Goal: Task Accomplishment & Management: Complete application form

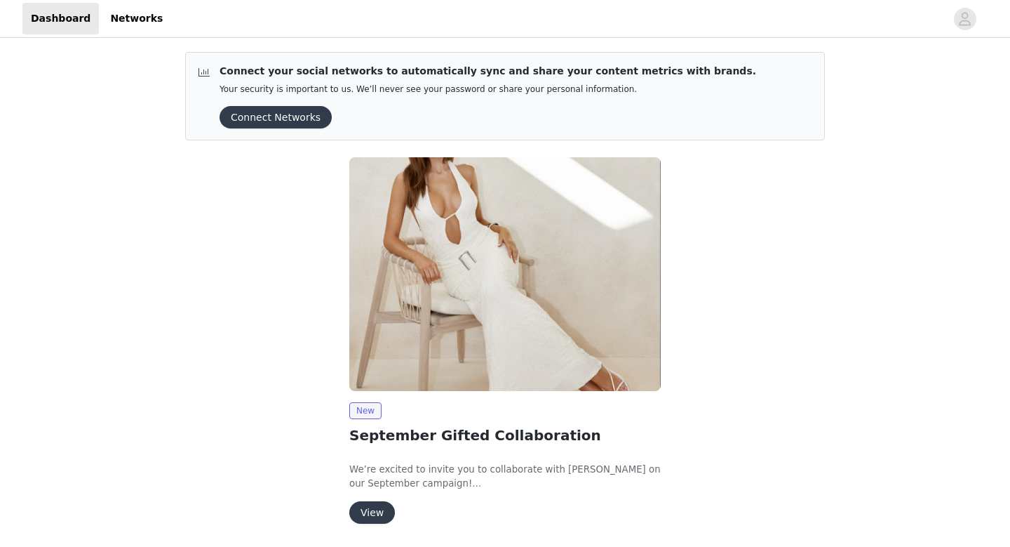
scroll to position [48, 0]
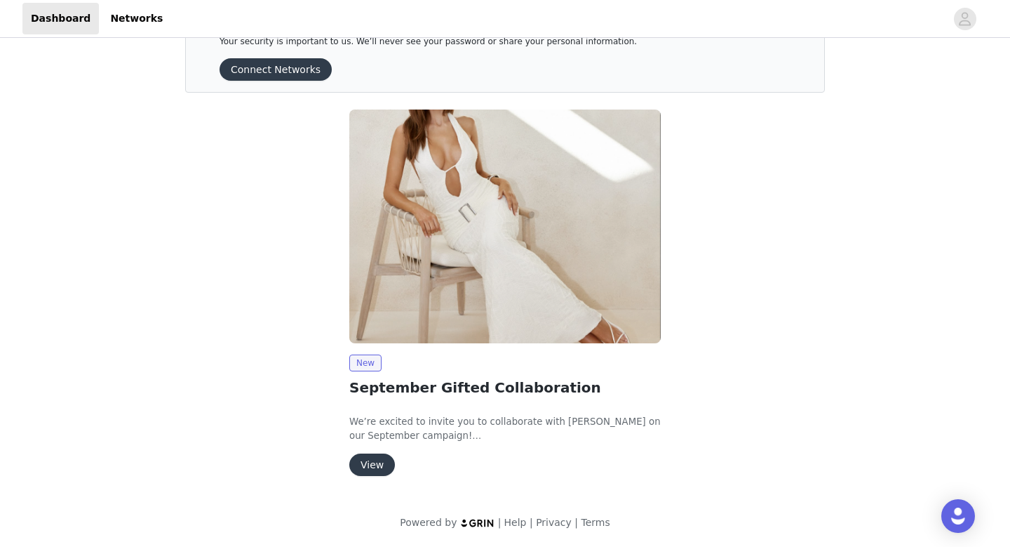
click at [366, 462] on button "View" at bounding box center [372, 464] width 46 height 22
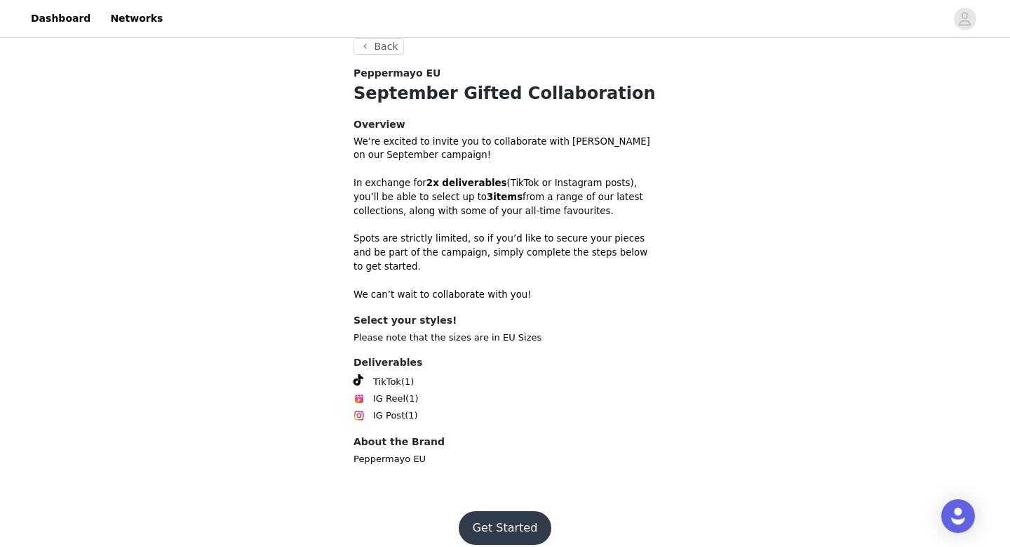
scroll to position [402, 0]
click at [507, 510] on button "Get Started" at bounding box center [505, 527] width 93 height 34
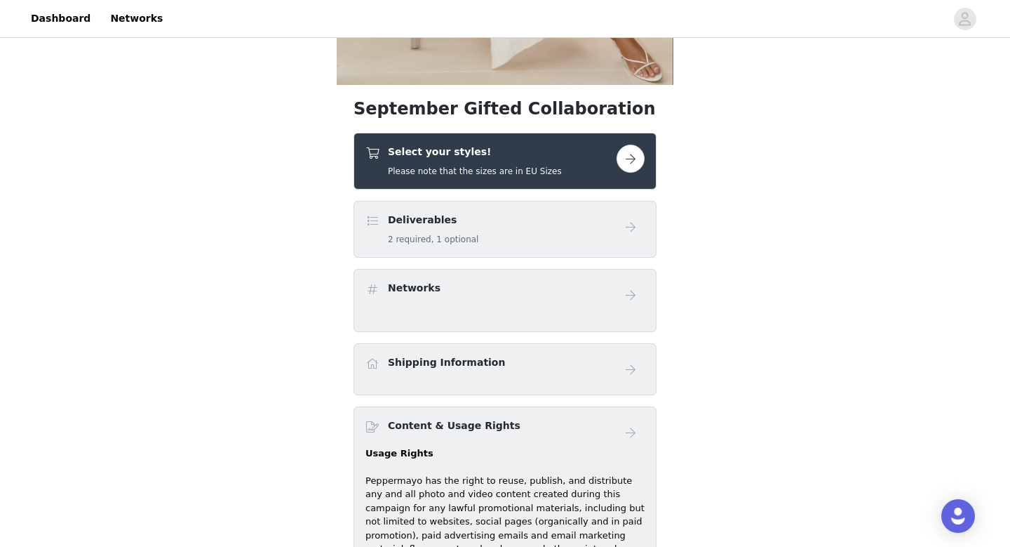
scroll to position [344, 0]
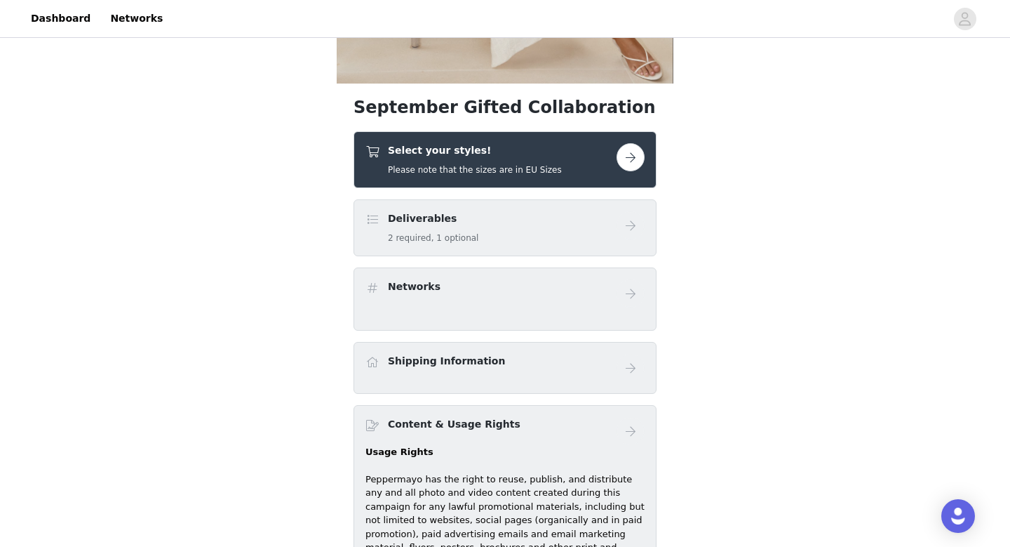
click at [625, 162] on button "button" at bounding box center [631, 157] width 28 height 28
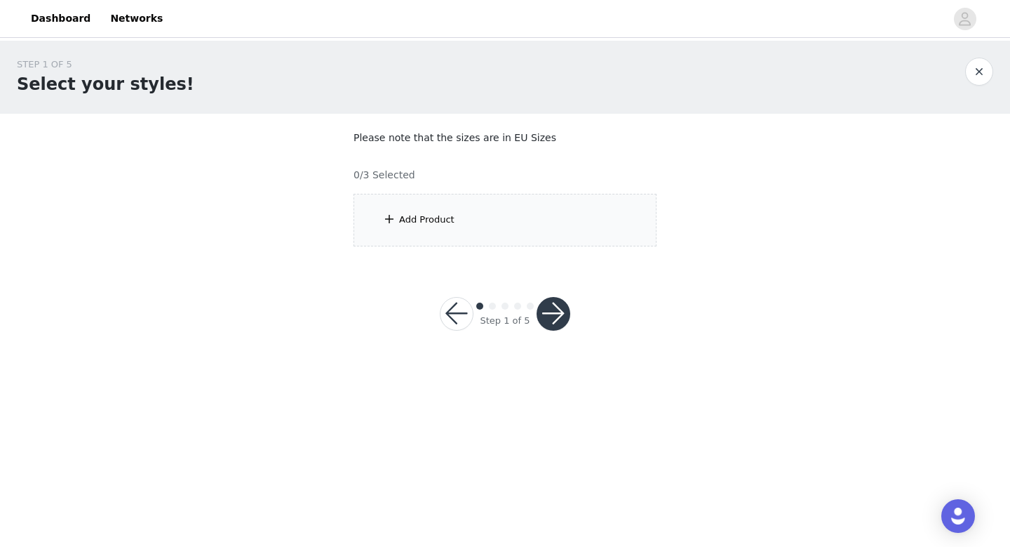
click at [519, 231] on div "Add Product" at bounding box center [505, 220] width 303 height 53
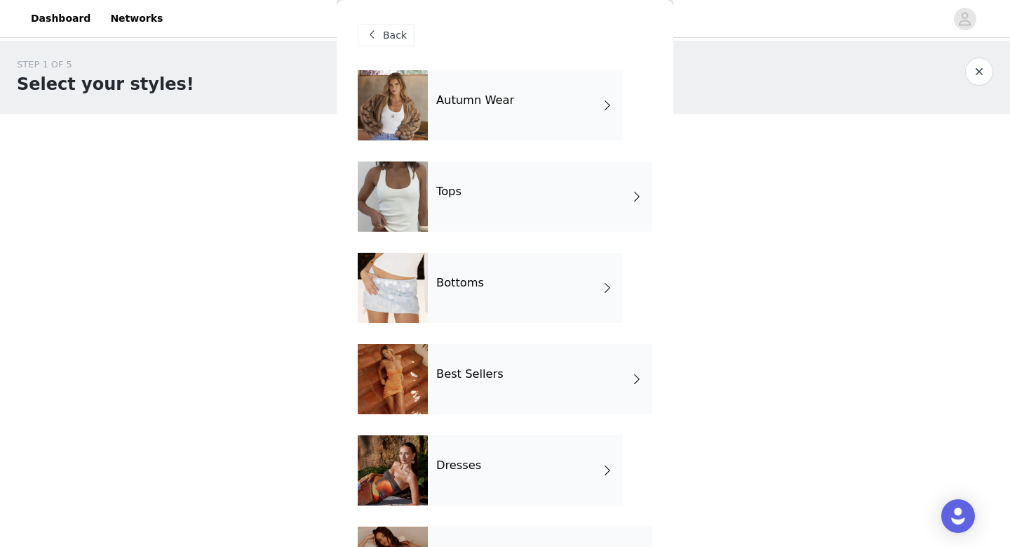
click at [492, 95] on h4 "Autumn Wear" at bounding box center [475, 100] width 78 height 13
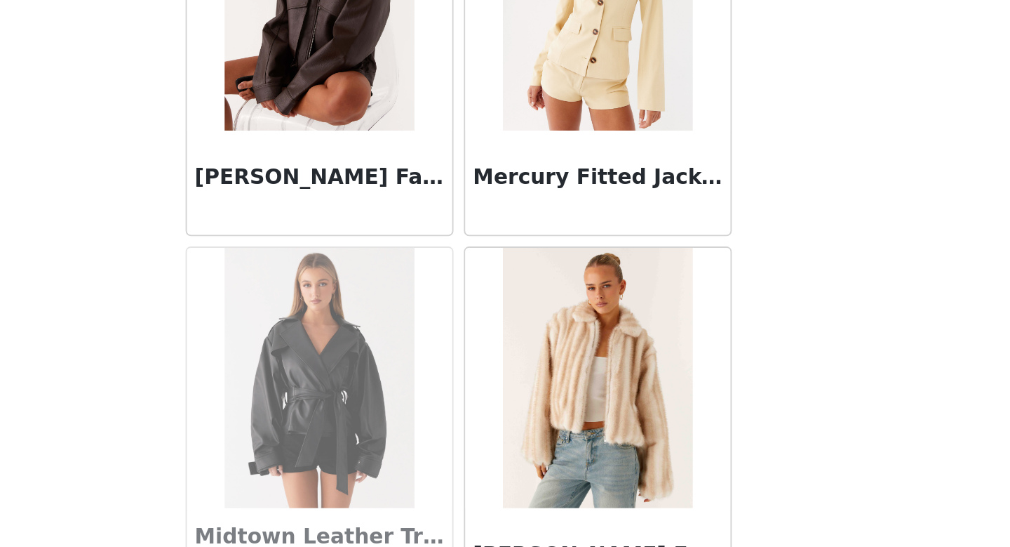
scroll to position [1118, 0]
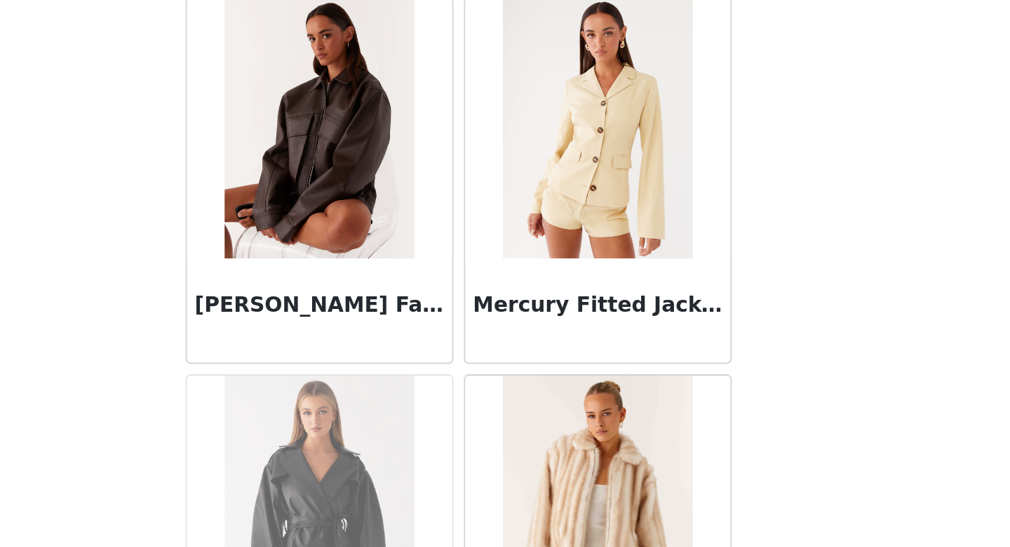
click at [443, 289] on img at bounding box center [430, 243] width 102 height 140
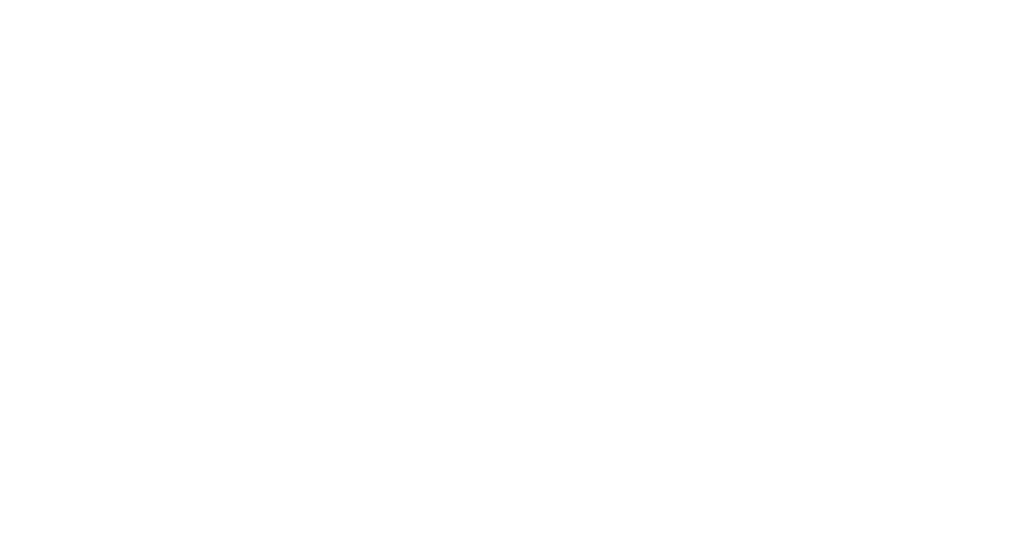
scroll to position [0, 0]
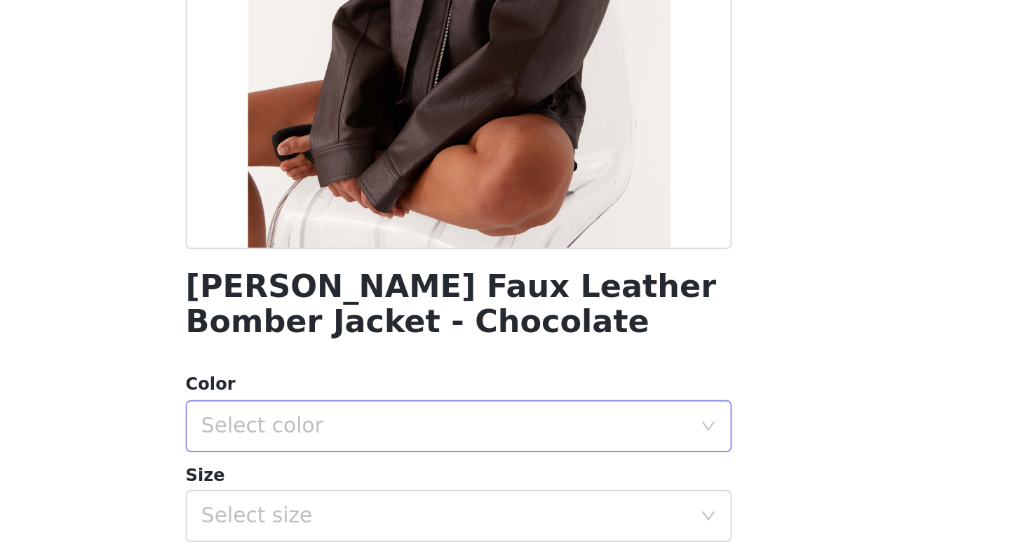
click at [459, 490] on div "Select color" at bounding box center [500, 481] width 269 height 27
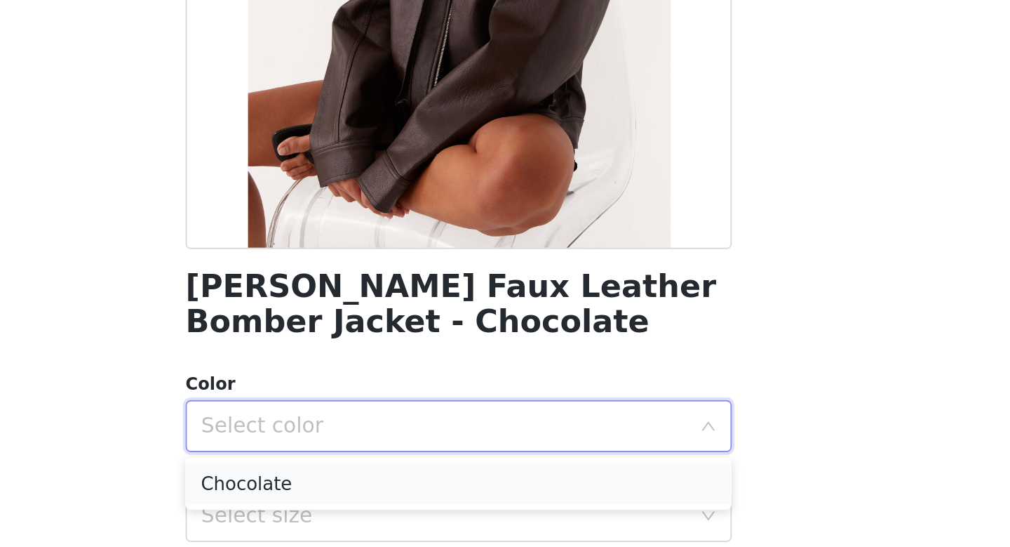
click at [449, 516] on li "Chocolate" at bounding box center [505, 512] width 295 height 22
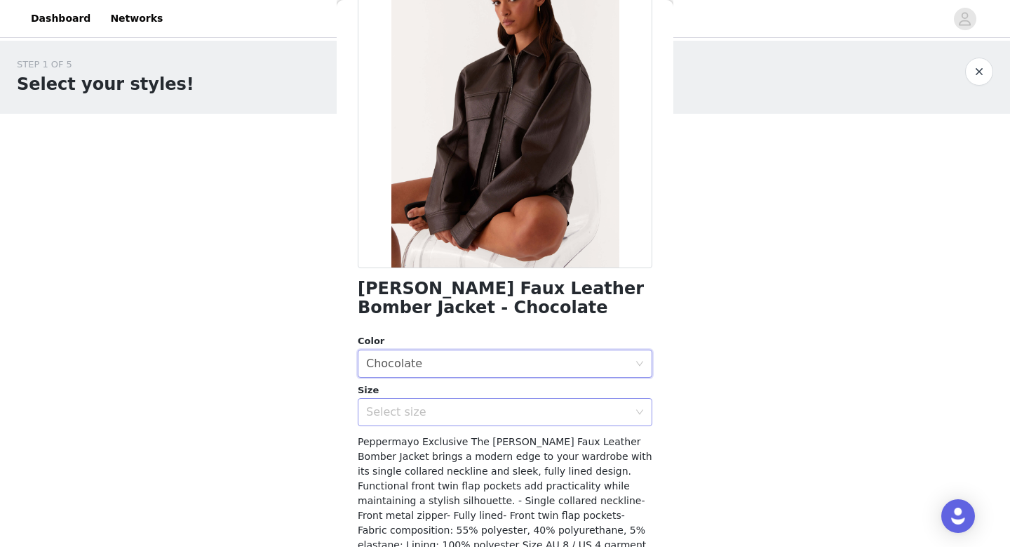
click at [413, 411] on div "Select size" at bounding box center [497, 412] width 262 height 14
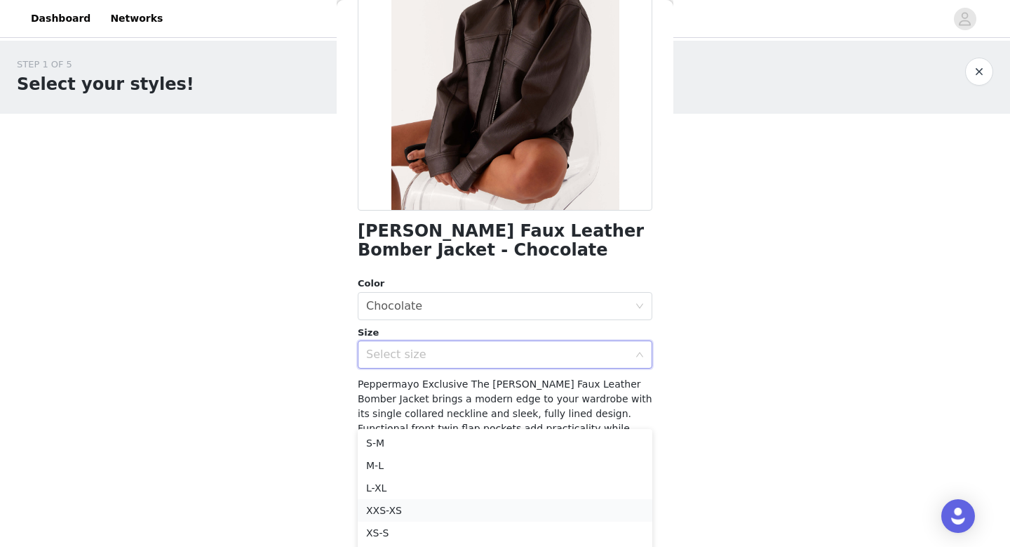
scroll to position [22, 0]
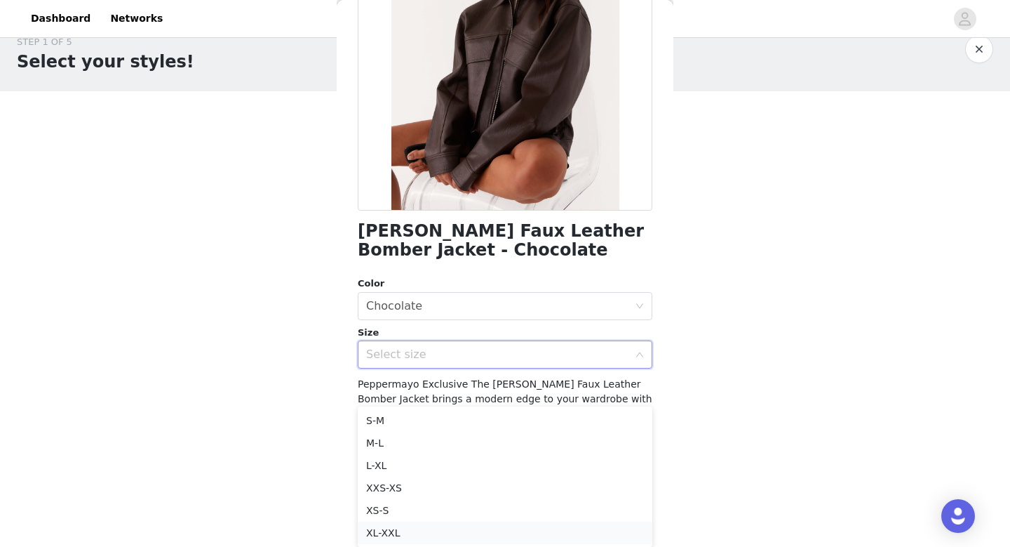
click at [396, 531] on li "XL-XXL" at bounding box center [505, 532] width 295 height 22
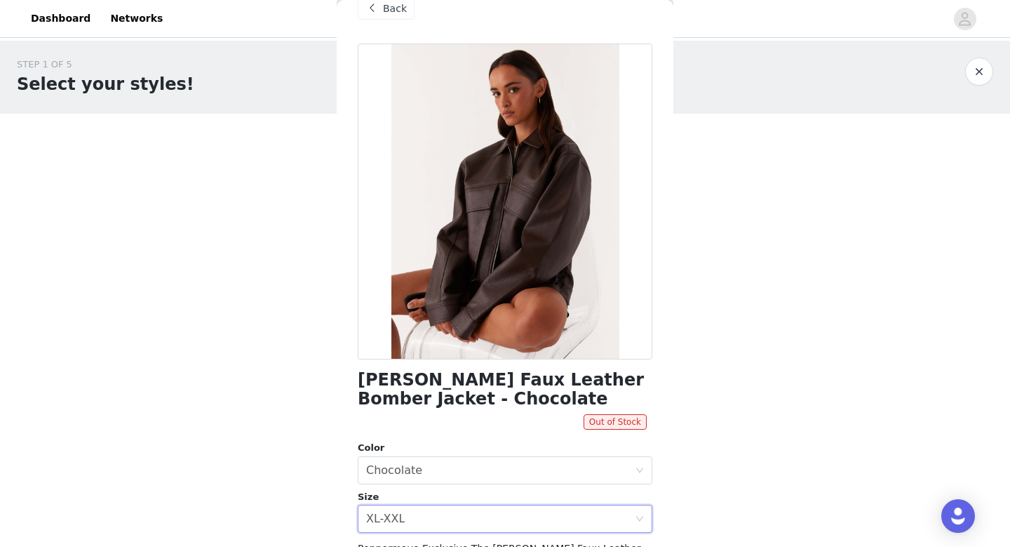
scroll to position [0, 0]
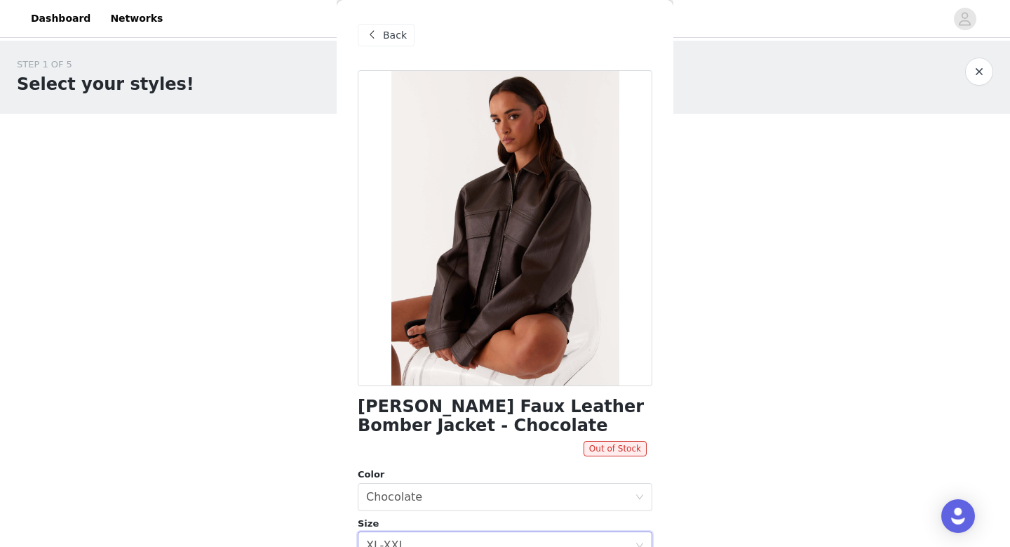
click at [394, 39] on span "Back" at bounding box center [395, 35] width 24 height 15
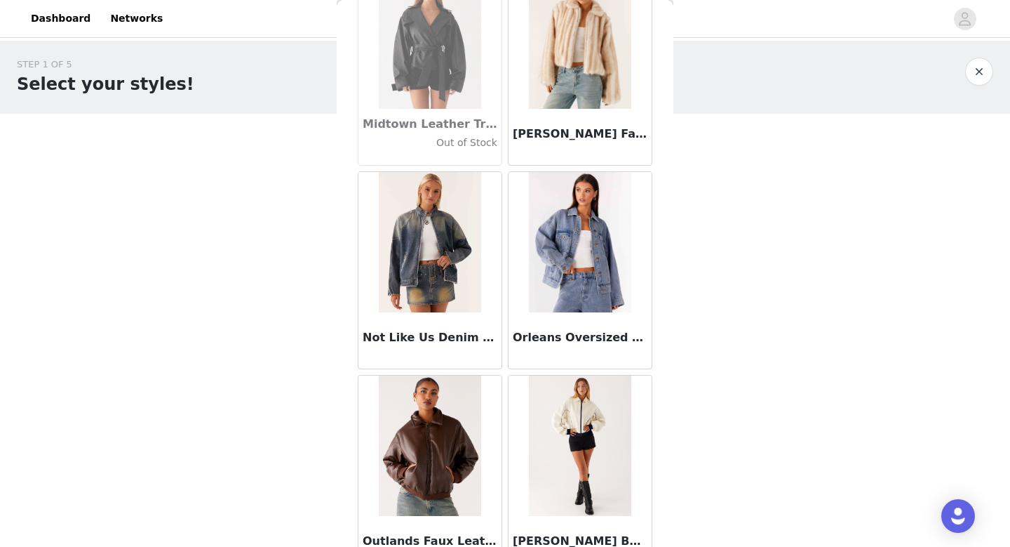
scroll to position [1600, 0]
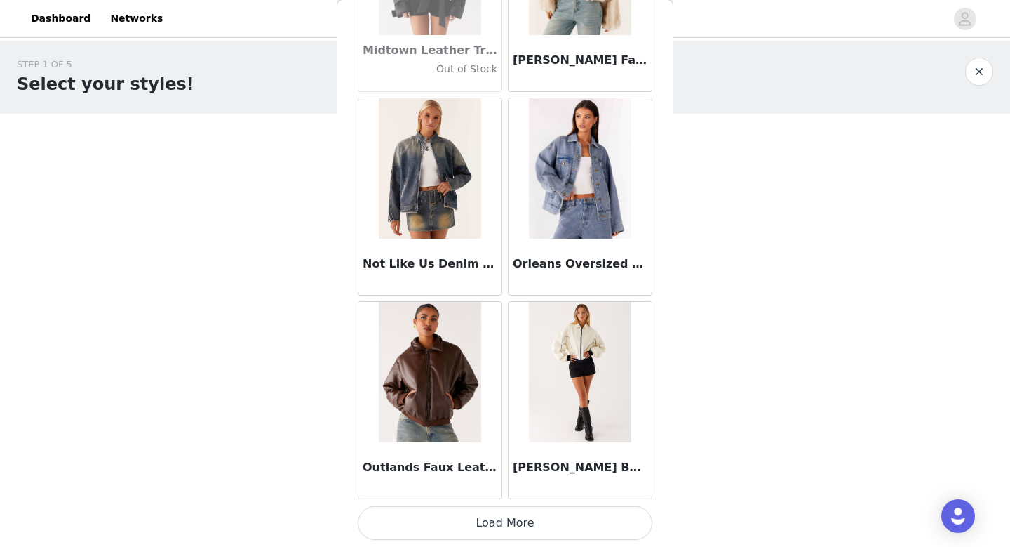
click at [469, 524] on button "Load More" at bounding box center [505, 523] width 295 height 34
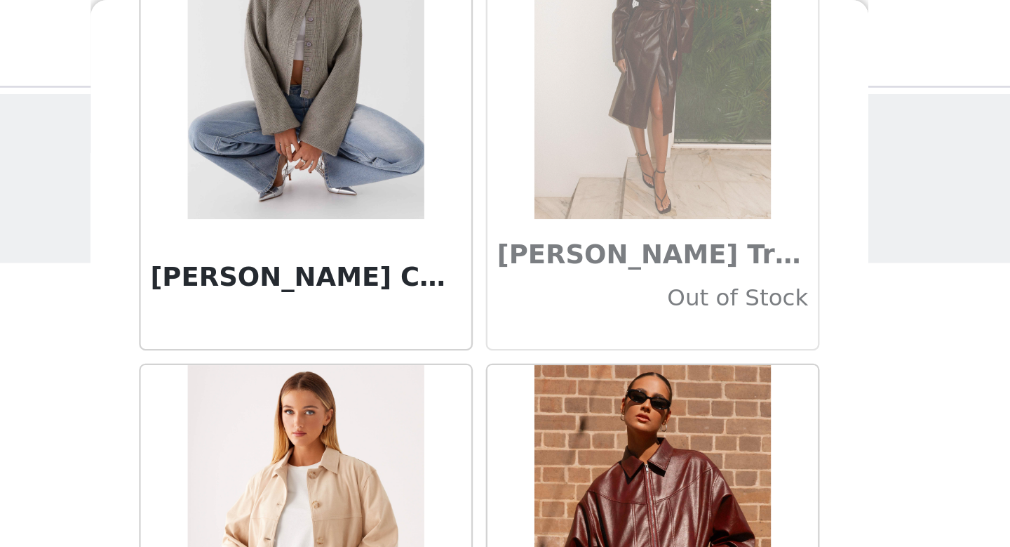
scroll to position [448, 0]
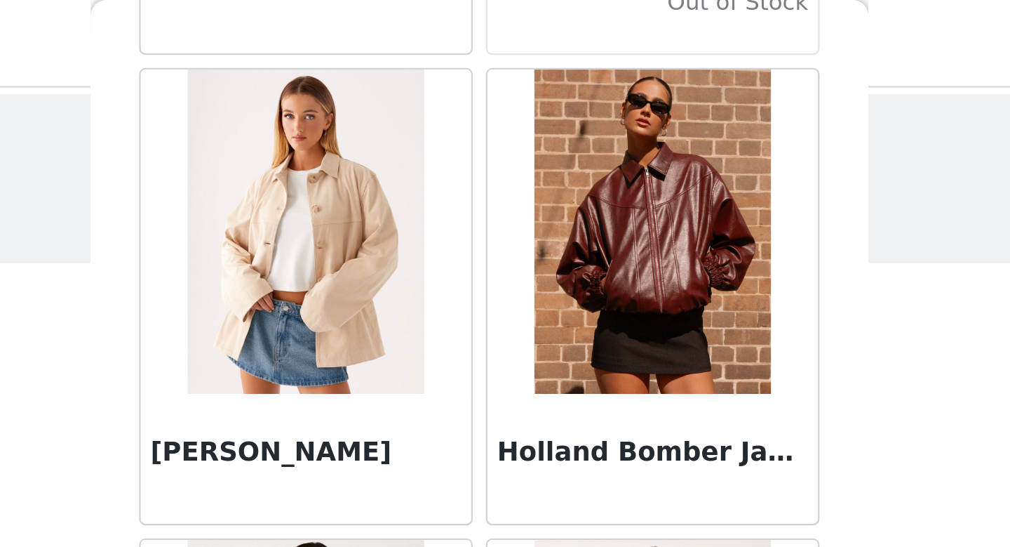
click at [587, 112] on img at bounding box center [580, 100] width 102 height 140
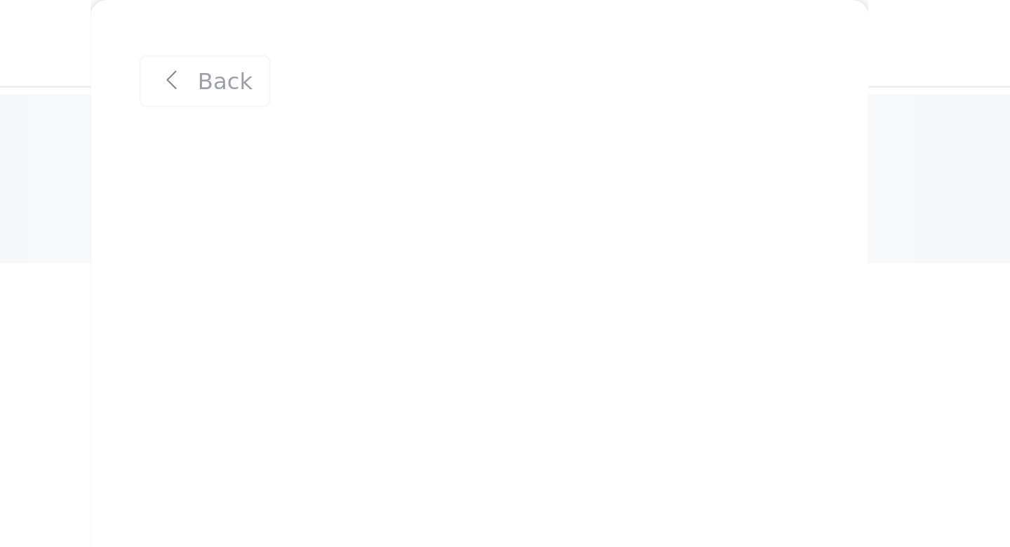
scroll to position [0, 0]
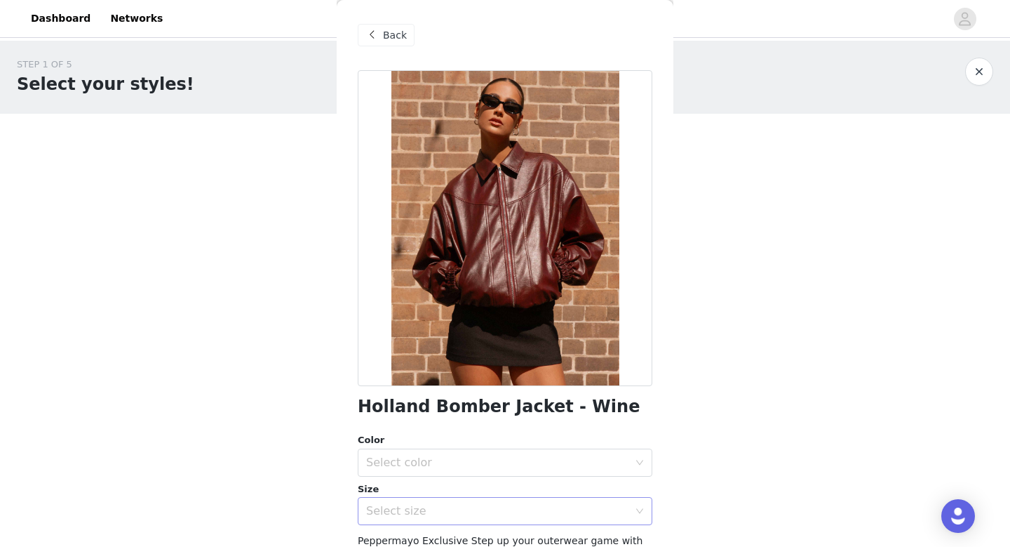
click at [462, 514] on div "Select size" at bounding box center [497, 511] width 262 height 14
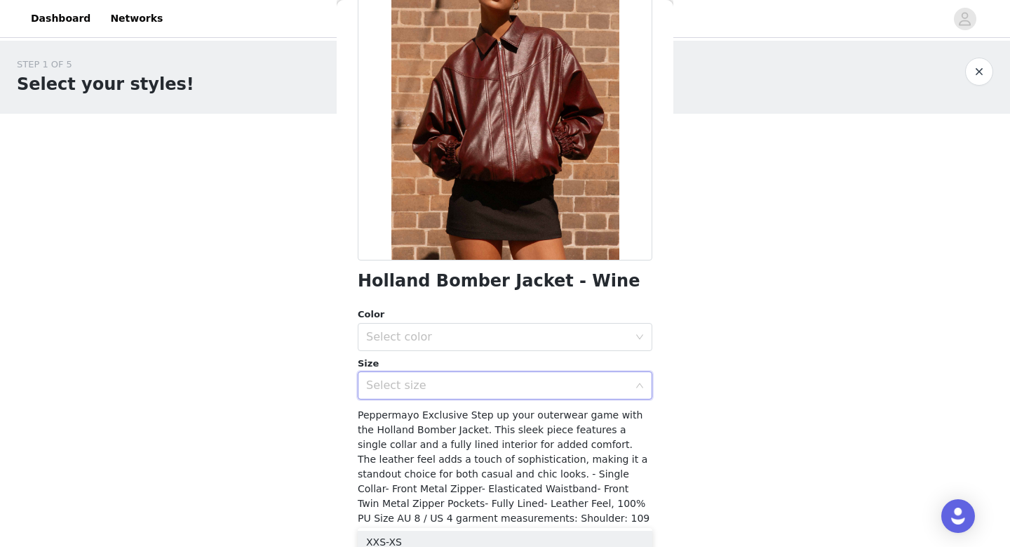
scroll to position [130, 0]
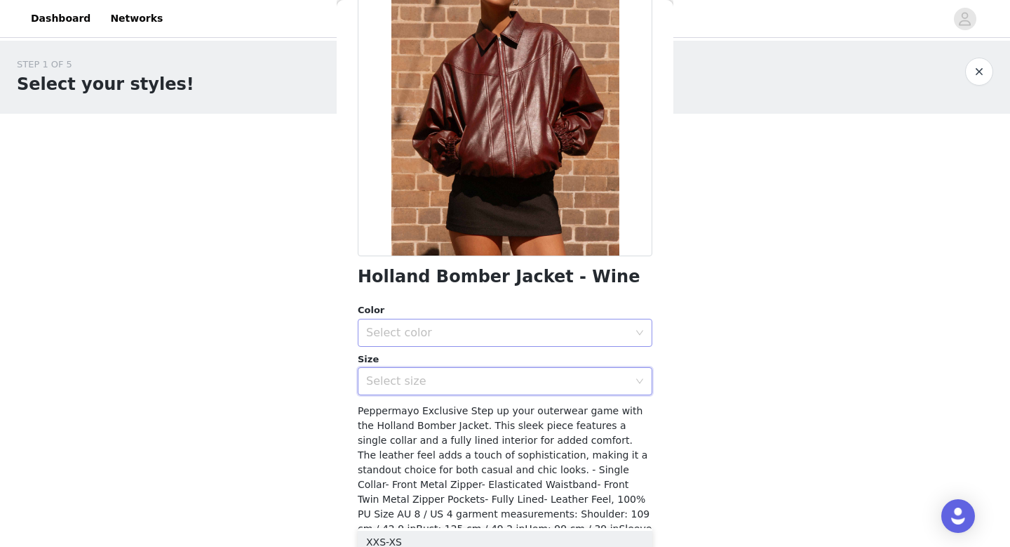
click at [459, 336] on div "Select color" at bounding box center [497, 333] width 262 height 14
click at [434, 361] on li "Wine" at bounding box center [505, 363] width 295 height 22
click at [426, 374] on div "Select size" at bounding box center [497, 381] width 262 height 14
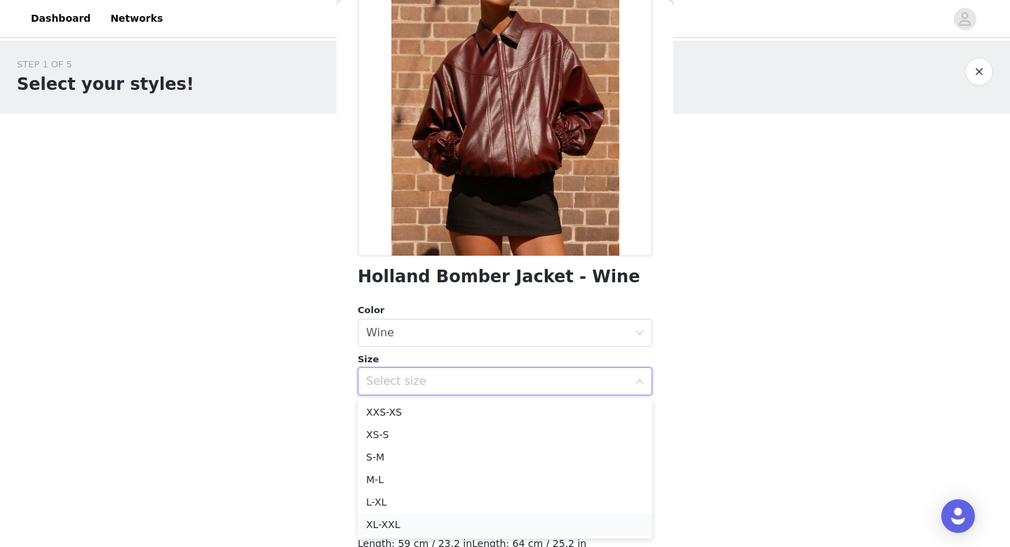
click at [397, 519] on li "XL-XXL" at bounding box center [505, 524] width 295 height 22
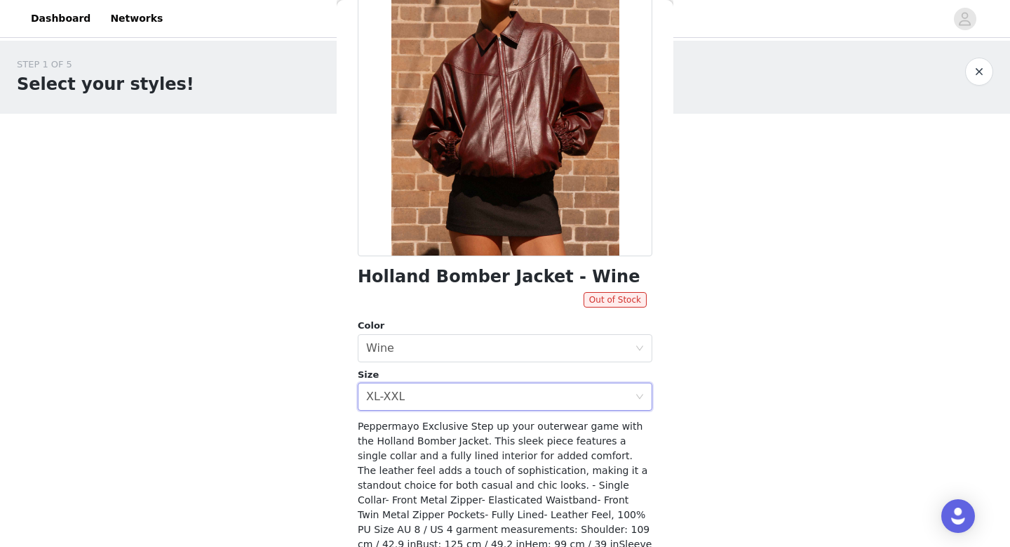
scroll to position [0, 0]
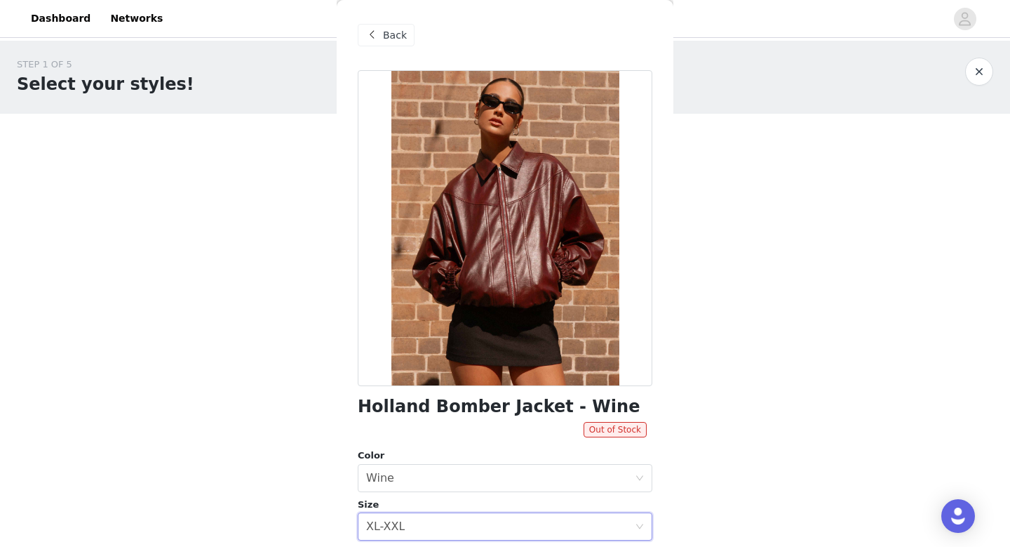
click at [399, 31] on span "Back" at bounding box center [395, 35] width 24 height 15
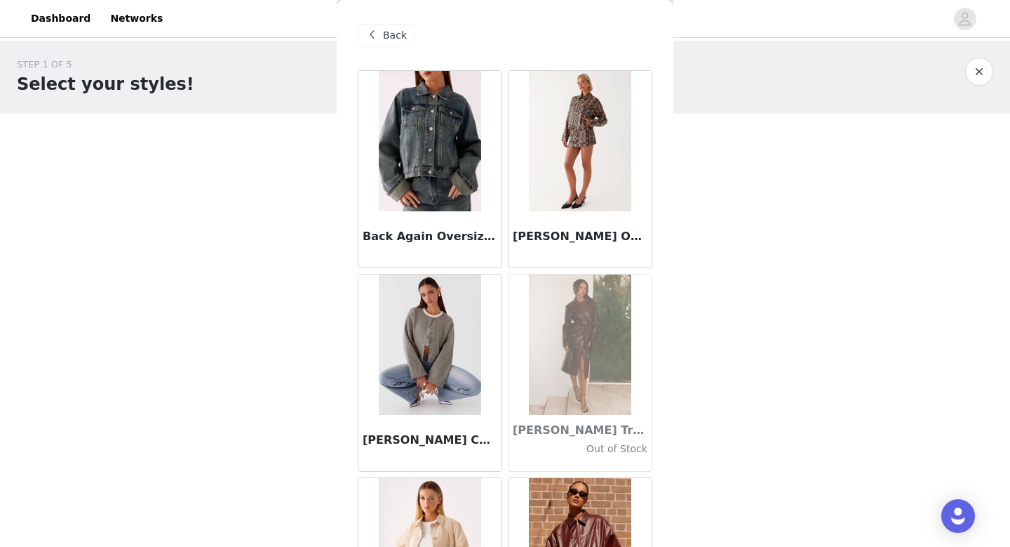
click at [404, 41] on span "Back" at bounding box center [395, 35] width 24 height 15
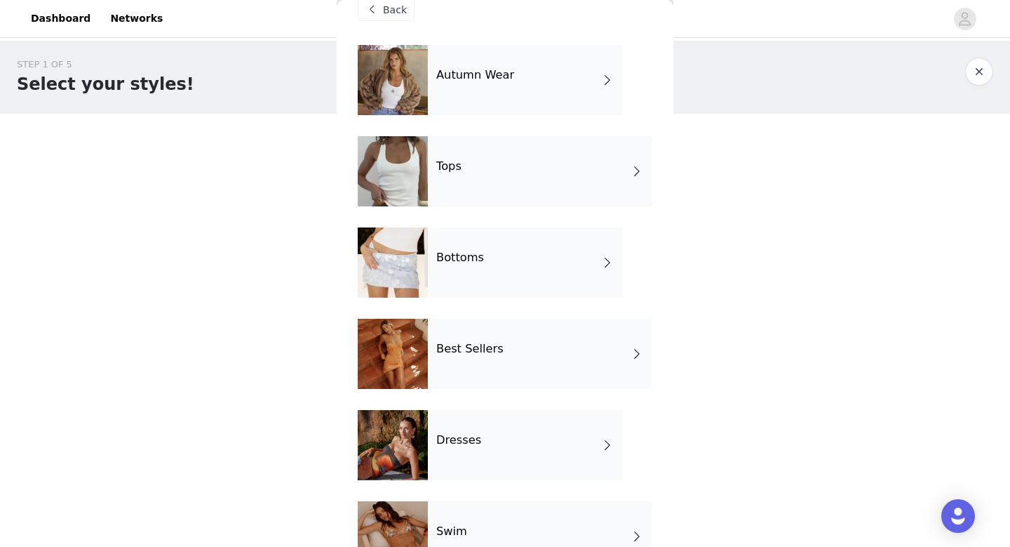
scroll to position [27, 0]
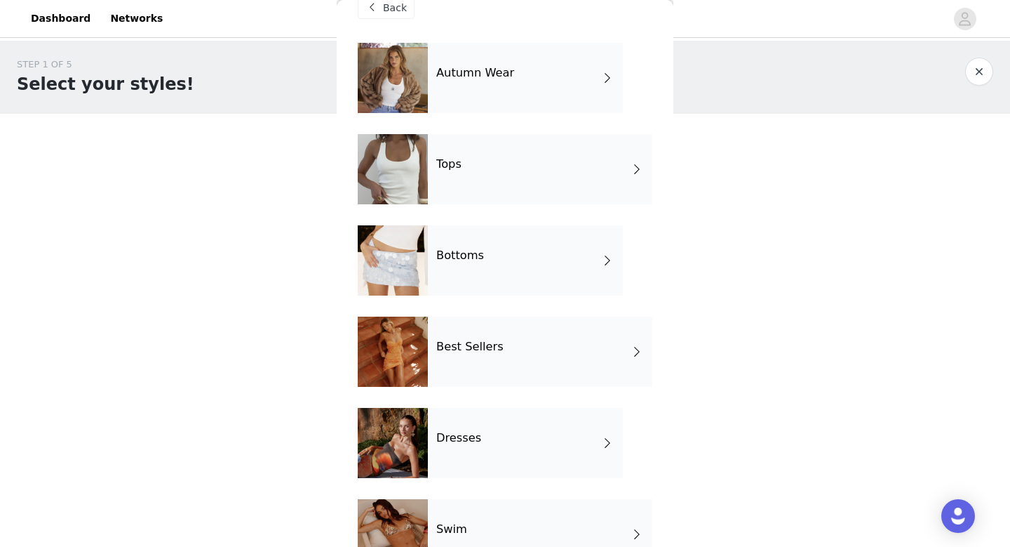
click at [449, 354] on div "Best Sellers" at bounding box center [540, 351] width 225 height 70
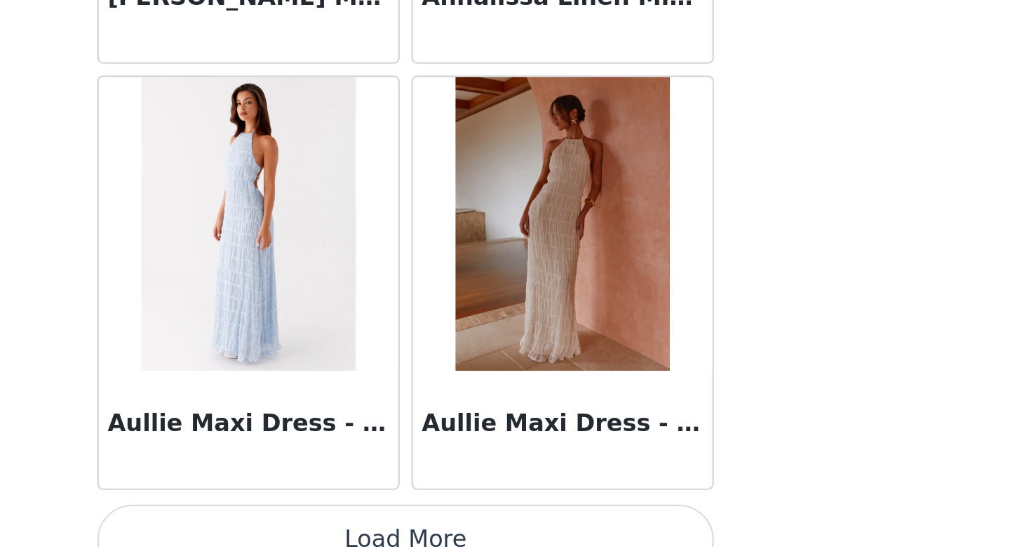
scroll to position [1600, 0]
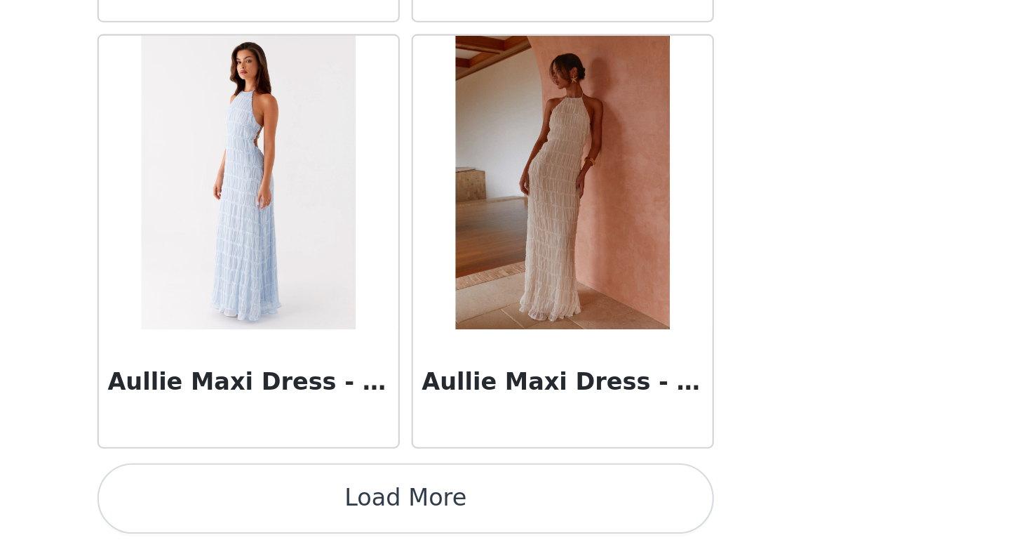
click at [575, 518] on button "Load More" at bounding box center [505, 523] width 295 height 34
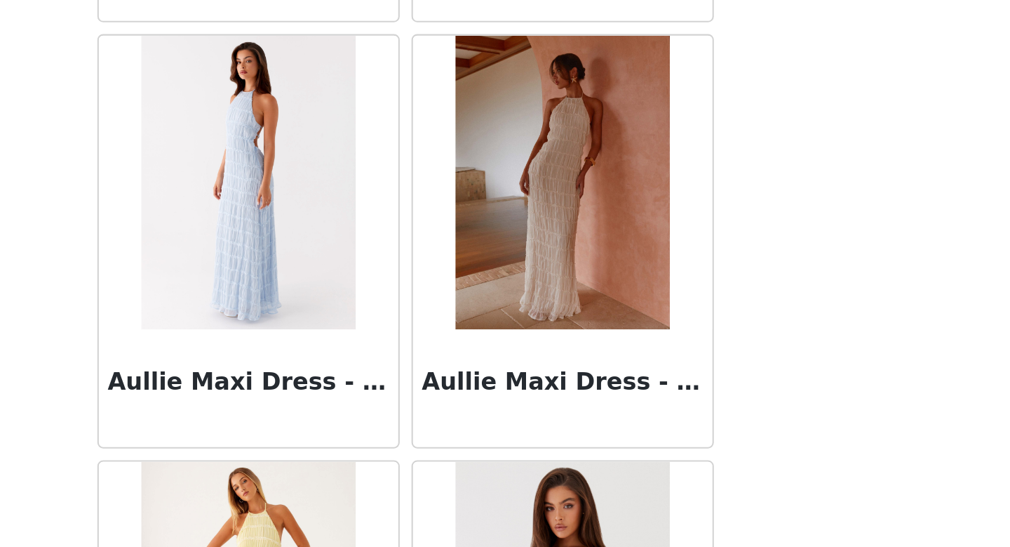
click at [584, 452] on div "Aullie Maxi Dress - Ivory" at bounding box center [580, 470] width 143 height 56
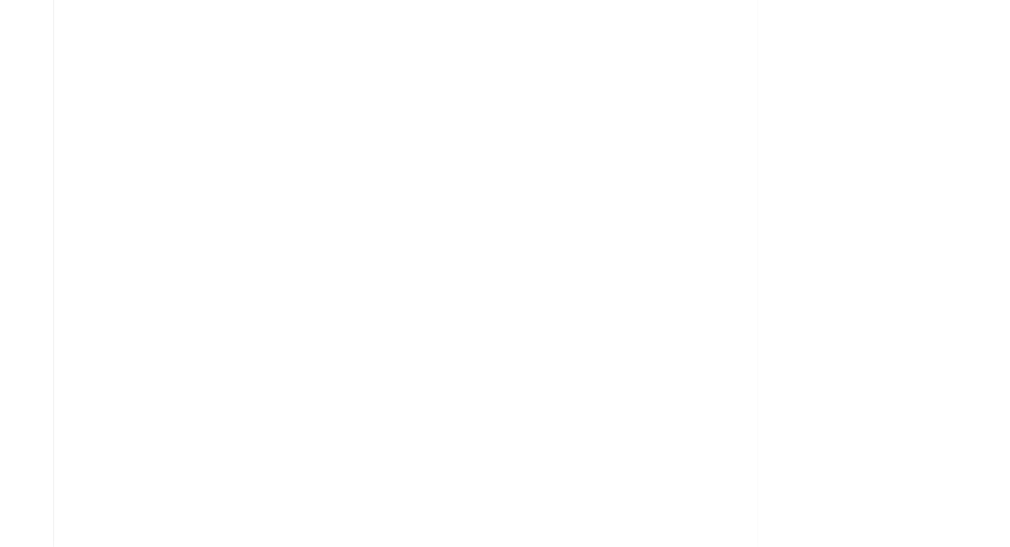
scroll to position [0, 0]
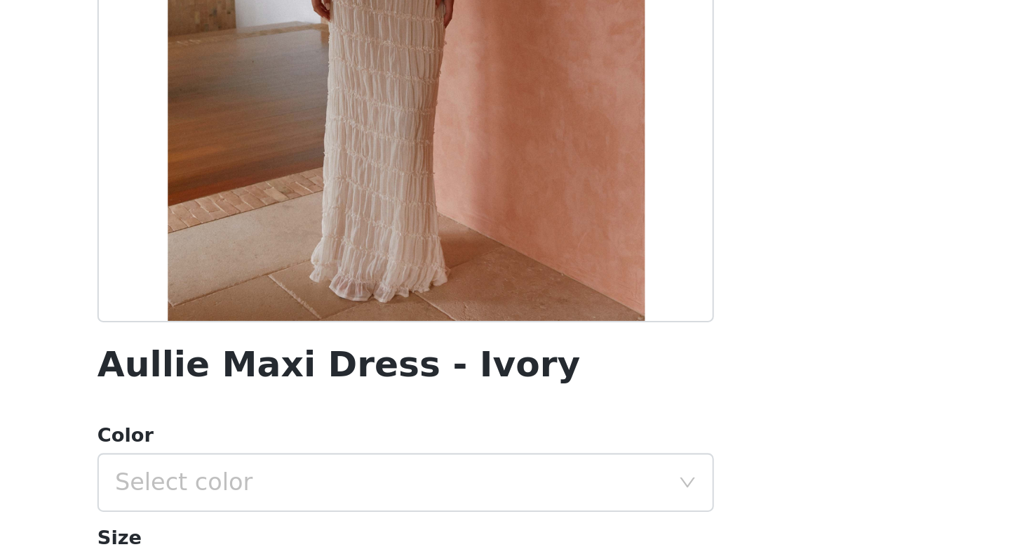
click at [459, 403] on h1 "Aullie Maxi Dress - Ivory" at bounding box center [473, 406] width 231 height 19
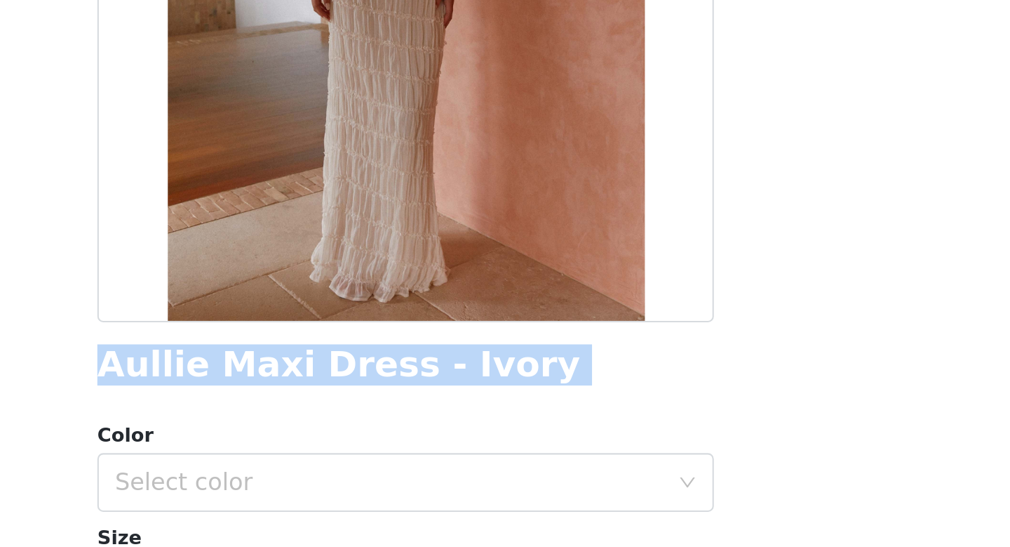
click at [459, 403] on h1 "Aullie Maxi Dress - Ivory" at bounding box center [473, 406] width 231 height 19
copy div "Aullie Maxi Dress - Ivory"
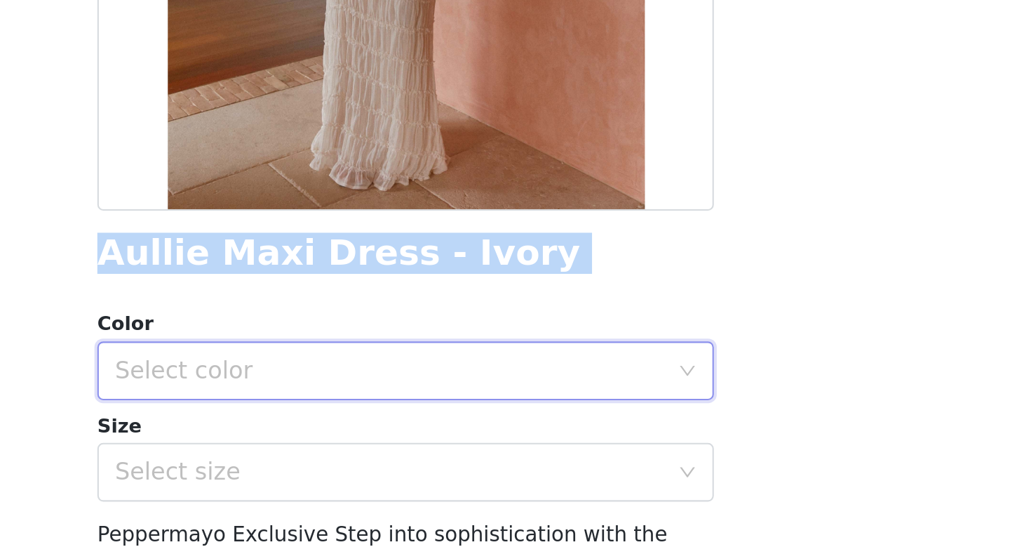
click at [578, 469] on div "Select color" at bounding box center [500, 462] width 269 height 27
click at [469, 493] on li "Ivory" at bounding box center [505, 493] width 295 height 22
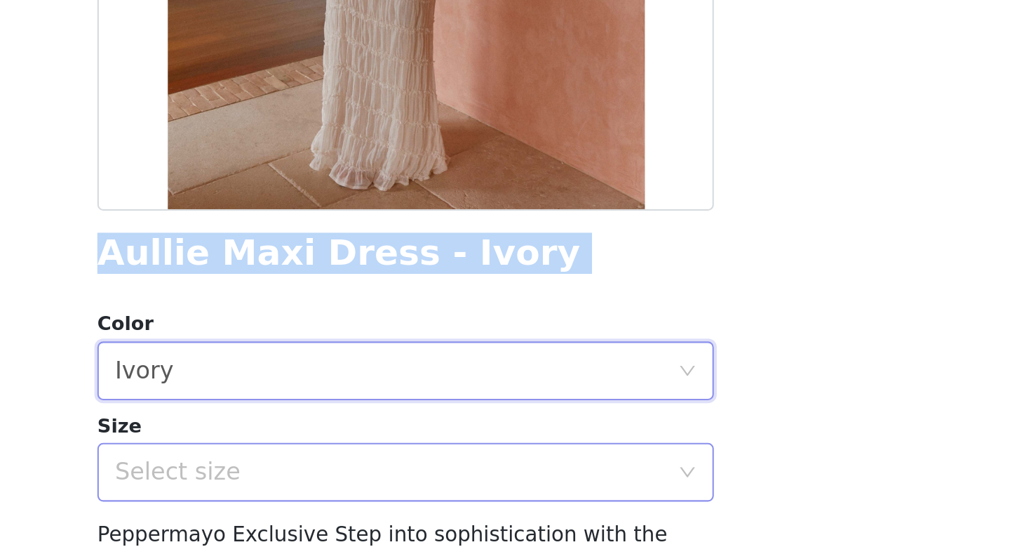
click at [466, 509] on div "Select size" at bounding box center [497, 511] width 262 height 14
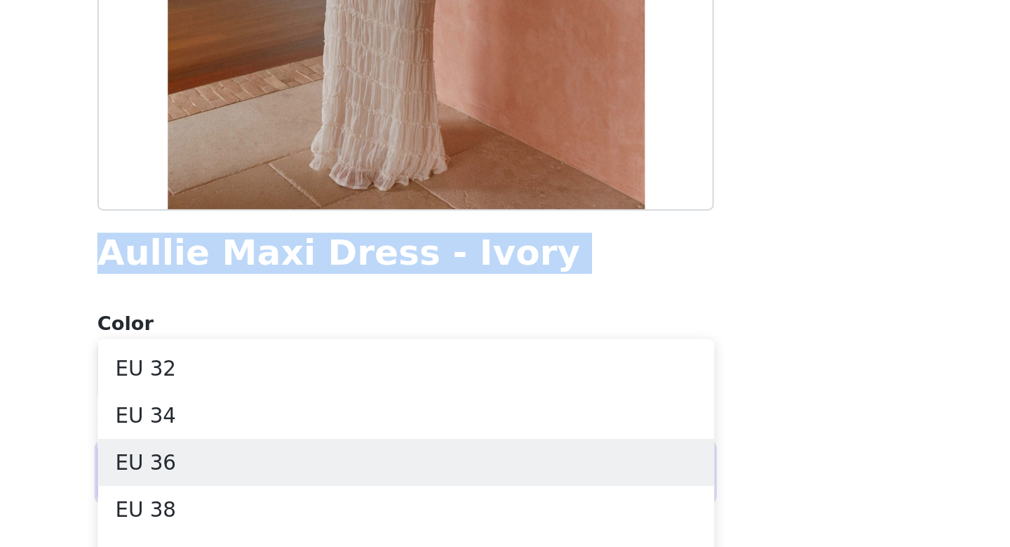
scroll to position [55, 0]
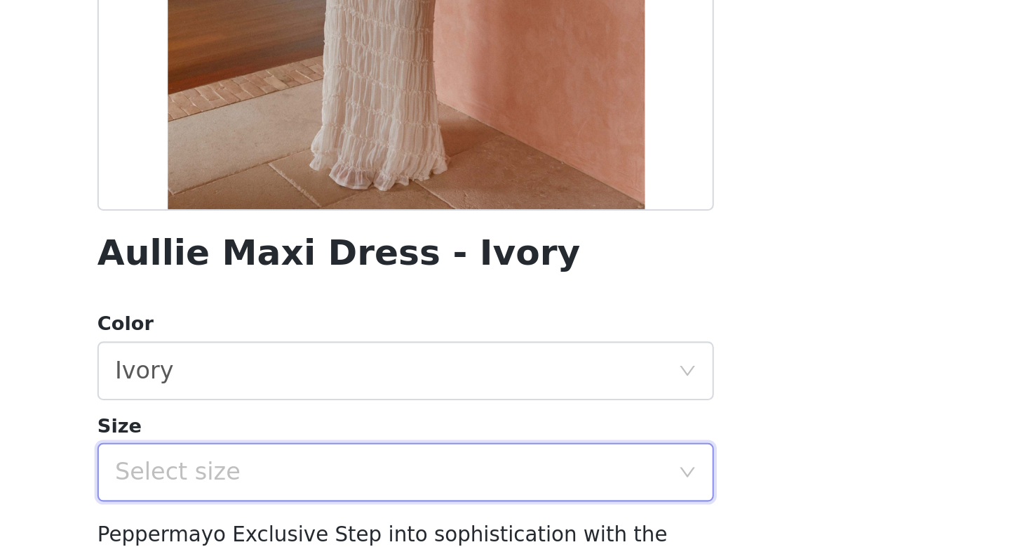
click at [704, 390] on html "Dashboard Networks STEP 1 OF 5 Select your styles! Please note that the sizes a…" at bounding box center [505, 117] width 1010 height 547
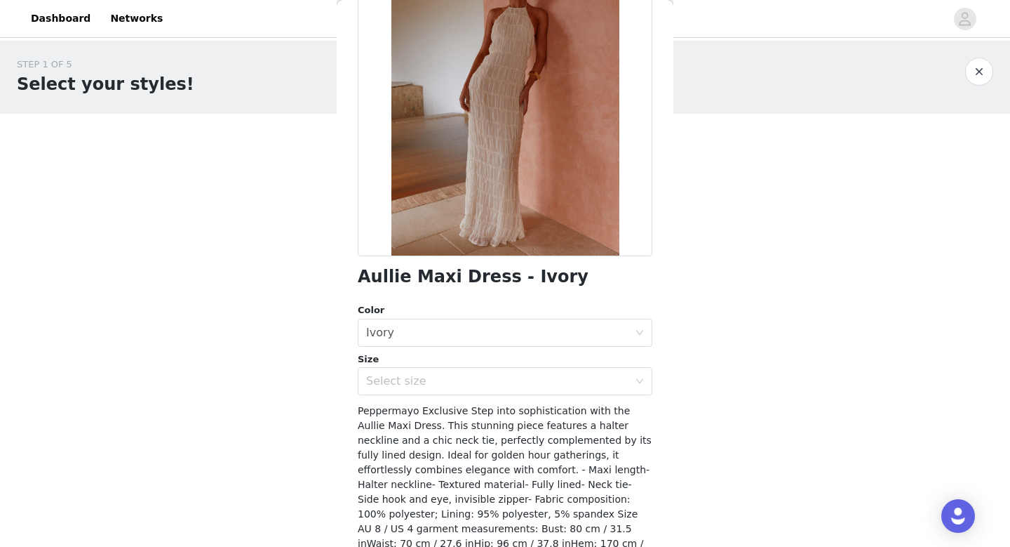
scroll to position [130, 0]
click at [492, 374] on div "Select size" at bounding box center [497, 380] width 262 height 14
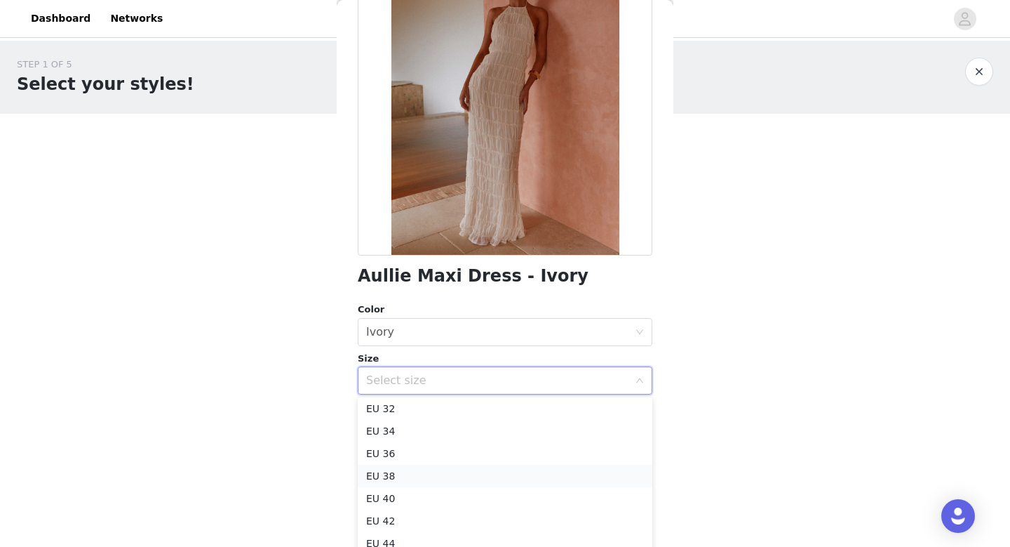
scroll to position [46, 0]
click at [414, 520] on li "EU 46" at bounding box center [505, 522] width 295 height 22
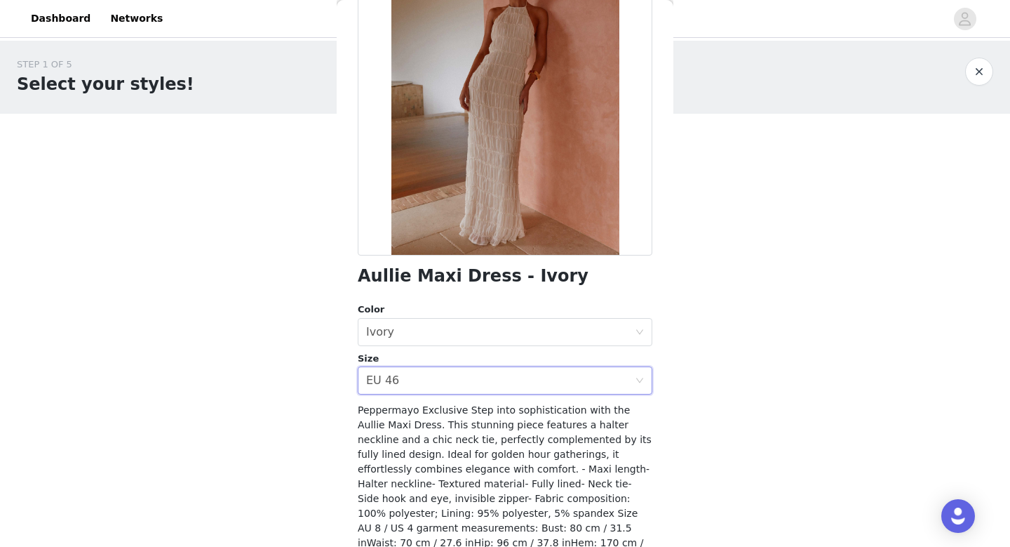
scroll to position [208, 0]
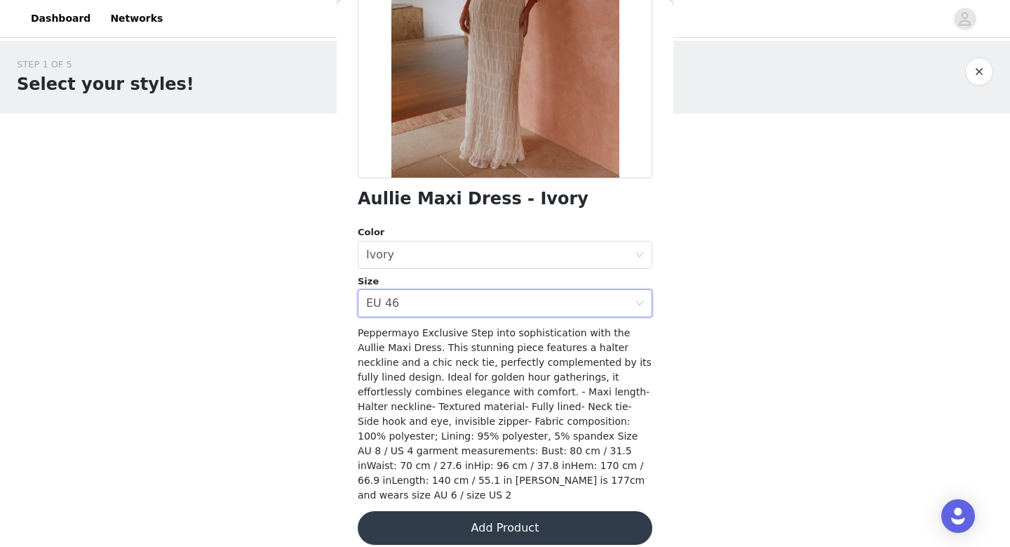
click at [457, 516] on button "Add Product" at bounding box center [505, 528] width 295 height 34
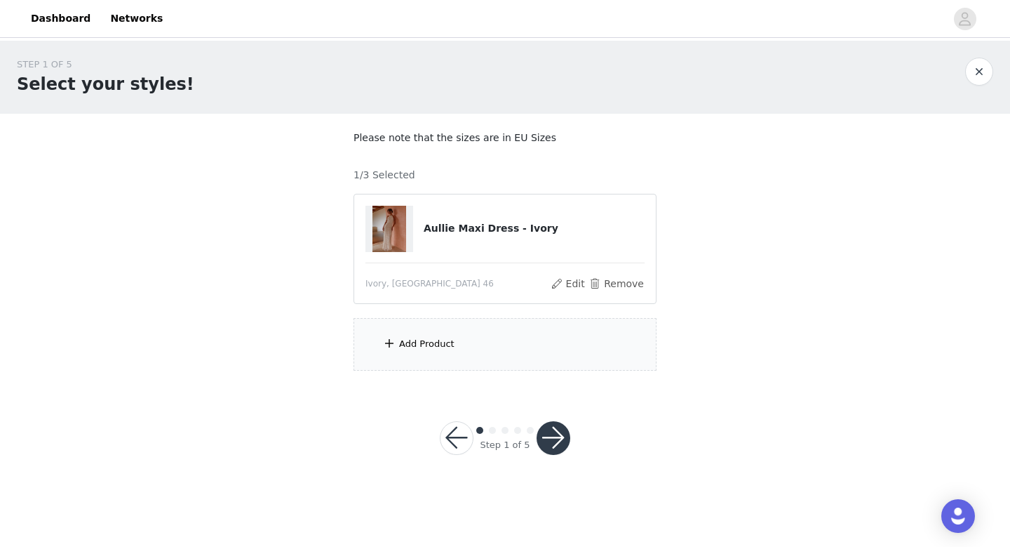
click at [438, 346] on div "Add Product" at bounding box center [426, 344] width 55 height 14
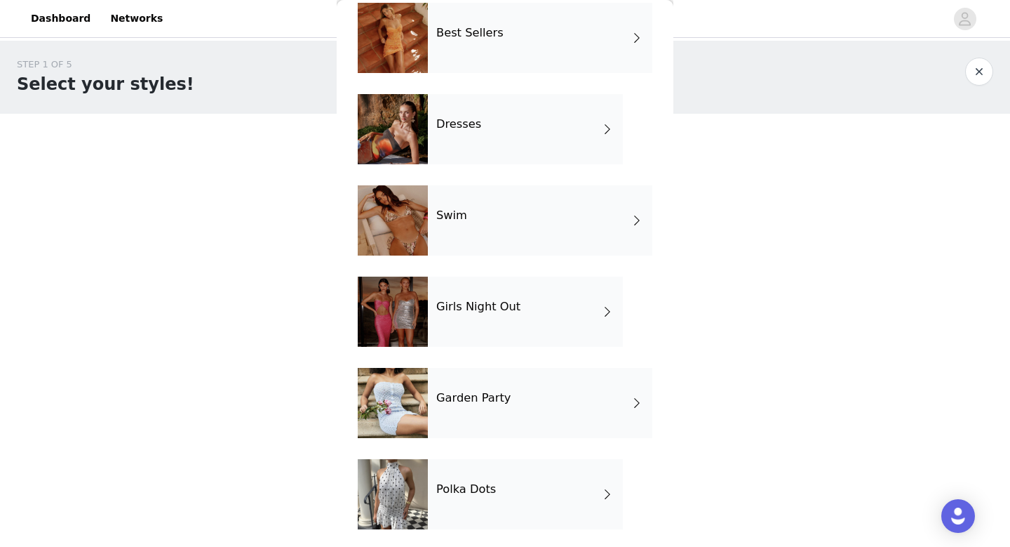
scroll to position [344, 0]
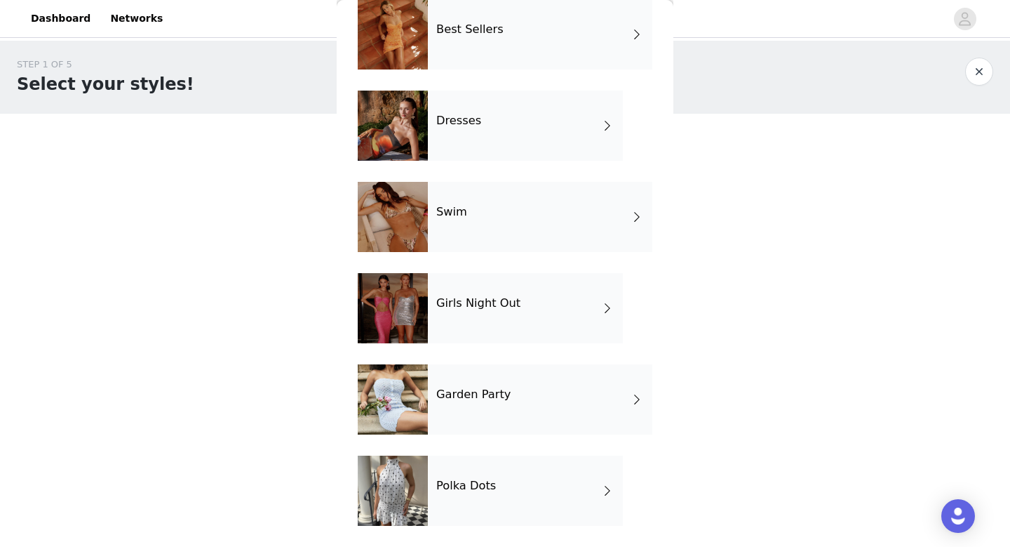
click at [449, 476] on div "Polka Dots" at bounding box center [525, 490] width 195 height 70
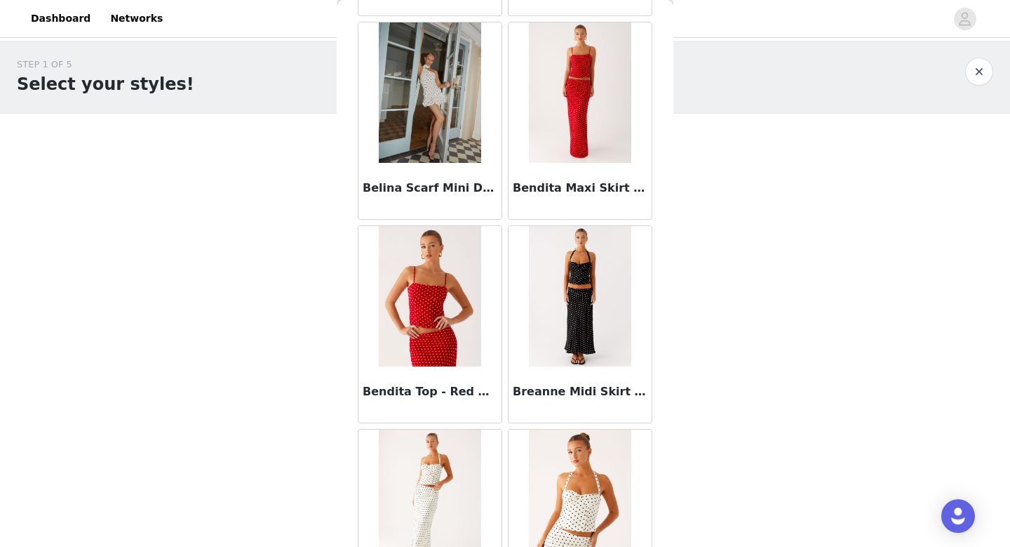
scroll to position [0, 0]
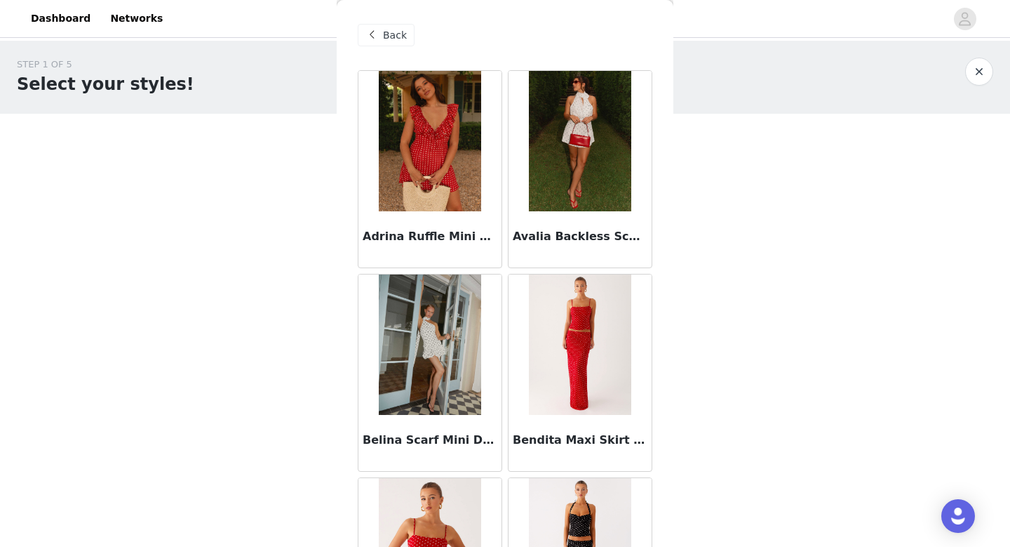
click at [380, 29] on div "Back" at bounding box center [386, 35] width 57 height 22
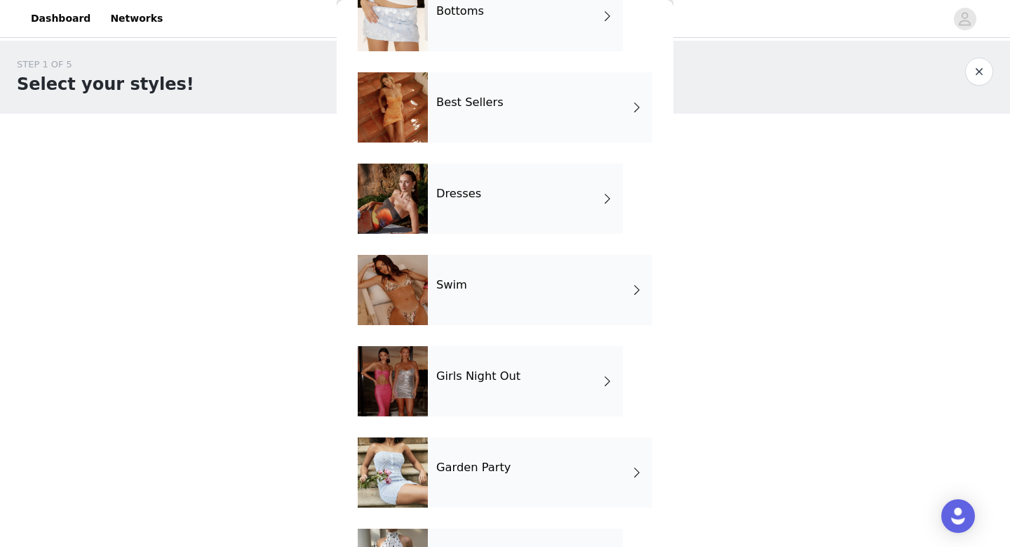
scroll to position [259, 0]
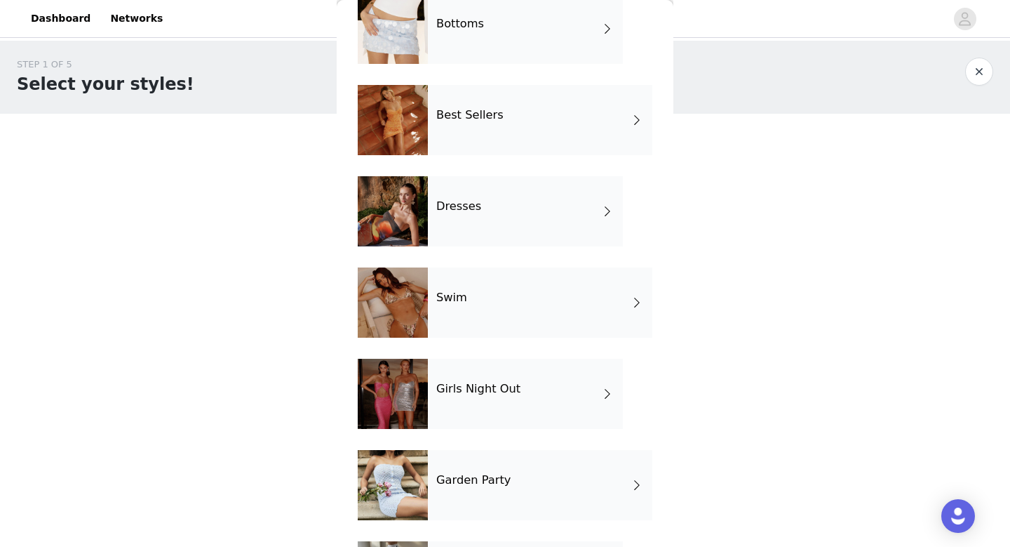
click at [463, 210] on h4 "Dresses" at bounding box center [458, 206] width 45 height 13
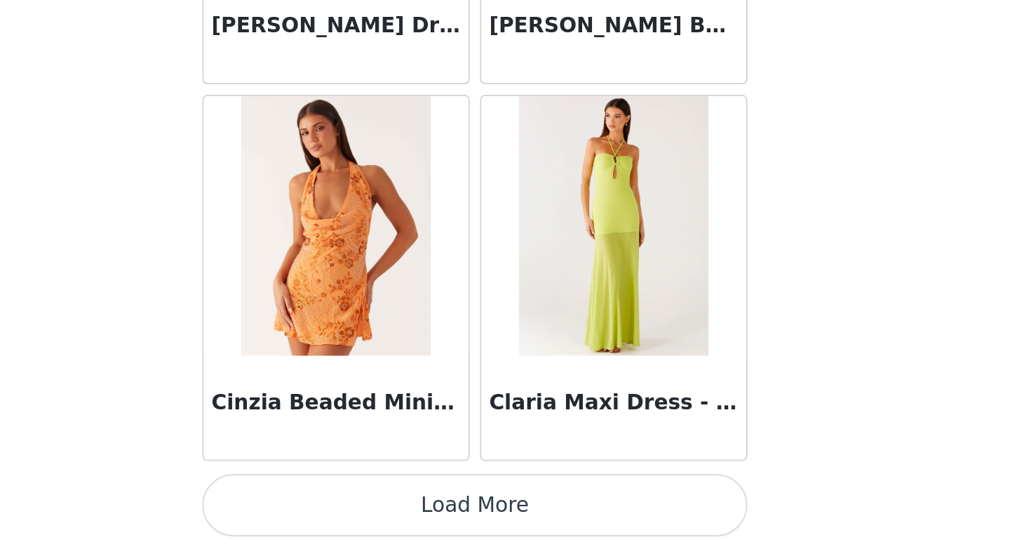
scroll to position [0, 0]
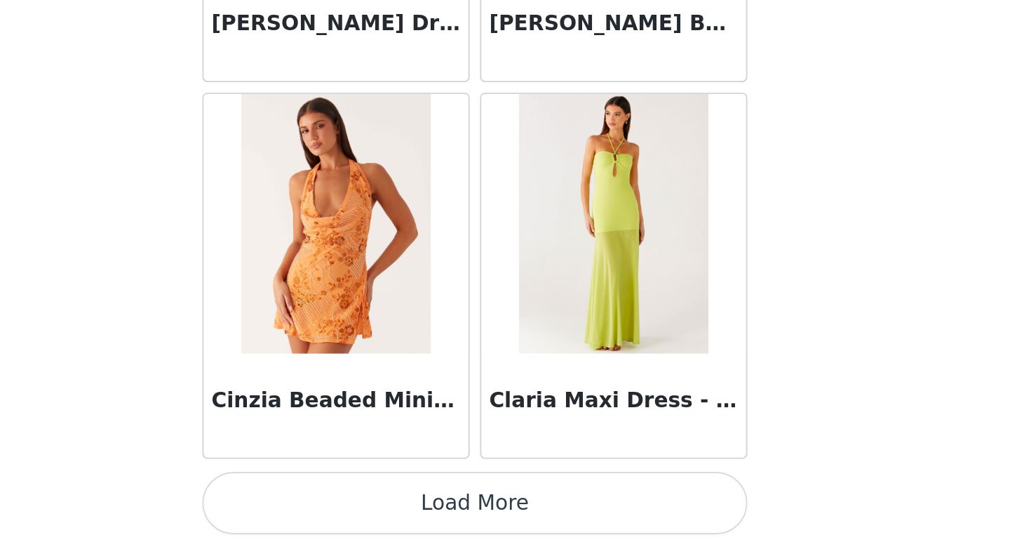
click at [571, 521] on button "Load More" at bounding box center [505, 523] width 295 height 34
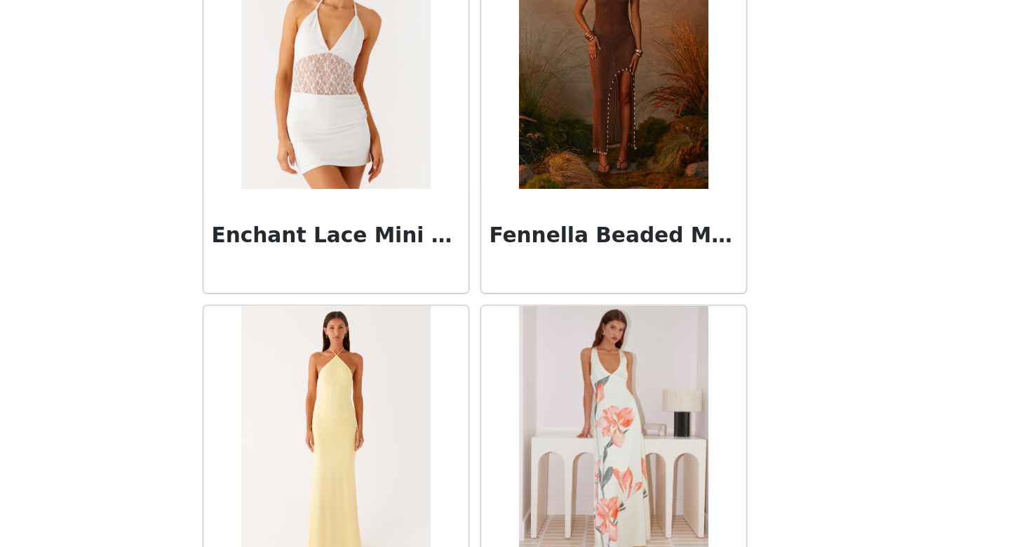
scroll to position [3375, 0]
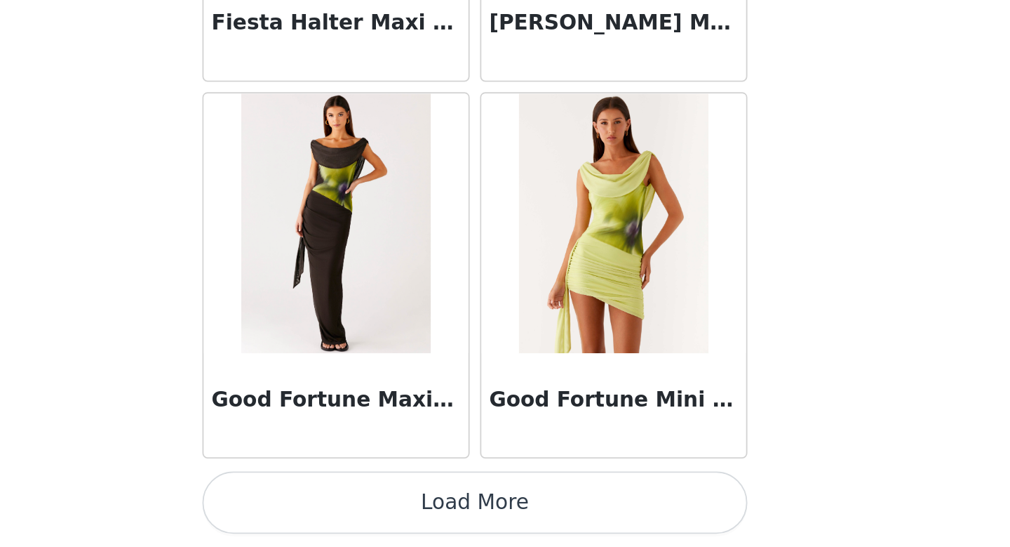
click at [604, 518] on button "Load More" at bounding box center [505, 523] width 295 height 34
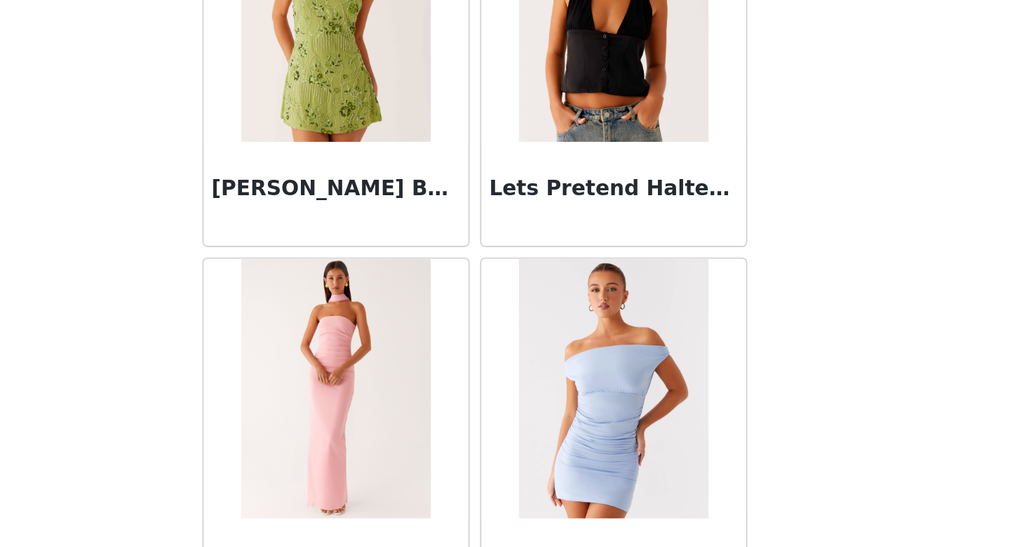
scroll to position [5669, 0]
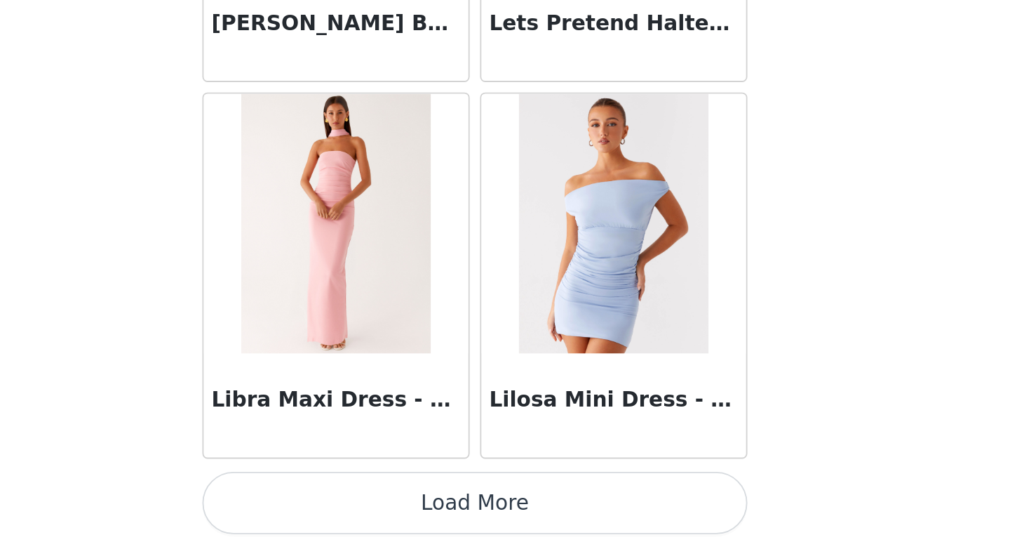
click at [595, 518] on button "Load More" at bounding box center [505, 523] width 295 height 34
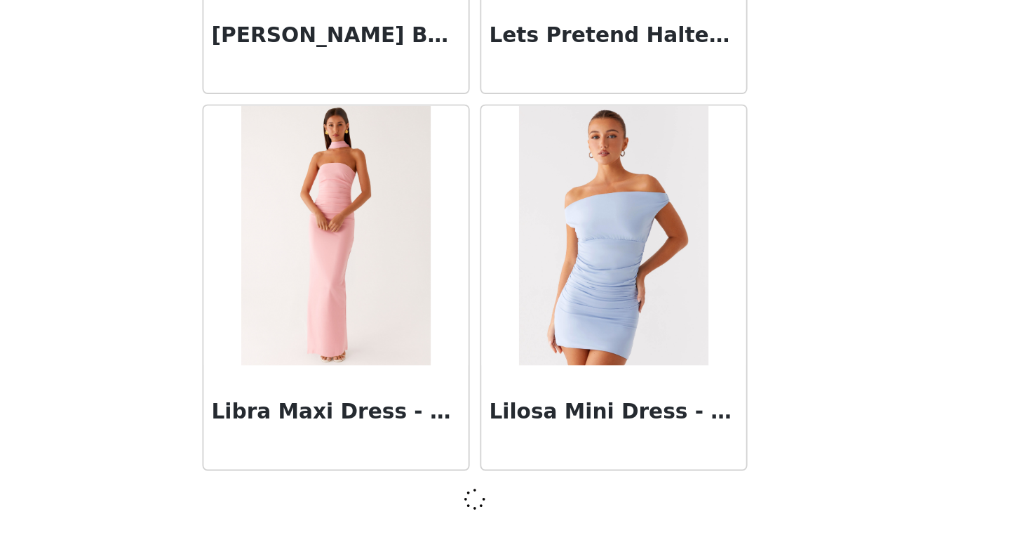
scroll to position [5663, 0]
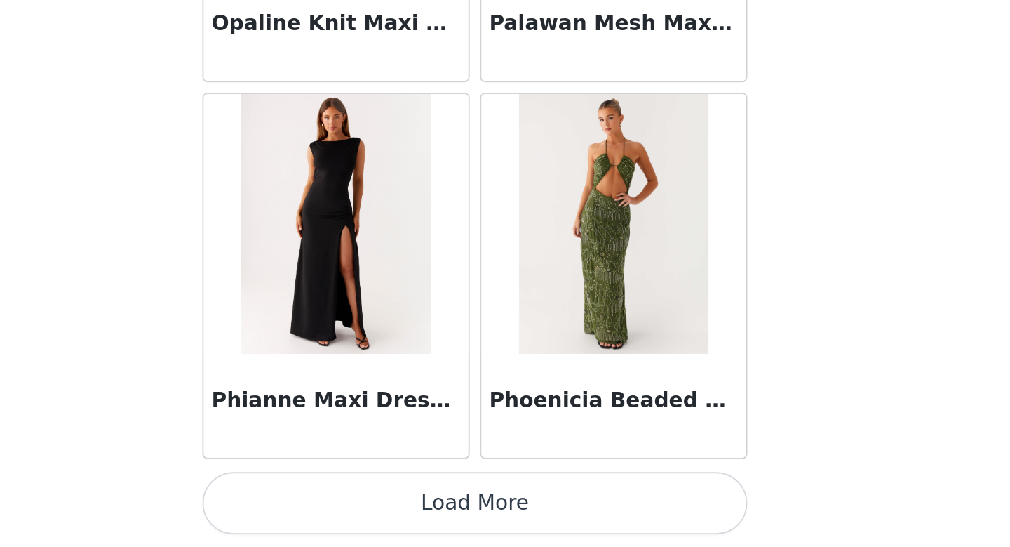
click at [584, 530] on button "Load More" at bounding box center [505, 523] width 295 height 34
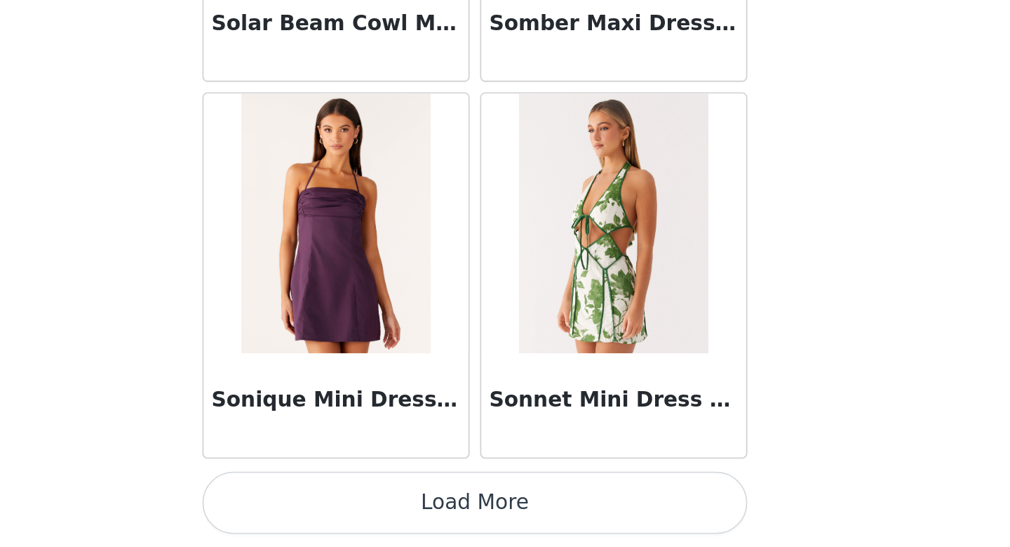
click at [569, 518] on button "Load More" at bounding box center [505, 523] width 295 height 34
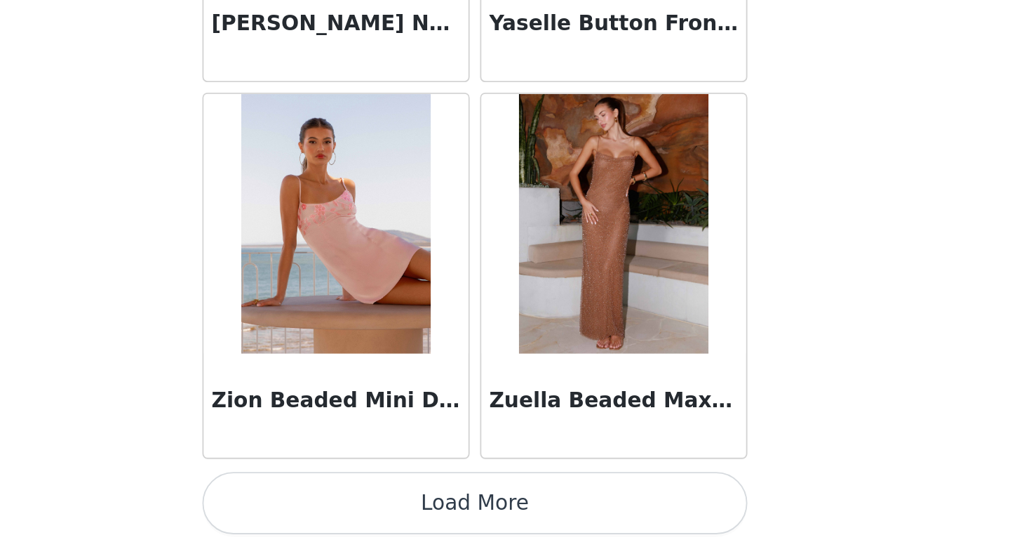
click at [569, 517] on button "Load More" at bounding box center [505, 523] width 295 height 34
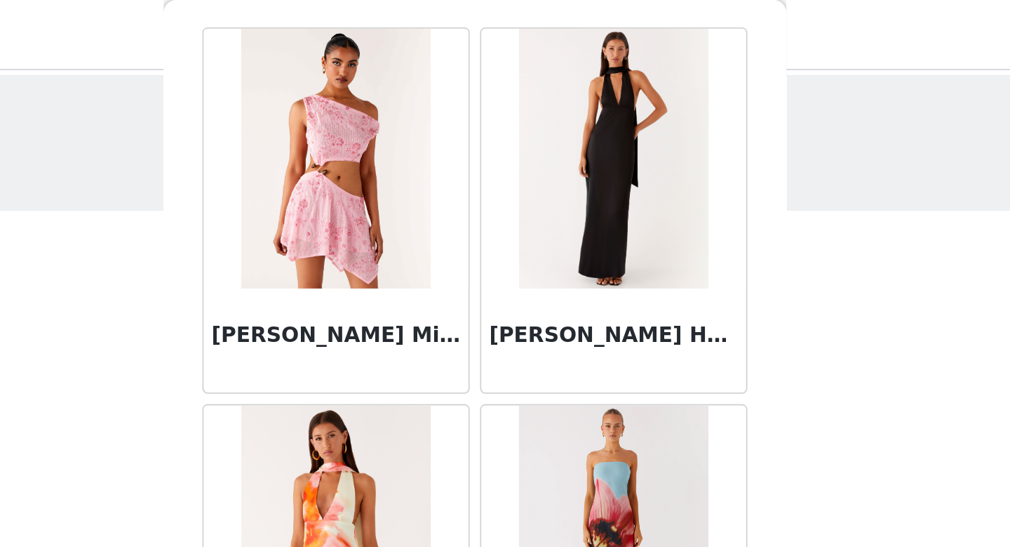
scroll to position [0, 0]
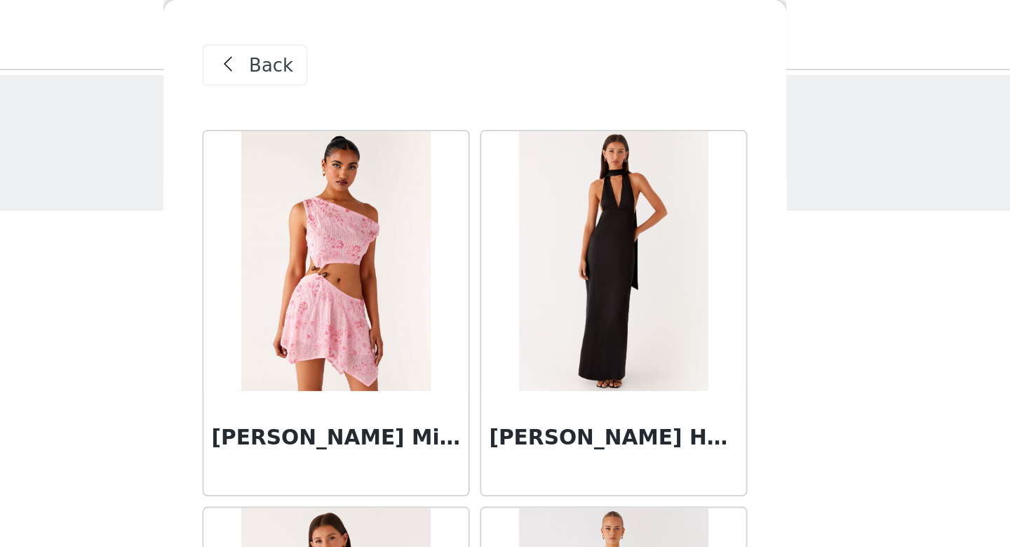
click at [403, 34] on span "Back" at bounding box center [395, 35] width 24 height 15
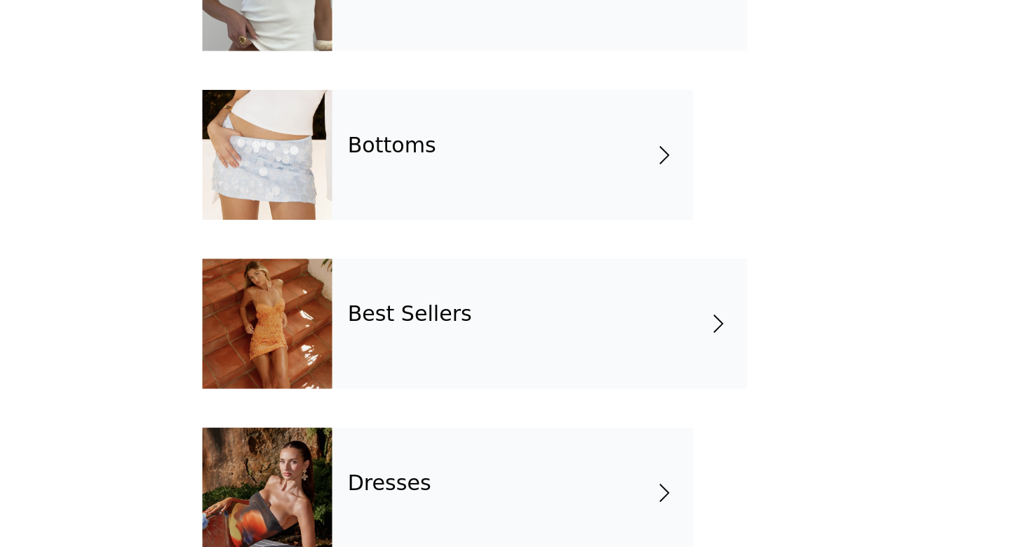
click at [555, 380] on div "Best Sellers" at bounding box center [540, 379] width 225 height 70
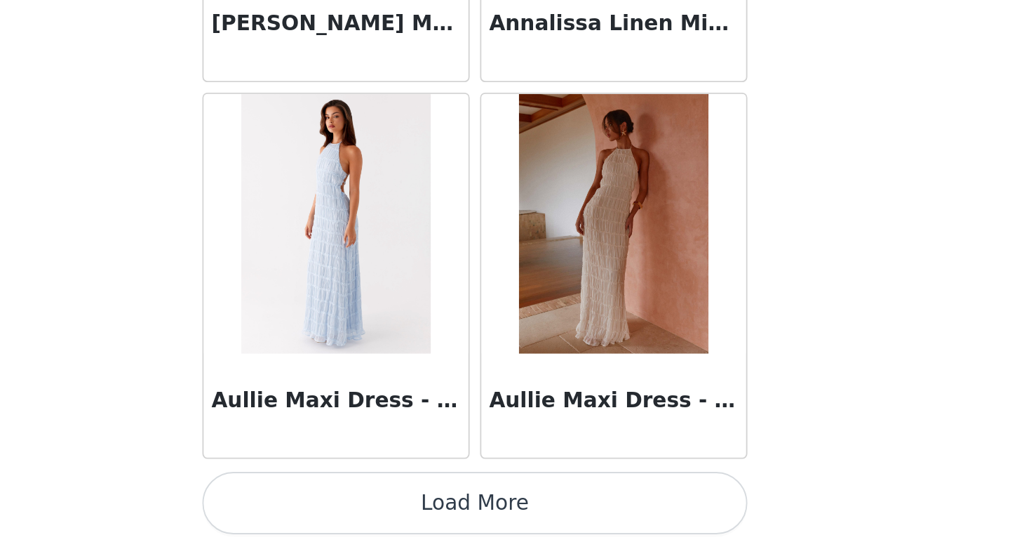
click at [521, 517] on button "Load More" at bounding box center [505, 523] width 295 height 34
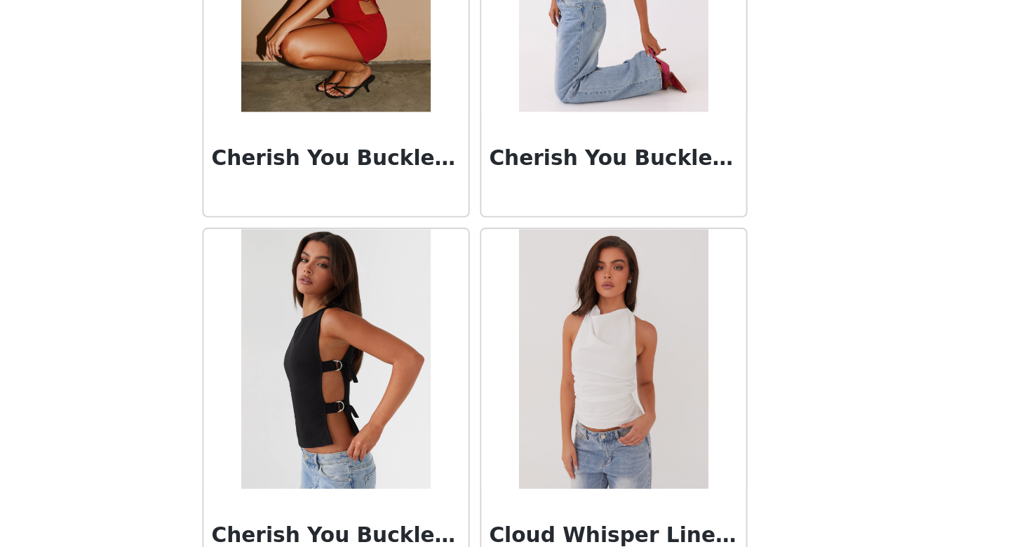
scroll to position [3635, 0]
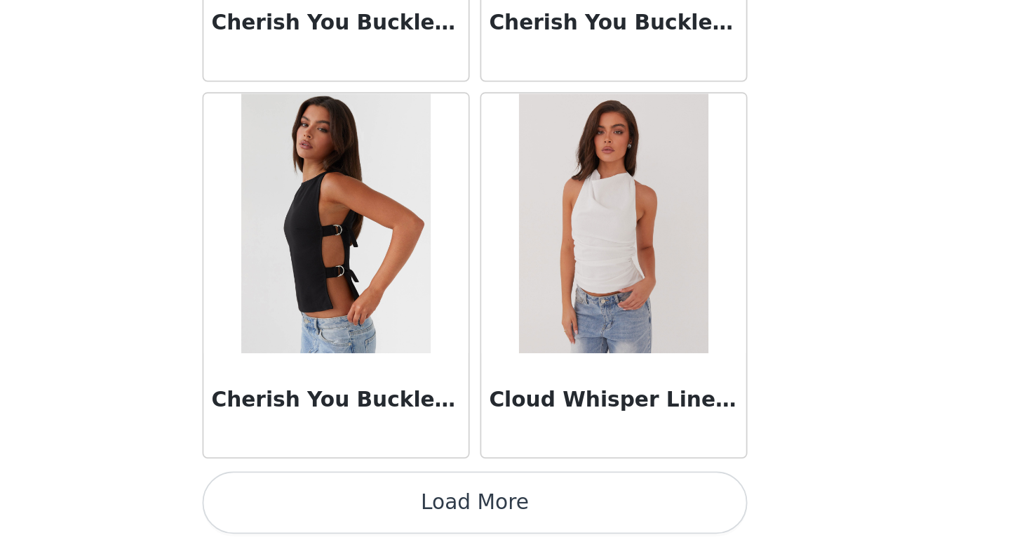
click at [565, 517] on button "Load More" at bounding box center [505, 523] width 295 height 34
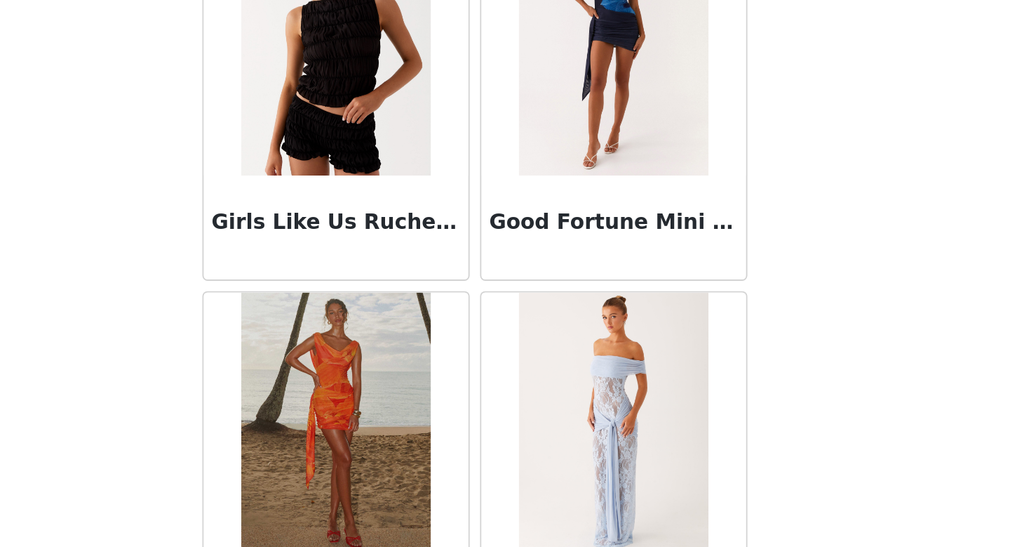
scroll to position [5669, 0]
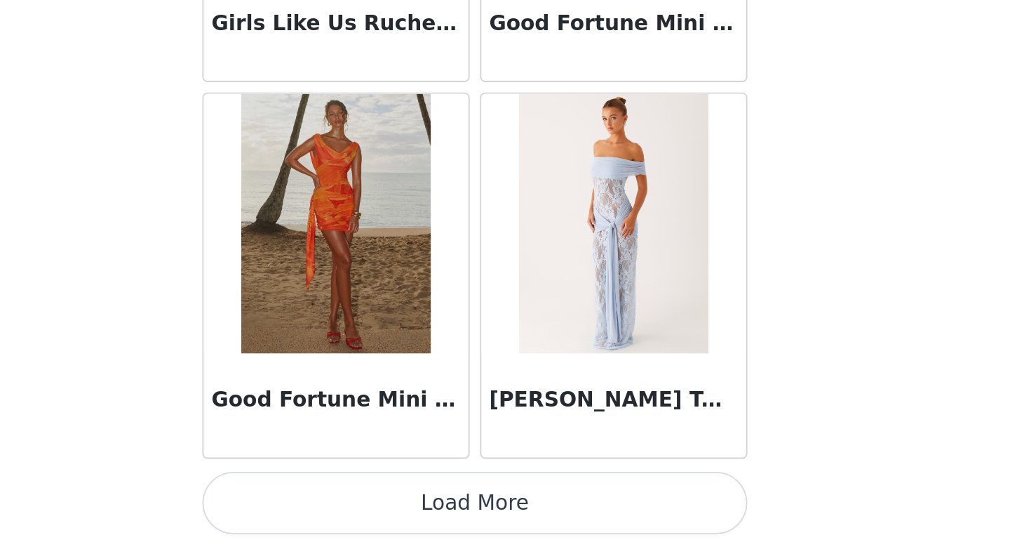
click at [586, 519] on button "Load More" at bounding box center [505, 523] width 295 height 34
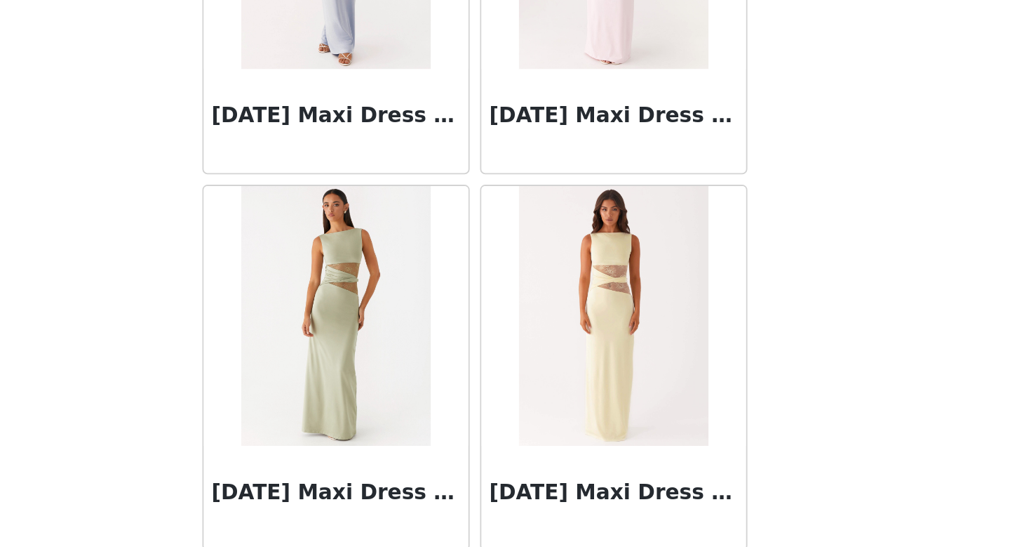
scroll to position [7704, 0]
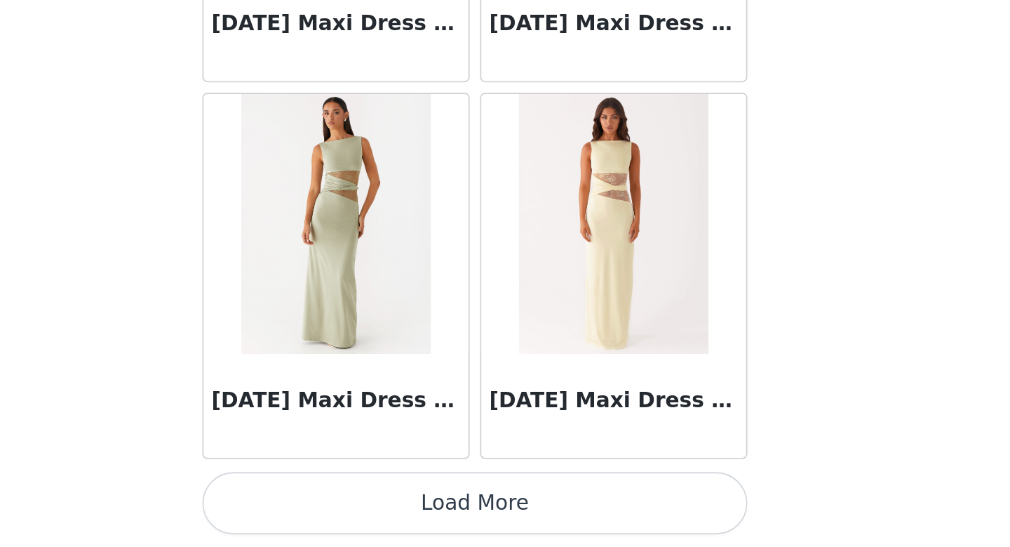
click at [521, 525] on button "Load More" at bounding box center [505, 523] width 295 height 34
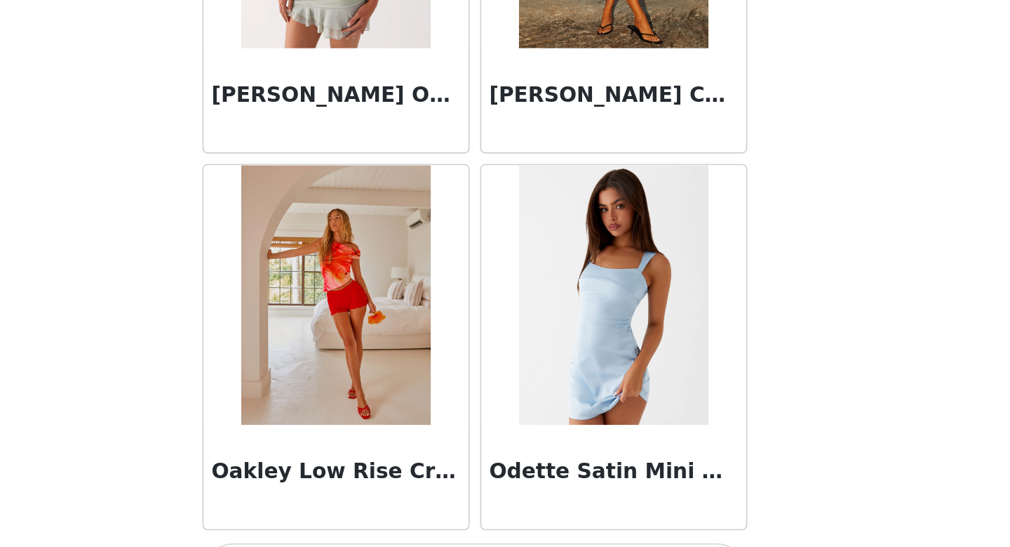
scroll to position [9739, 0]
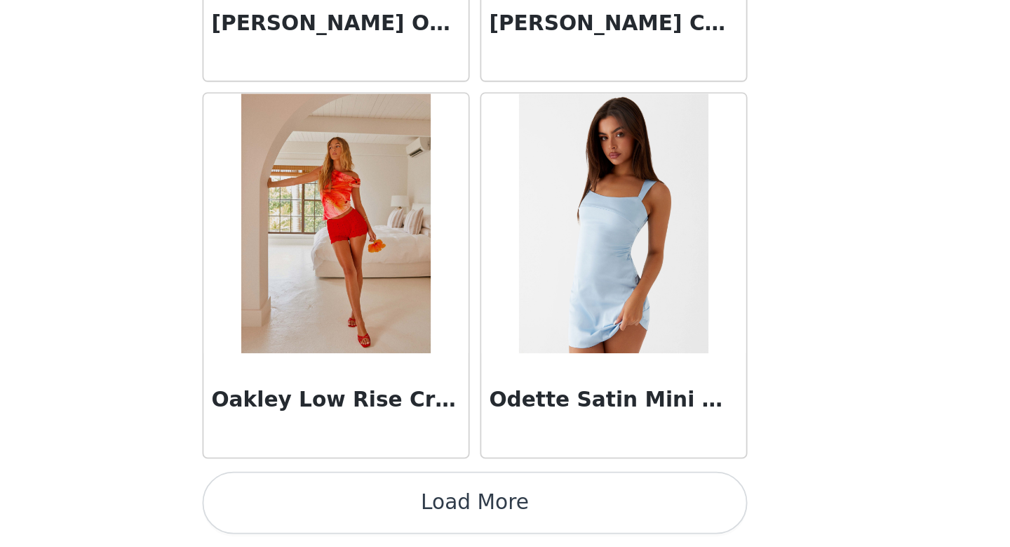
click at [601, 519] on button "Load More" at bounding box center [505, 523] width 295 height 34
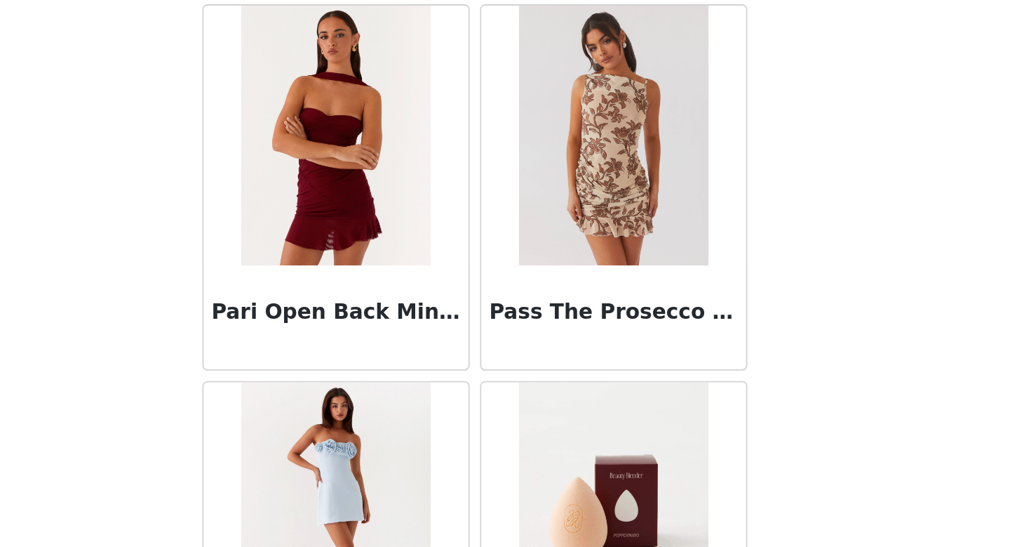
scroll to position [10398, 0]
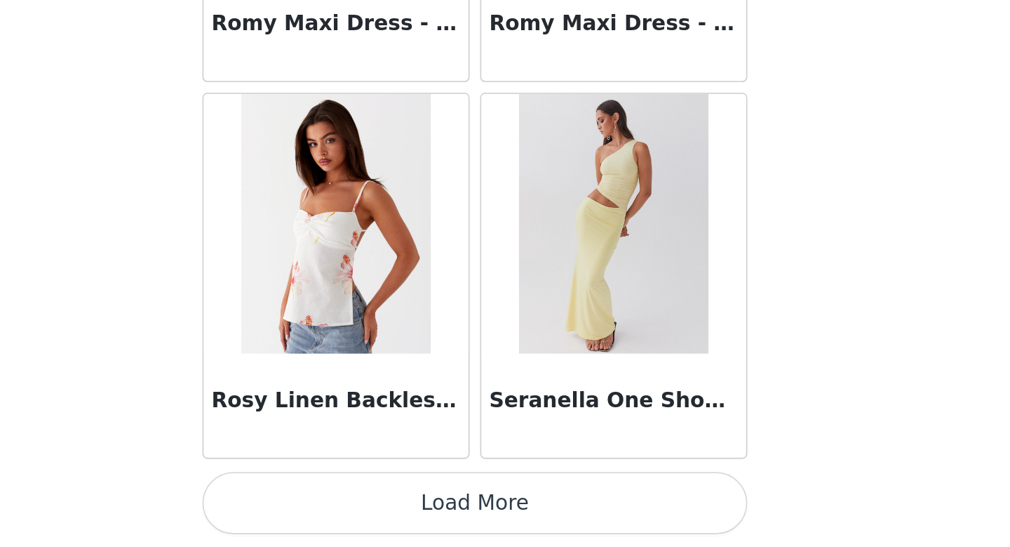
click at [581, 519] on button "Load More" at bounding box center [505, 523] width 295 height 34
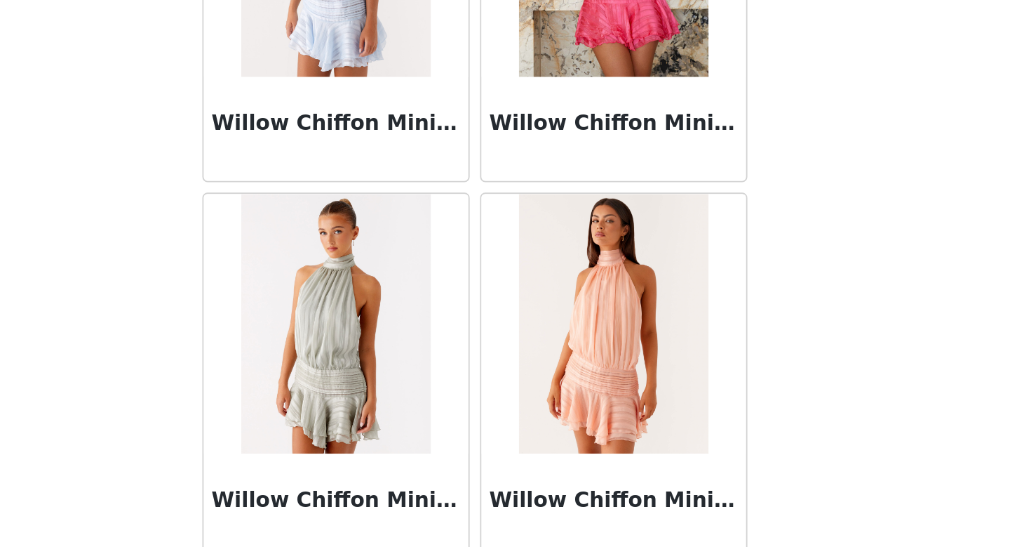
scroll to position [13808, 0]
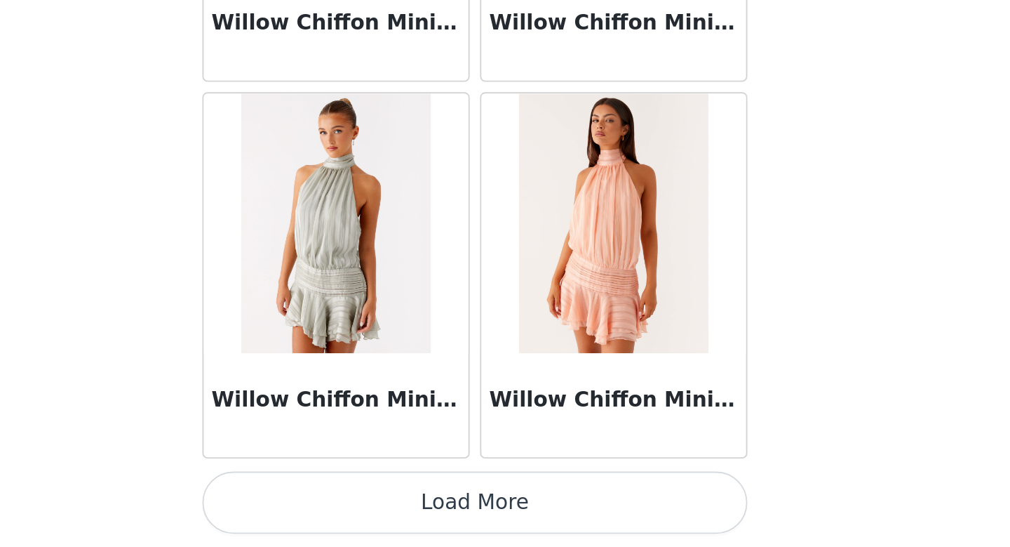
click at [588, 536] on button "Load More" at bounding box center [505, 523] width 295 height 34
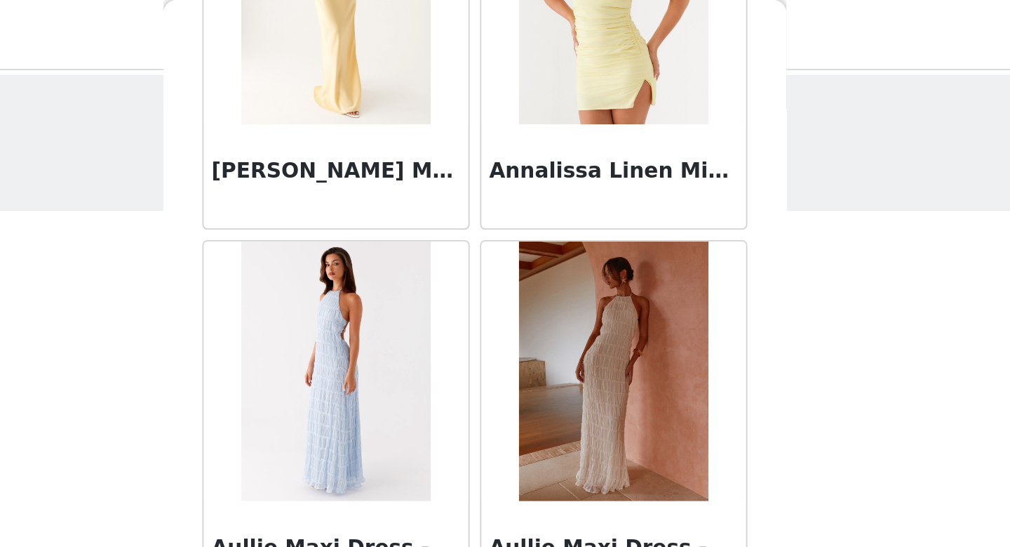
scroll to position [1823, 0]
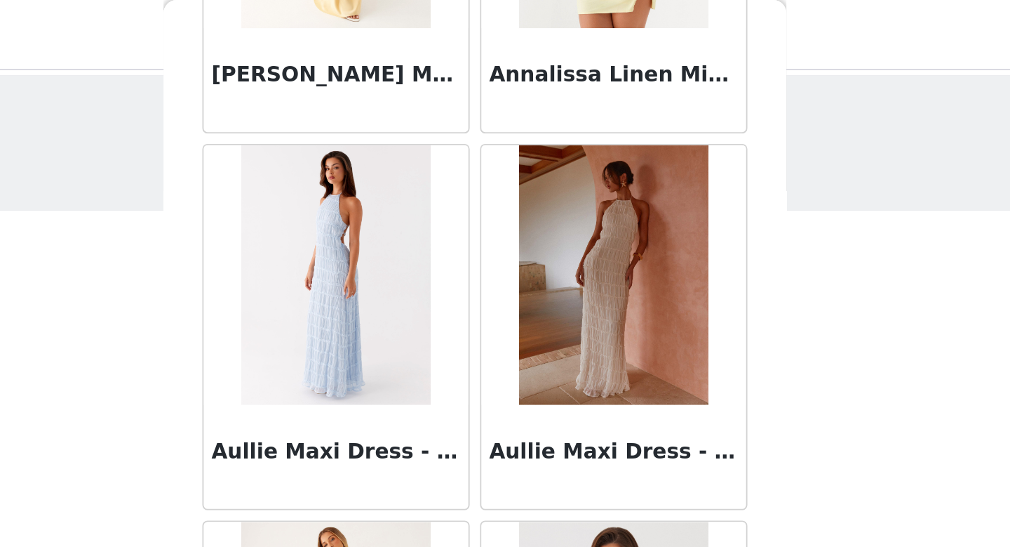
click at [416, 243] on h3 "Aullie Maxi Dress - Blue" at bounding box center [430, 244] width 135 height 17
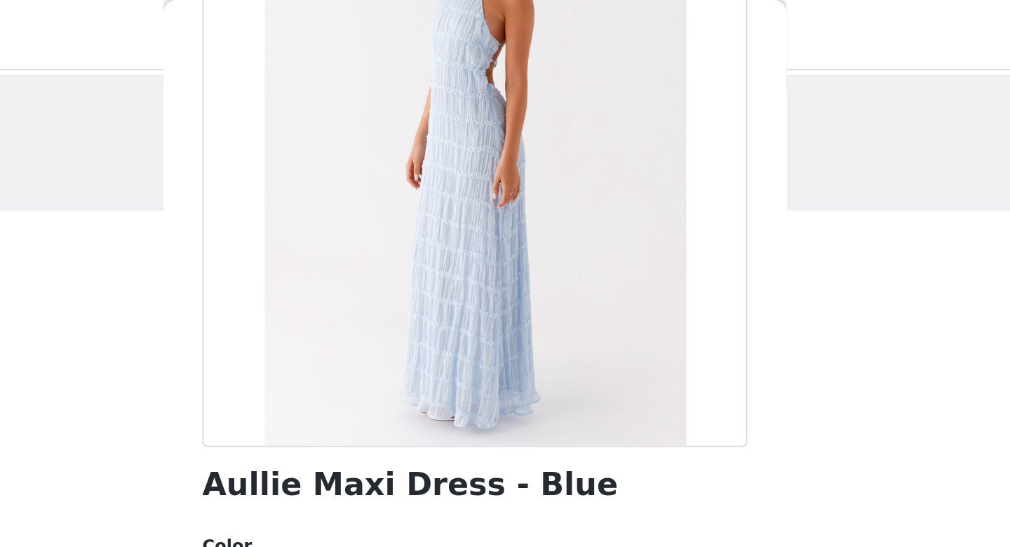
scroll to position [208, 0]
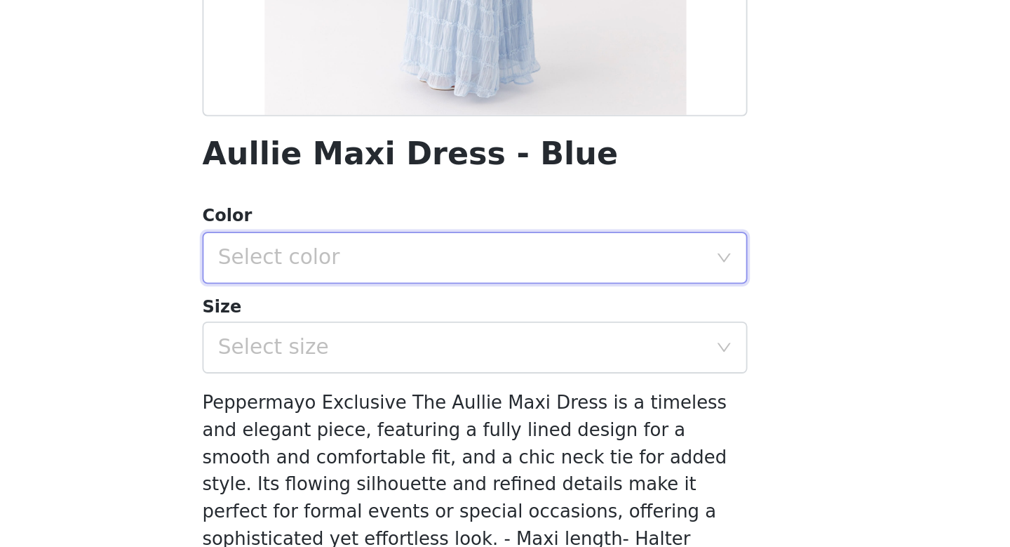
click at [563, 262] on div "Select color" at bounding box center [500, 254] width 269 height 27
click at [464, 284] on li "Blue" at bounding box center [505, 285] width 295 height 22
click at [457, 304] on div "Select size" at bounding box center [497, 303] width 262 height 14
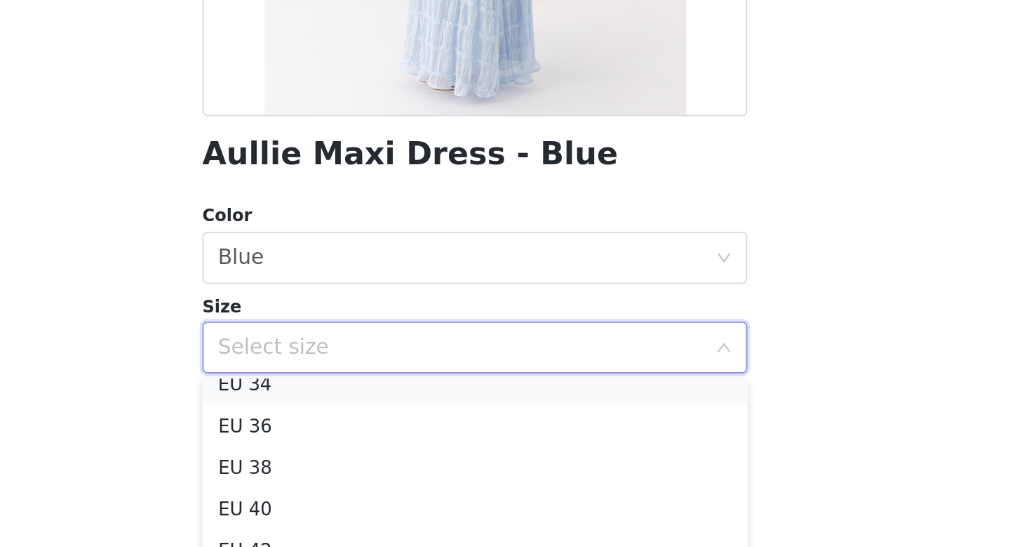
scroll to position [55, 0]
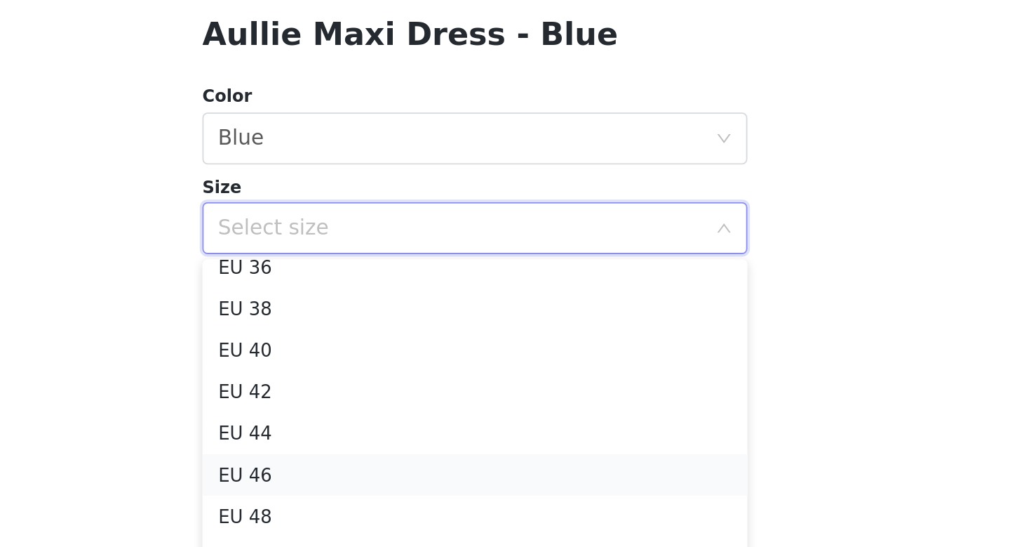
click at [434, 433] on li "EU 46" at bounding box center [505, 436] width 295 height 22
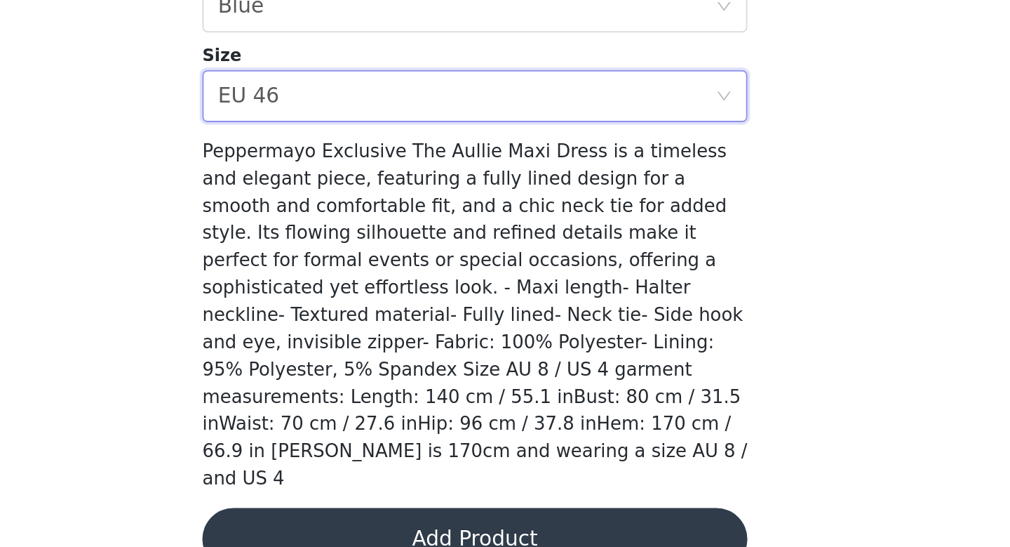
scroll to position [0, 0]
click at [494, 525] on button "Add Product" at bounding box center [505, 542] width 295 height 34
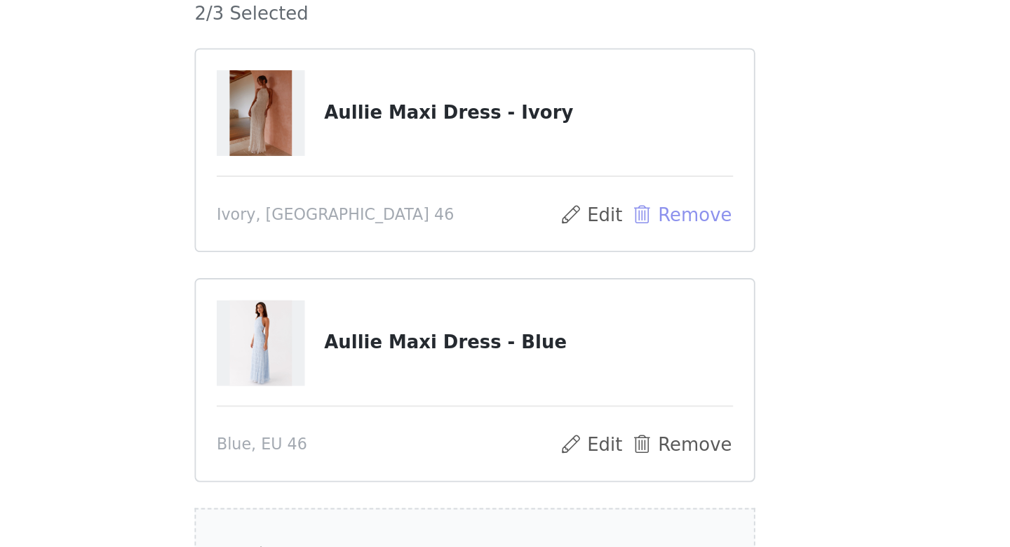
click at [611, 279] on button "Remove" at bounding box center [617, 283] width 56 height 17
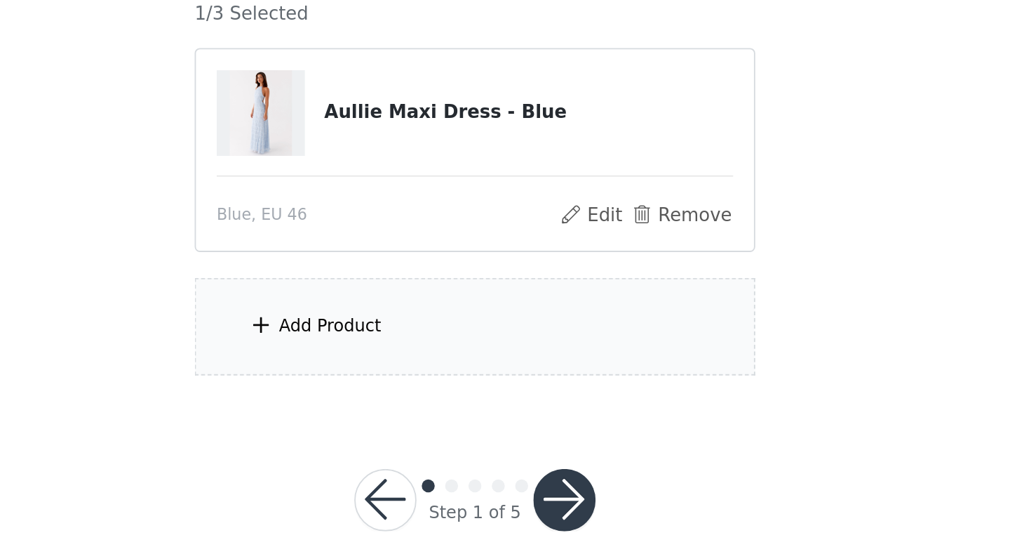
click at [488, 350] on div "Add Product" at bounding box center [505, 344] width 303 height 53
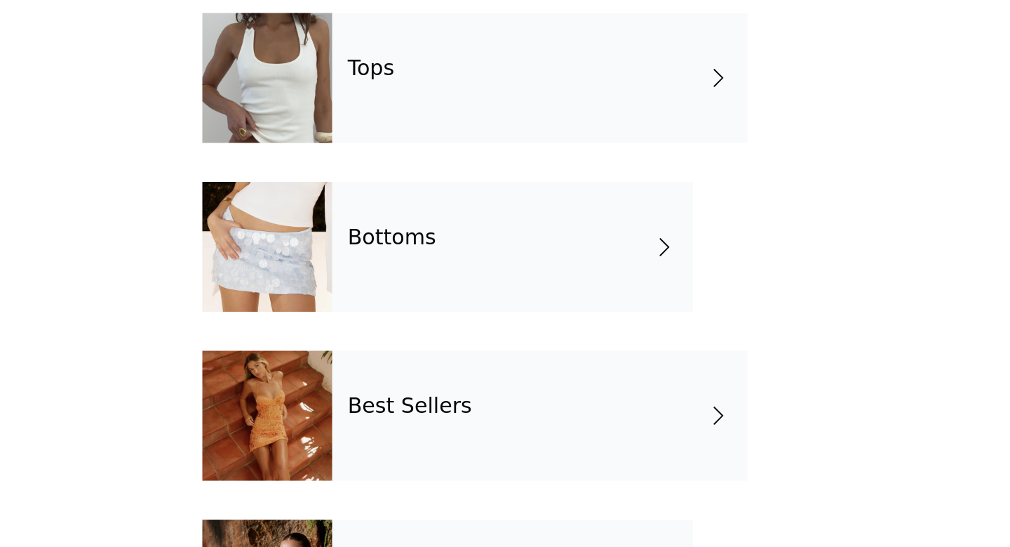
click at [518, 290] on div "Bottoms" at bounding box center [525, 288] width 195 height 70
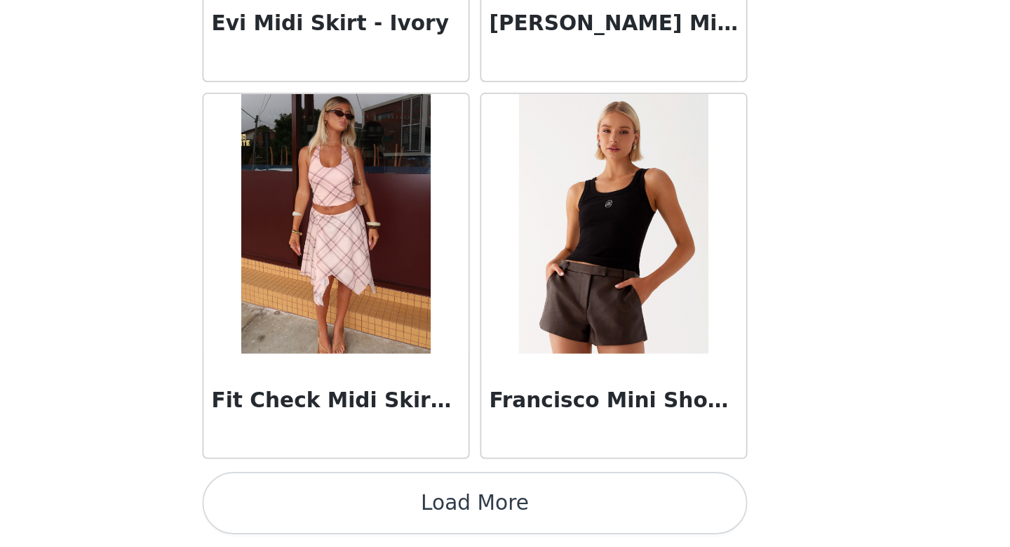
click at [558, 516] on button "Load More" at bounding box center [505, 523] width 295 height 34
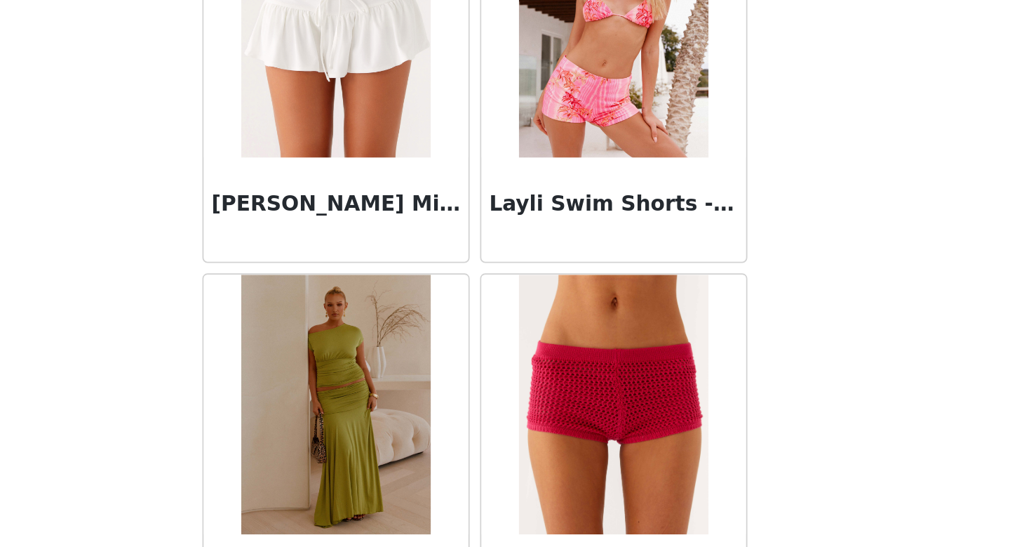
scroll to position [3635, 0]
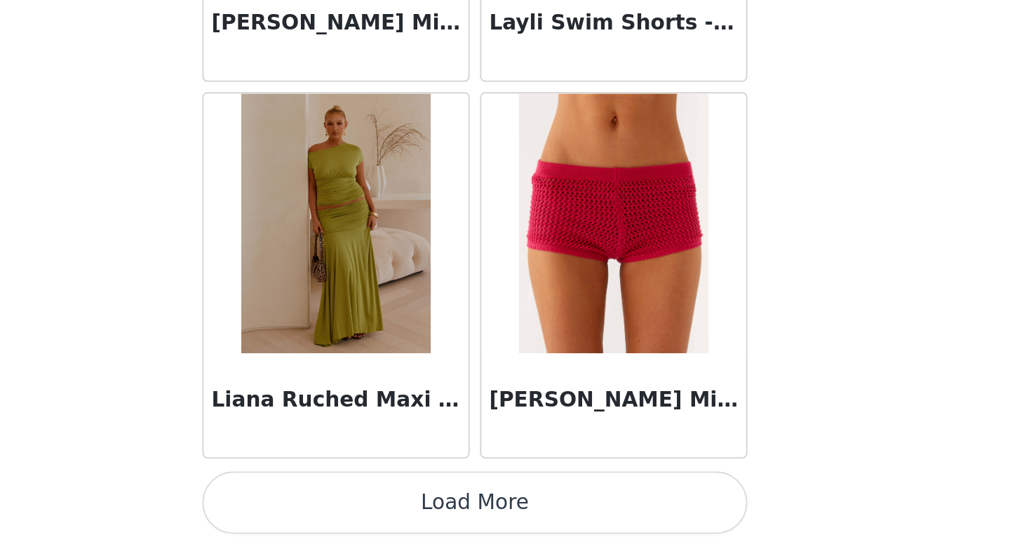
click at [555, 533] on button "Load More" at bounding box center [505, 523] width 295 height 34
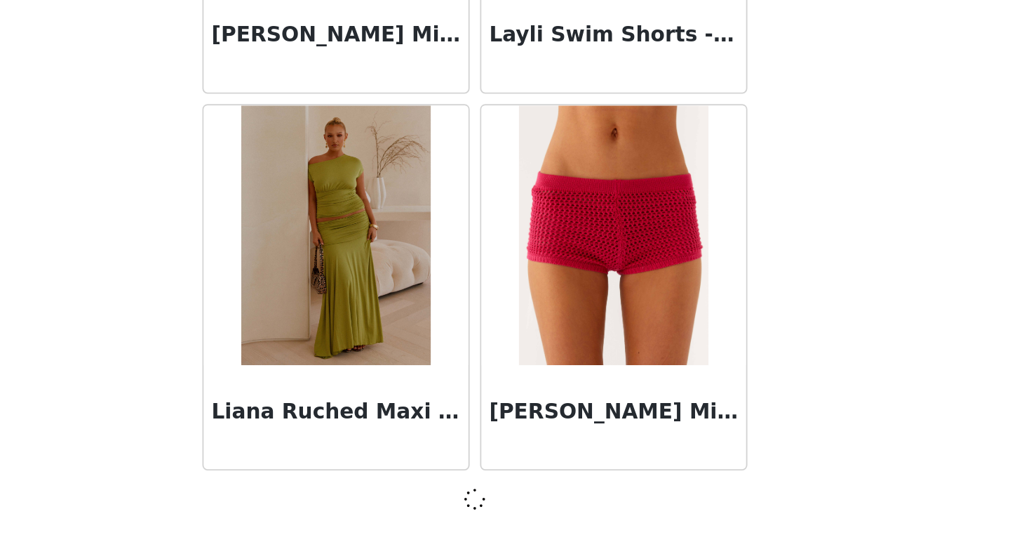
scroll to position [3629, 0]
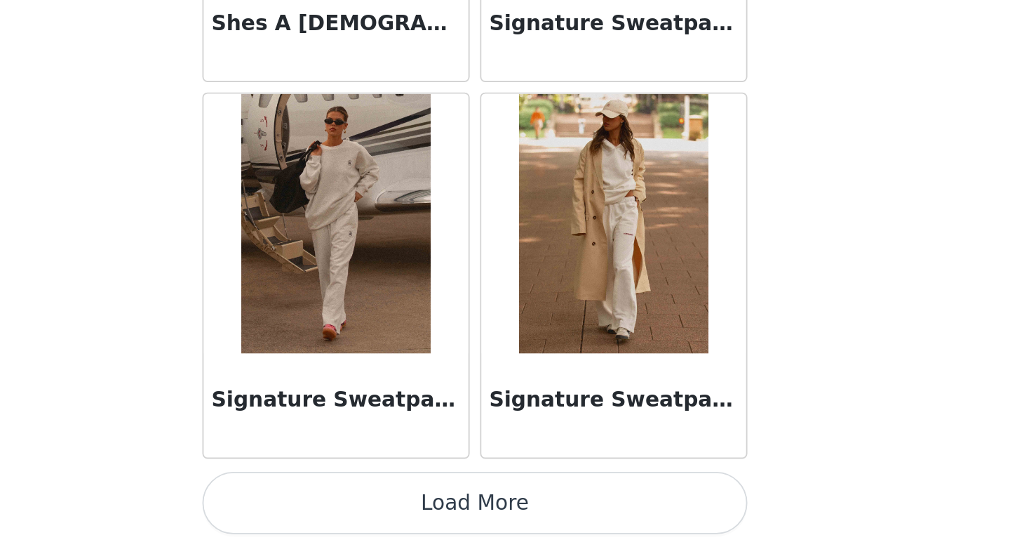
click at [585, 516] on button "Load More" at bounding box center [505, 523] width 295 height 34
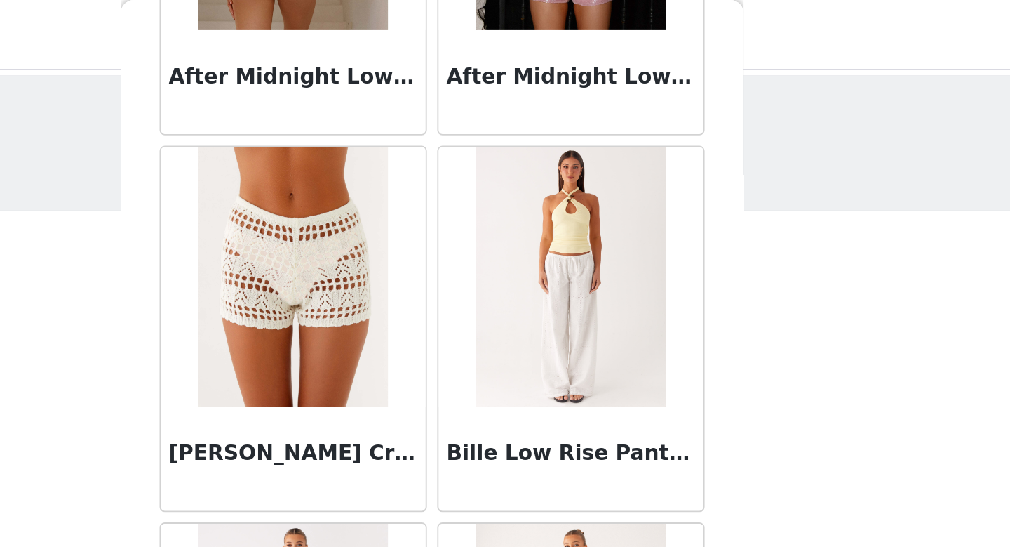
scroll to position [0, 0]
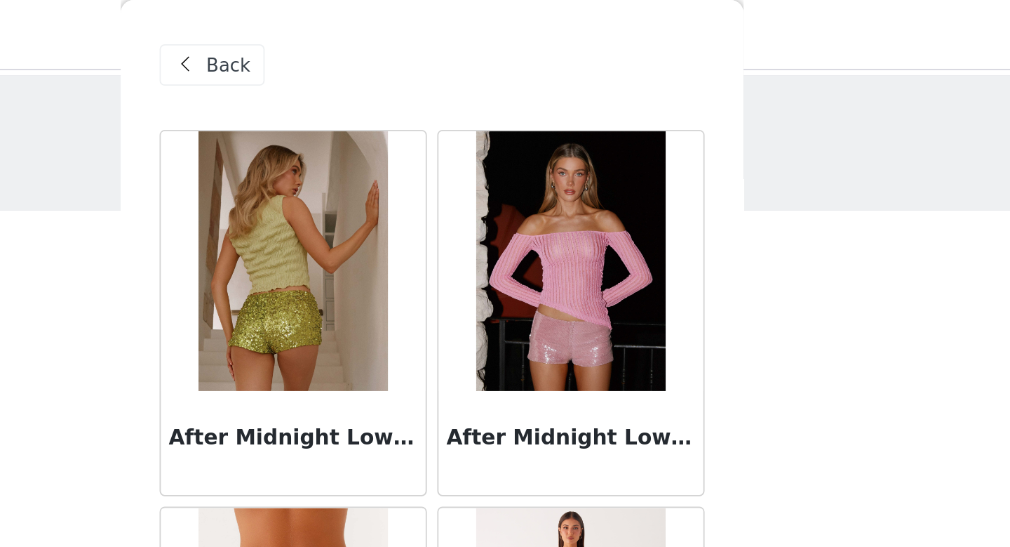
click at [380, 32] on span at bounding box center [371, 35] width 17 height 17
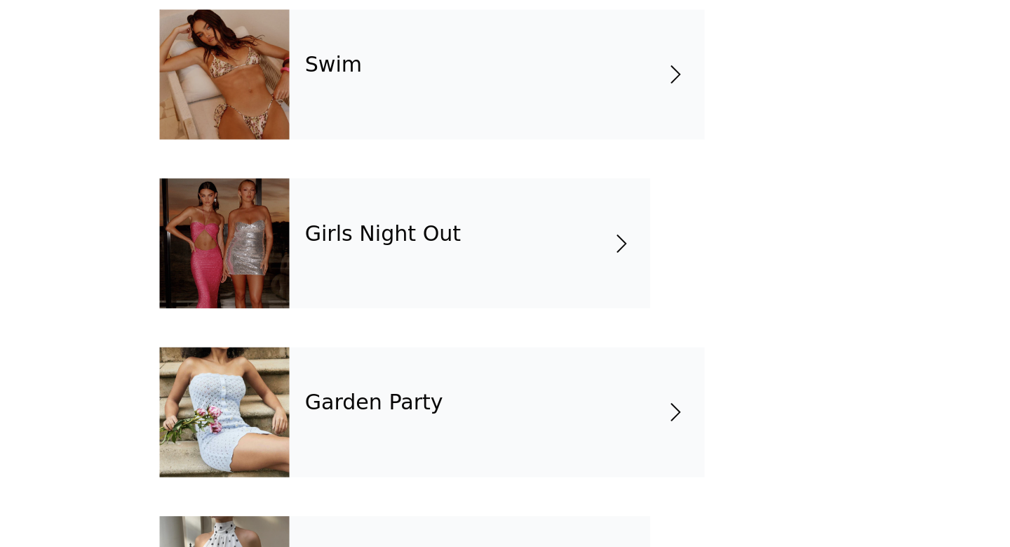
scroll to position [295, 0]
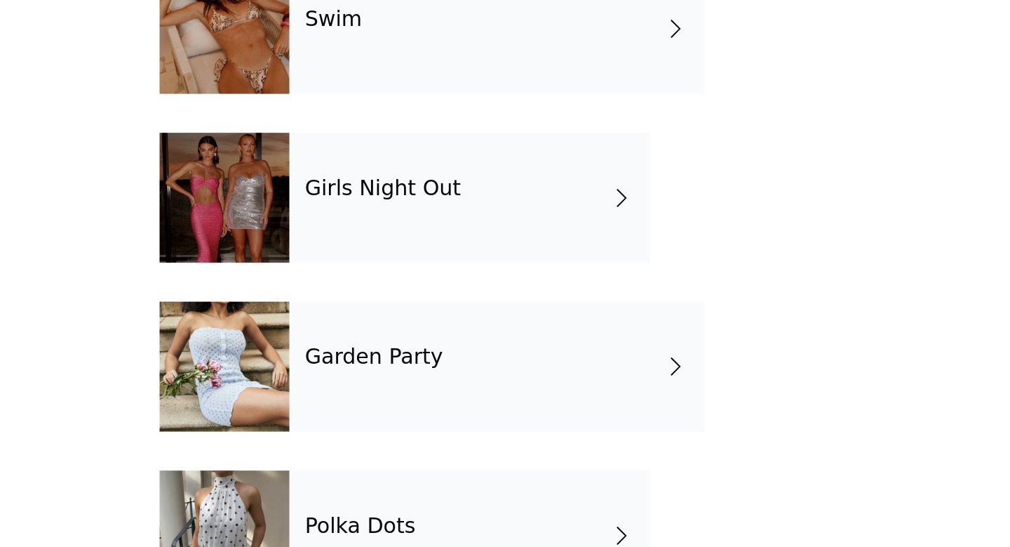
click at [537, 441] on div "Garden Party" at bounding box center [540, 449] width 225 height 70
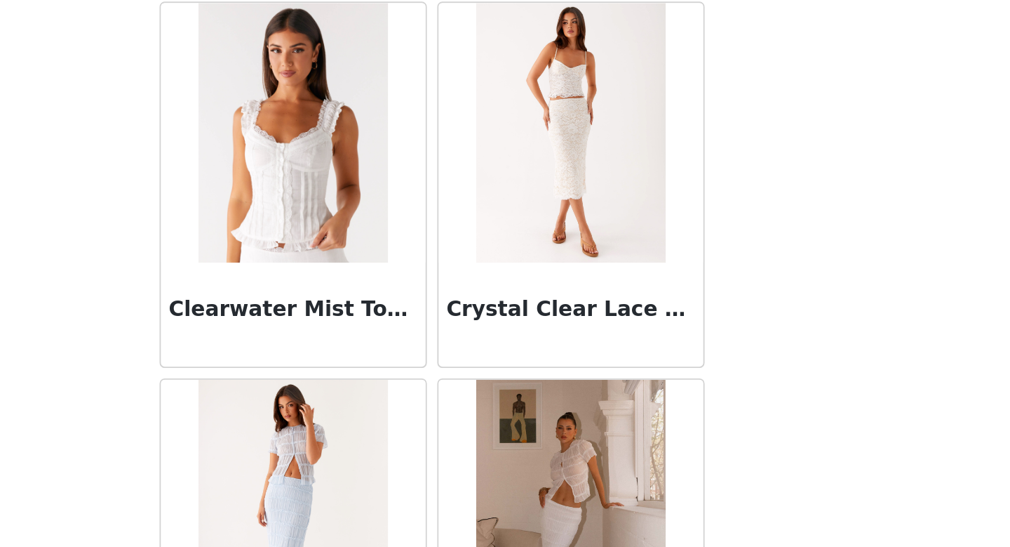
scroll to position [1593, 0]
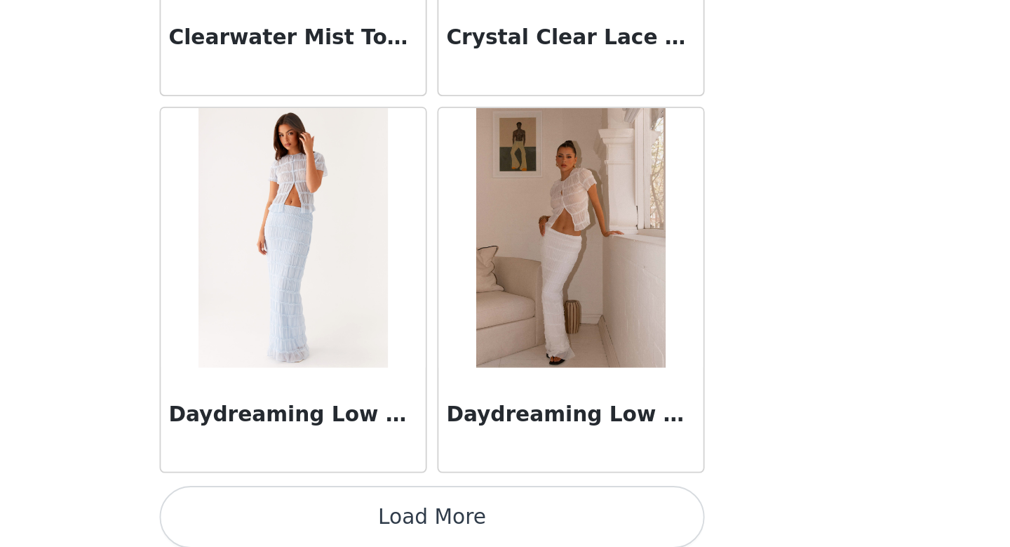
click at [543, 526] on button "Load More" at bounding box center [505, 531] width 295 height 34
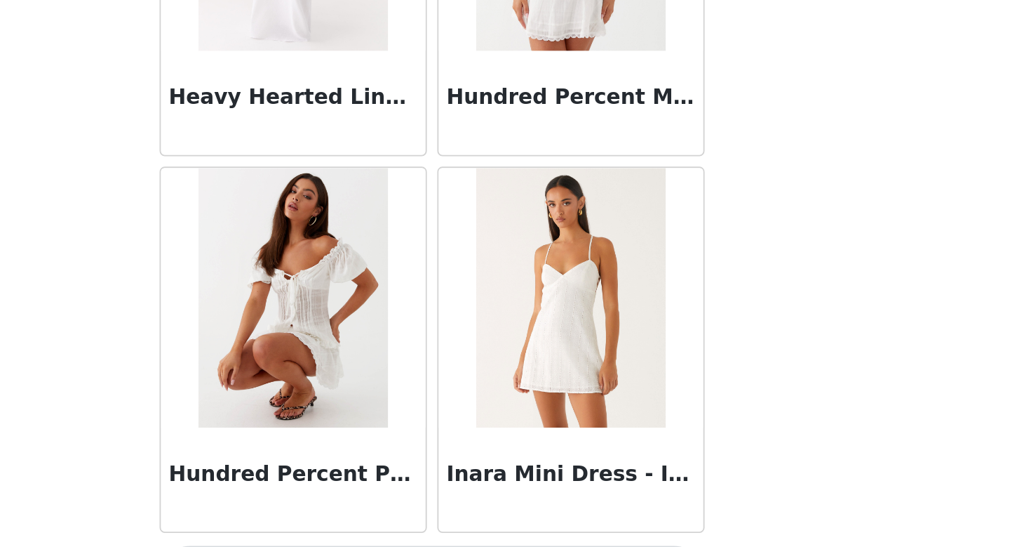
scroll to position [3635, 0]
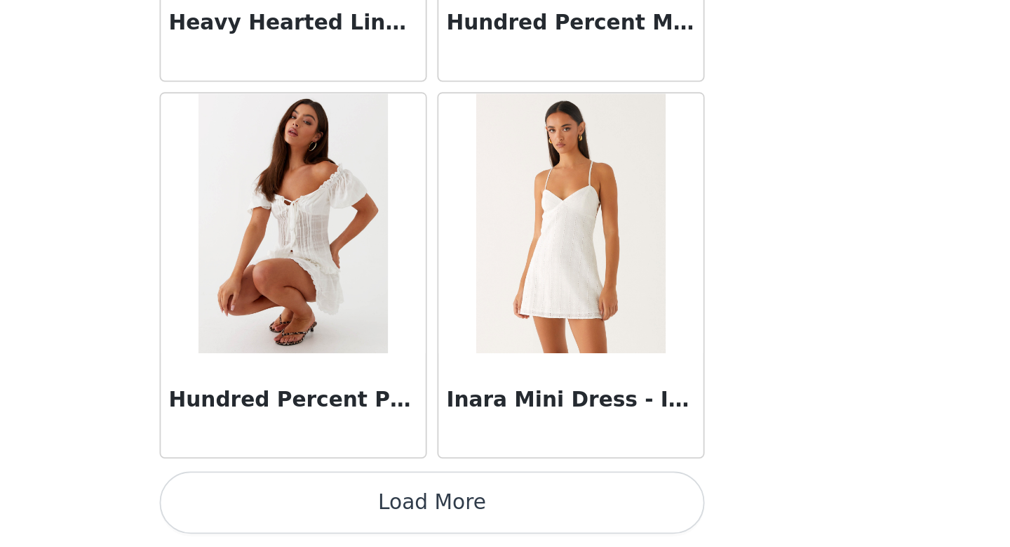
click at [591, 522] on button "Load More" at bounding box center [505, 523] width 295 height 34
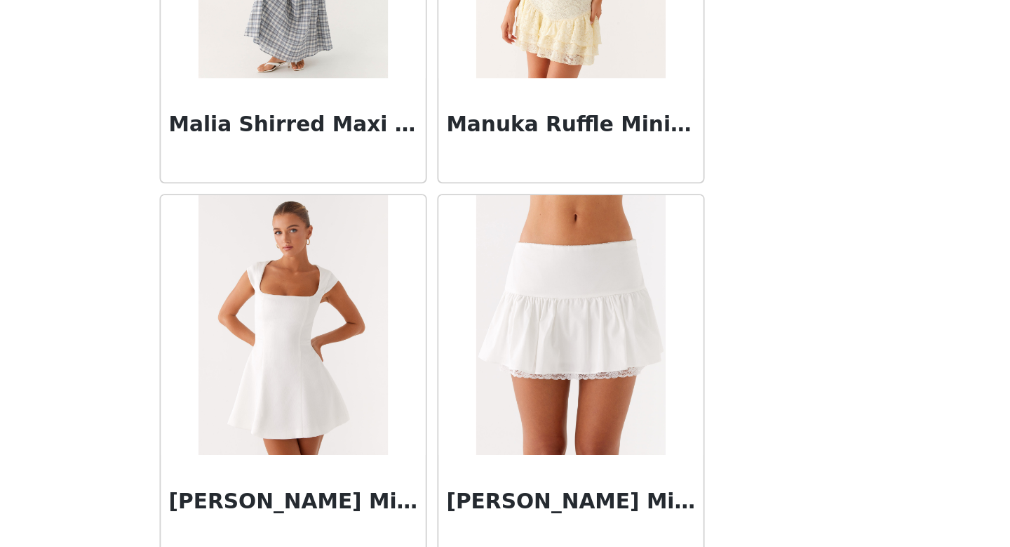
scroll to position [5669, 0]
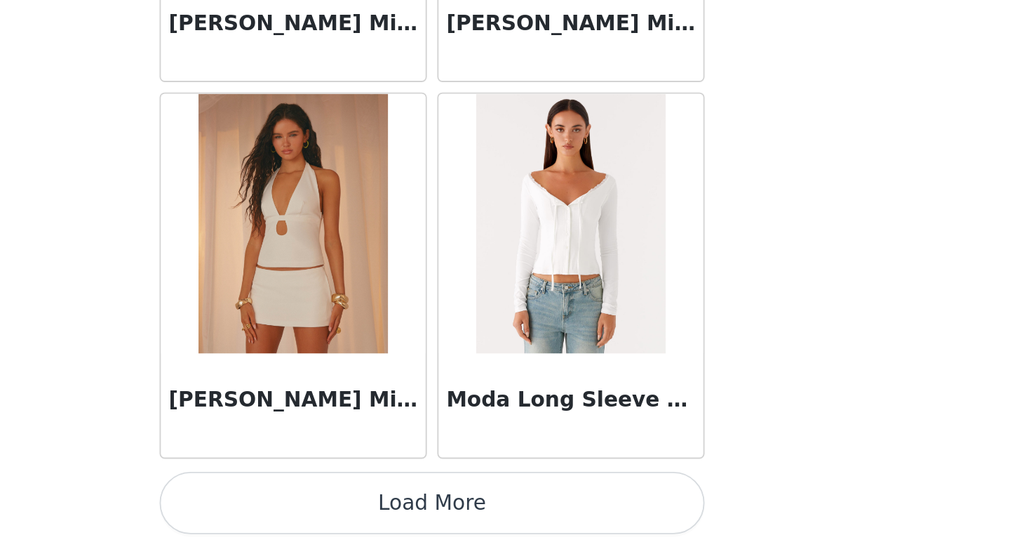
click at [612, 515] on button "Load More" at bounding box center [505, 523] width 295 height 34
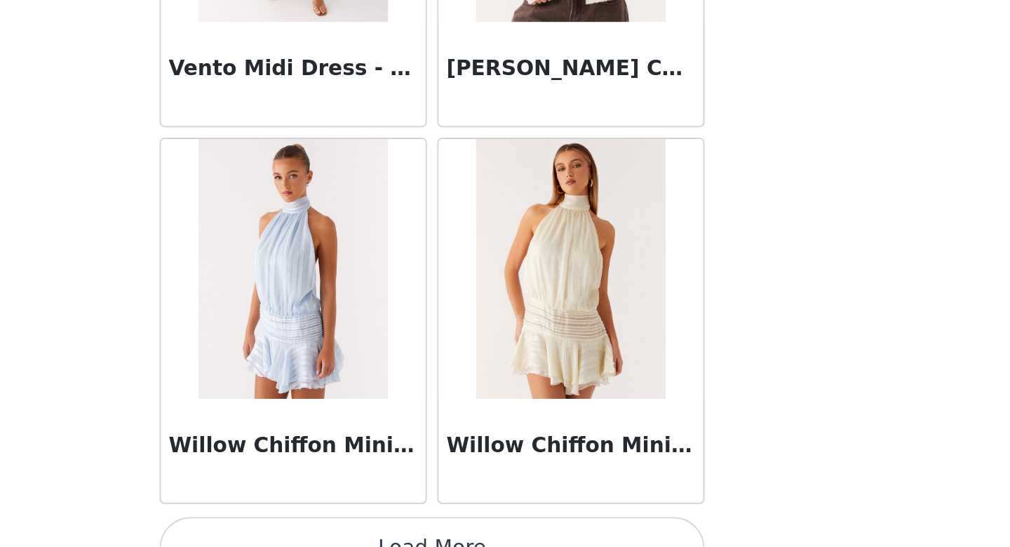
scroll to position [7698, 0]
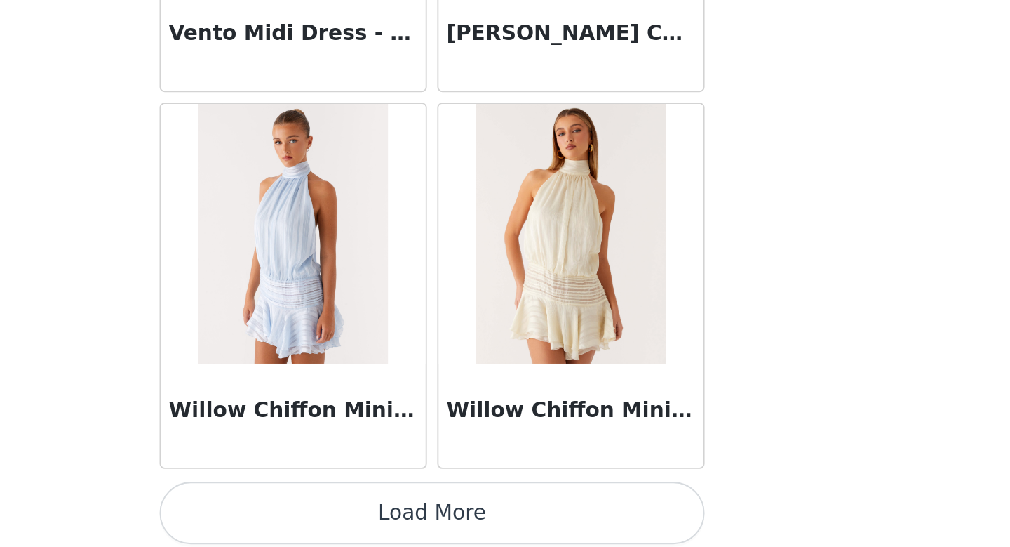
click at [581, 524] on button "Load More" at bounding box center [505, 528] width 295 height 34
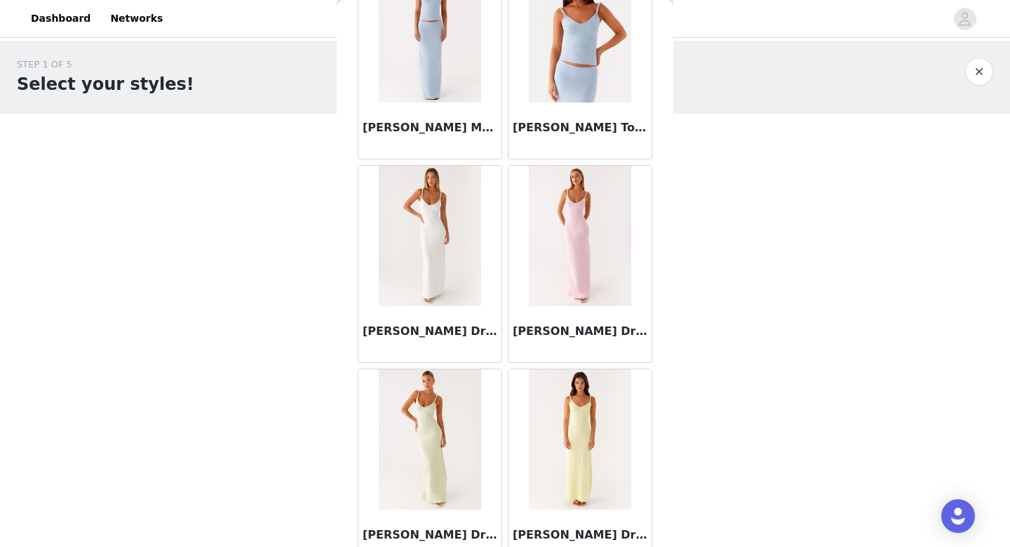
scroll to position [0, 0]
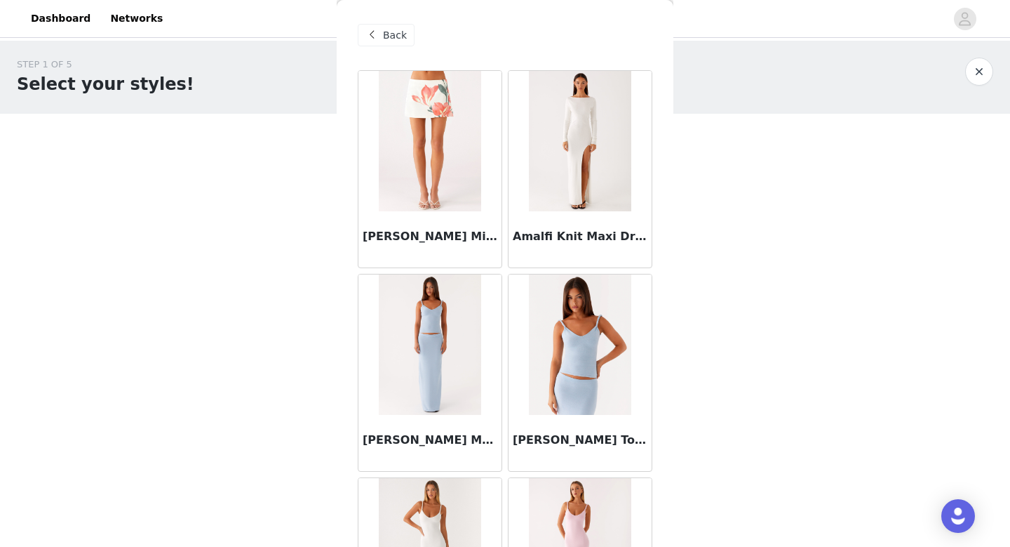
click at [391, 32] on span "Back" at bounding box center [395, 35] width 24 height 15
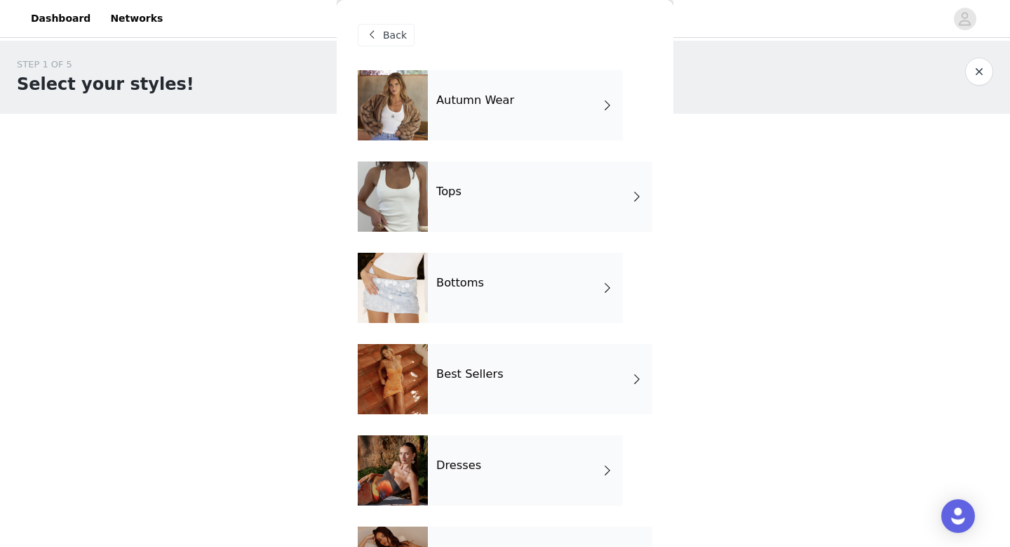
scroll to position [344, 0]
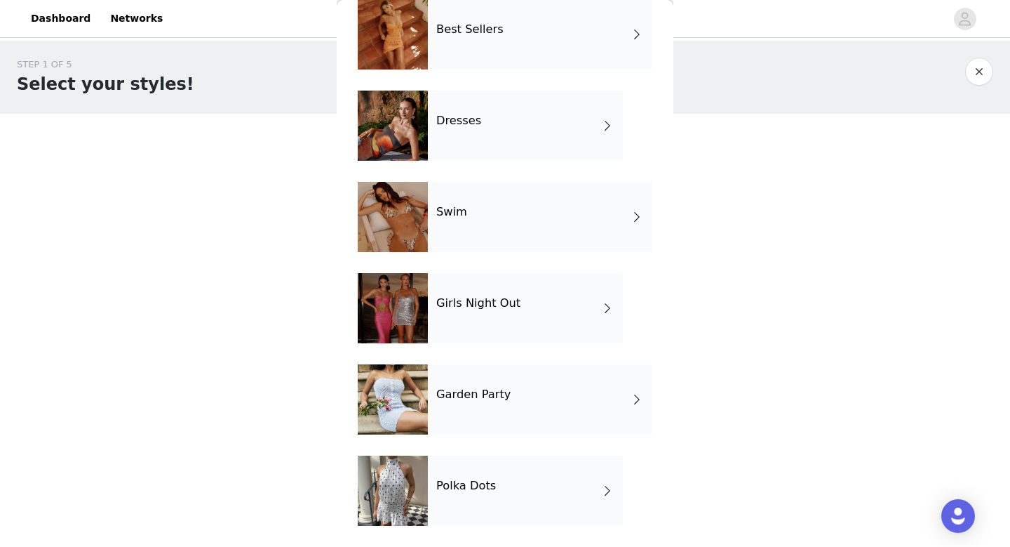
click at [478, 482] on h4 "Polka Dots" at bounding box center [466, 485] width 60 height 13
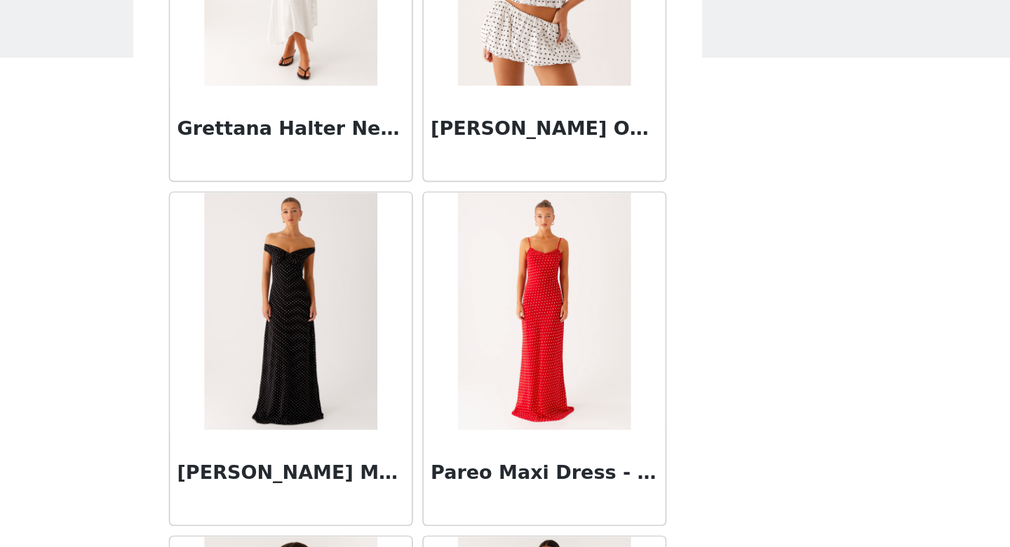
scroll to position [1102, 0]
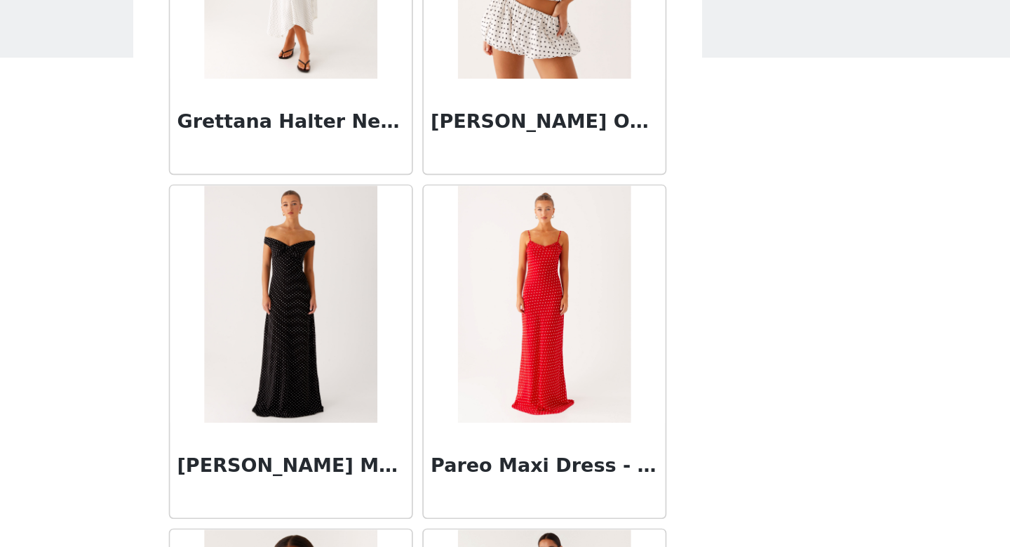
click at [439, 279] on img at bounding box center [430, 259] width 102 height 140
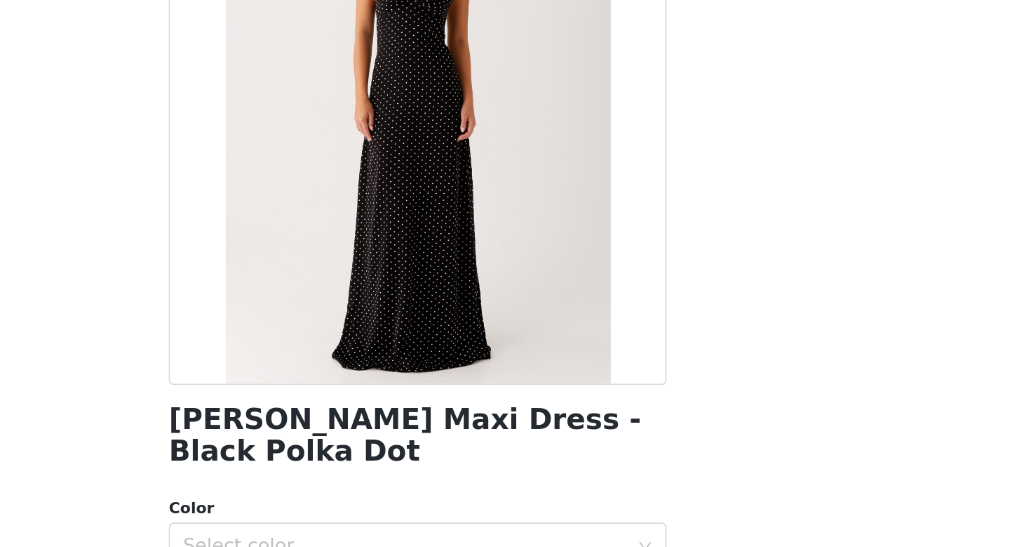
scroll to position [0, 0]
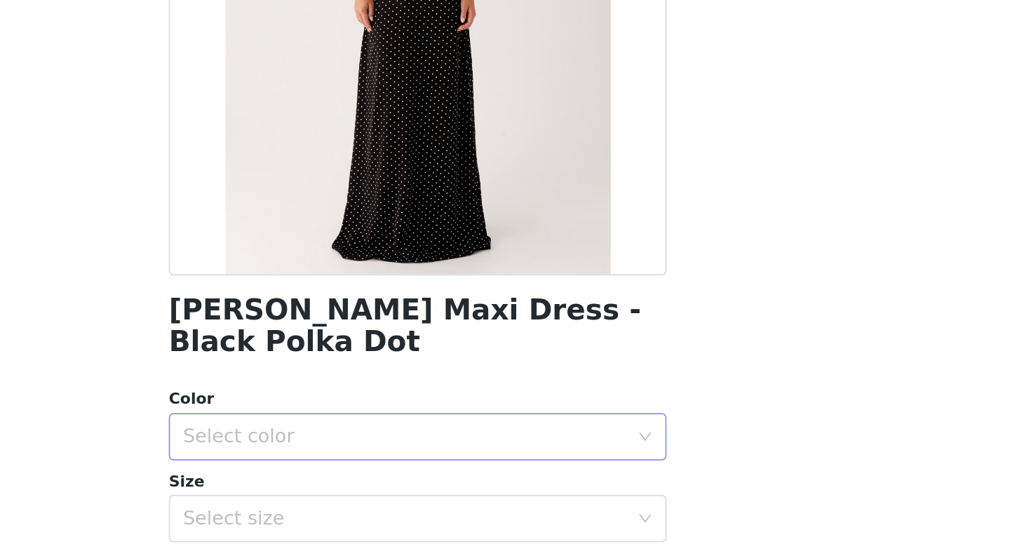
click at [475, 474] on div "Select color" at bounding box center [497, 481] width 262 height 14
click at [445, 488] on li "Black Polka Dot" at bounding box center [505, 493] width 295 height 22
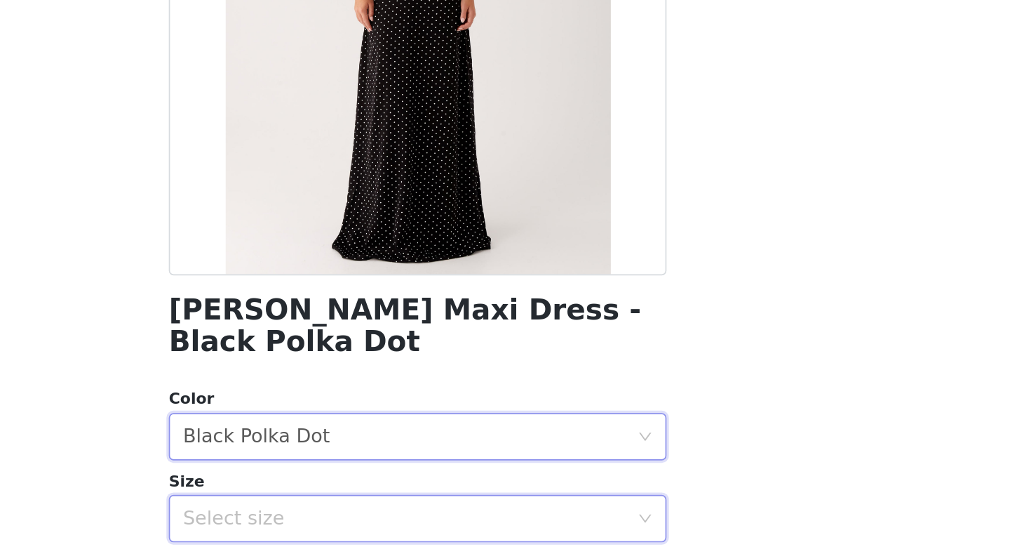
click at [467, 516] on div "Select size" at bounding box center [500, 529] width 269 height 27
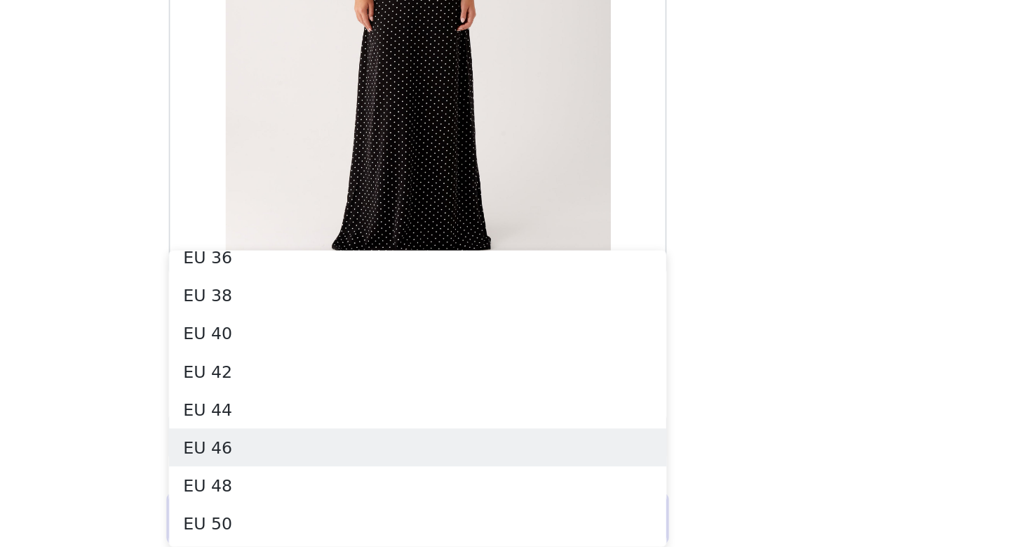
scroll to position [54, 0]
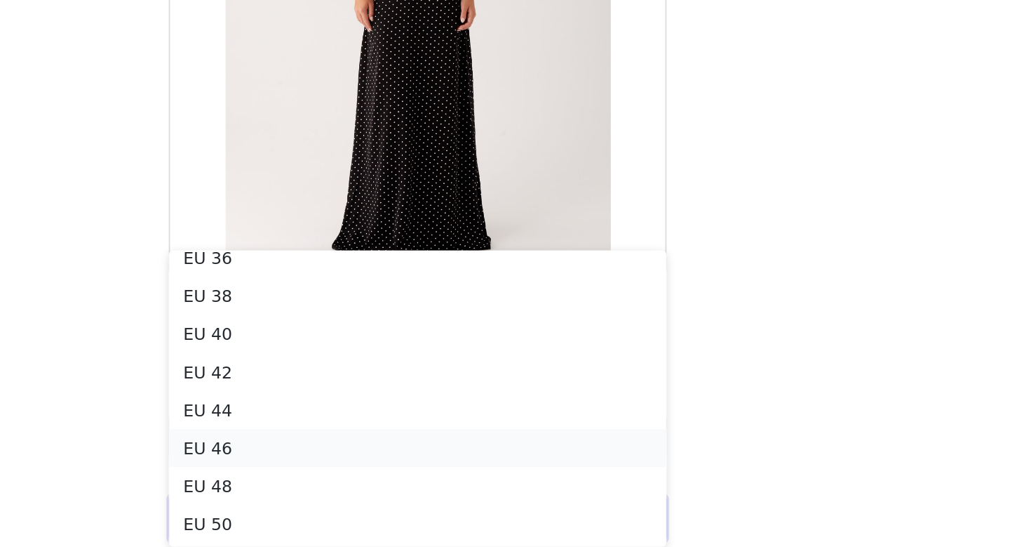
click at [424, 484] on li "EU 46" at bounding box center [505, 488] width 295 height 22
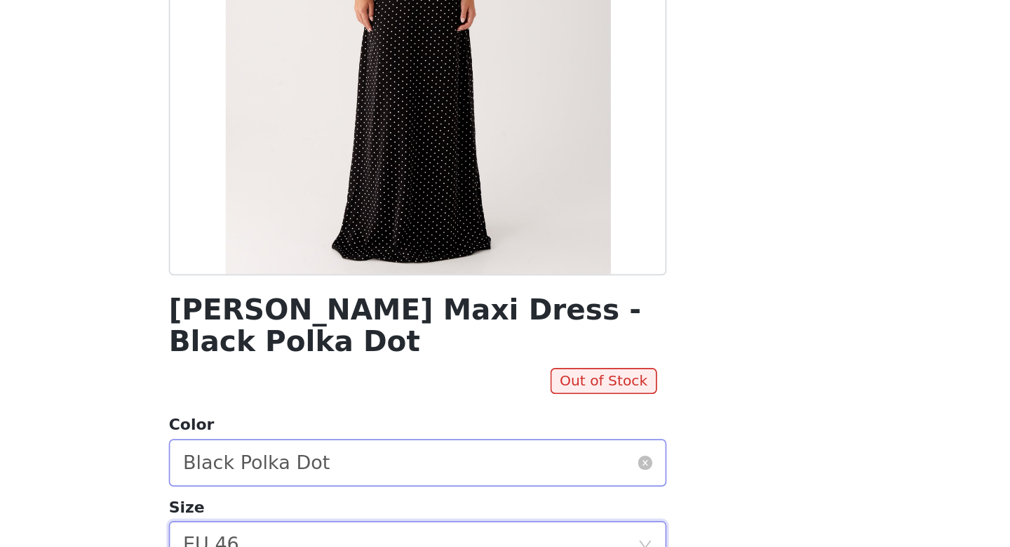
scroll to position [0, 0]
click at [455, 532] on div "Select size EU 46" at bounding box center [500, 545] width 269 height 27
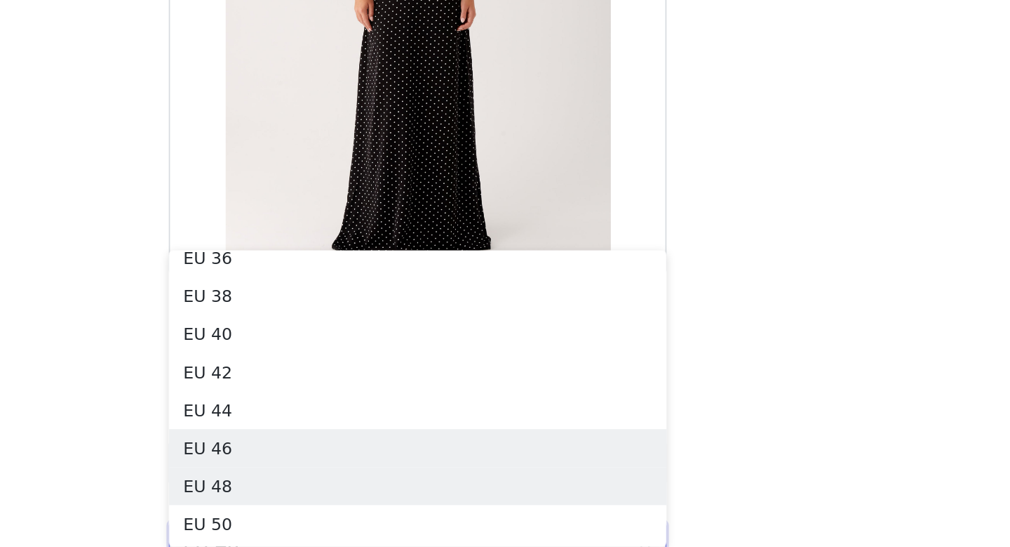
scroll to position [55, 0]
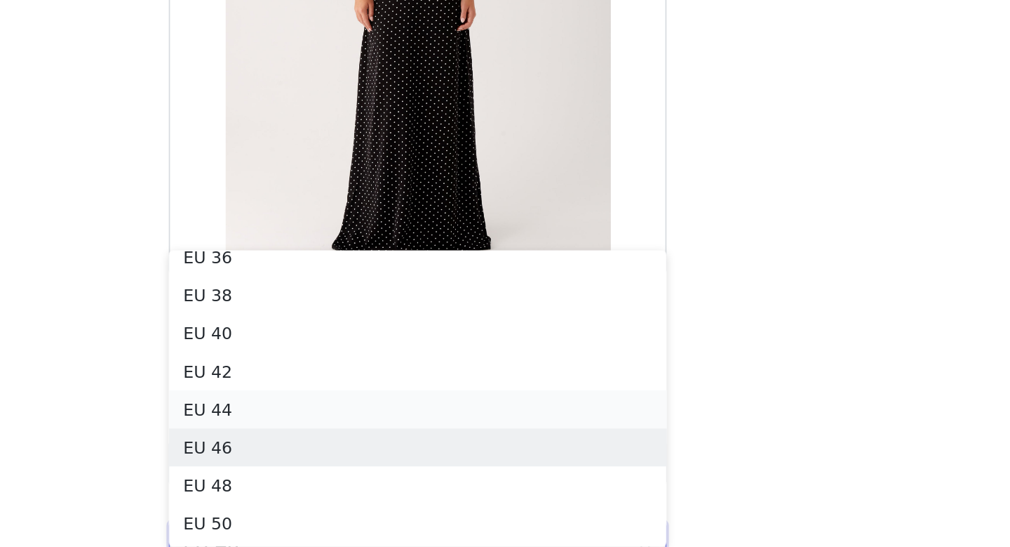
click at [426, 469] on li "EU 44" at bounding box center [505, 465] width 295 height 22
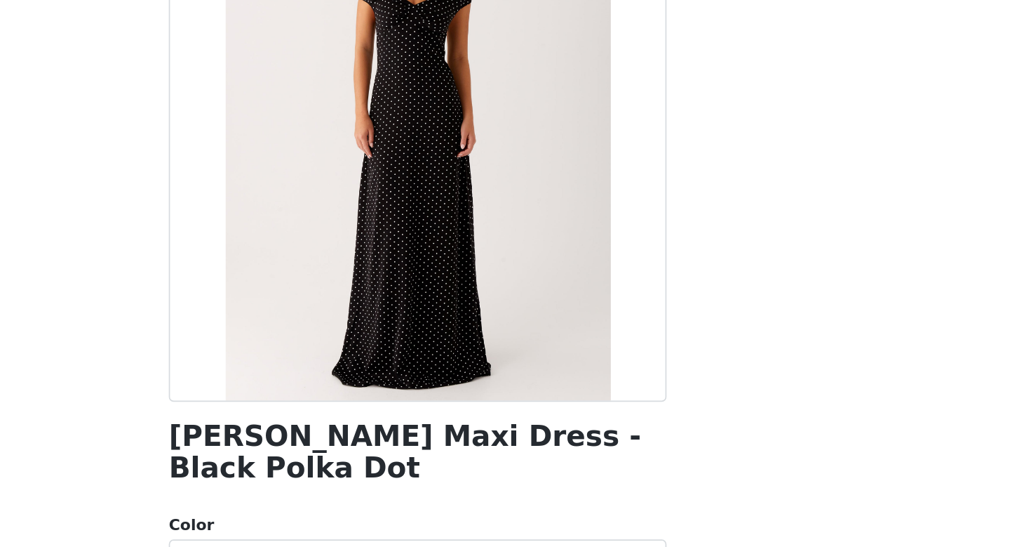
scroll to position [0, 0]
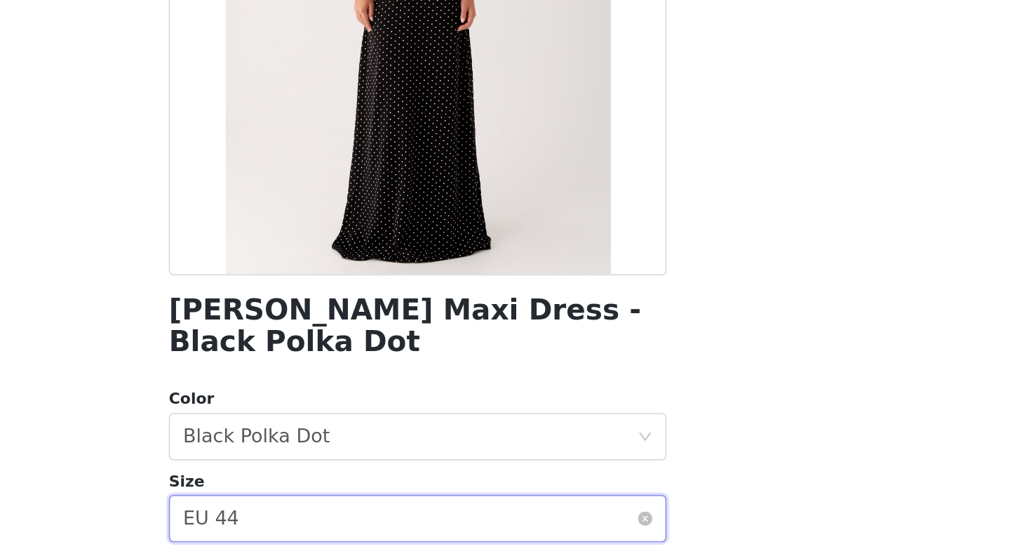
click at [608, 516] on div "Select size EU 44" at bounding box center [500, 529] width 269 height 27
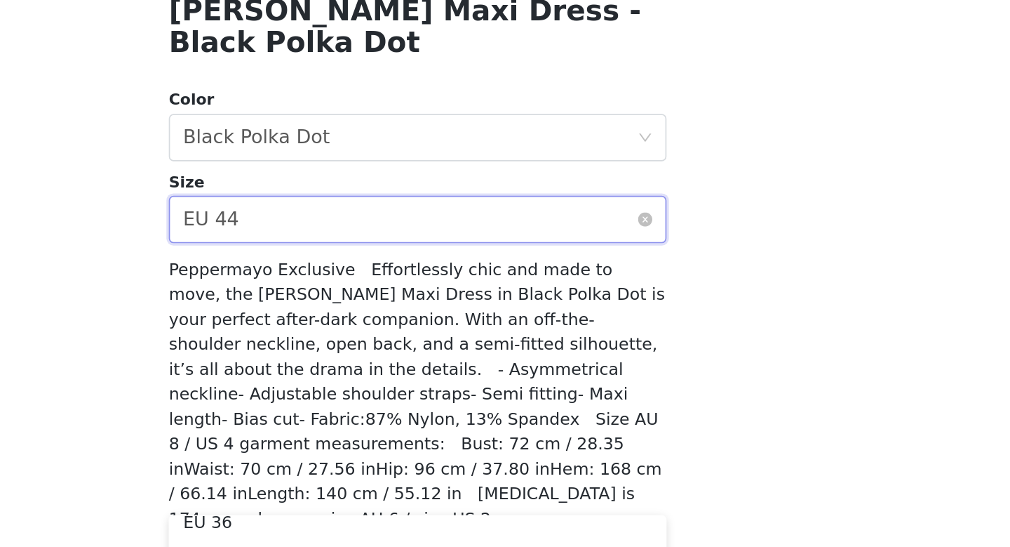
scroll to position [193, 0]
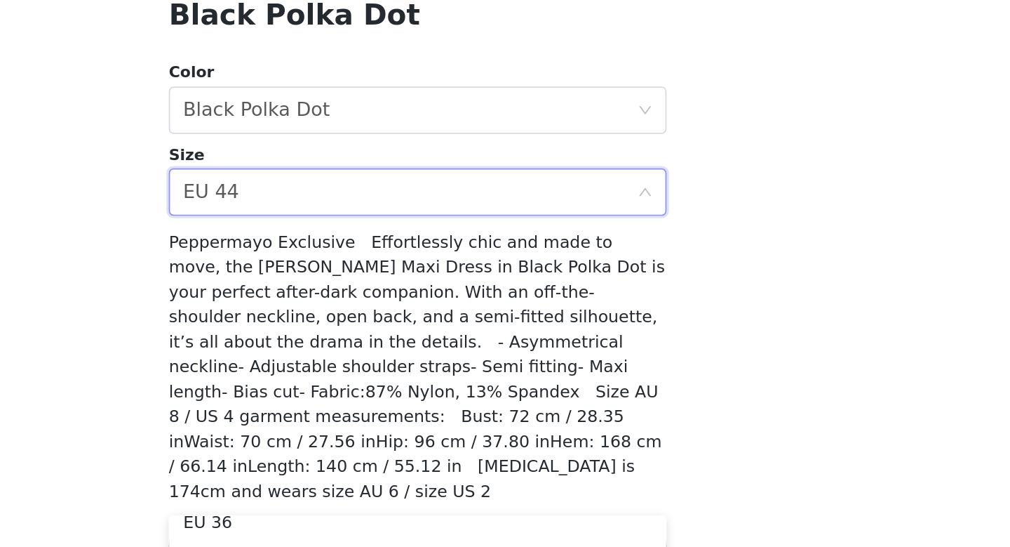
click at [570, 308] on div "Size Select size EU 44" at bounding box center [505, 329] width 295 height 43
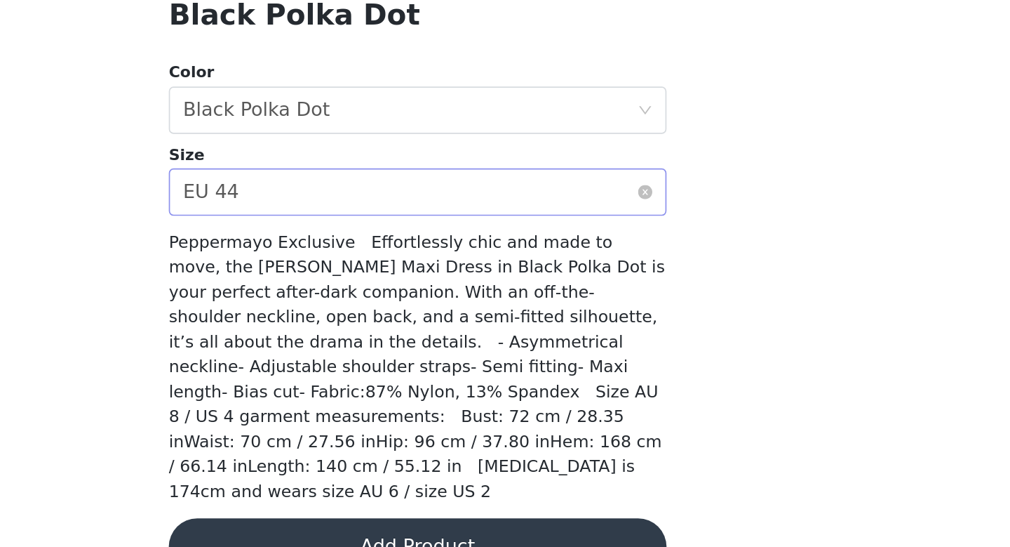
click at [566, 323] on div "Select size EU 44" at bounding box center [500, 336] width 269 height 27
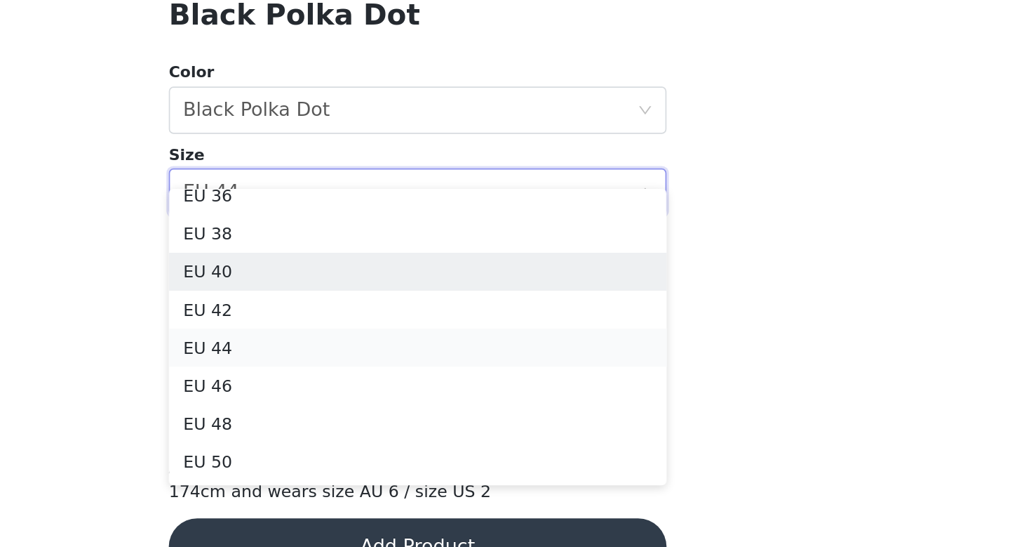
scroll to position [48, 0]
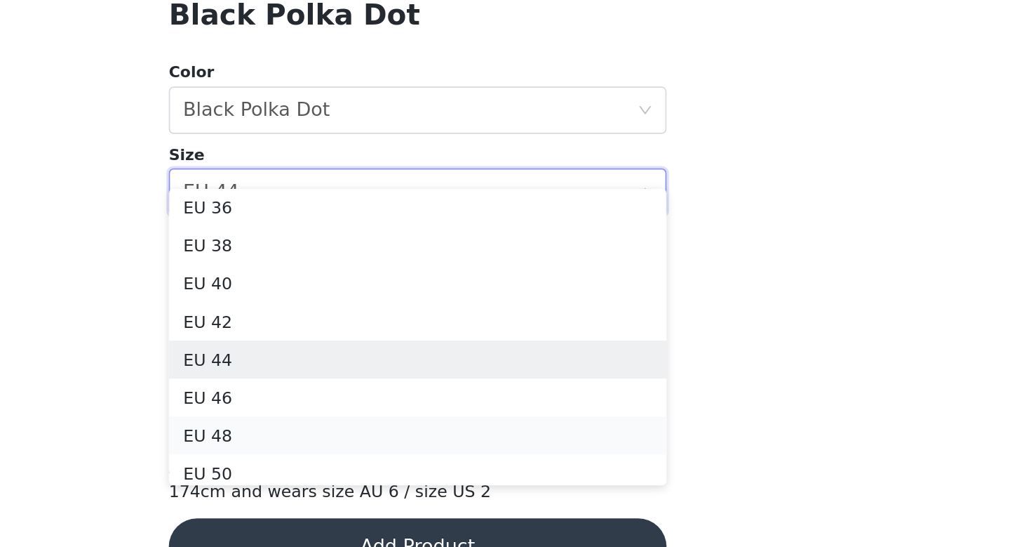
click at [433, 476] on li "EU 48" at bounding box center [505, 480] width 295 height 22
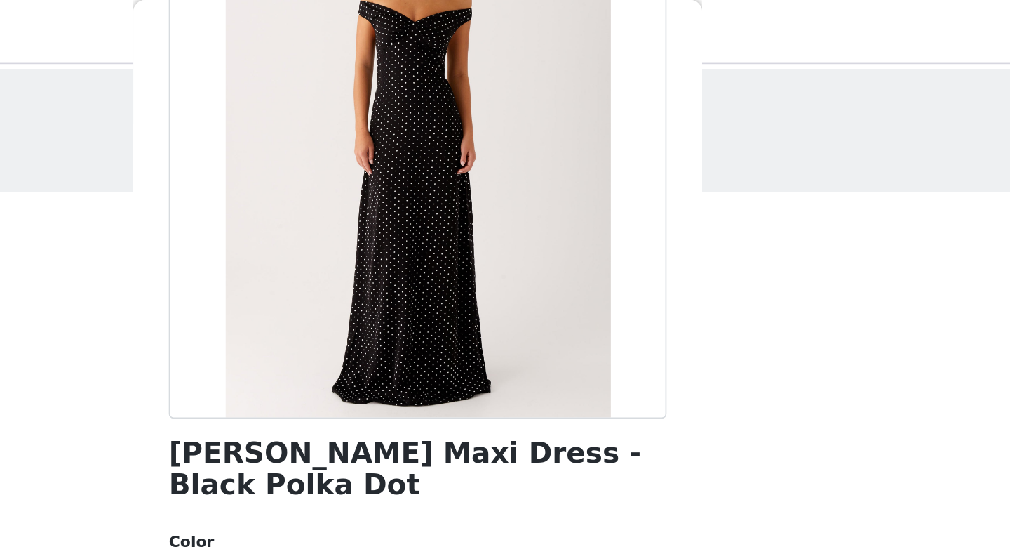
scroll to position [0, 0]
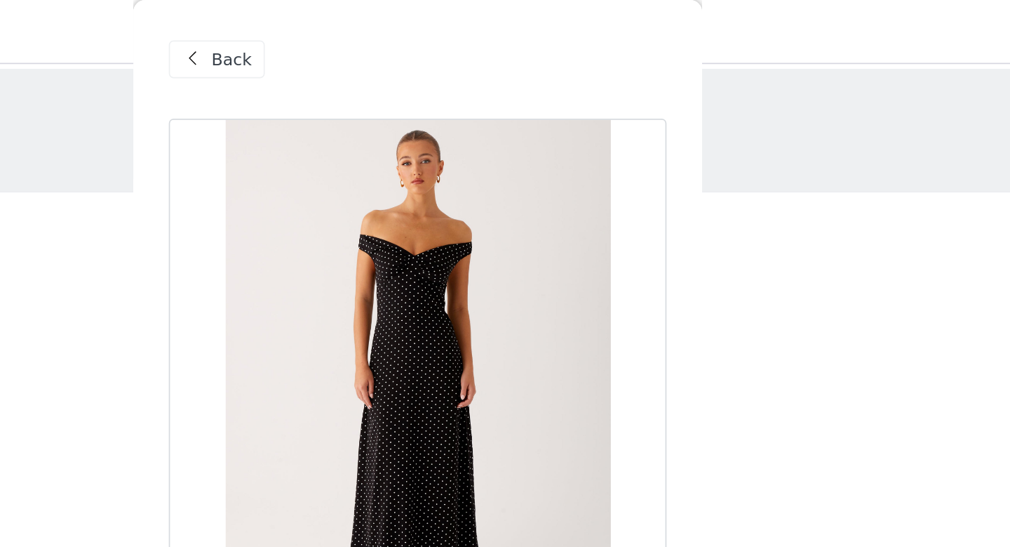
click at [376, 39] on span at bounding box center [371, 35] width 17 height 17
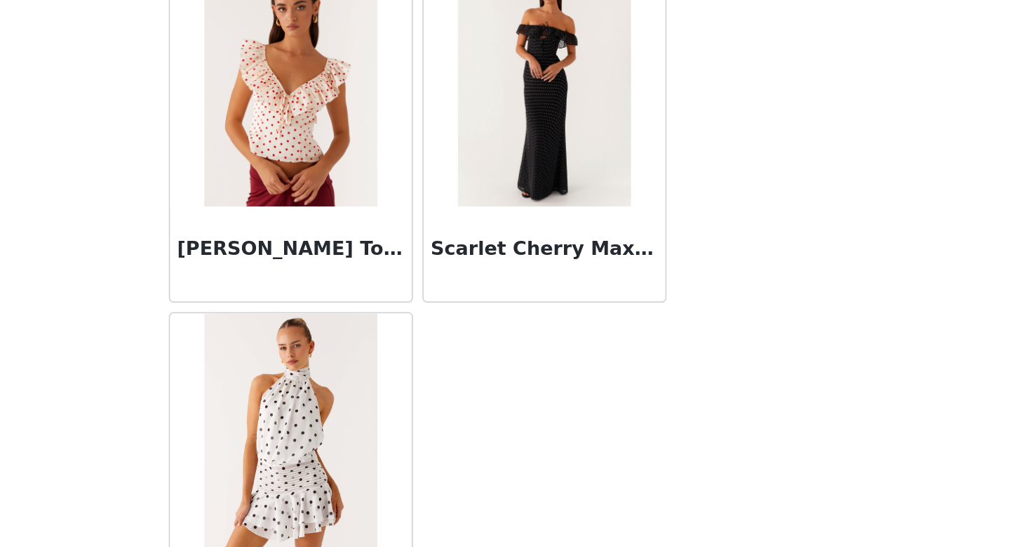
scroll to position [1291, 0]
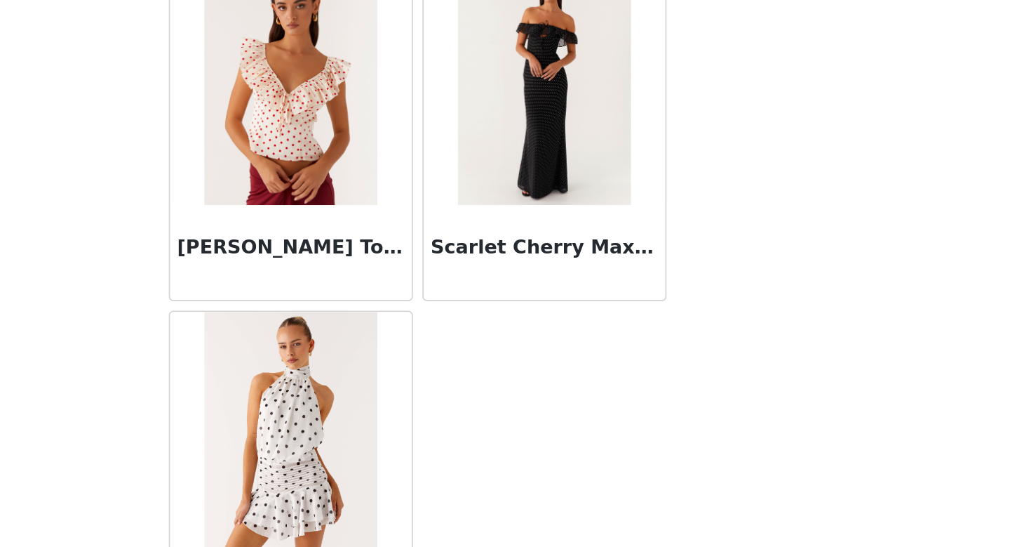
click at [604, 330] on img at bounding box center [580, 274] width 102 height 140
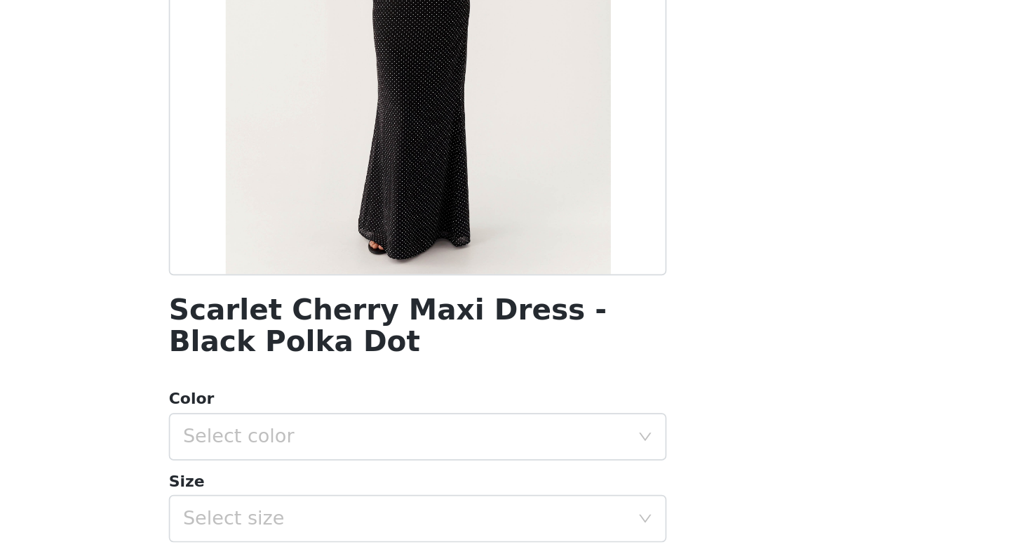
scroll to position [0, 0]
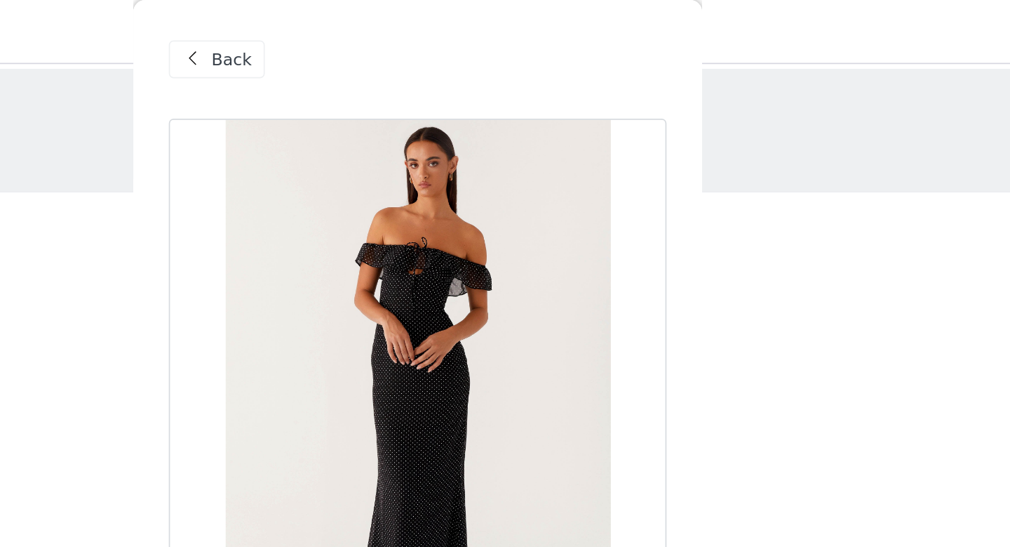
click at [373, 35] on span at bounding box center [371, 35] width 17 height 17
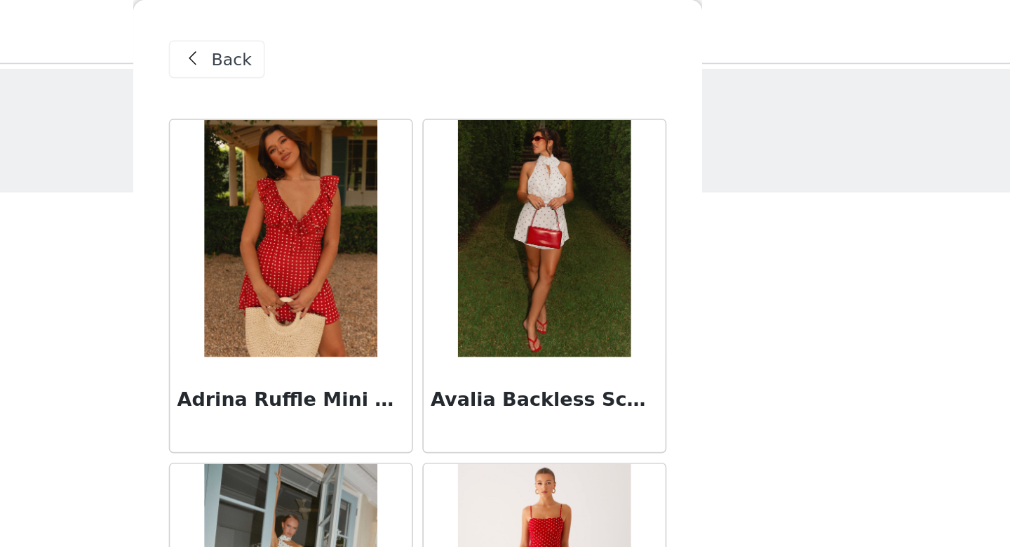
click at [377, 34] on span at bounding box center [371, 35] width 17 height 17
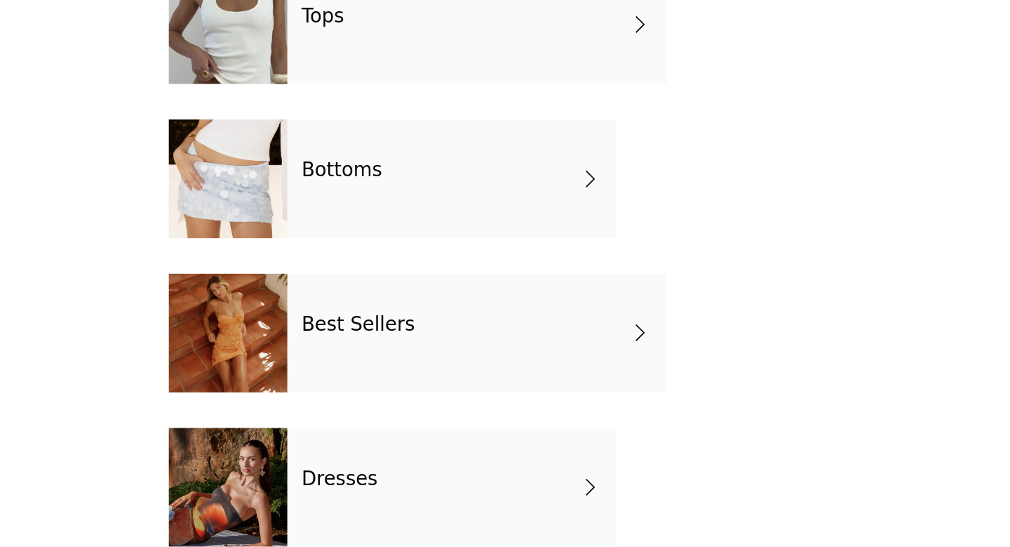
click at [481, 377] on h4 "Best Sellers" at bounding box center [469, 374] width 67 height 13
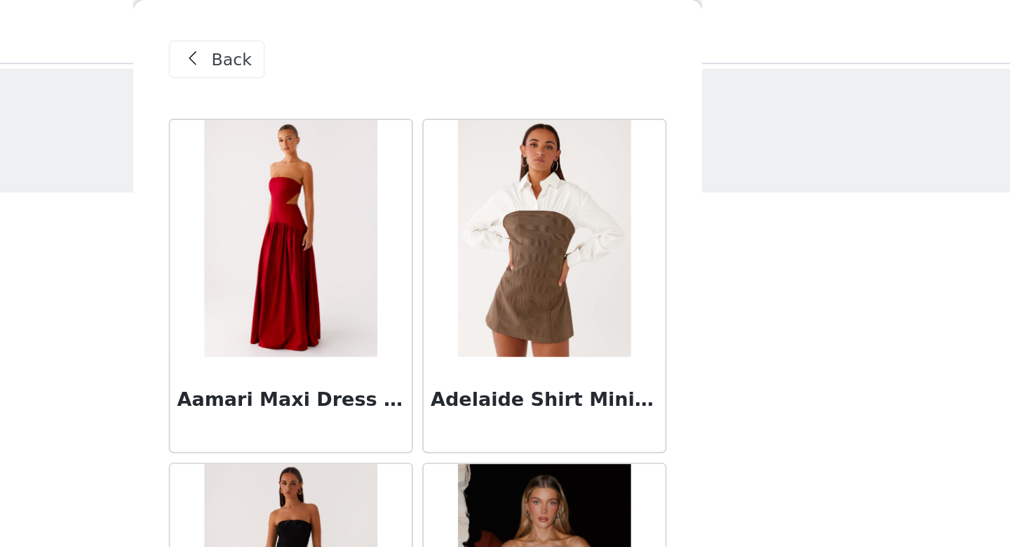
click at [401, 39] on span "Back" at bounding box center [395, 35] width 24 height 15
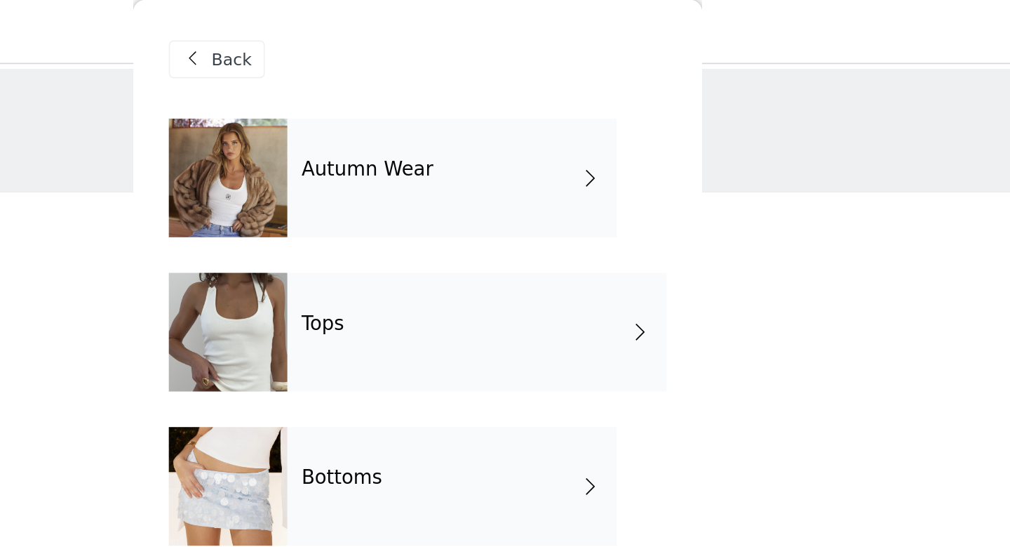
click at [474, 115] on div "Autumn Wear" at bounding box center [525, 105] width 195 height 70
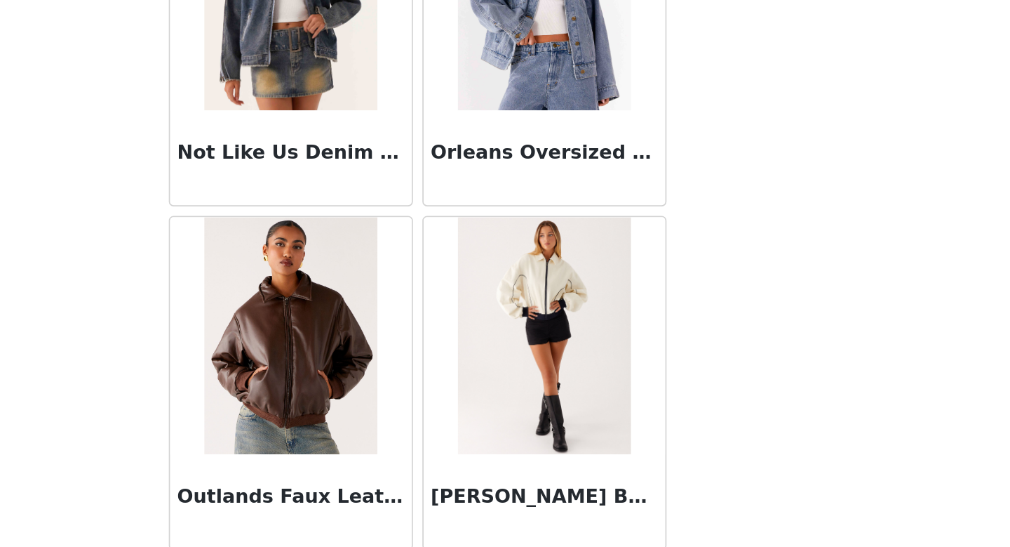
scroll to position [1600, 0]
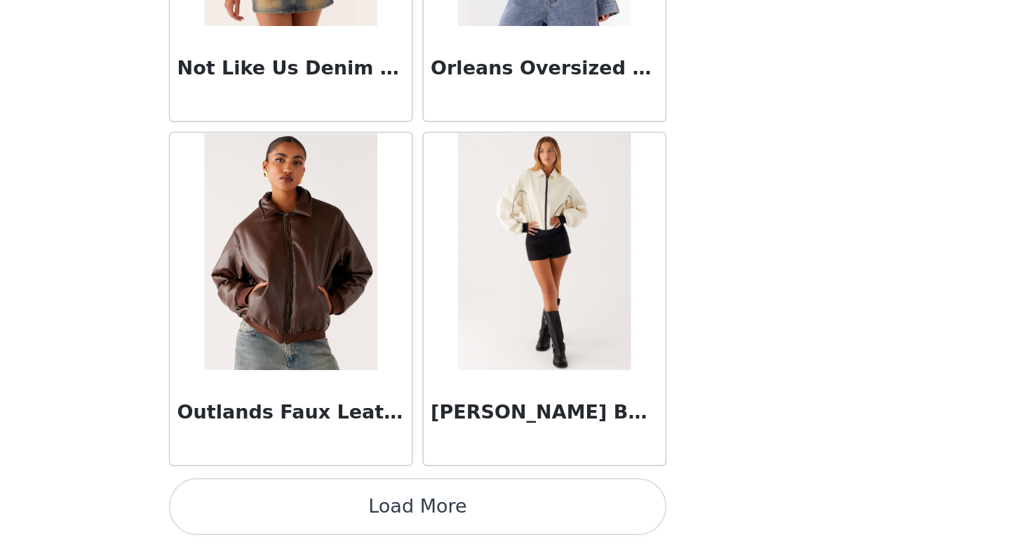
click at [544, 525] on button "Load More" at bounding box center [505, 523] width 295 height 34
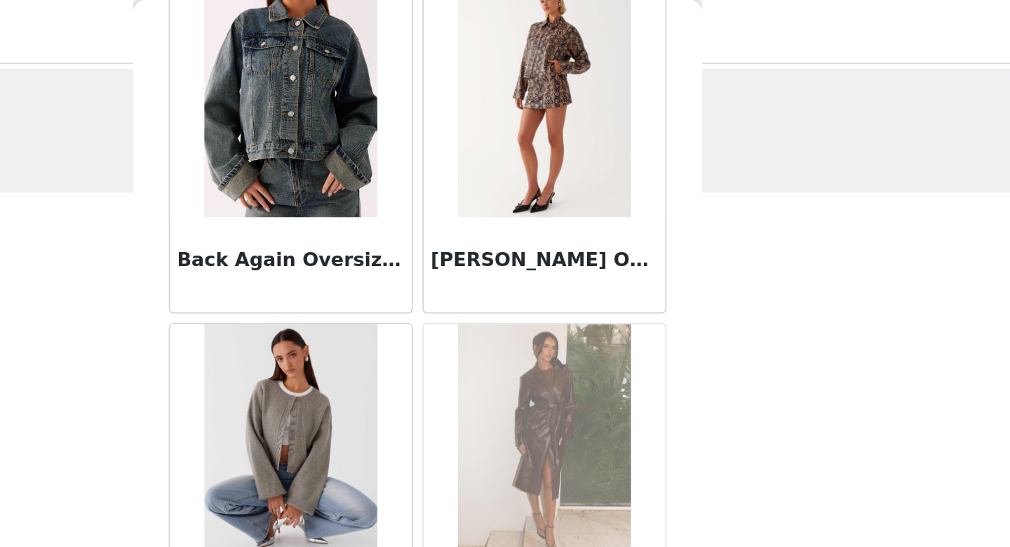
scroll to position [0, 0]
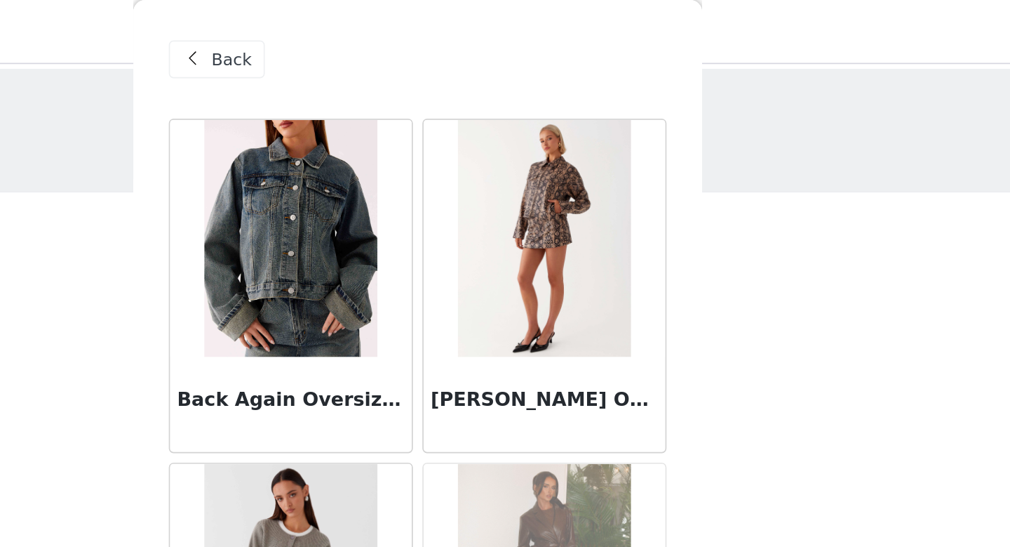
click at [398, 34] on span "Back" at bounding box center [395, 35] width 24 height 15
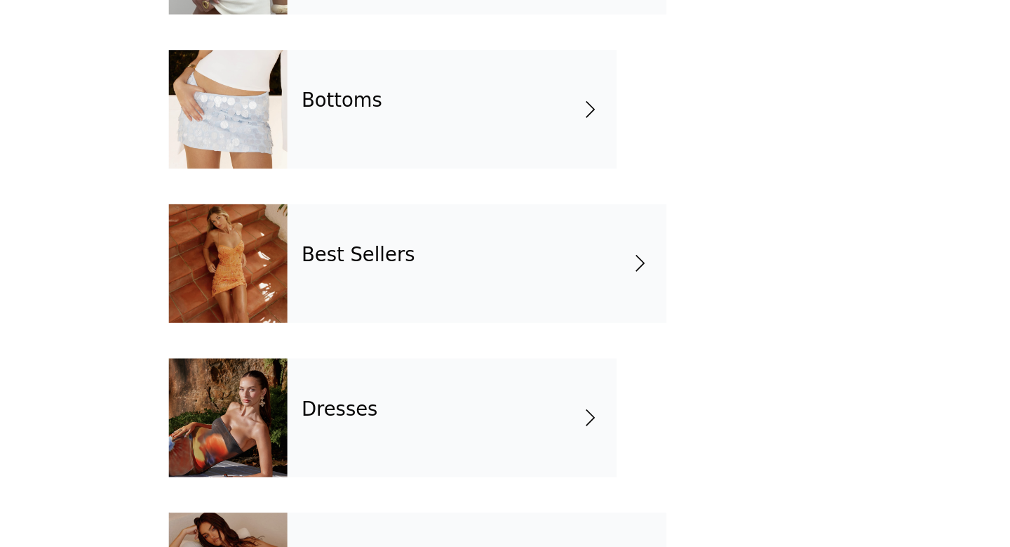
click at [476, 367] on div "Best Sellers" at bounding box center [540, 379] width 225 height 70
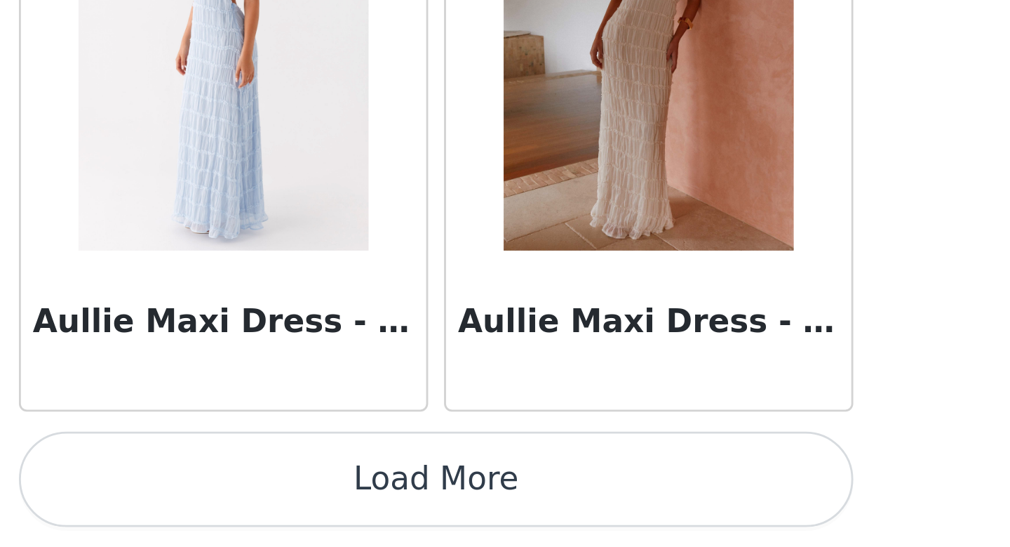
click at [558, 516] on button "Load More" at bounding box center [505, 523] width 295 height 34
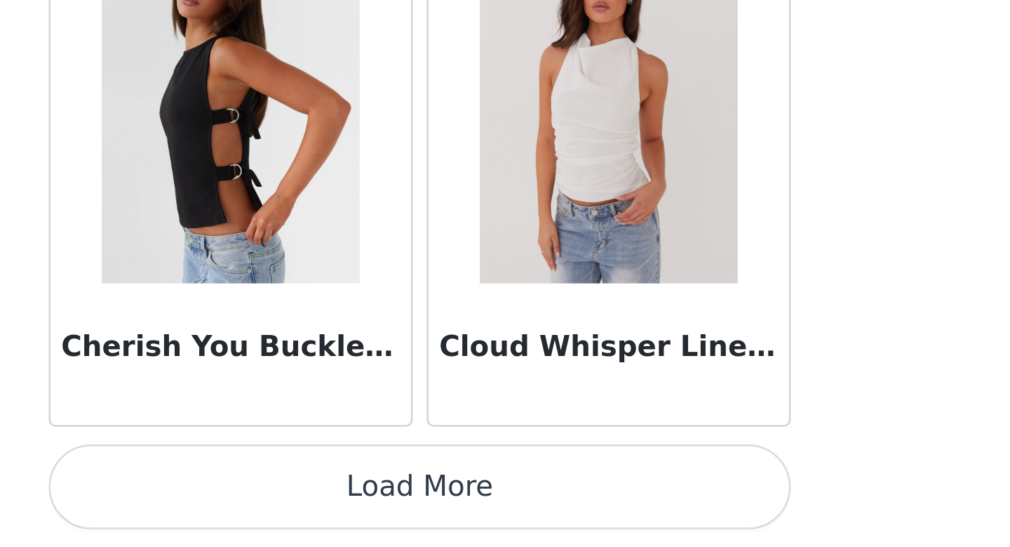
click at [564, 516] on button "Load More" at bounding box center [505, 523] width 295 height 34
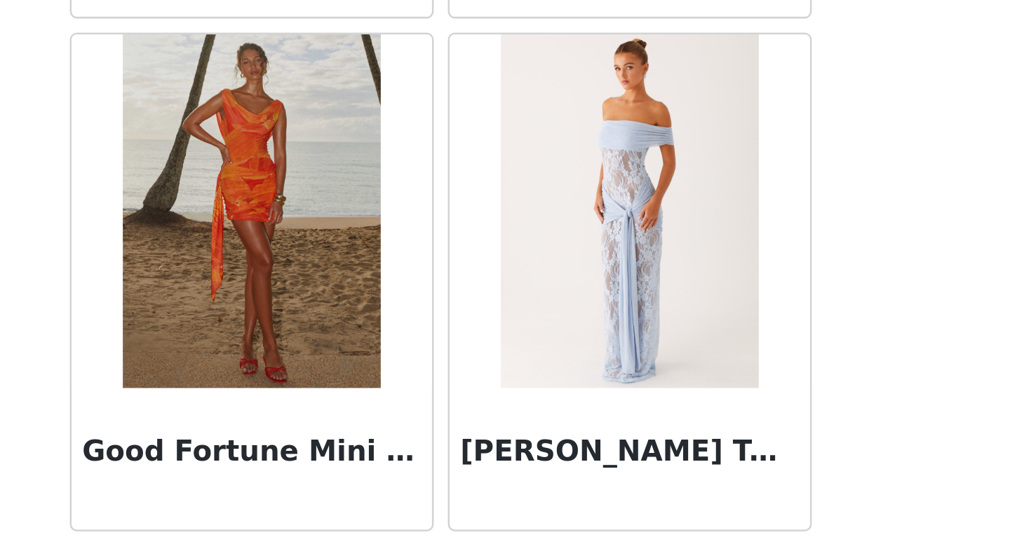
scroll to position [5669, 0]
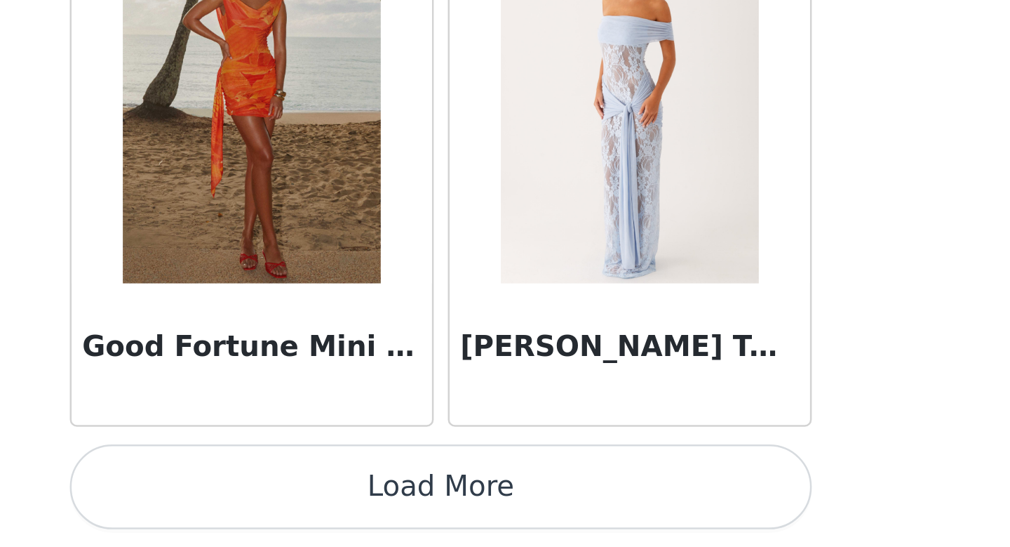
click at [598, 524] on button "Load More" at bounding box center [505, 523] width 295 height 34
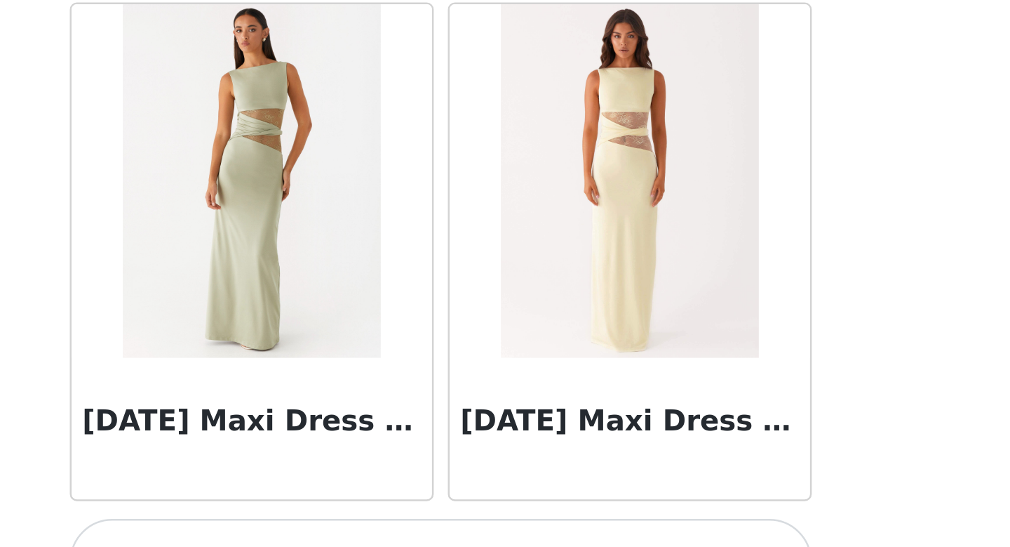
scroll to position [7704, 0]
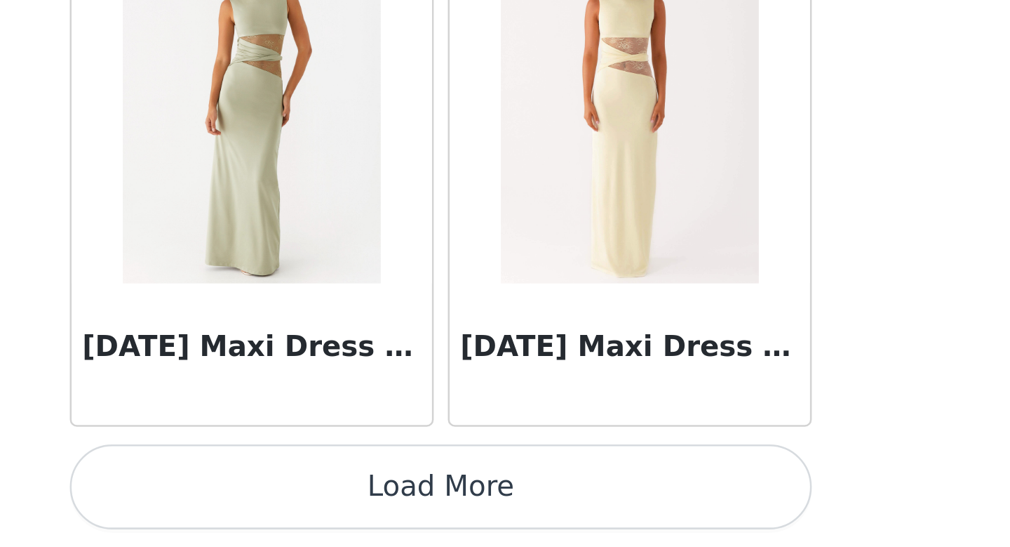
click at [627, 525] on button "Load More" at bounding box center [505, 523] width 295 height 34
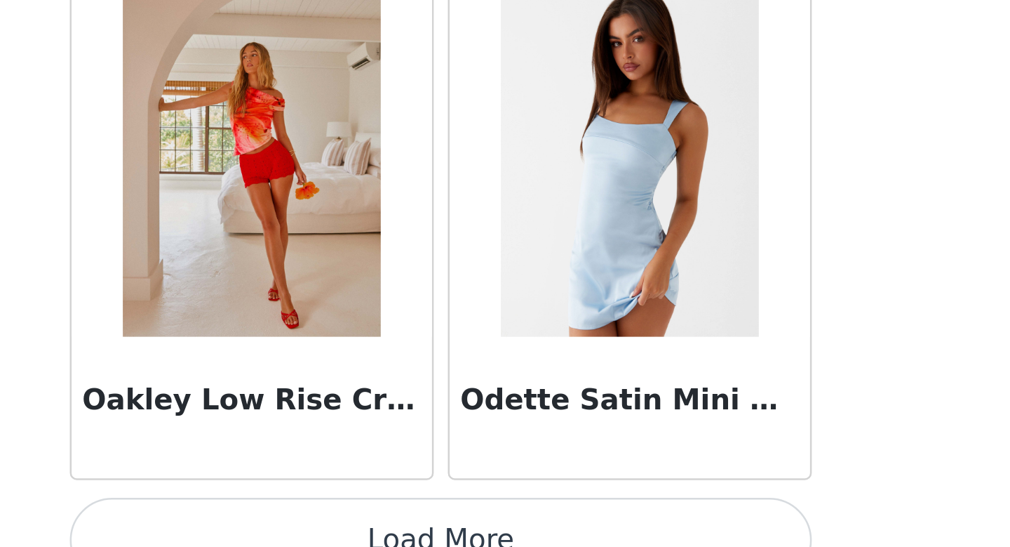
scroll to position [9739, 0]
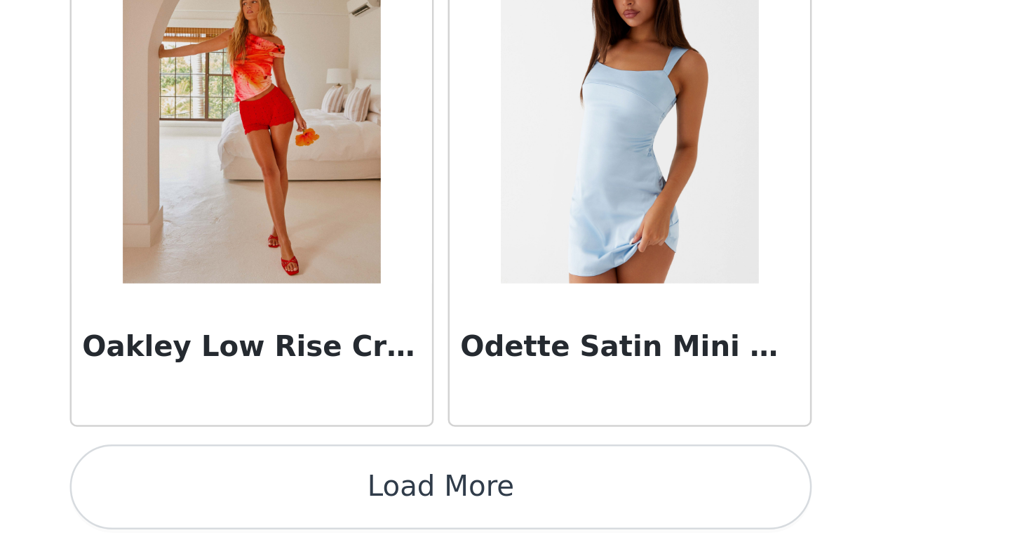
click at [570, 523] on button "Load More" at bounding box center [505, 523] width 295 height 34
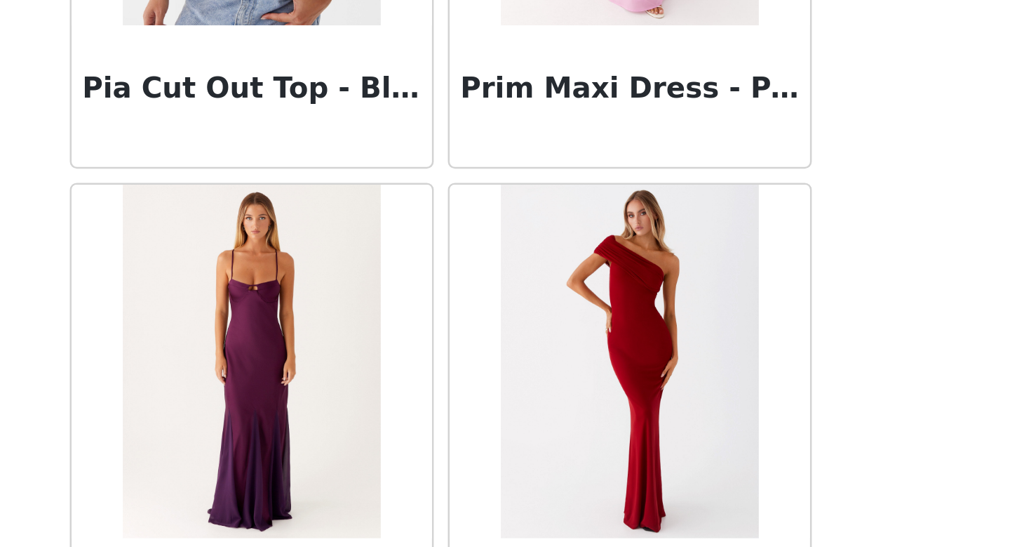
scroll to position [11062, 0]
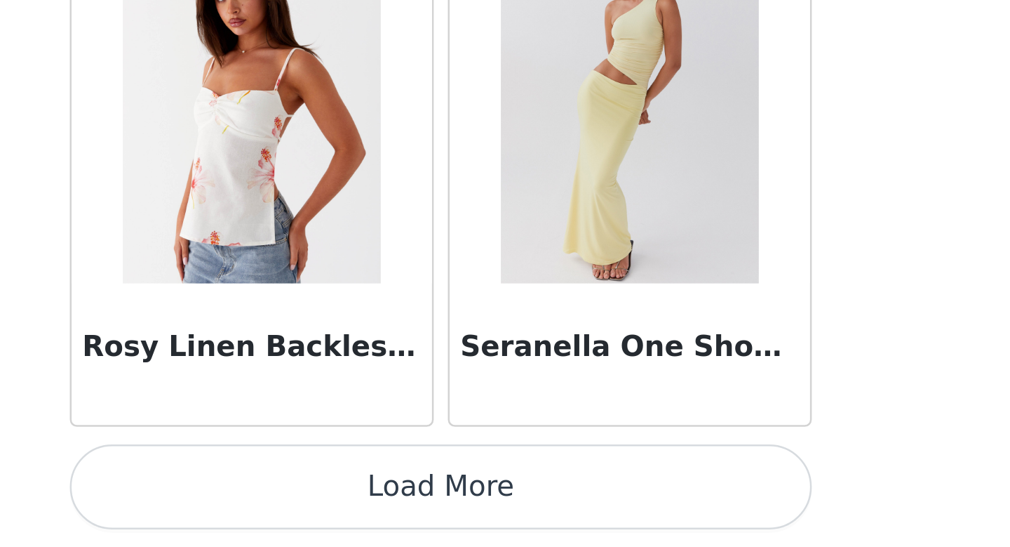
click at [614, 517] on button "Load More" at bounding box center [505, 523] width 295 height 34
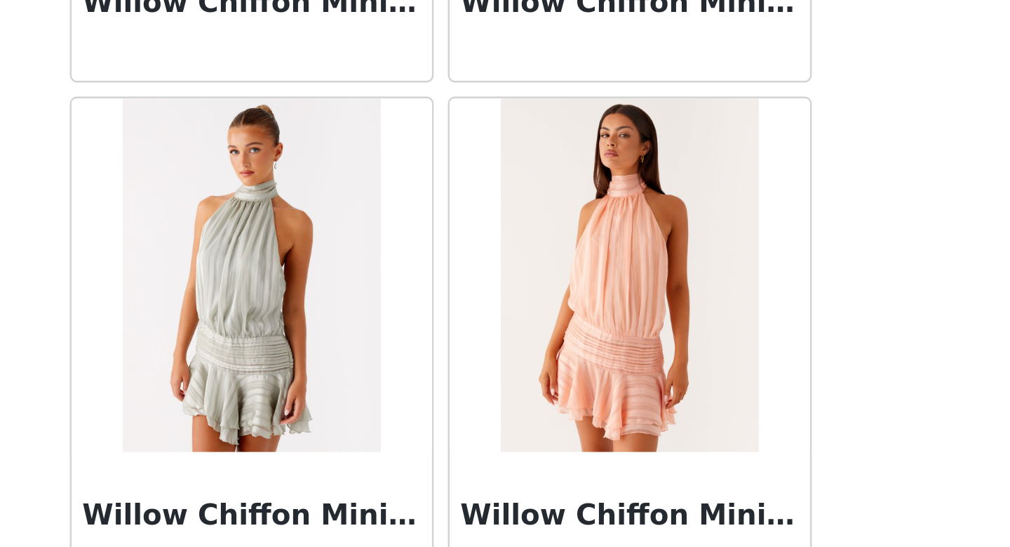
scroll to position [13769, 0]
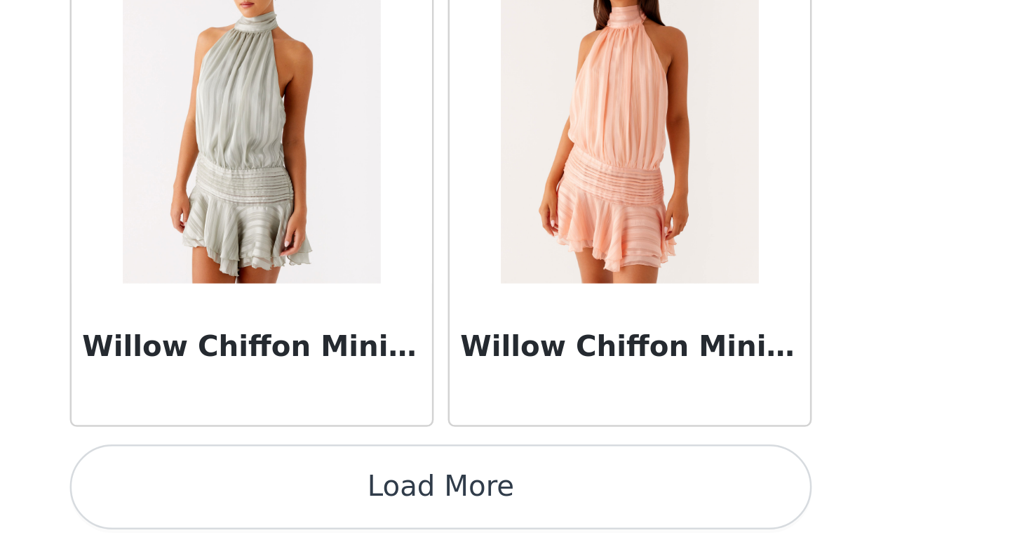
click at [584, 526] on button "Load More" at bounding box center [505, 523] width 295 height 34
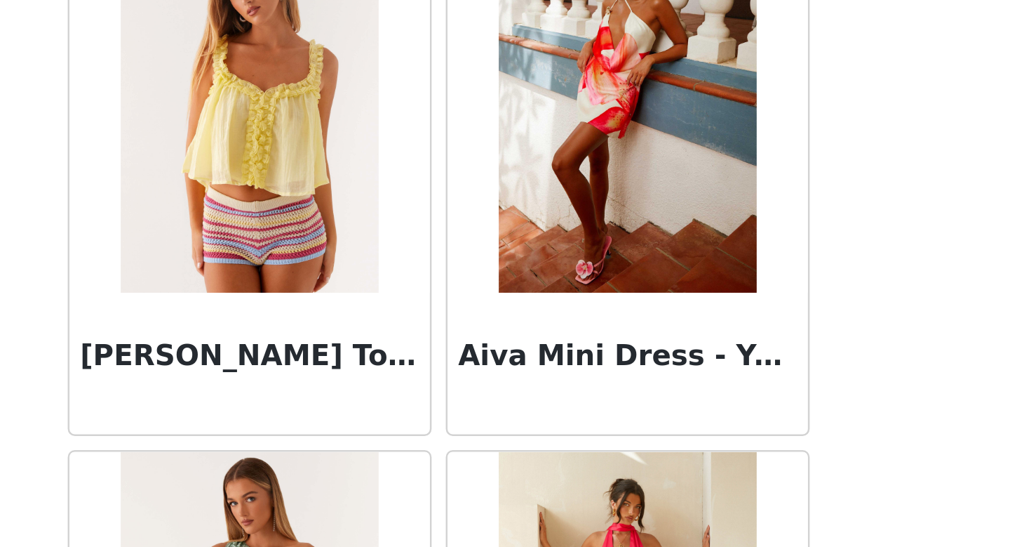
scroll to position [0, 0]
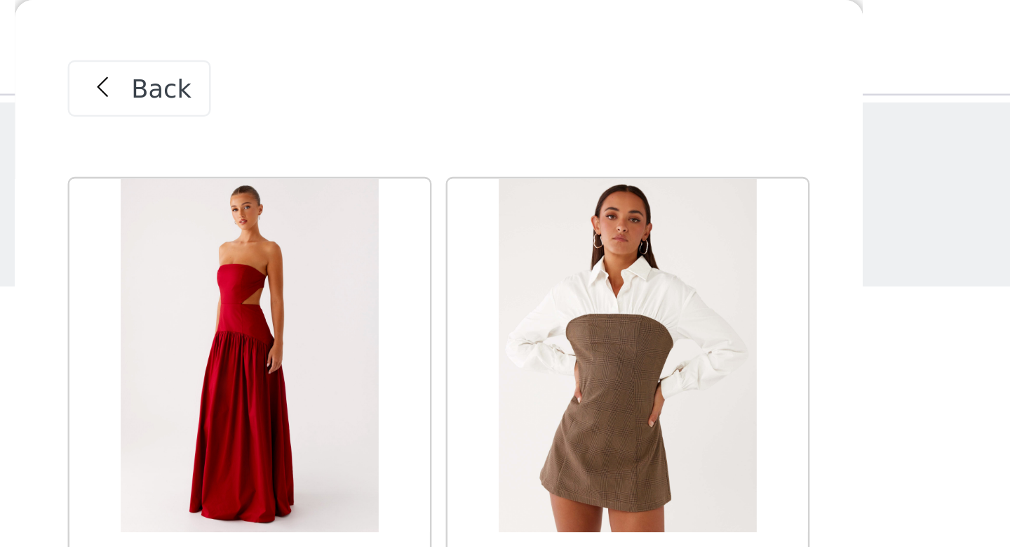
click at [396, 34] on span "Back" at bounding box center [395, 35] width 24 height 15
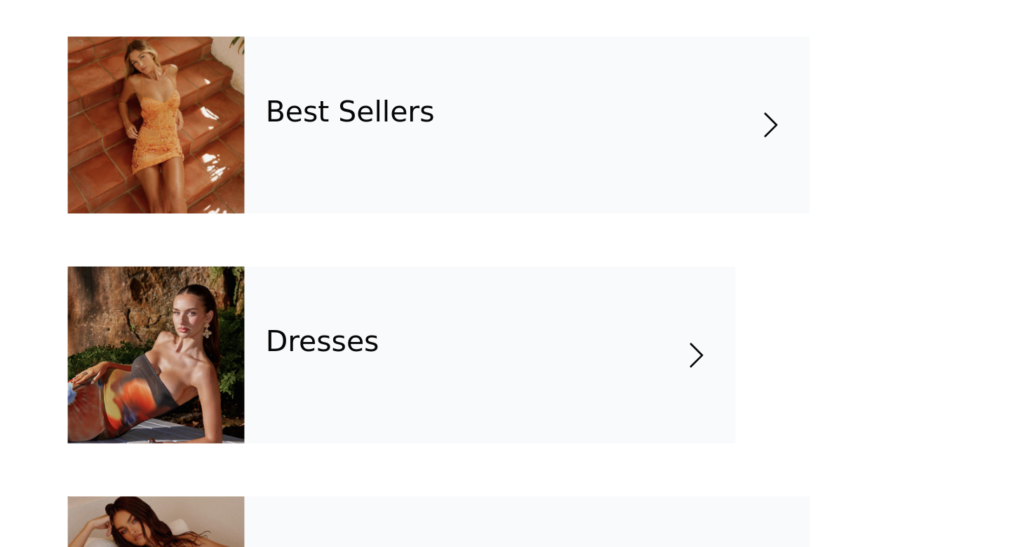
click at [577, 455] on div "Dresses" at bounding box center [525, 470] width 195 height 70
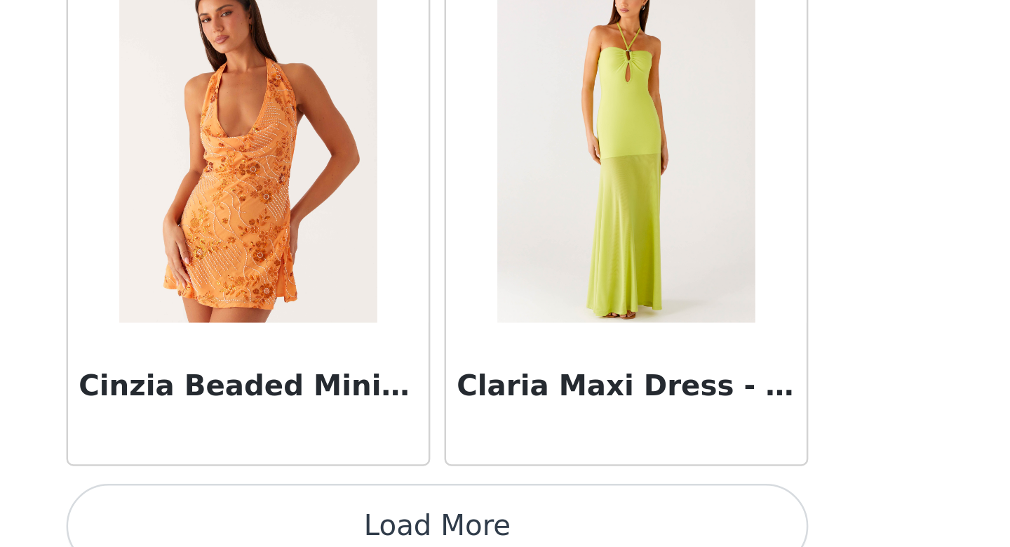
scroll to position [1600, 0]
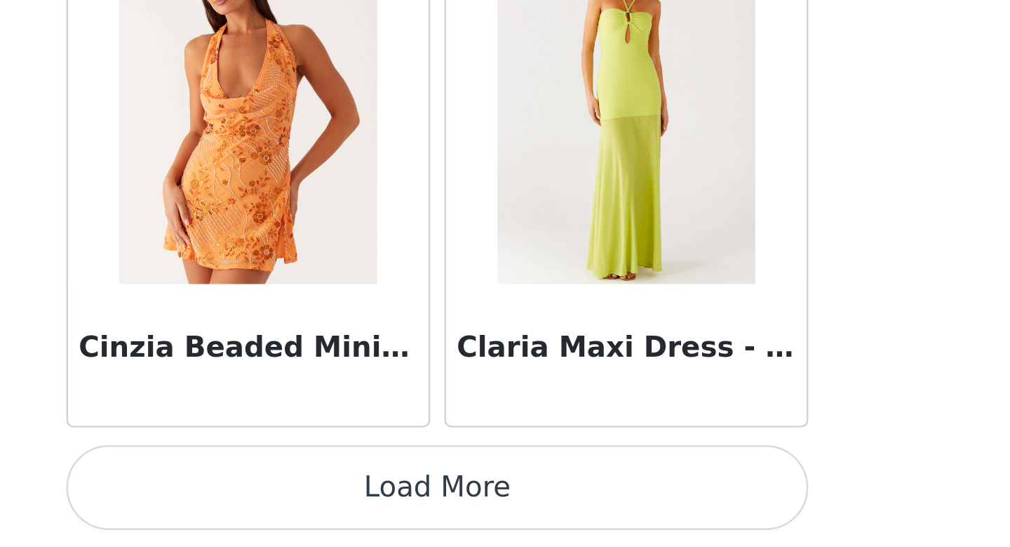
click at [612, 526] on button "Load More" at bounding box center [505, 523] width 295 height 34
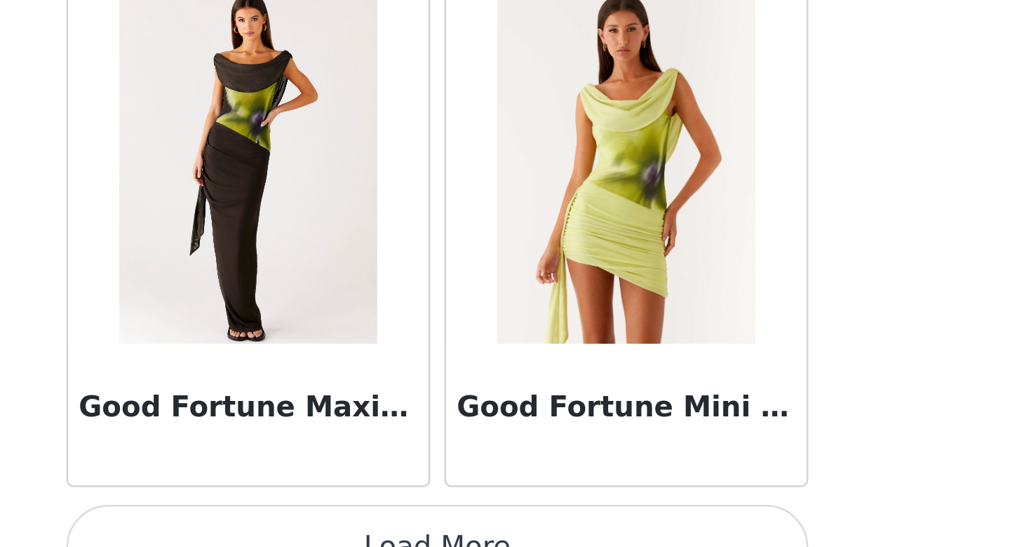
scroll to position [3635, 0]
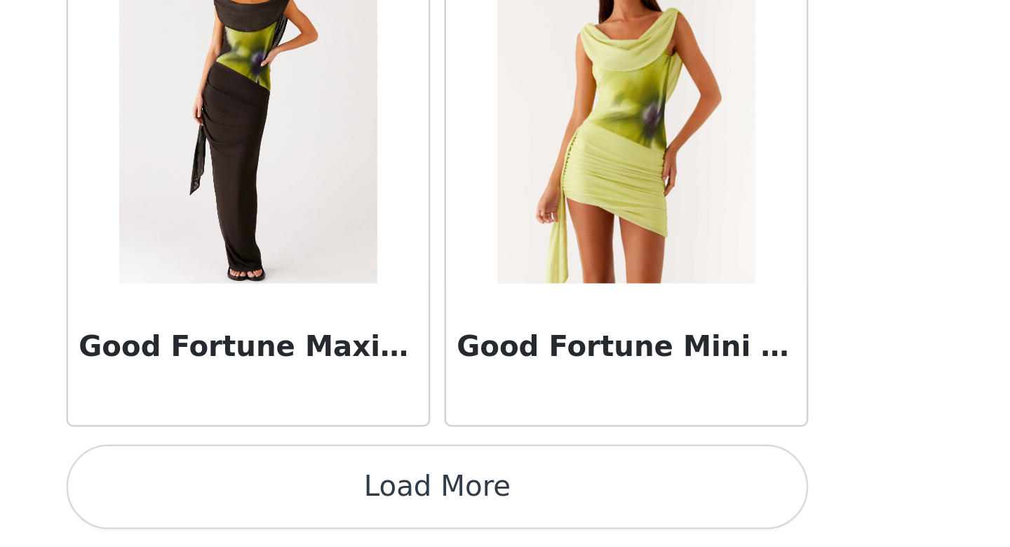
click at [629, 521] on button "Load More" at bounding box center [505, 523] width 295 height 34
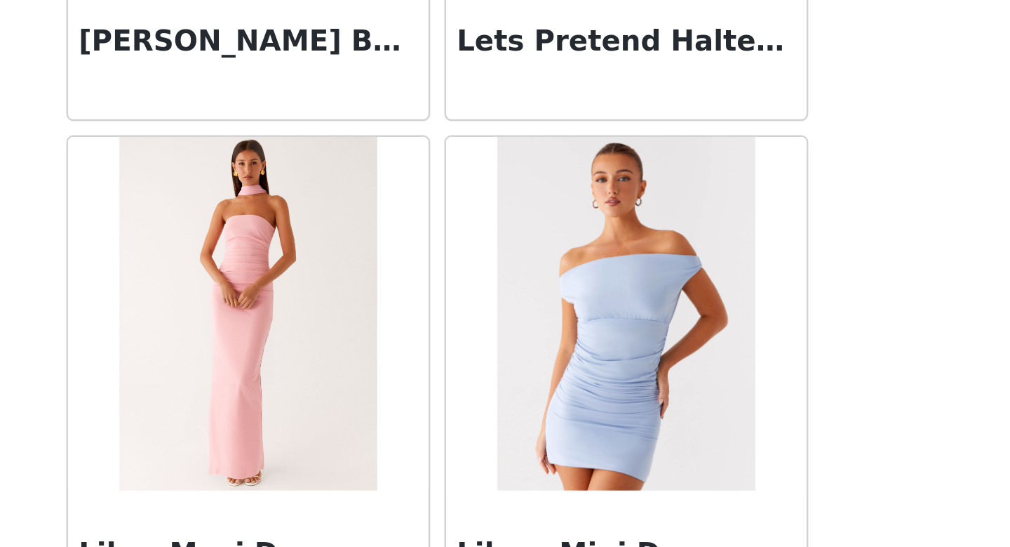
scroll to position [5669, 0]
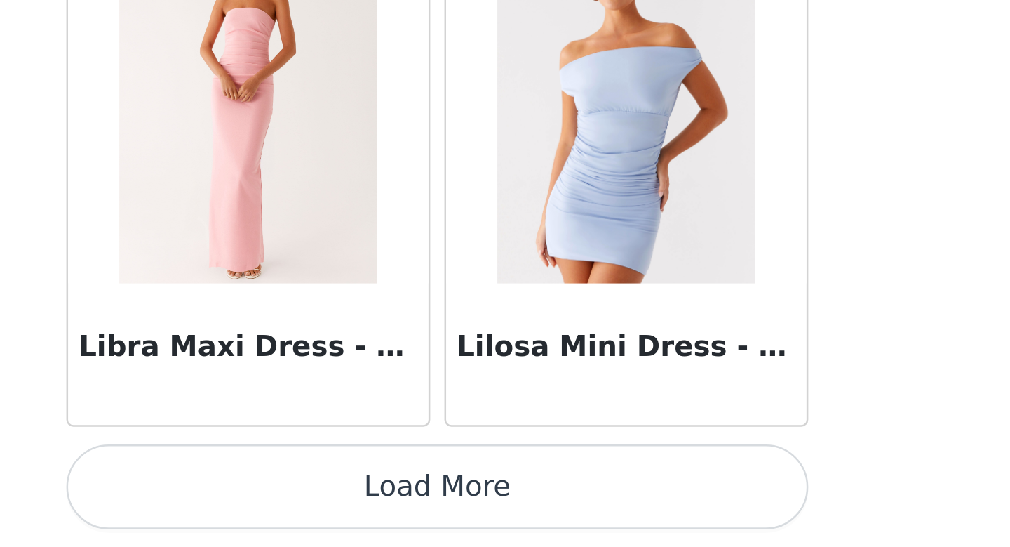
click at [605, 510] on button "Load More" at bounding box center [505, 523] width 295 height 34
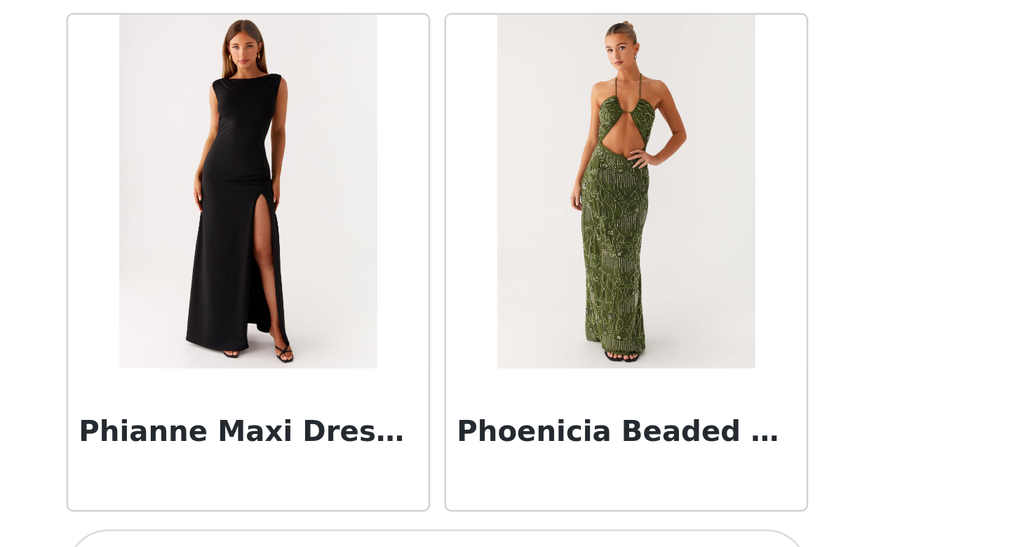
scroll to position [7704, 0]
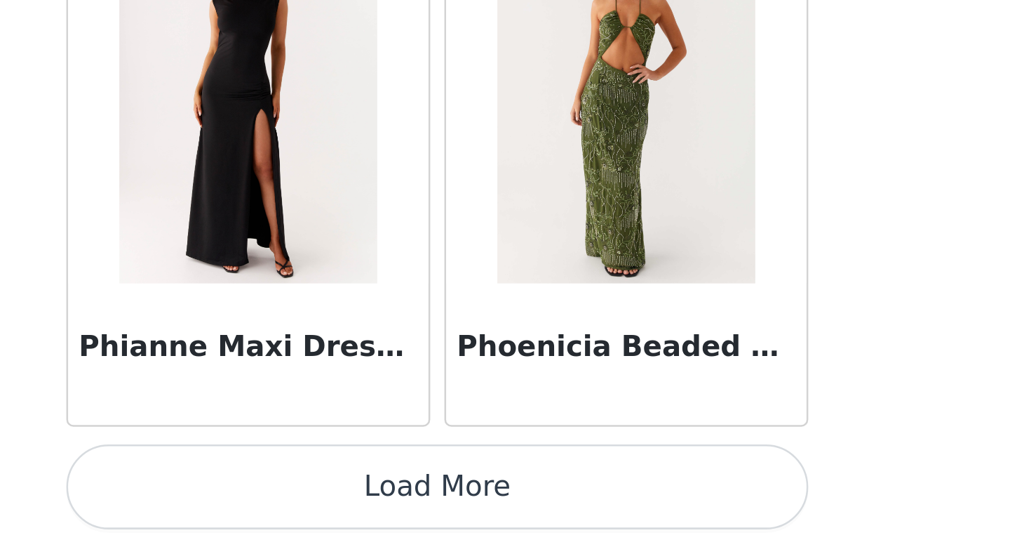
click at [622, 528] on button "Load More" at bounding box center [505, 523] width 295 height 34
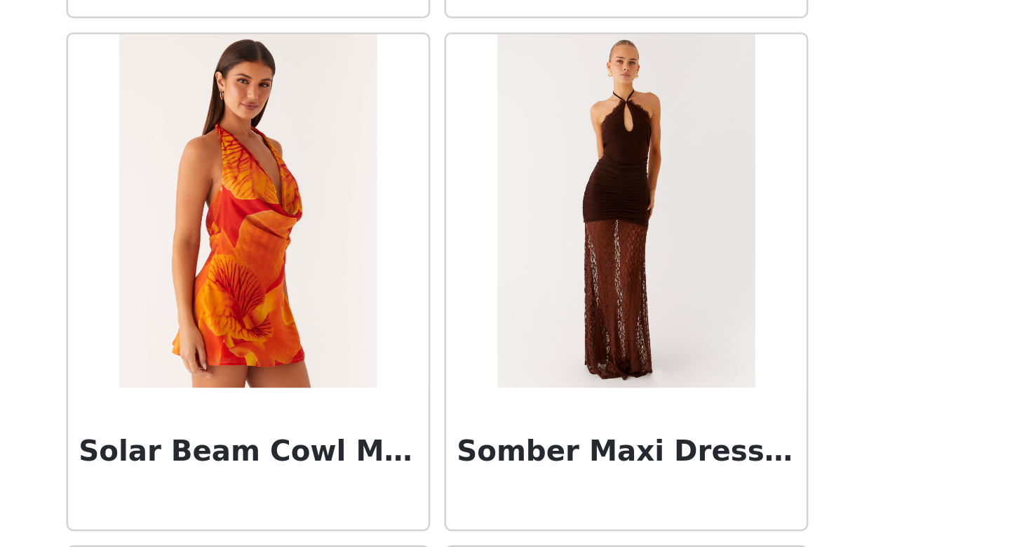
scroll to position [9503, 0]
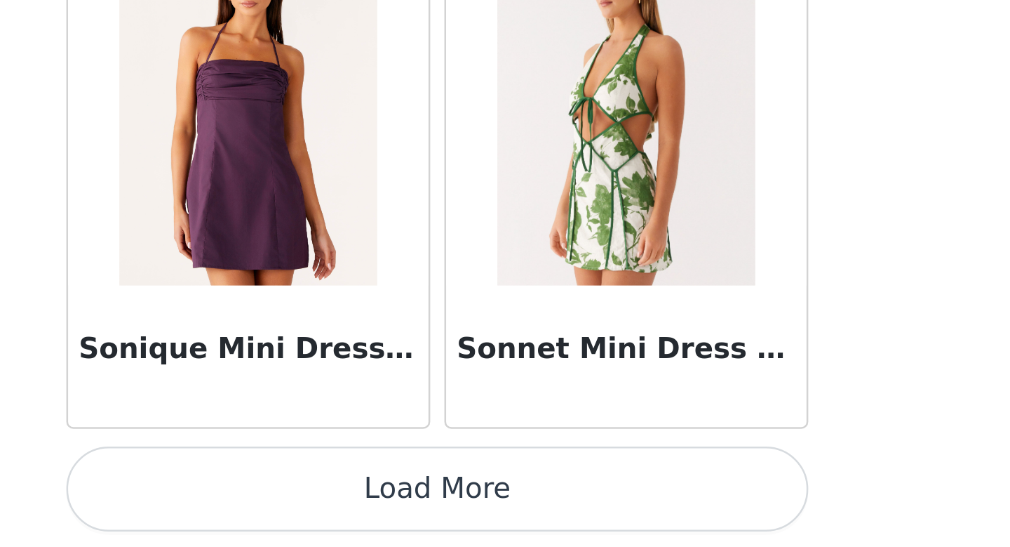
click at [614, 516] on button "Load More" at bounding box center [505, 524] width 295 height 34
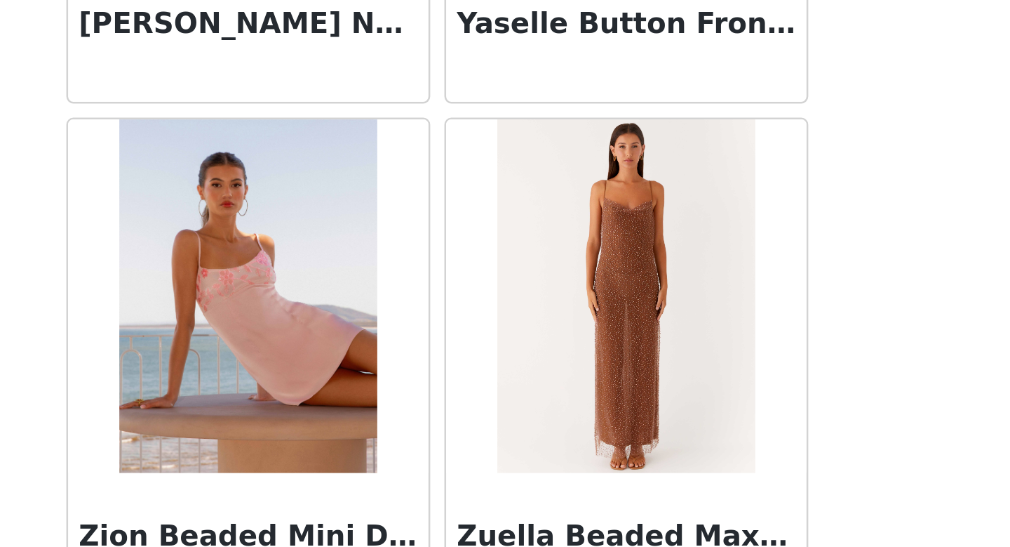
scroll to position [11773, 0]
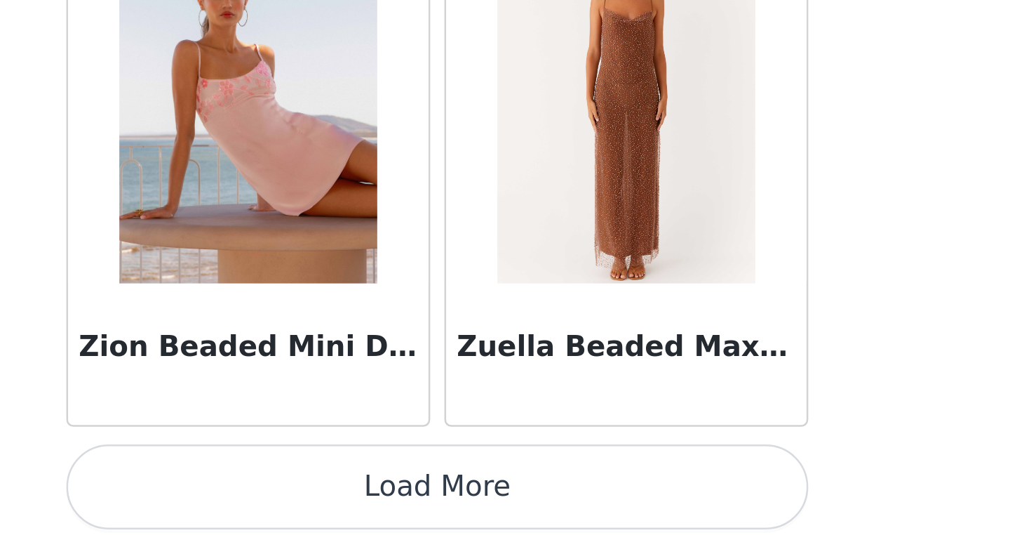
click at [617, 527] on button "Load More" at bounding box center [505, 523] width 295 height 34
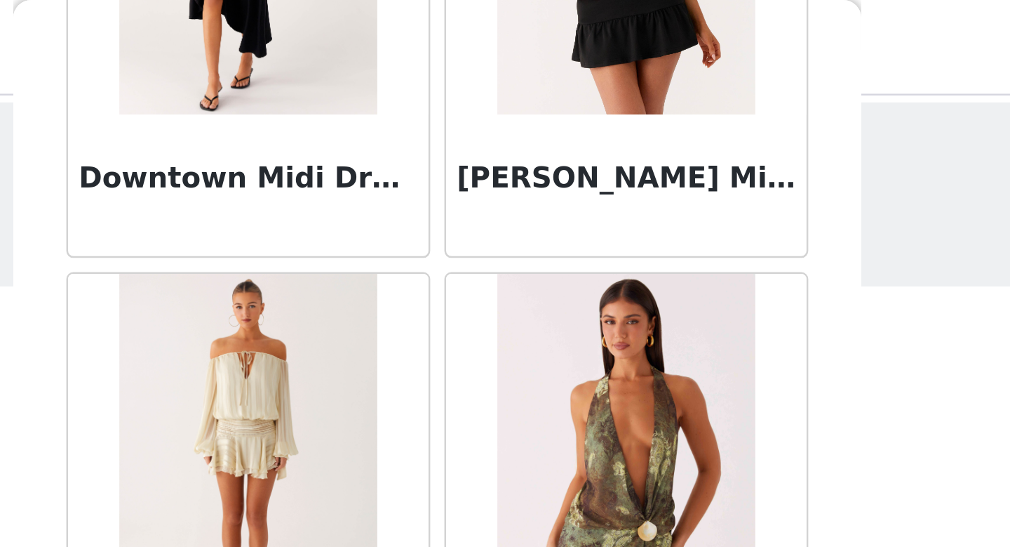
scroll to position [0, 0]
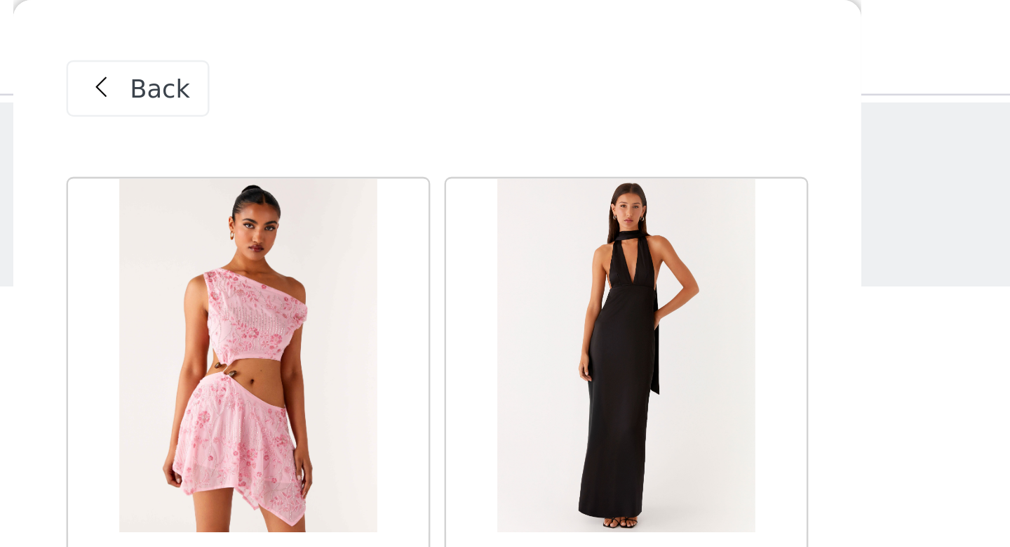
click at [376, 30] on span at bounding box center [371, 35] width 17 height 17
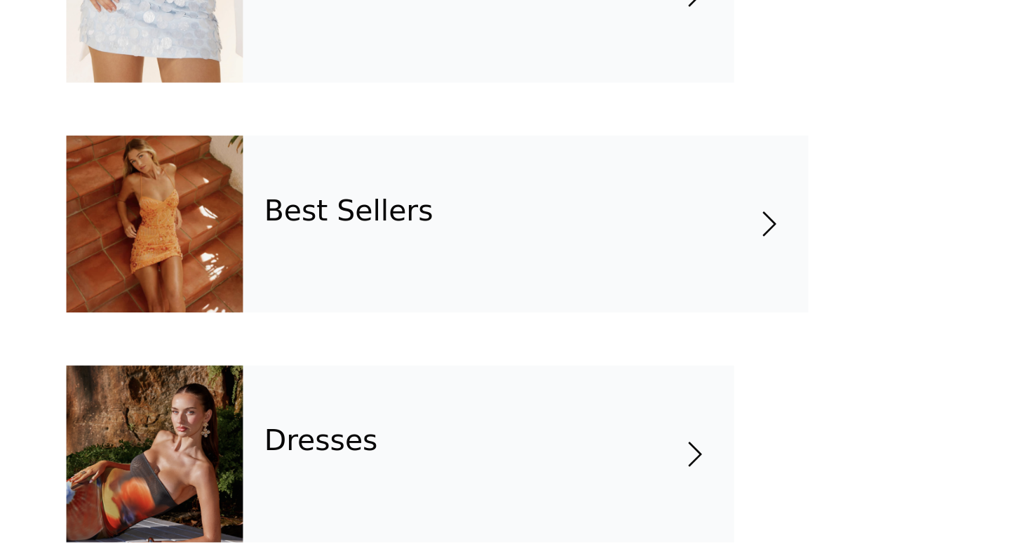
click at [558, 393] on div "Best Sellers" at bounding box center [540, 379] width 225 height 70
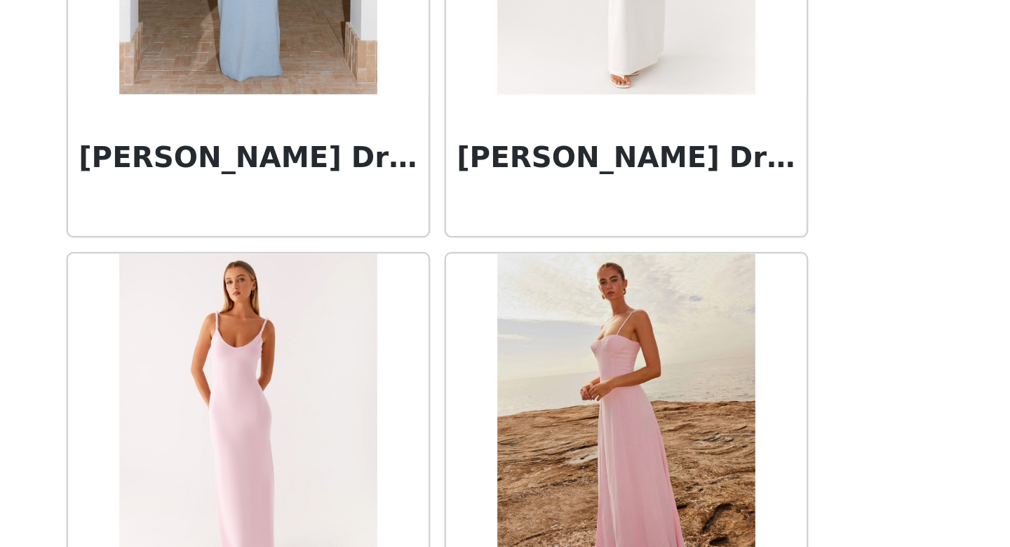
scroll to position [1597, 0]
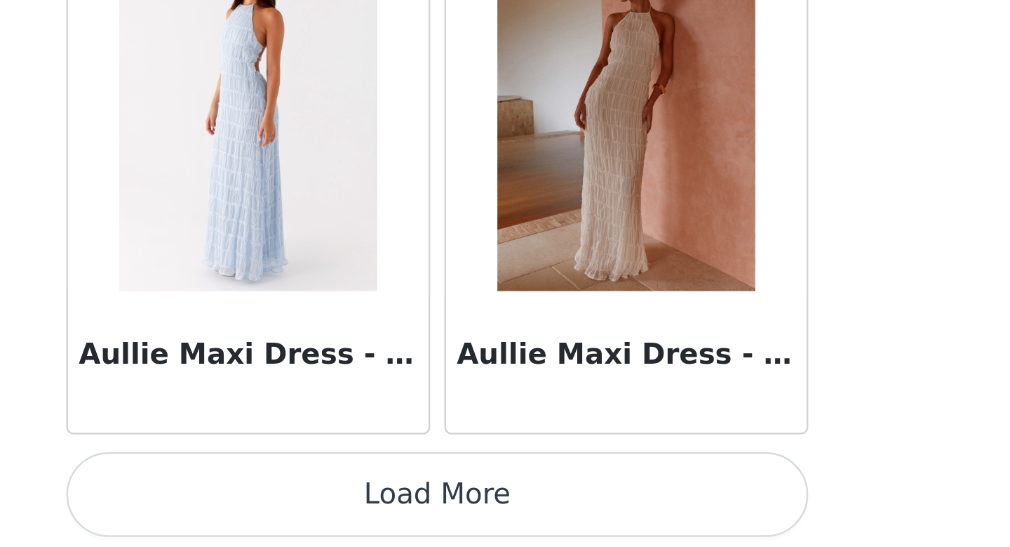
click at [591, 408] on img at bounding box center [580, 374] width 102 height 140
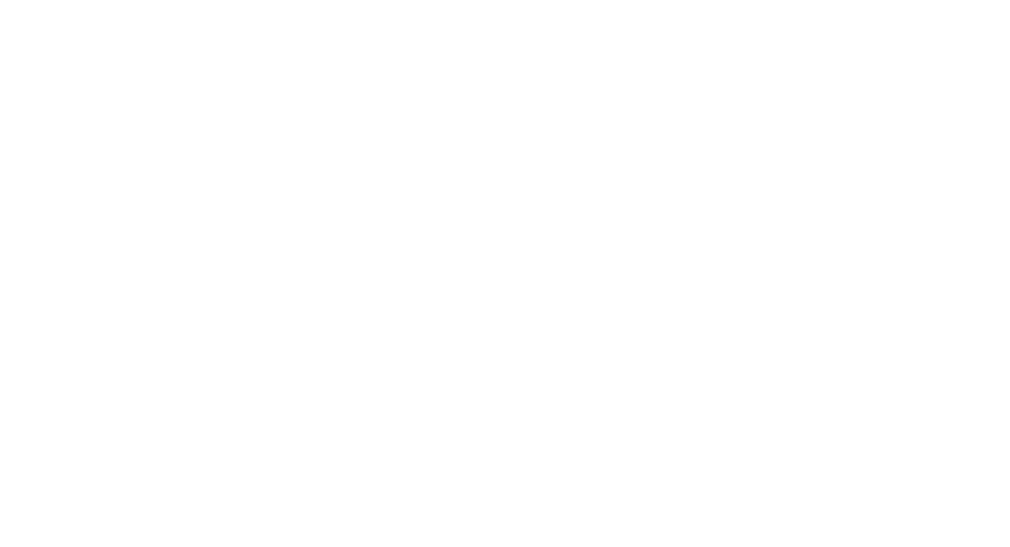
scroll to position [208, 0]
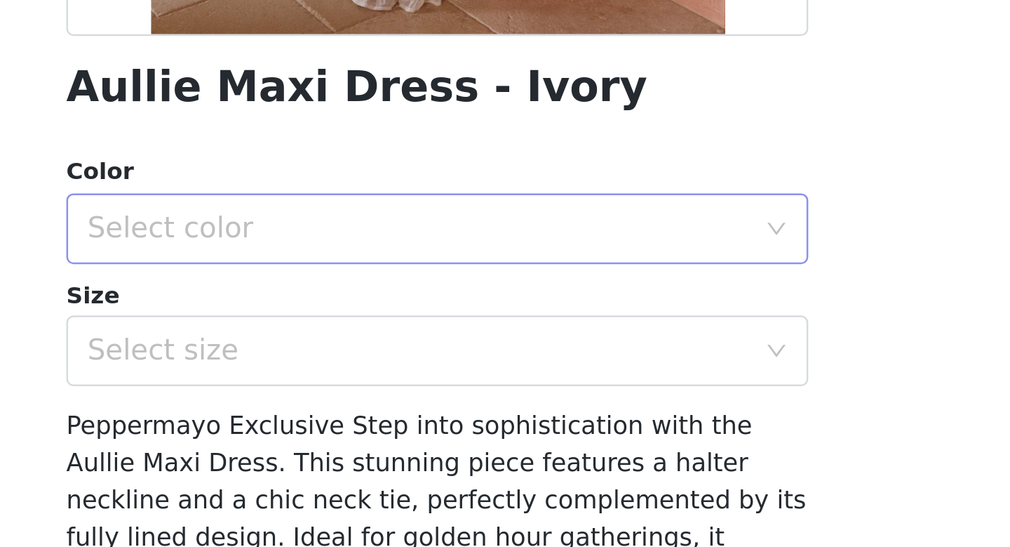
click at [549, 253] on div "Select color" at bounding box center [497, 255] width 262 height 14
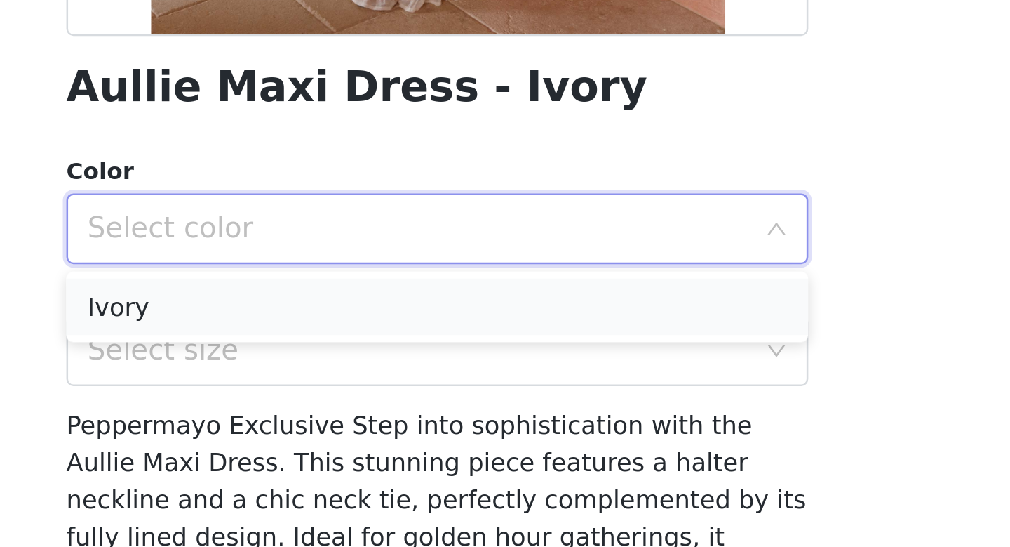
click at [490, 288] on li "Ivory" at bounding box center [505, 285] width 295 height 22
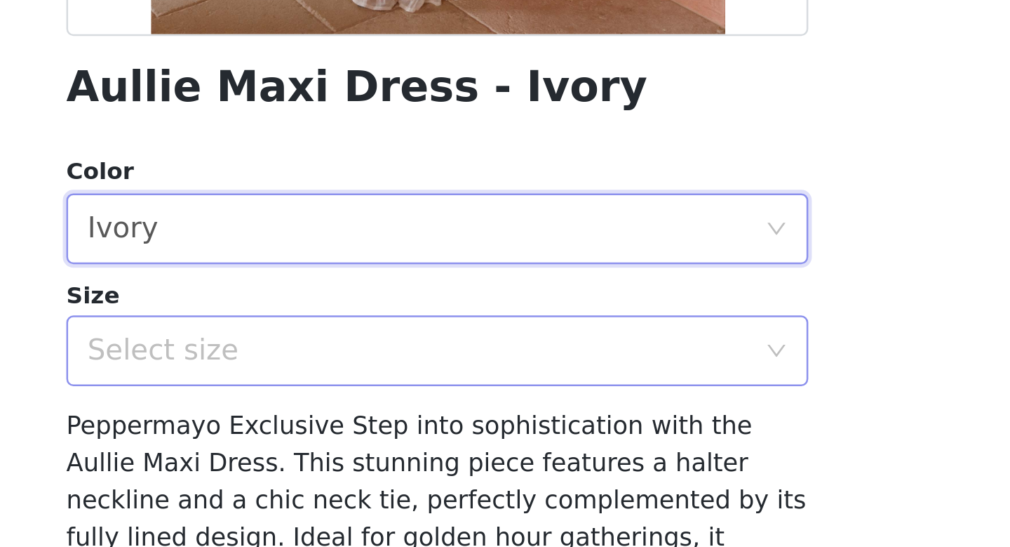
click at [488, 301] on div "Select size" at bounding box center [497, 303] width 262 height 14
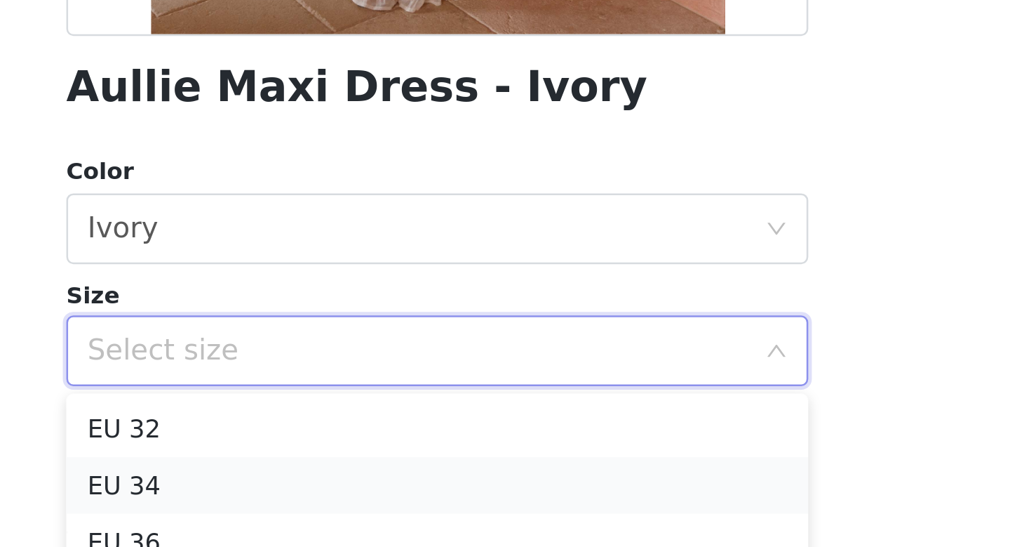
scroll to position [55, 0]
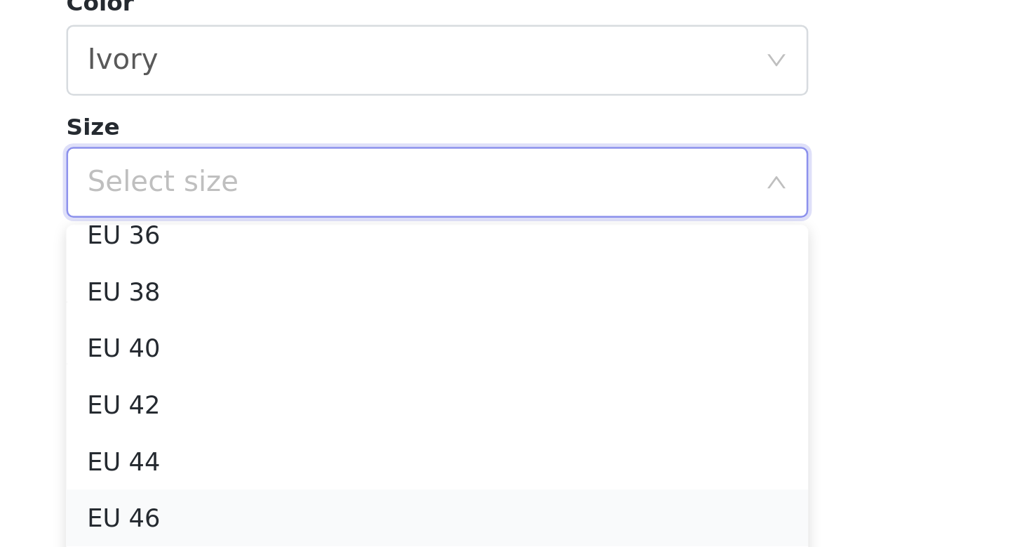
click at [458, 436] on li "EU 46" at bounding box center [505, 436] width 295 height 22
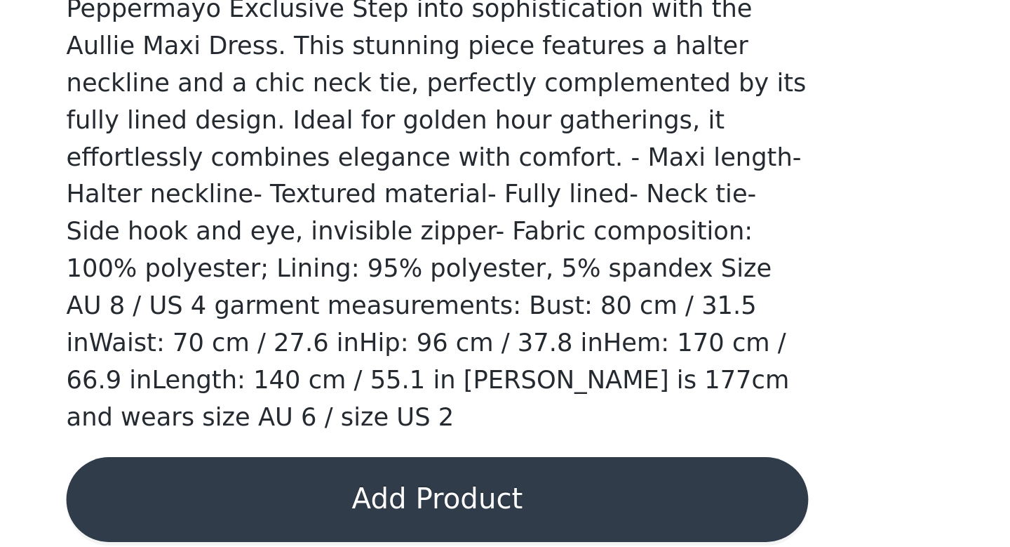
click at [470, 516] on button "Add Product" at bounding box center [505, 528] width 295 height 34
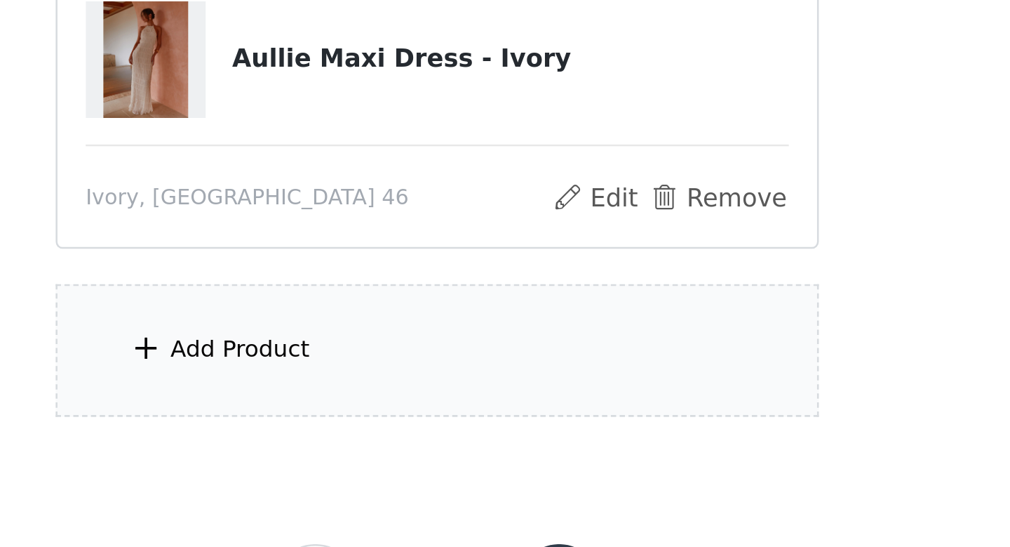
scroll to position [65, 0]
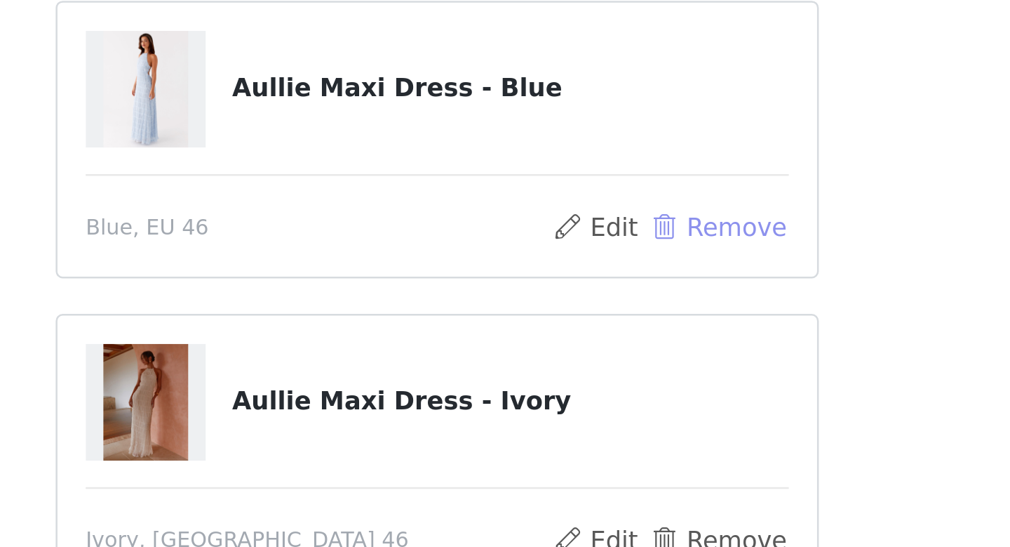
click at [608, 217] on button "Remove" at bounding box center [617, 218] width 56 height 17
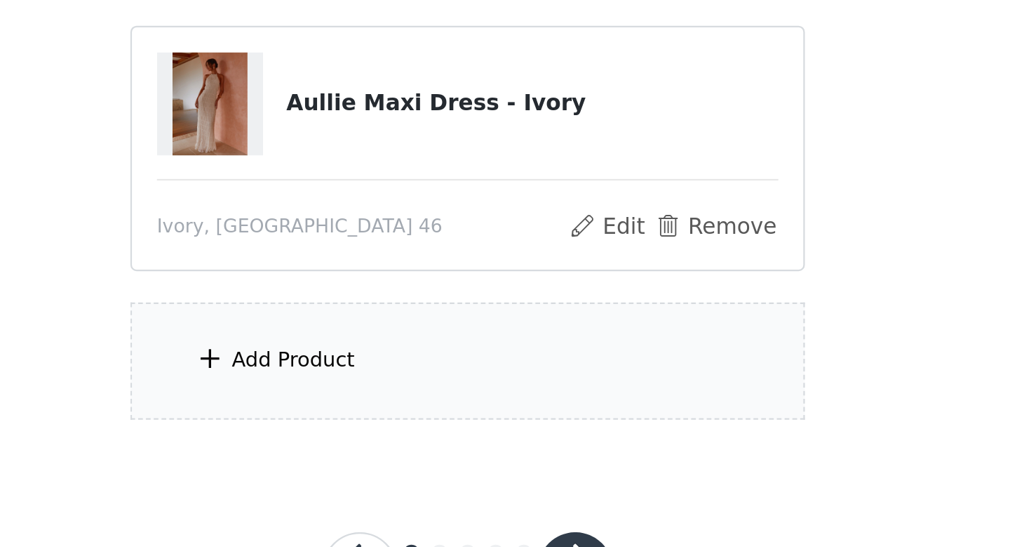
click at [565, 351] on div "Add Product" at bounding box center [505, 344] width 303 height 53
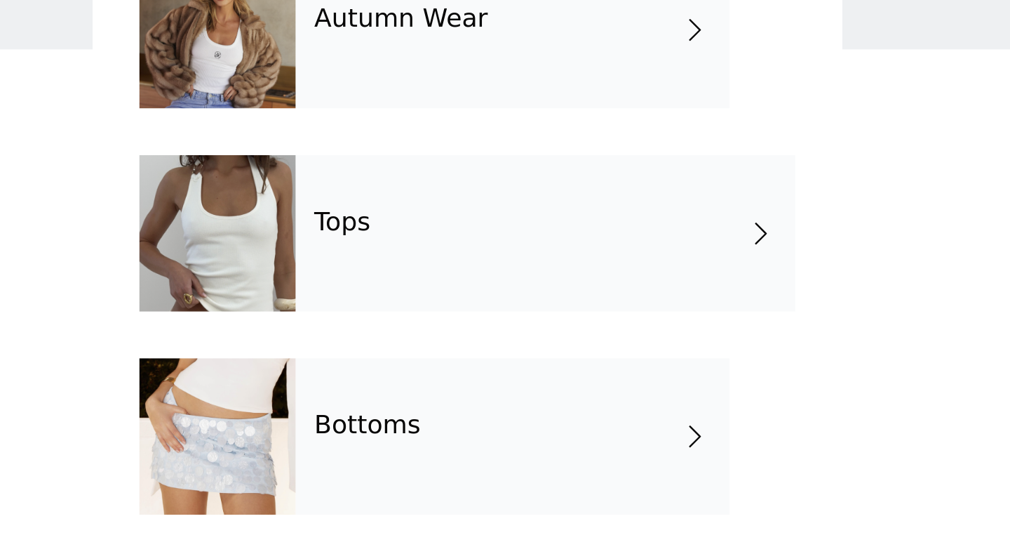
click at [551, 205] on div "Tops" at bounding box center [540, 196] width 225 height 70
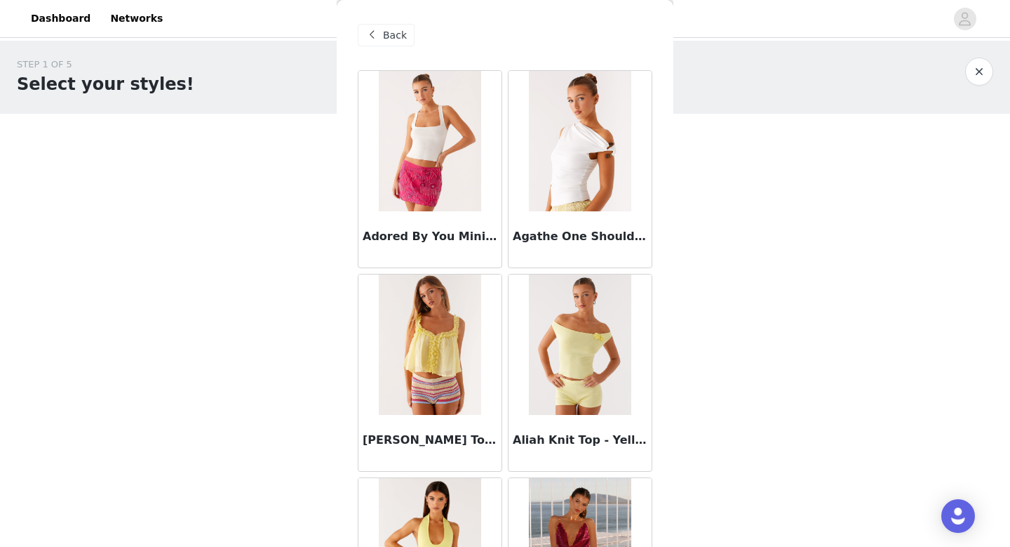
click at [389, 39] on span "Back" at bounding box center [395, 35] width 24 height 15
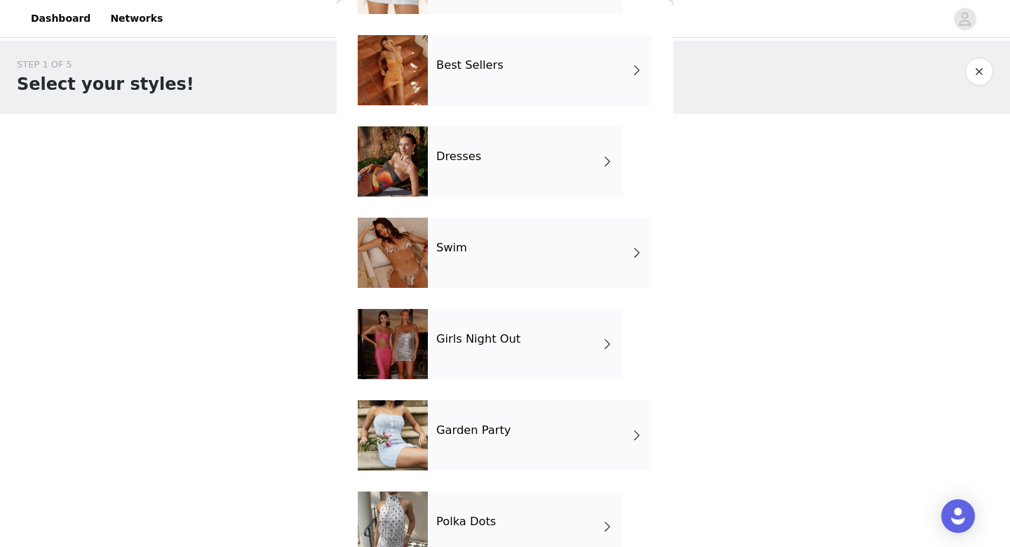
scroll to position [344, 0]
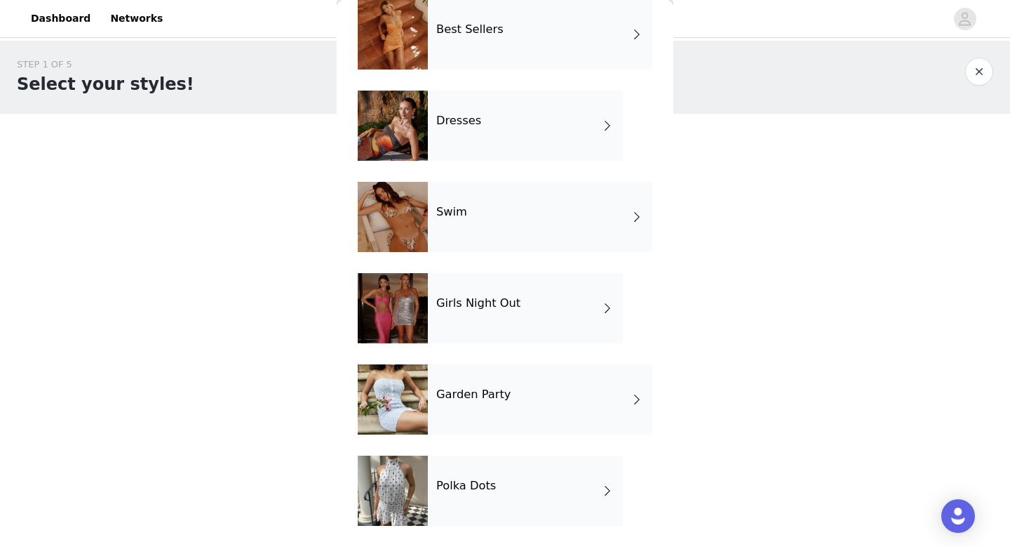
click at [483, 309] on h4 "Girls Night Out" at bounding box center [478, 303] width 84 height 13
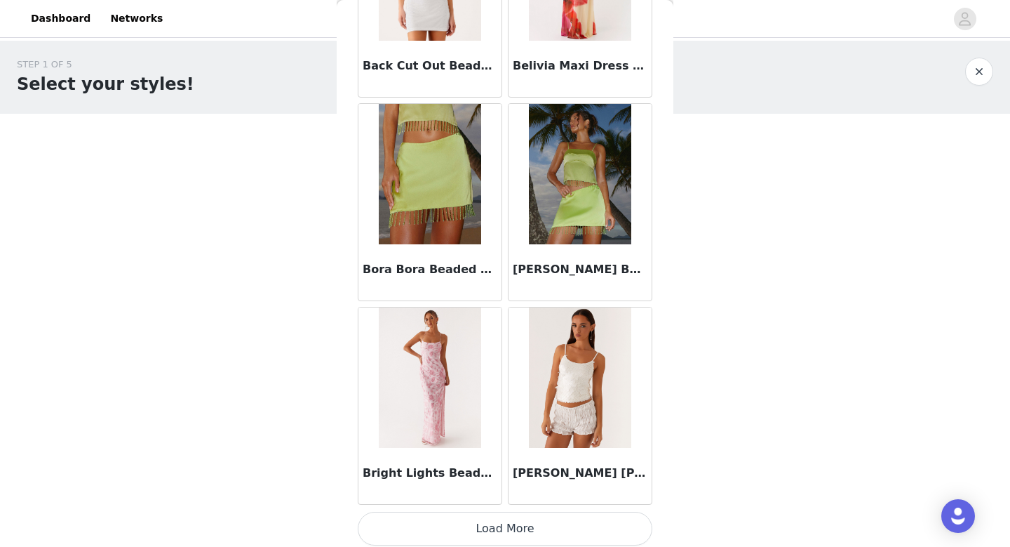
scroll to position [1600, 0]
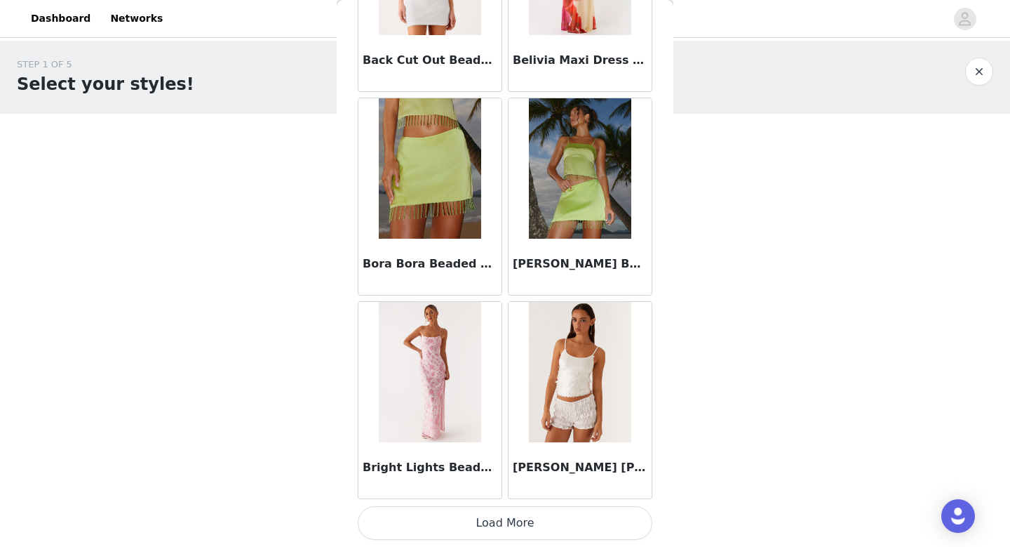
click at [481, 524] on button "Load More" at bounding box center [505, 523] width 295 height 34
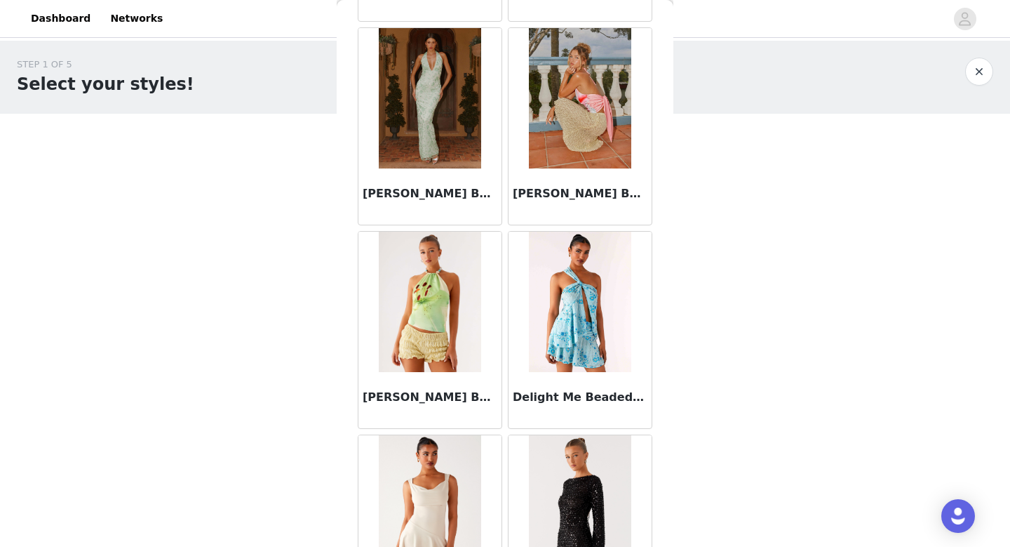
scroll to position [3635, 0]
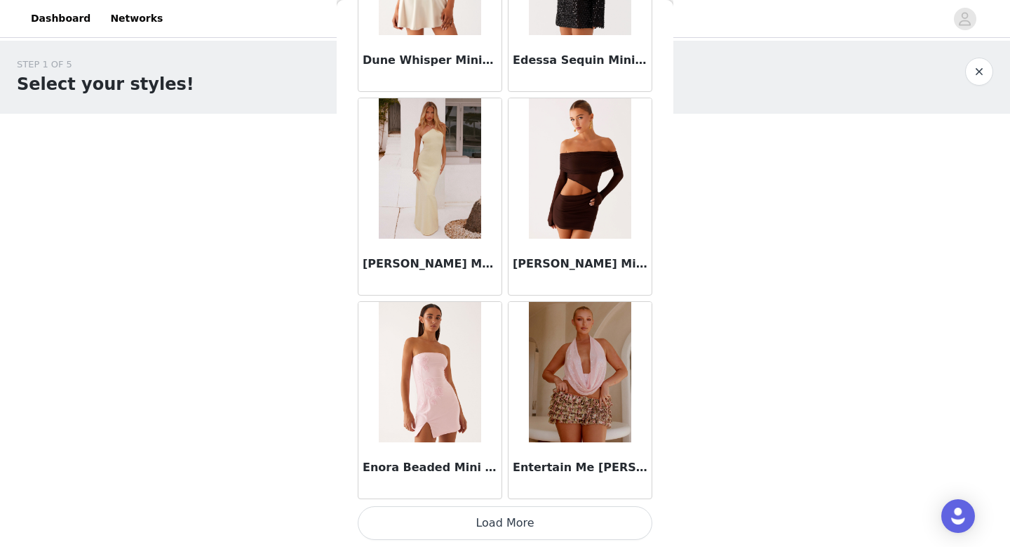
click at [480, 516] on button "Load More" at bounding box center [505, 523] width 295 height 34
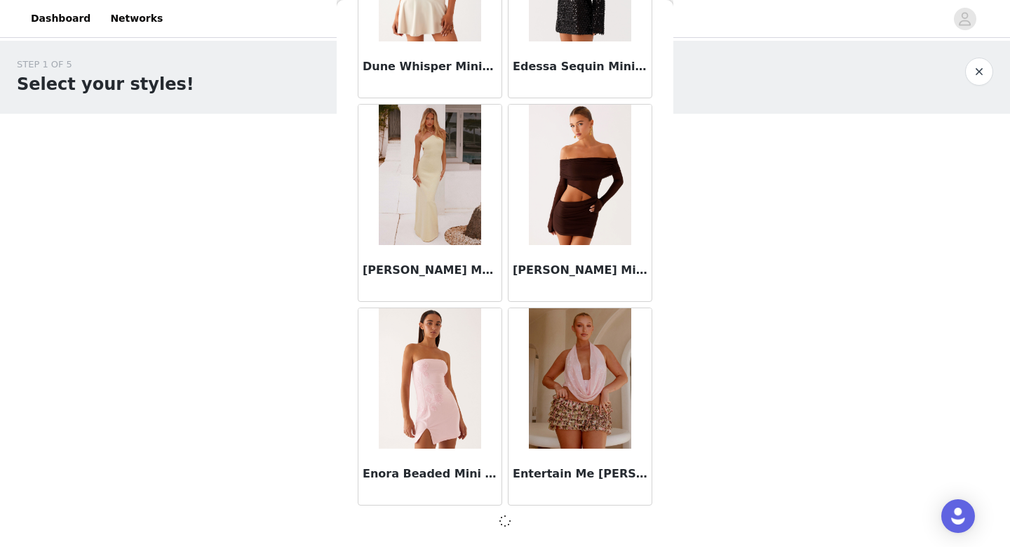
scroll to position [3629, 0]
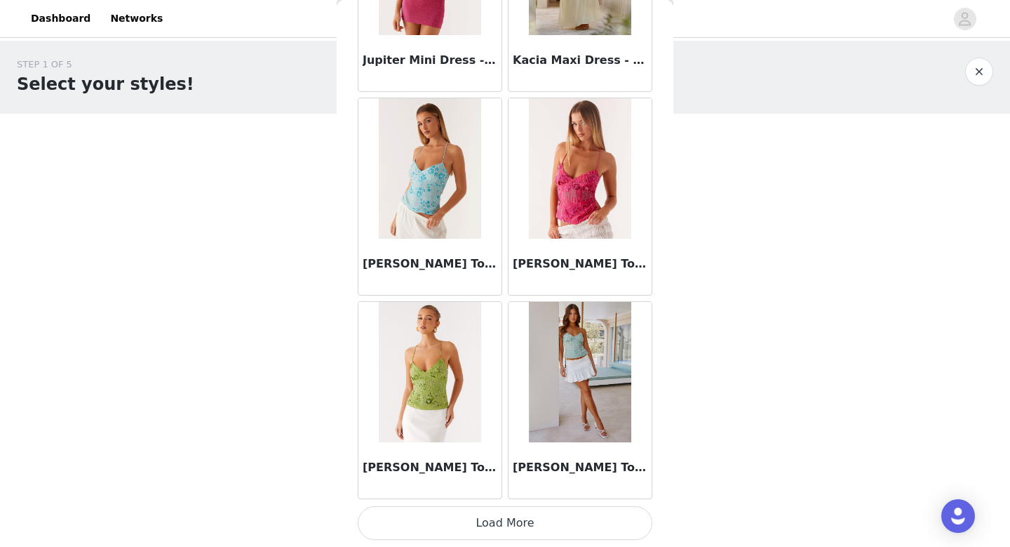
click at [483, 517] on button "Load More" at bounding box center [505, 523] width 295 height 34
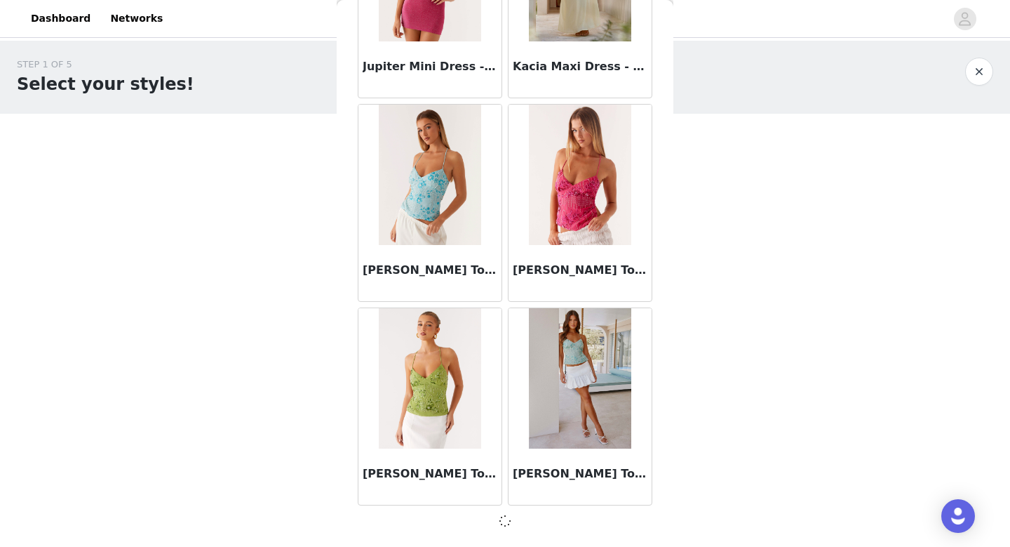
scroll to position [5663, 0]
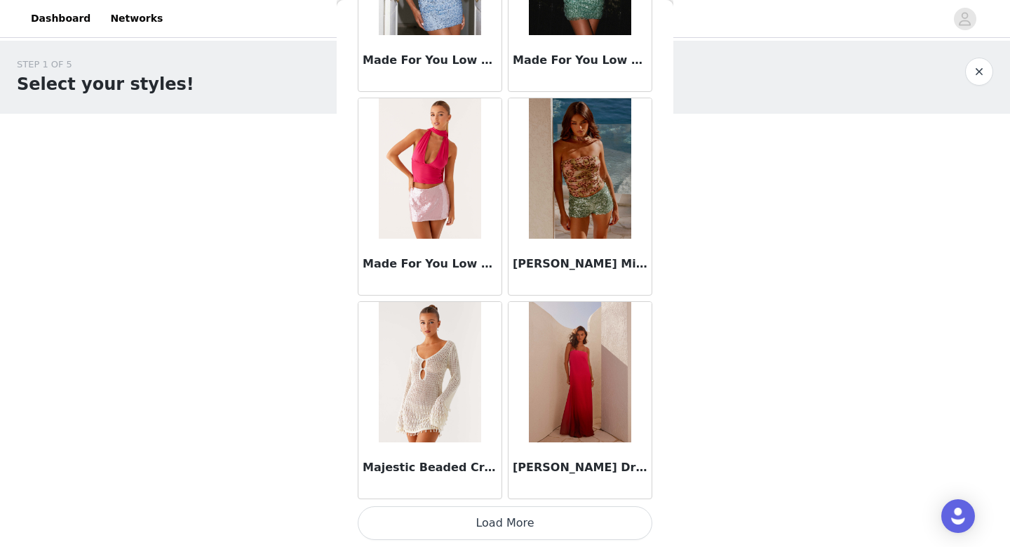
click at [483, 517] on button "Load More" at bounding box center [505, 523] width 295 height 34
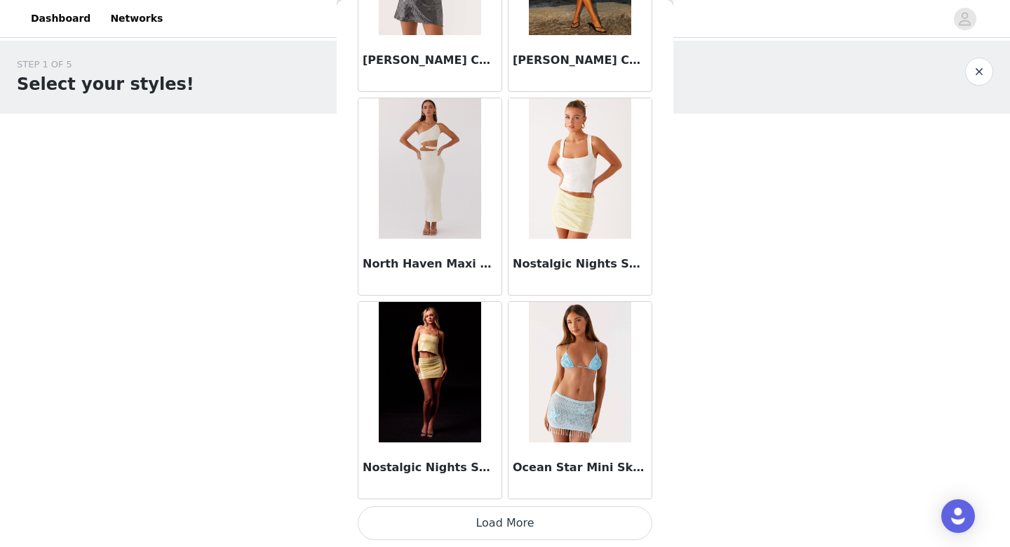
click at [483, 517] on button "Load More" at bounding box center [505, 523] width 295 height 34
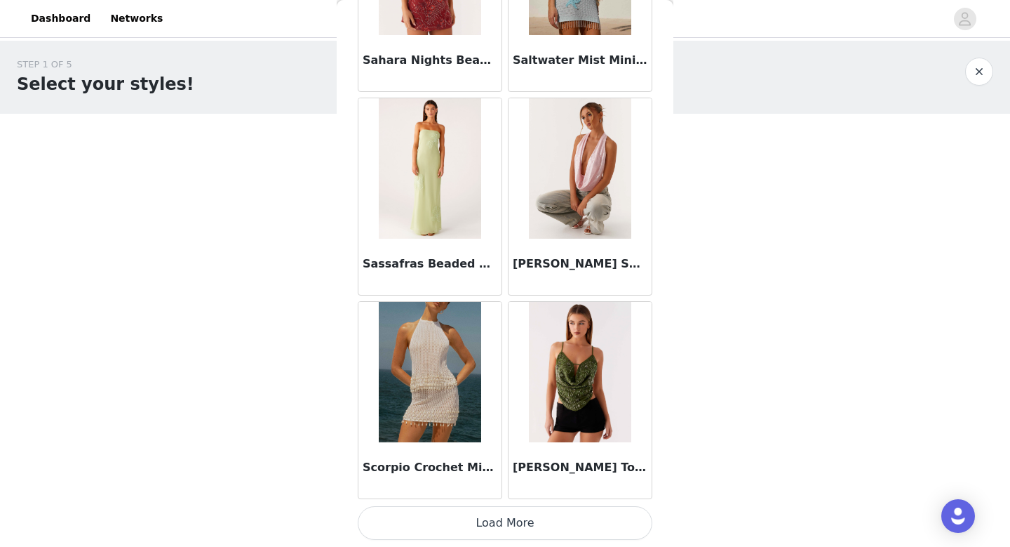
click at [483, 517] on button "Load More" at bounding box center [505, 523] width 295 height 34
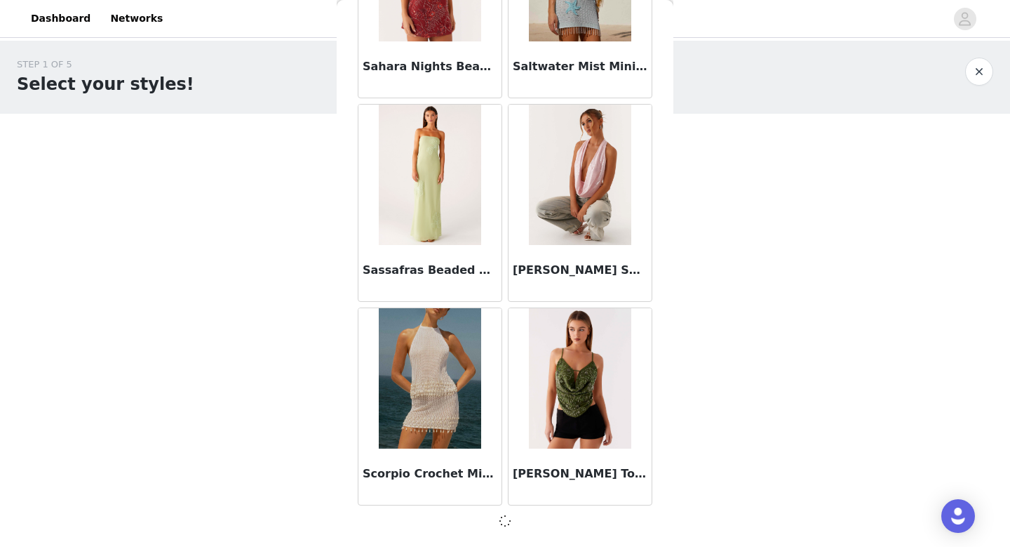
scroll to position [11767, 0]
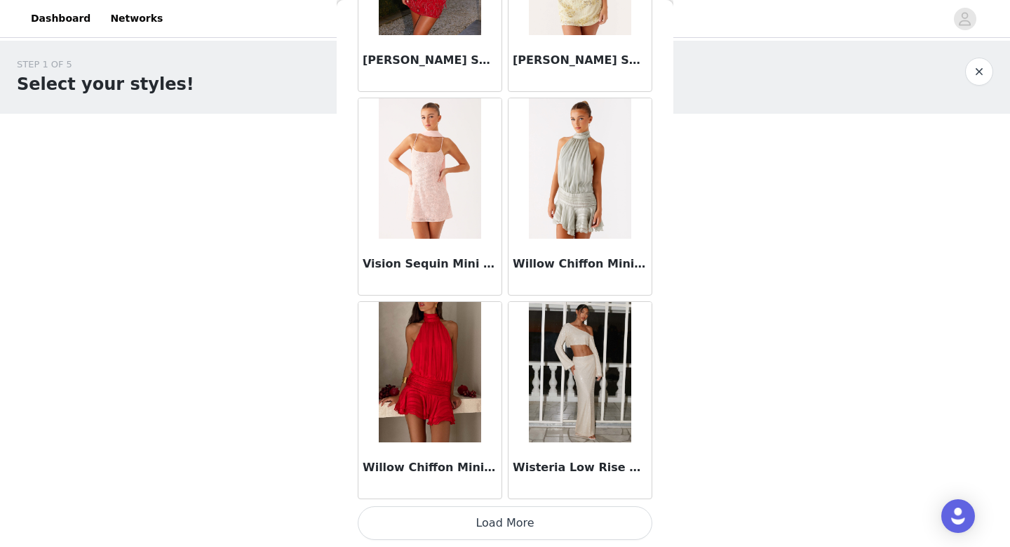
click at [483, 517] on button "Load More" at bounding box center [505, 523] width 295 height 34
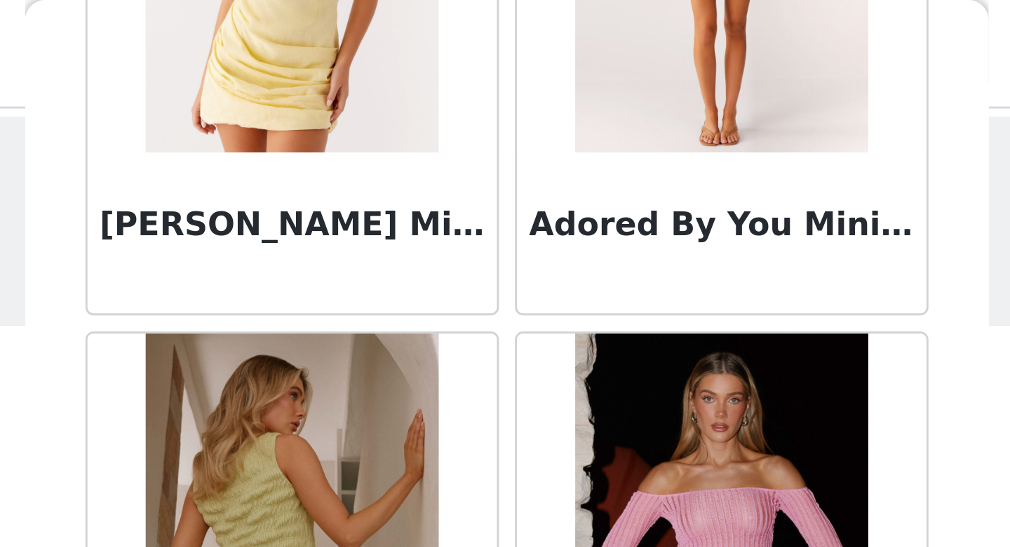
scroll to position [0, 0]
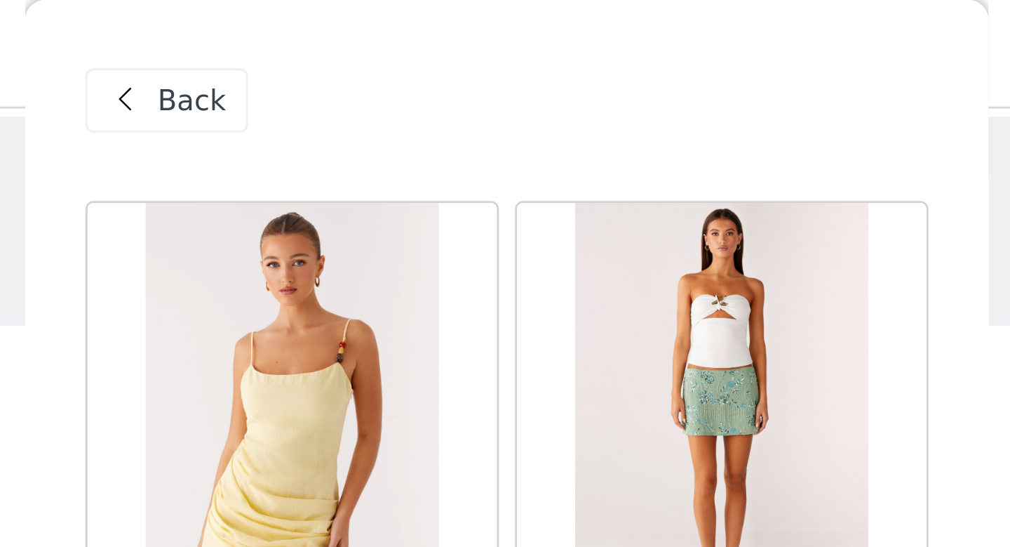
click at [393, 38] on span "Back" at bounding box center [395, 35] width 24 height 15
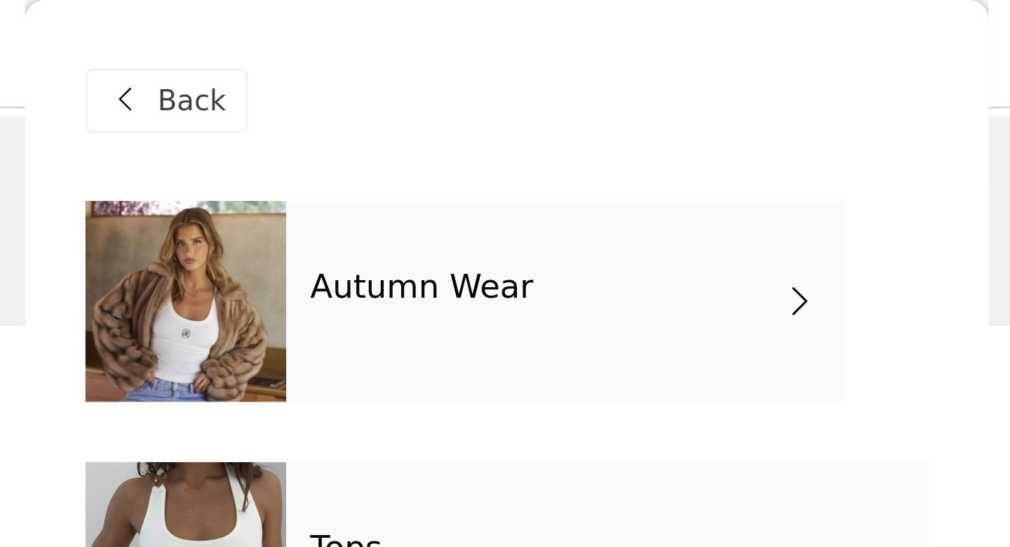
click at [557, 86] on div "Autumn Wear" at bounding box center [525, 105] width 195 height 70
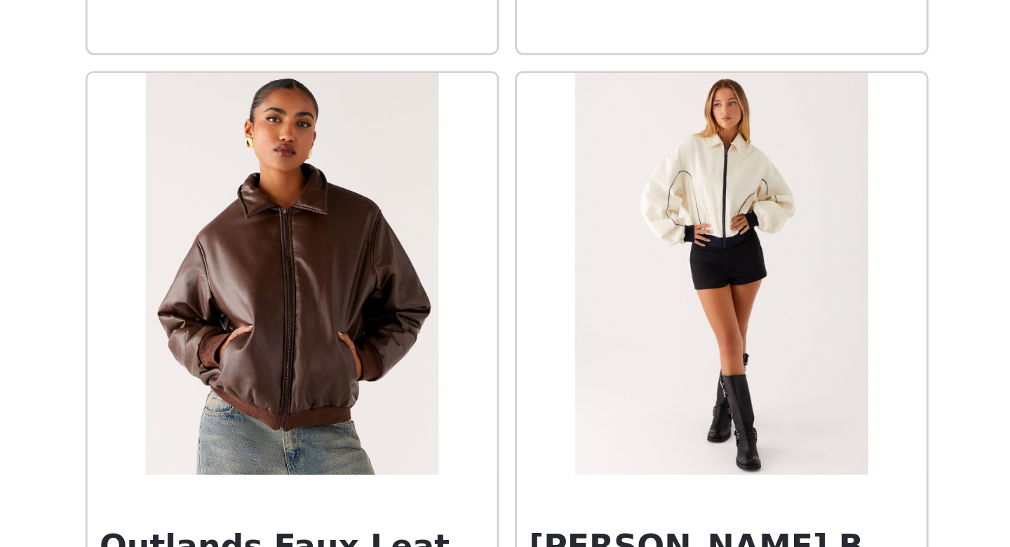
scroll to position [1600, 0]
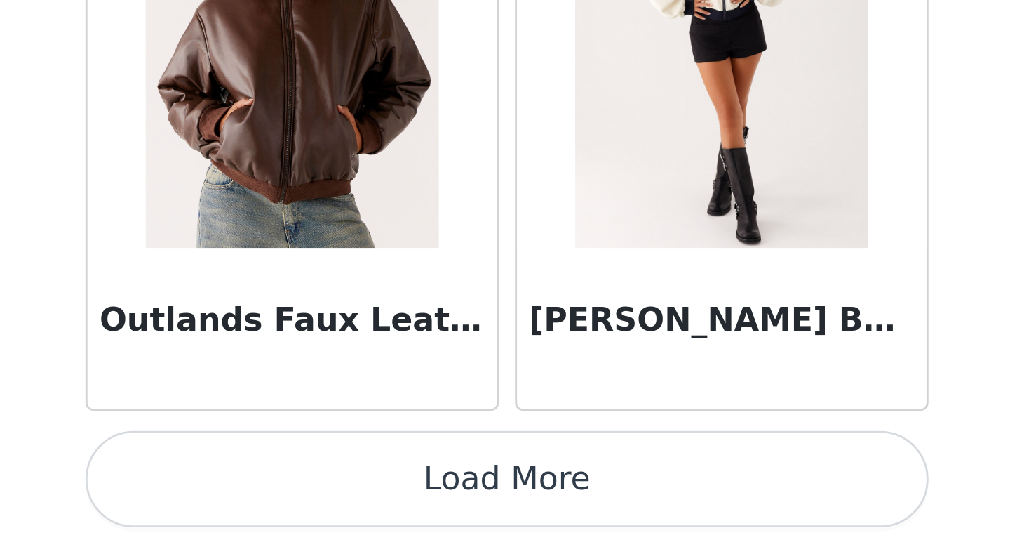
click at [592, 527] on button "Load More" at bounding box center [505, 523] width 295 height 34
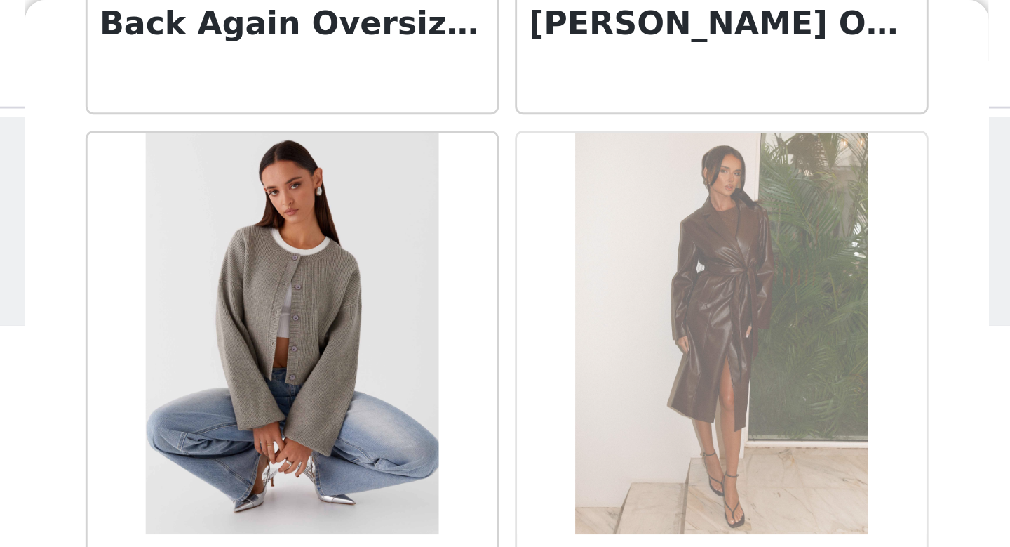
scroll to position [0, 0]
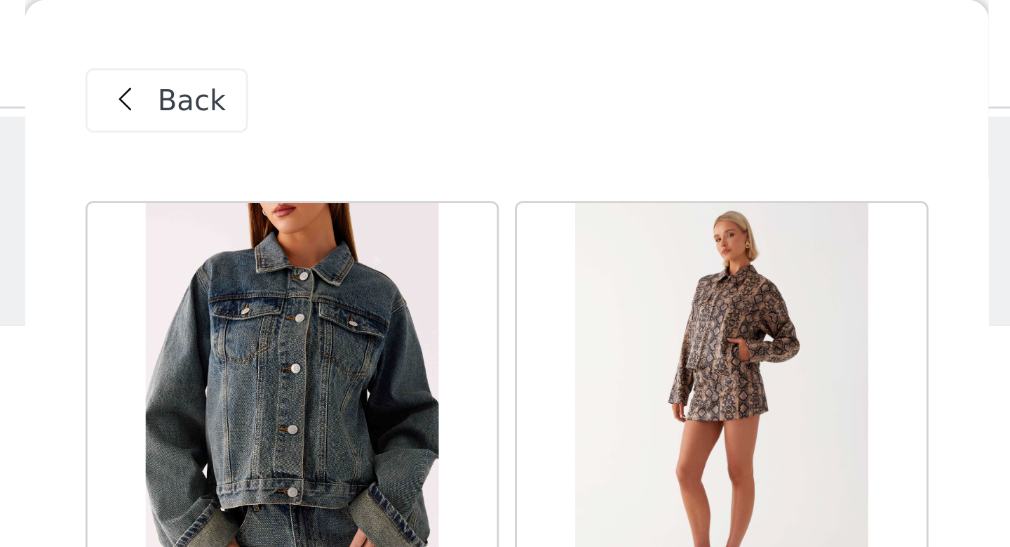
click at [370, 36] on span at bounding box center [371, 35] width 17 height 17
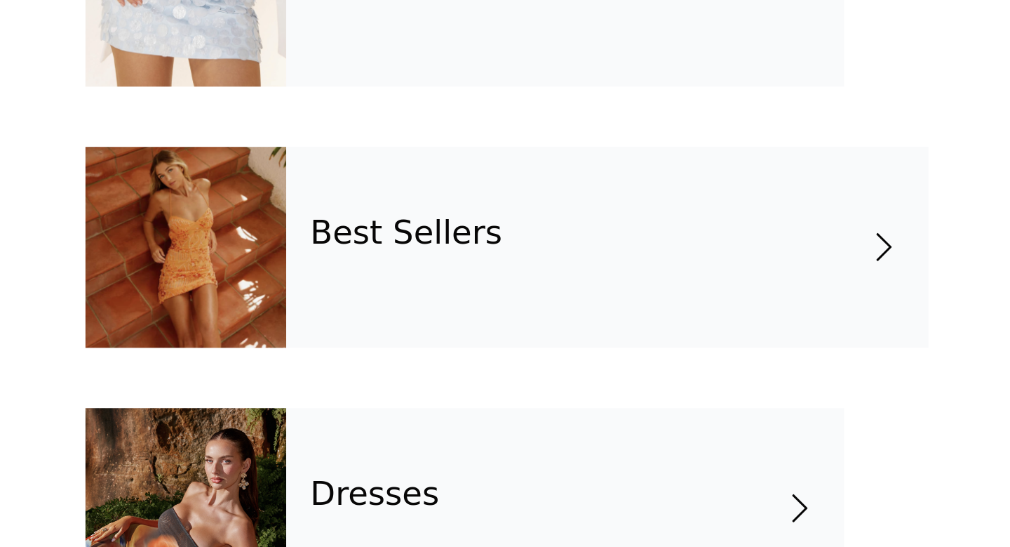
click at [588, 377] on div "Best Sellers" at bounding box center [540, 379] width 225 height 70
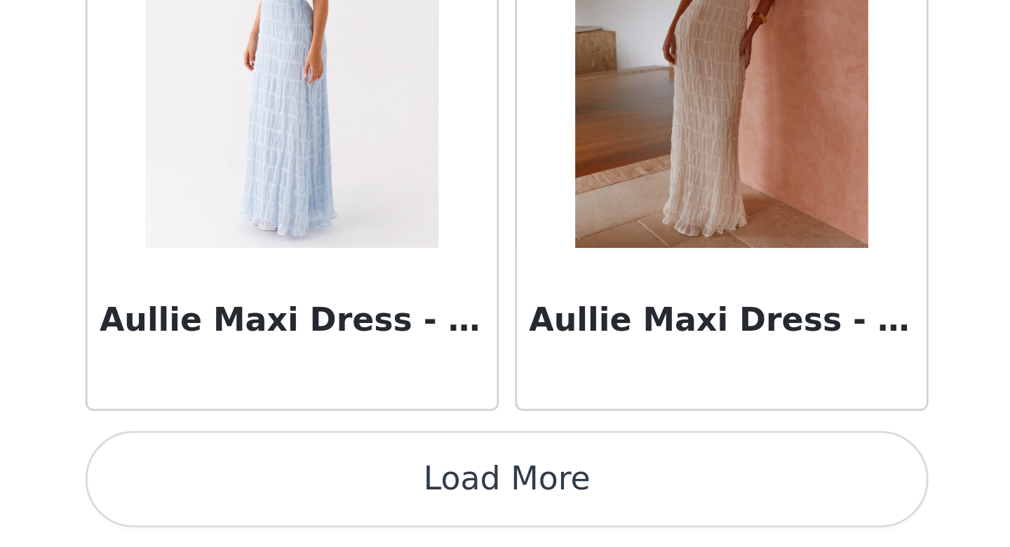
click at [507, 521] on button "Load More" at bounding box center [505, 523] width 295 height 34
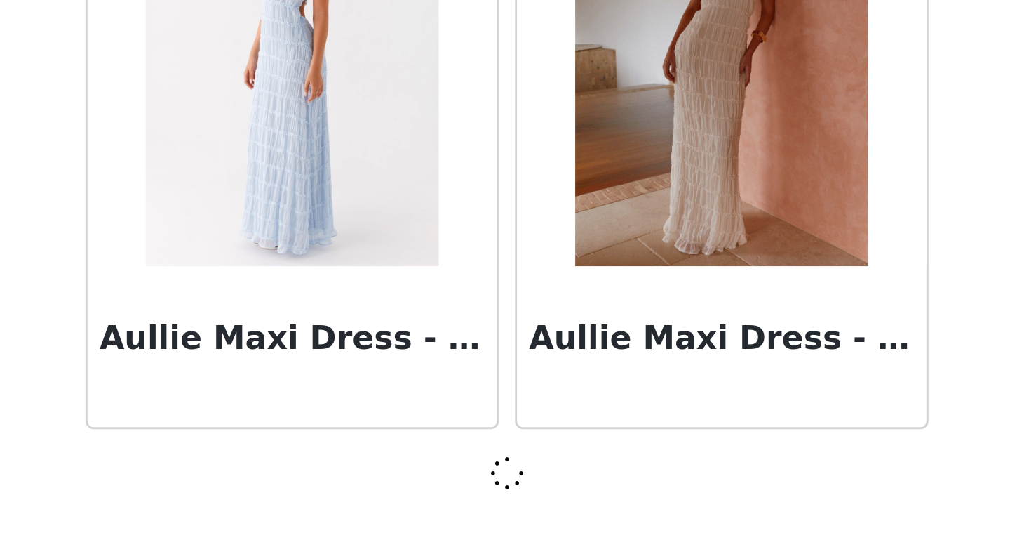
scroll to position [1594, 0]
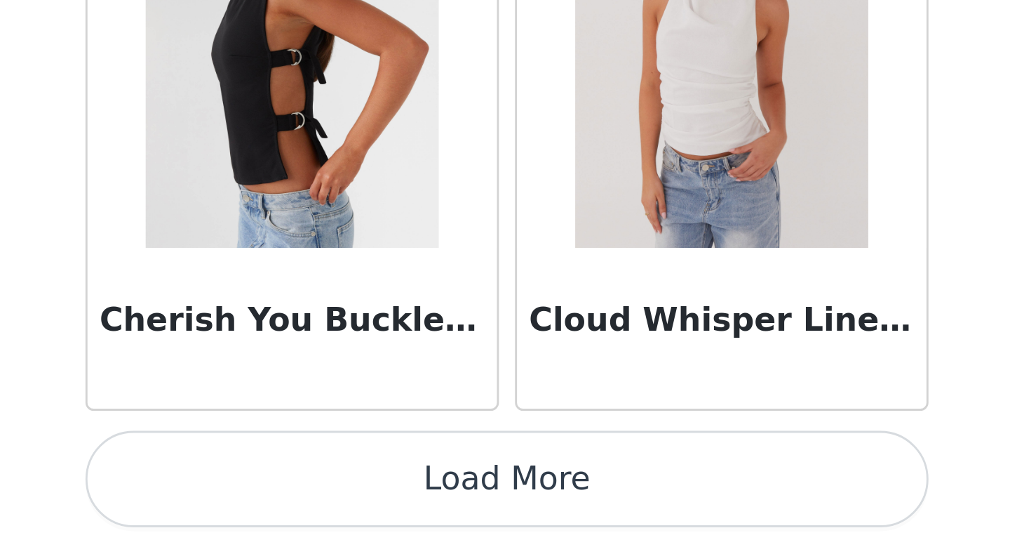
click at [507, 521] on button "Load More" at bounding box center [505, 523] width 295 height 34
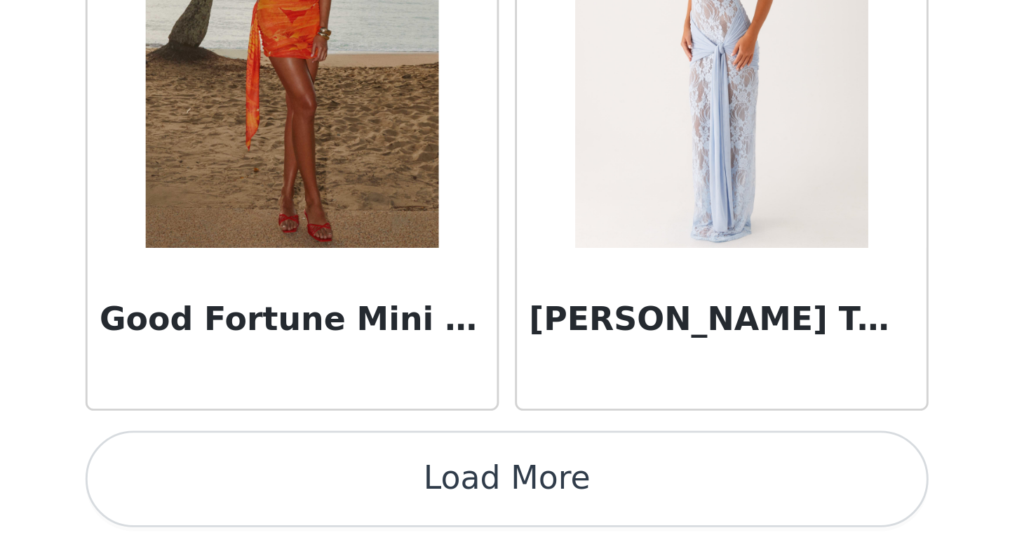
click at [507, 521] on button "Load More" at bounding box center [505, 523] width 295 height 34
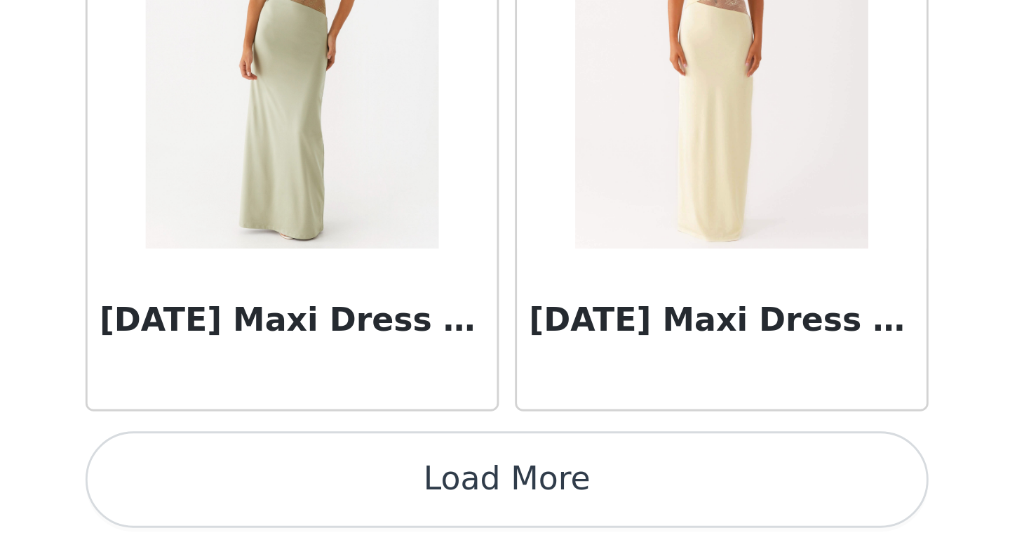
click at [507, 521] on button "Load More" at bounding box center [505, 523] width 295 height 34
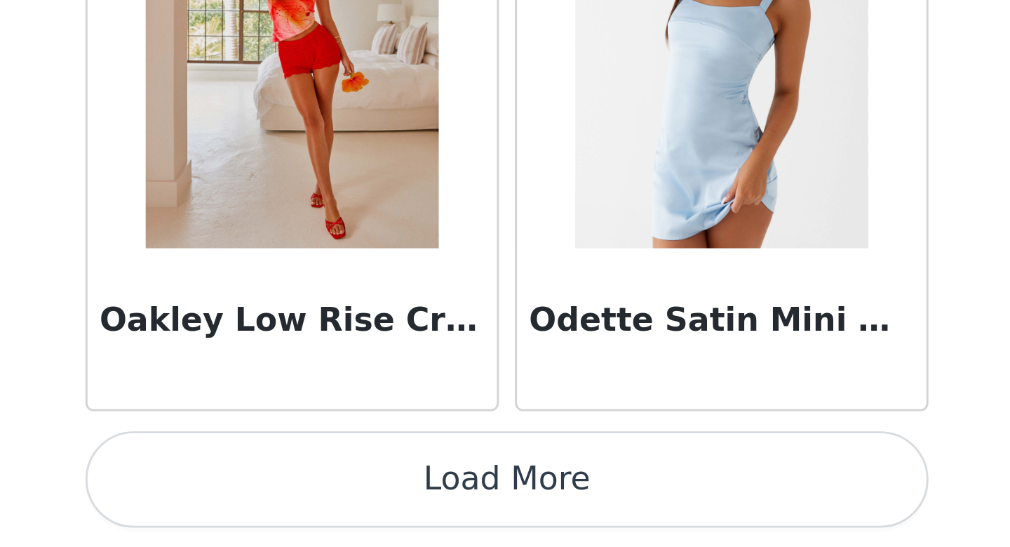
click at [507, 521] on button "Load More" at bounding box center [505, 523] width 295 height 34
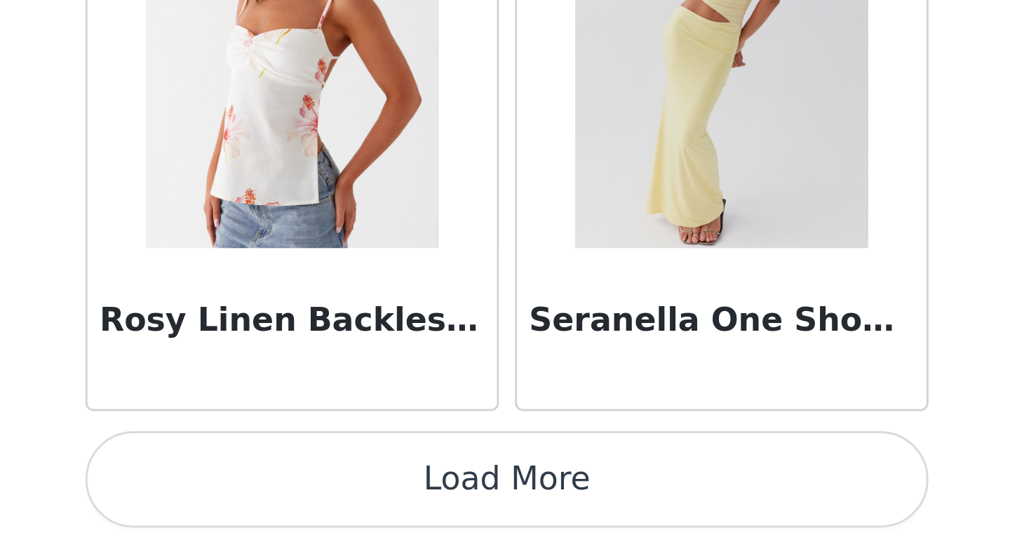
click at [507, 521] on button "Load More" at bounding box center [505, 523] width 295 height 34
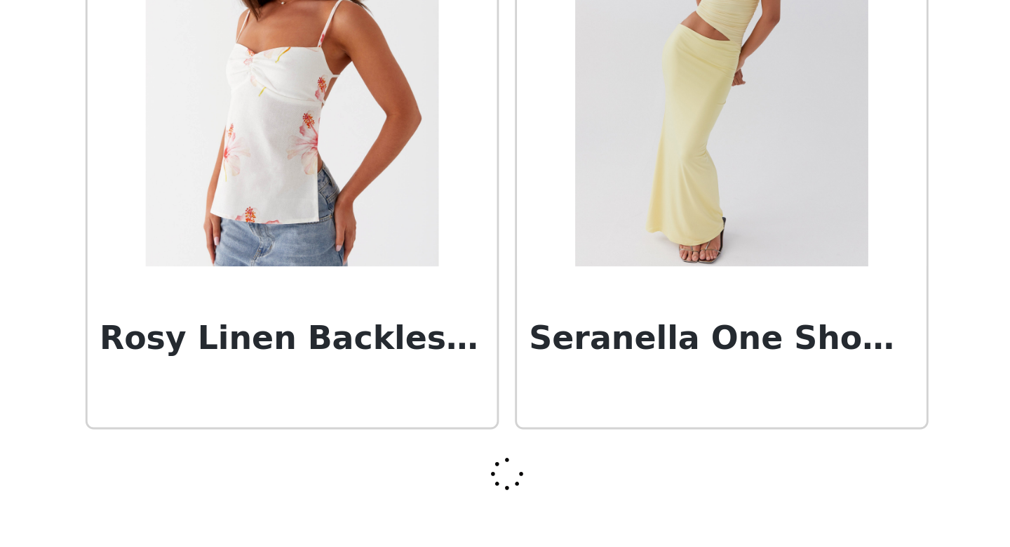
scroll to position [11767, 0]
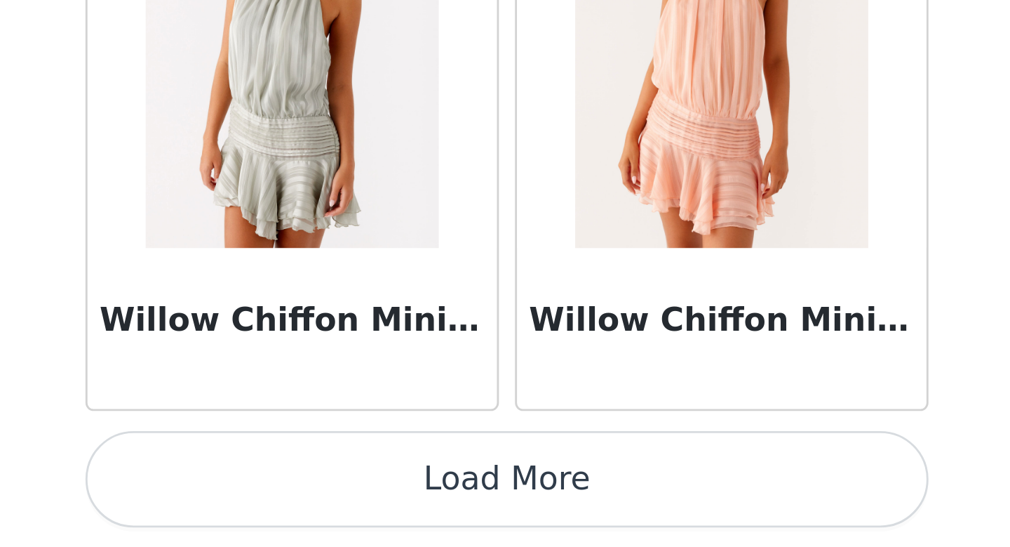
click at [507, 521] on button "Load More" at bounding box center [505, 523] width 295 height 34
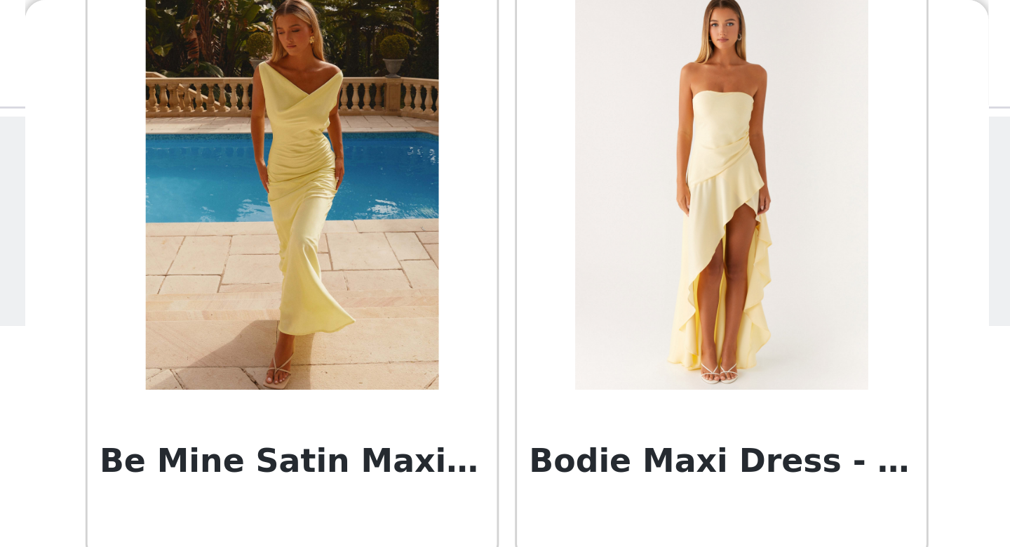
scroll to position [2515, 0]
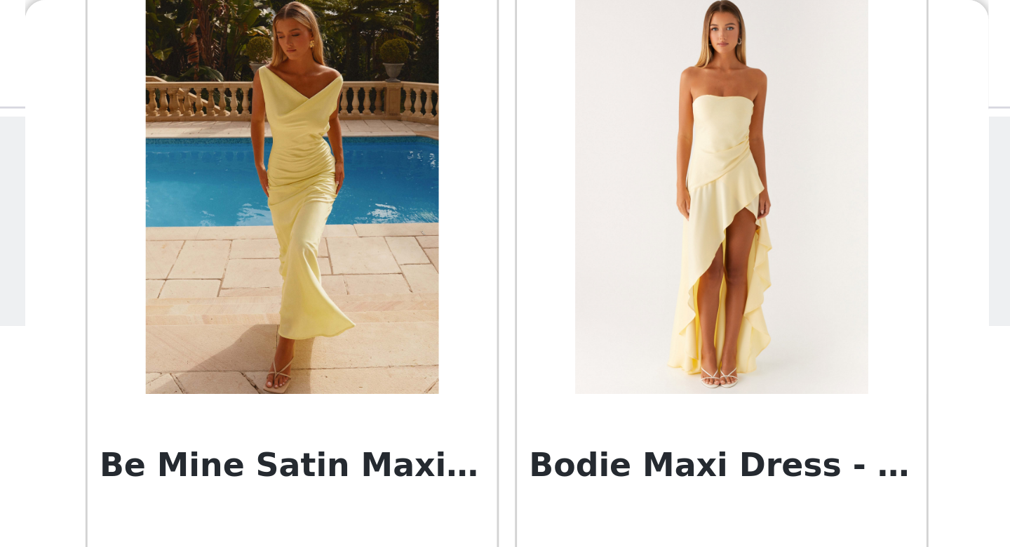
click at [598, 78] on img at bounding box center [580, 67] width 102 height 140
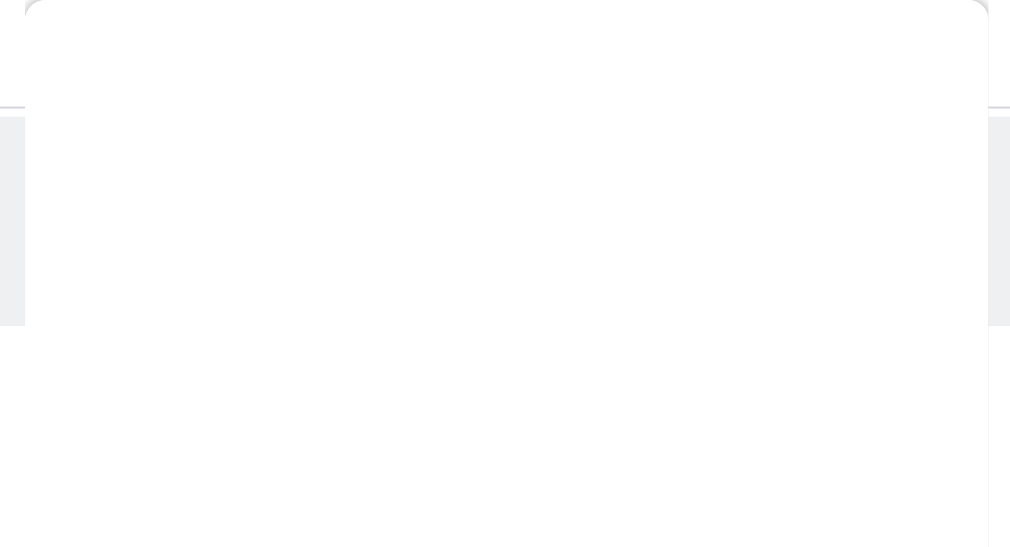
scroll to position [0, 0]
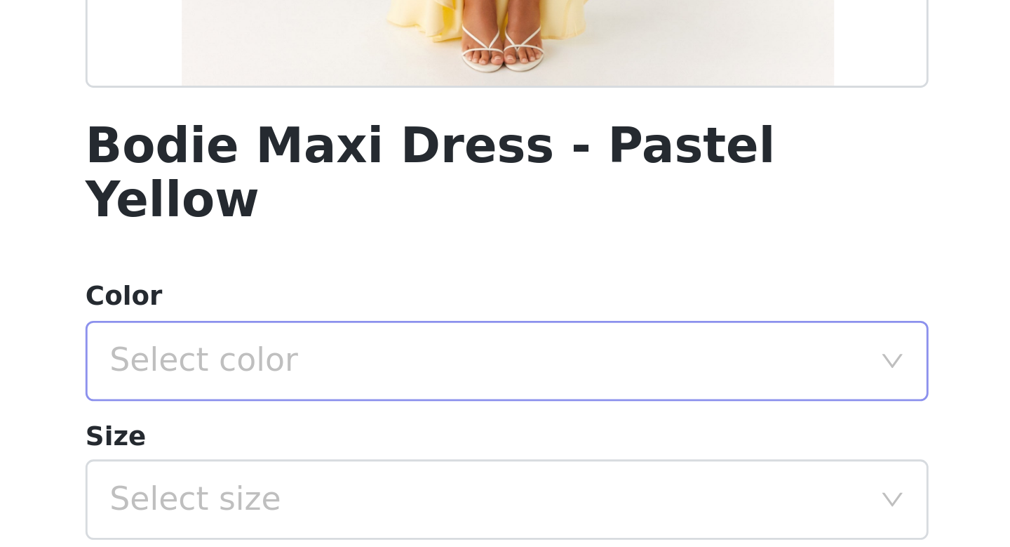
click at [499, 474] on div "Select color" at bounding box center [497, 481] width 262 height 14
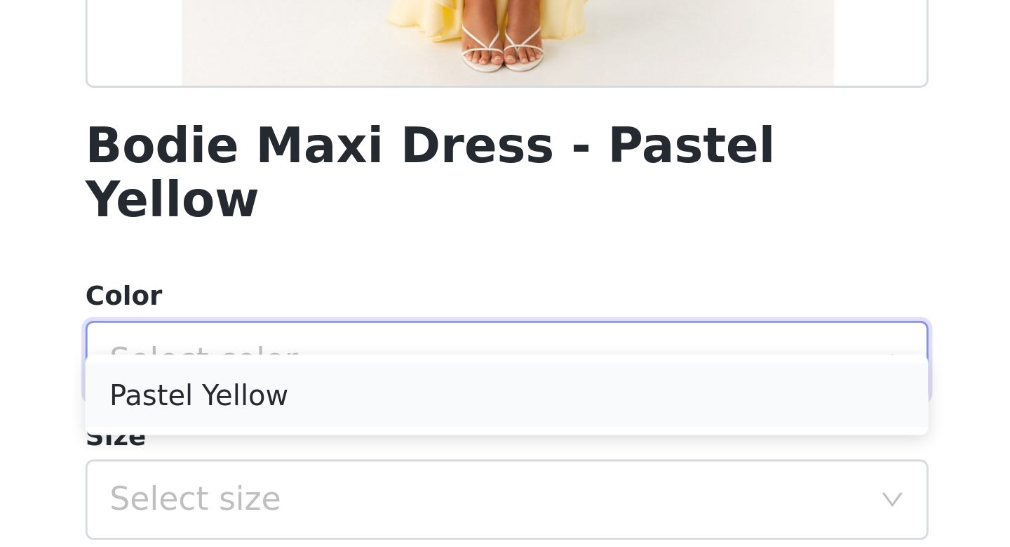
click at [453, 490] on li "Pastel Yellow" at bounding box center [505, 493] width 295 height 22
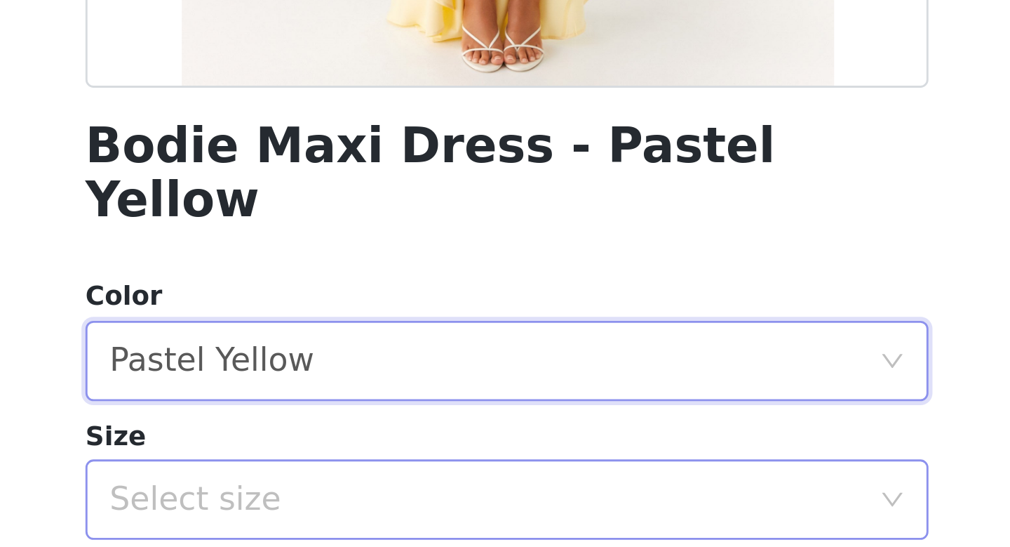
click at [433, 523] on div "Select size" at bounding box center [497, 530] width 262 height 14
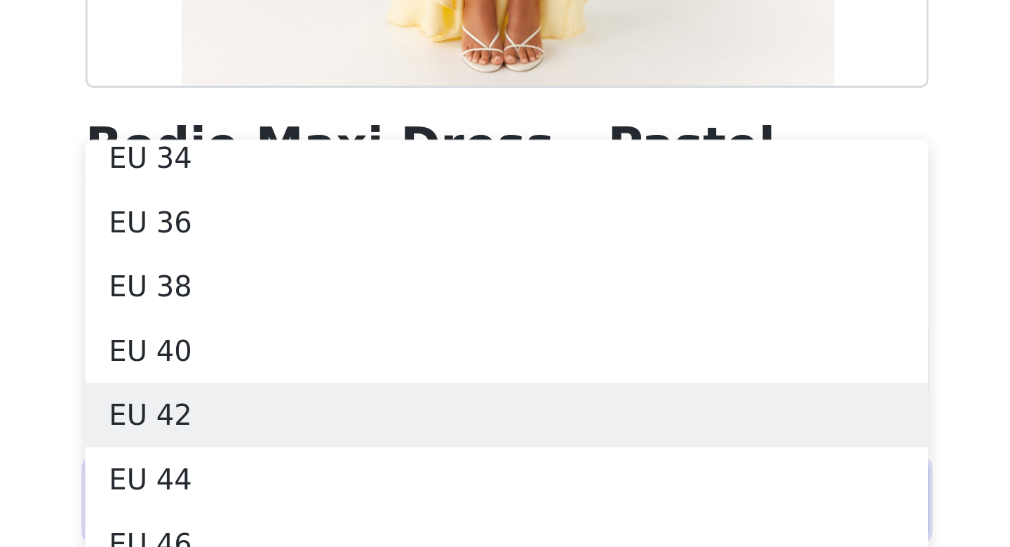
scroll to position [55, 0]
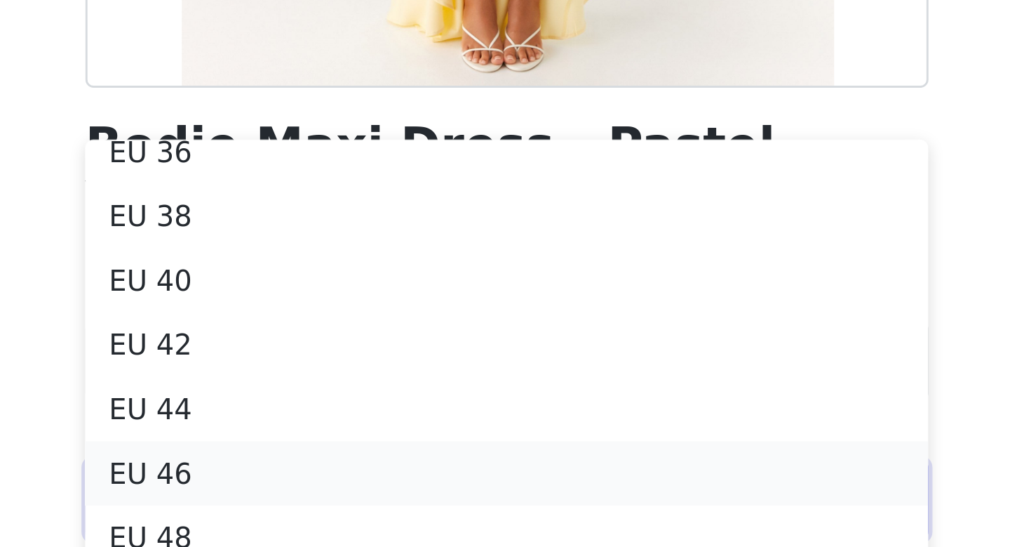
click at [436, 525] on li "EU 46" at bounding box center [505, 520] width 295 height 22
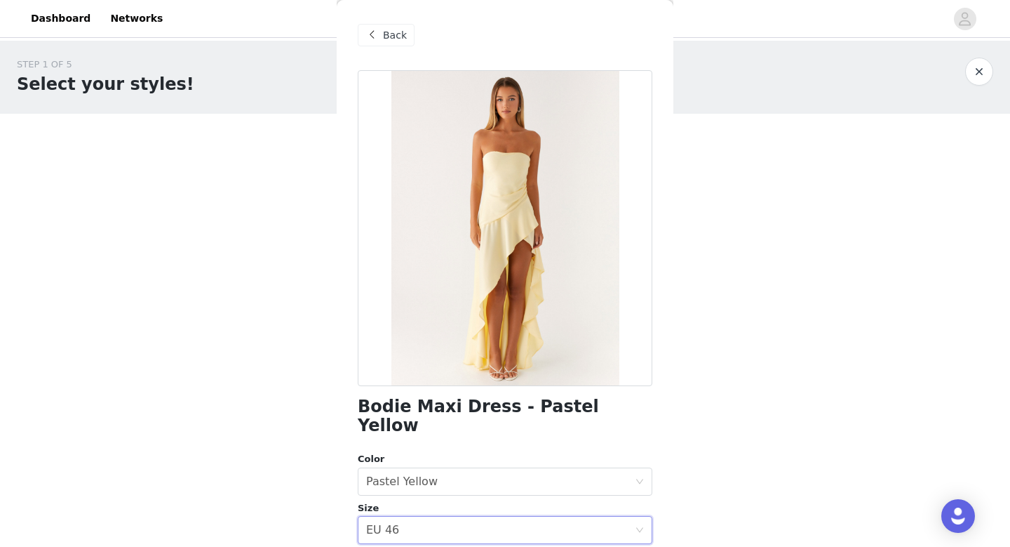
scroll to position [178, 0]
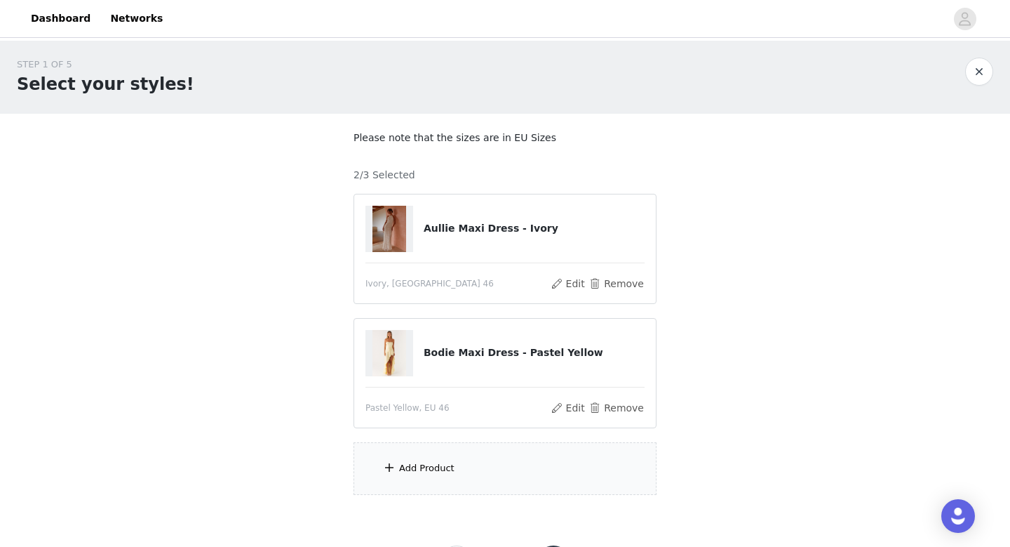
click at [478, 478] on div "Add Product" at bounding box center [505, 468] width 303 height 53
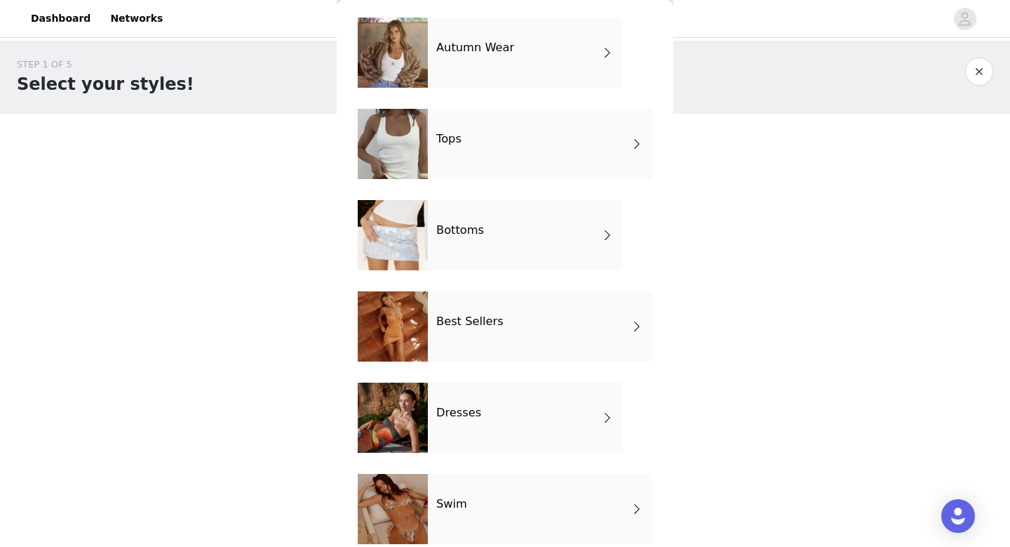
scroll to position [75, 0]
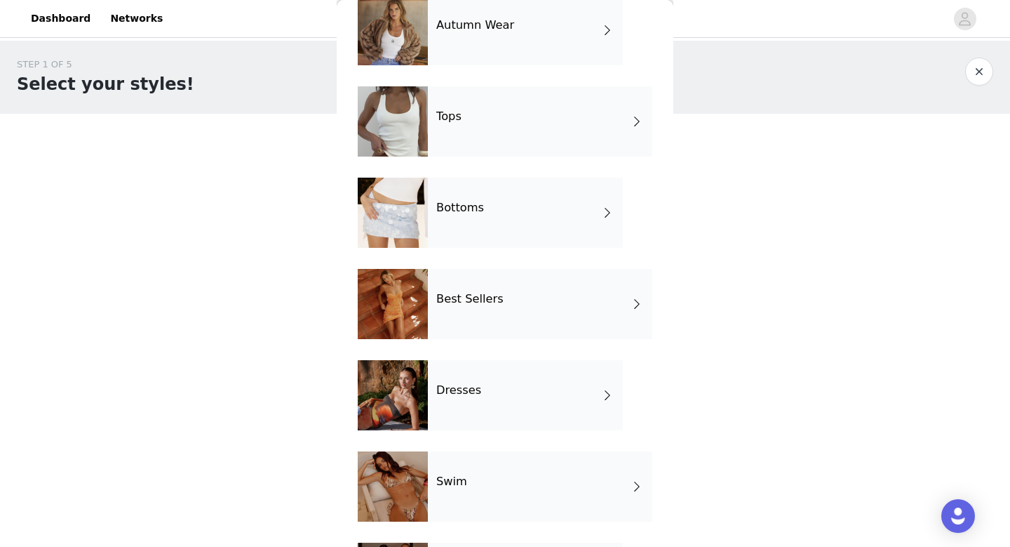
click at [526, 396] on div "Dresses" at bounding box center [525, 395] width 195 height 70
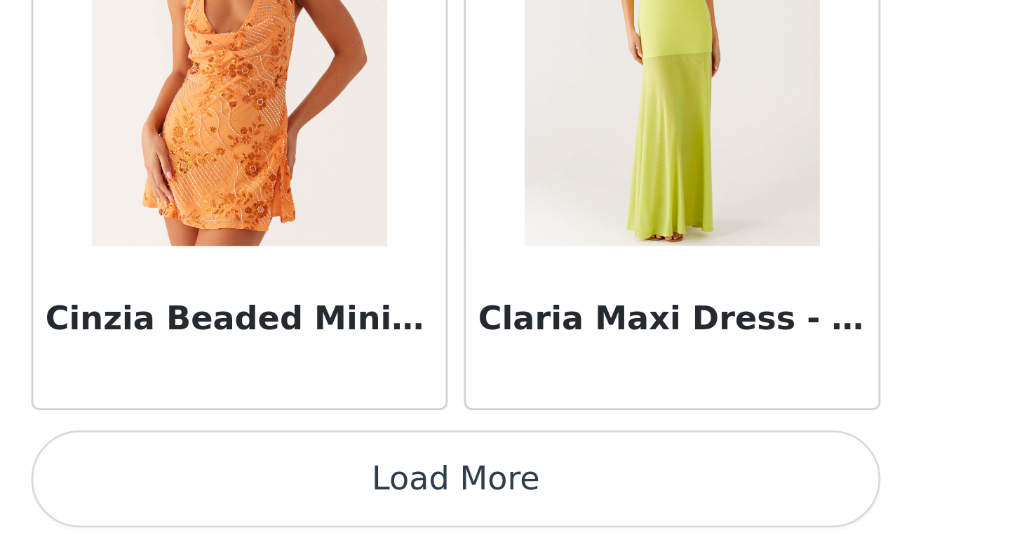
scroll to position [65, 0]
click at [519, 514] on button "Load More" at bounding box center [505, 523] width 295 height 34
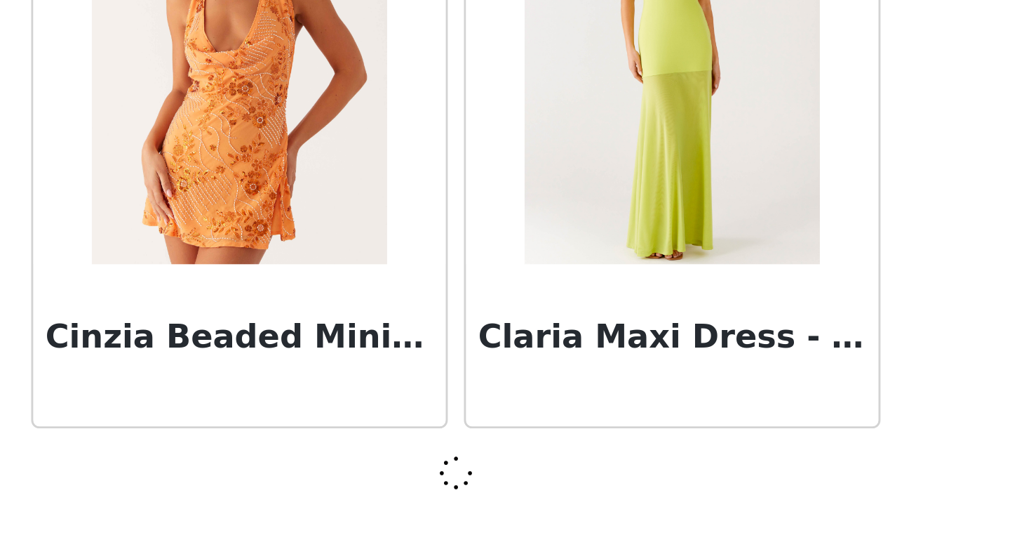
scroll to position [1594, 0]
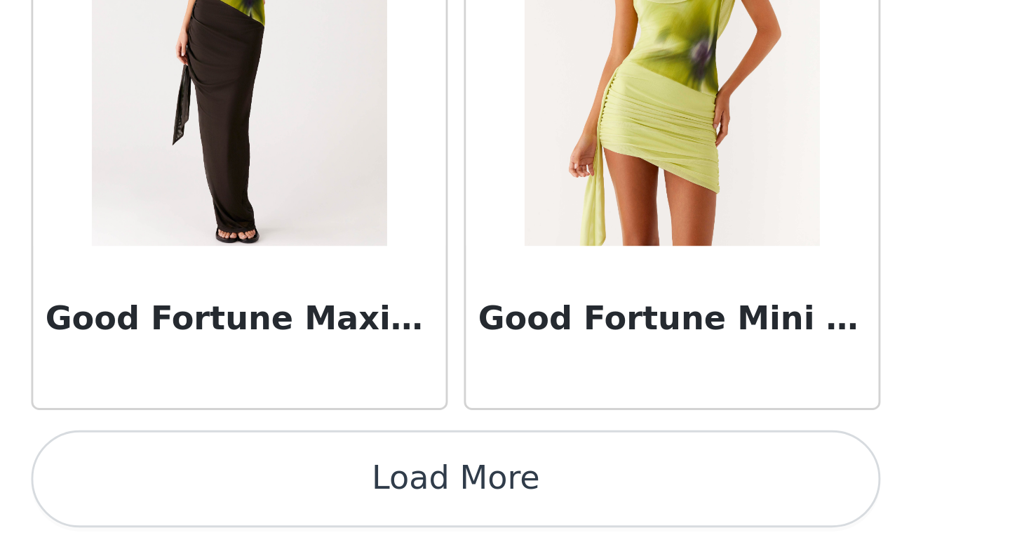
click at [519, 514] on button "Load More" at bounding box center [505, 523] width 295 height 34
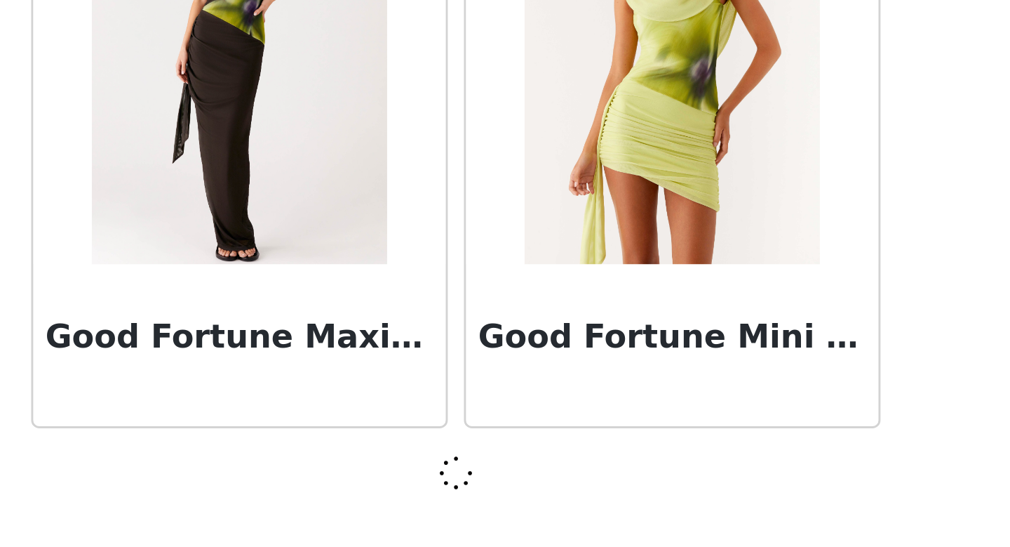
scroll to position [3629, 0]
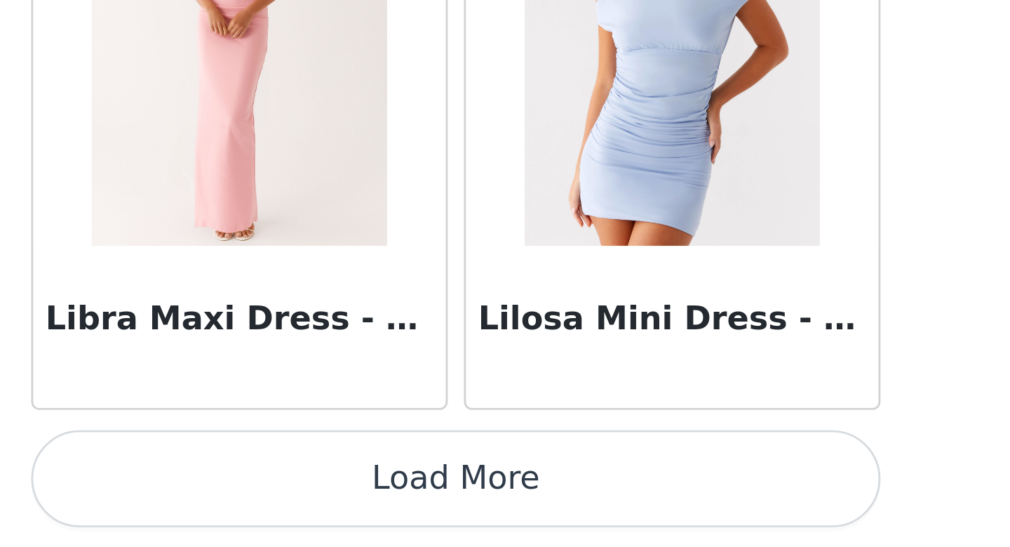
click at [519, 514] on button "Load More" at bounding box center [505, 523] width 295 height 34
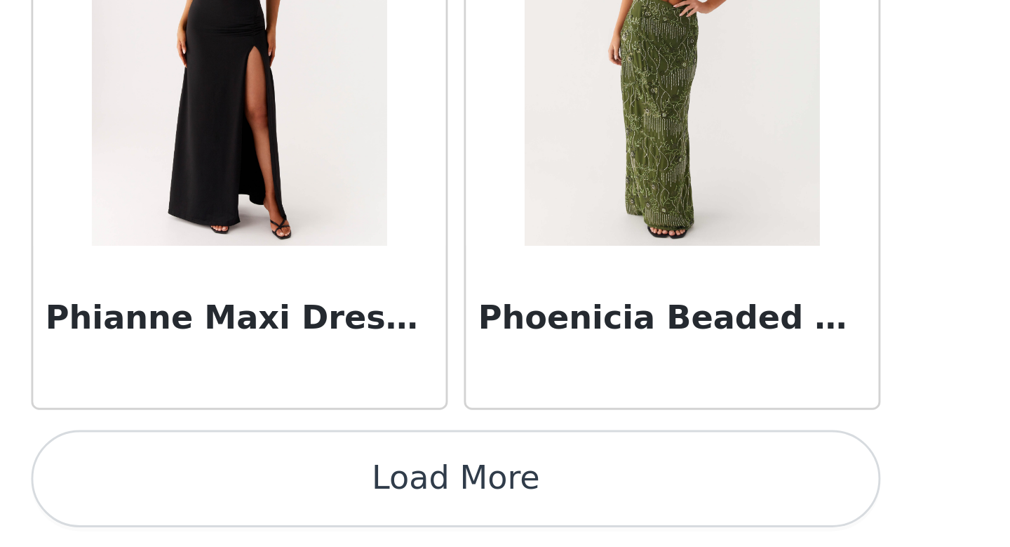
click at [519, 514] on button "Load More" at bounding box center [505, 523] width 295 height 34
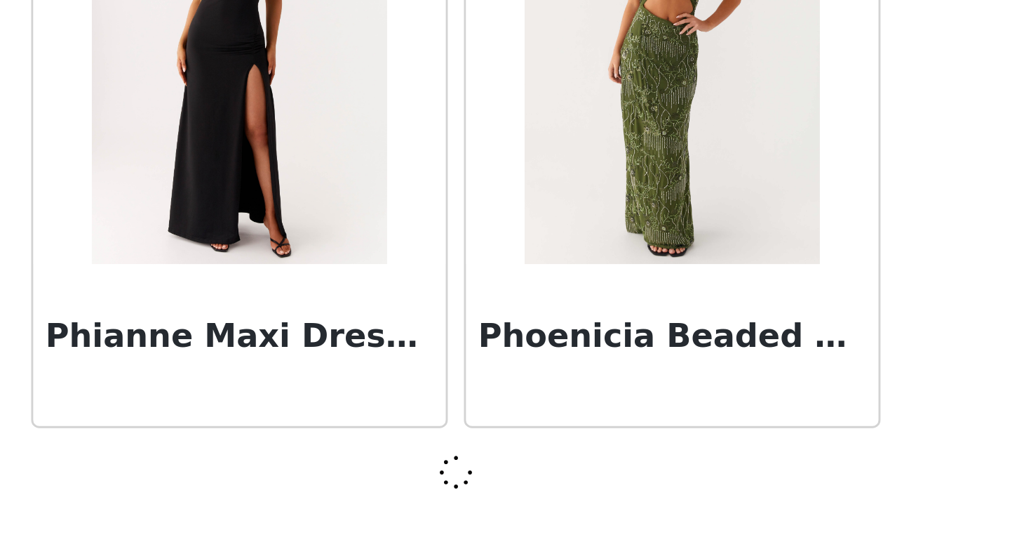
scroll to position [7698, 0]
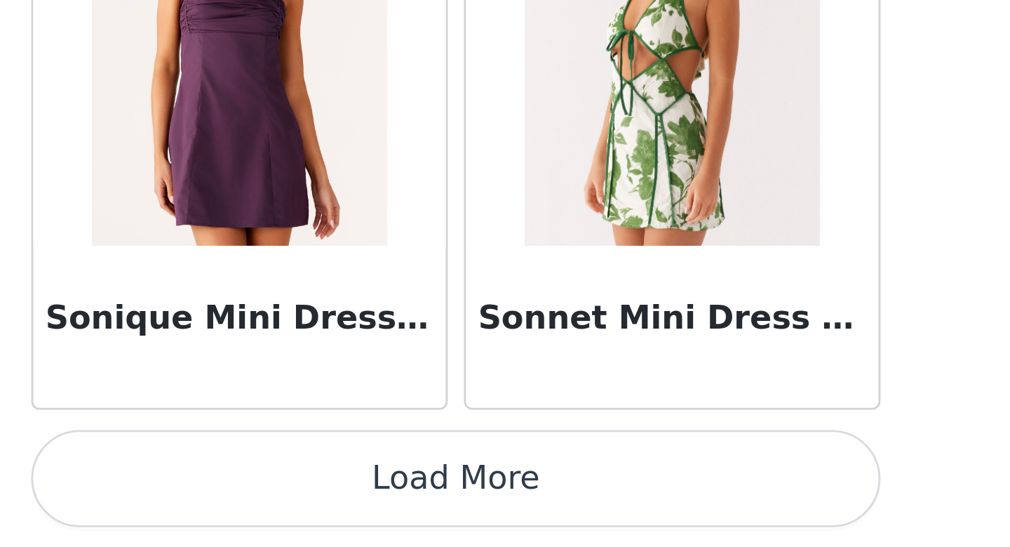
click at [519, 514] on button "Load More" at bounding box center [505, 523] width 295 height 34
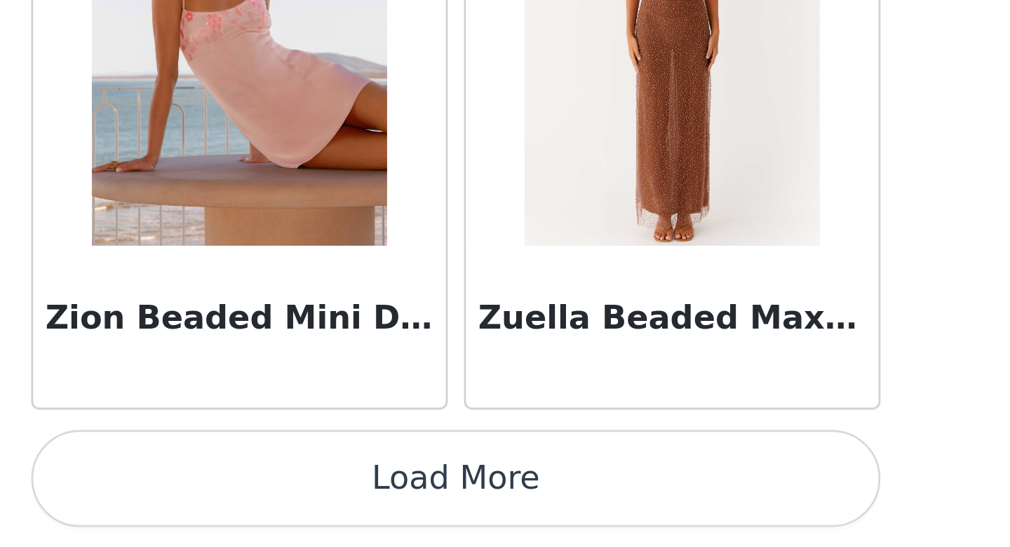
click at [519, 514] on button "Load More" at bounding box center [505, 523] width 295 height 34
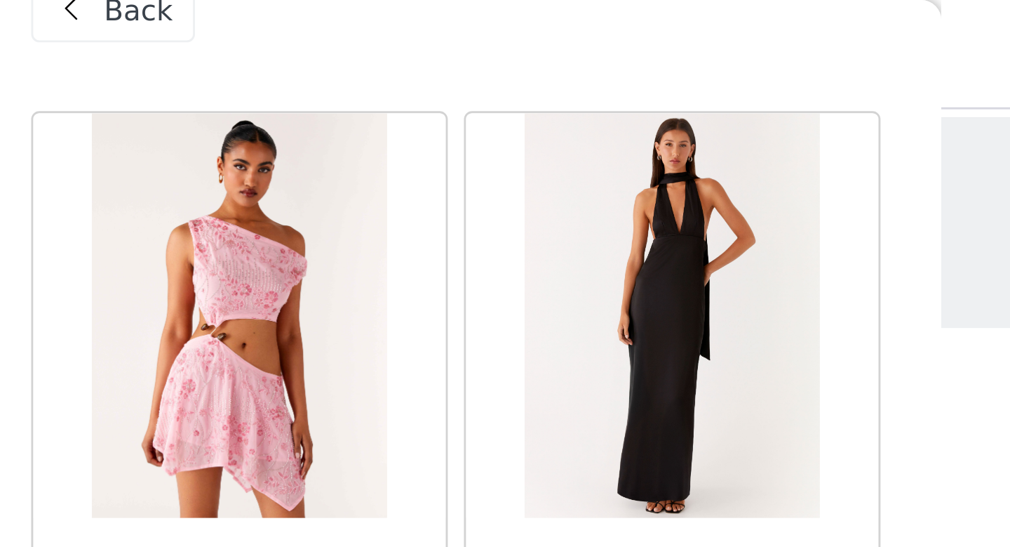
scroll to position [0, 0]
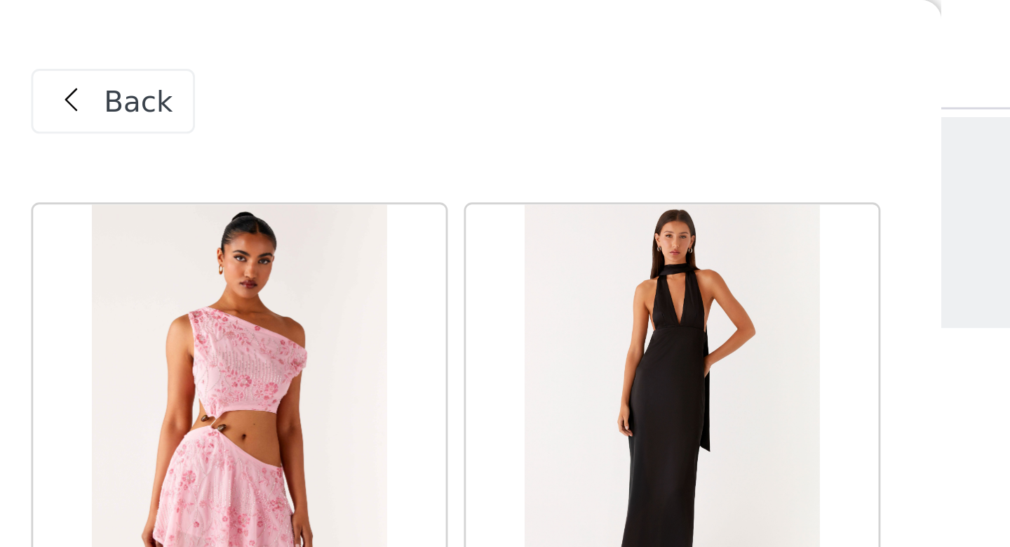
click at [396, 32] on span "Back" at bounding box center [395, 35] width 24 height 15
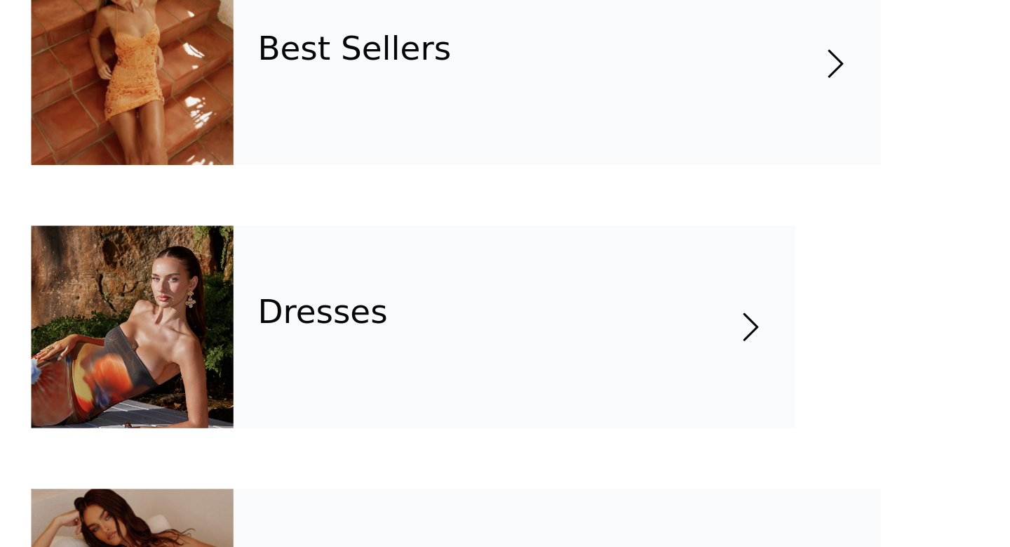
scroll to position [9, 0]
click at [509, 391] on div "Best Sellers" at bounding box center [540, 379] width 225 height 70
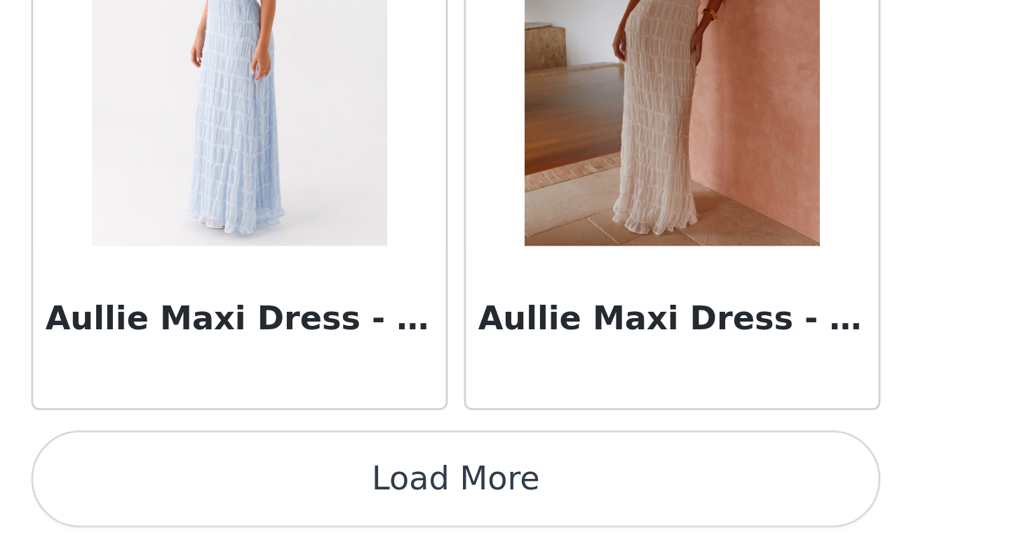
scroll to position [65, 0]
click at [506, 517] on button "Load More" at bounding box center [505, 523] width 295 height 34
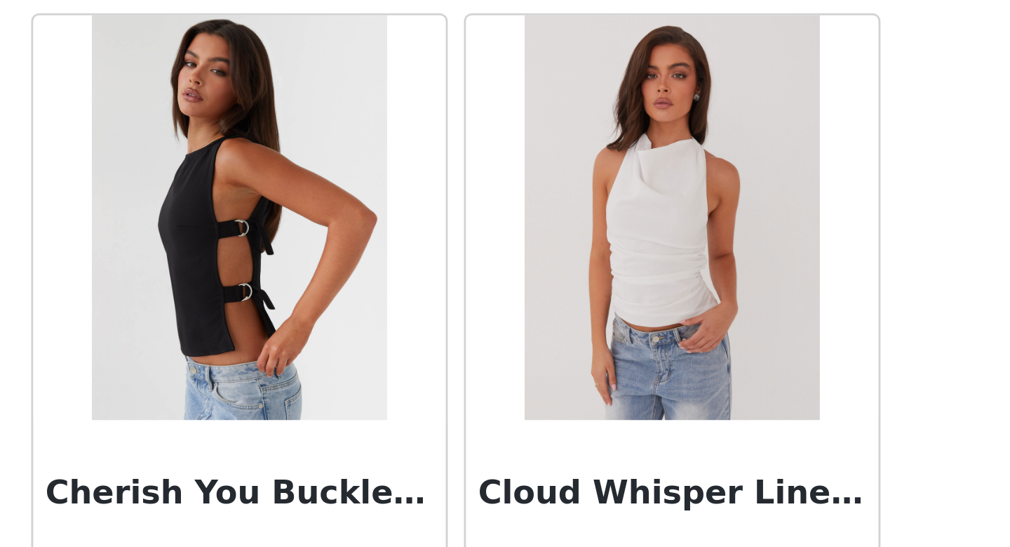
scroll to position [3635, 0]
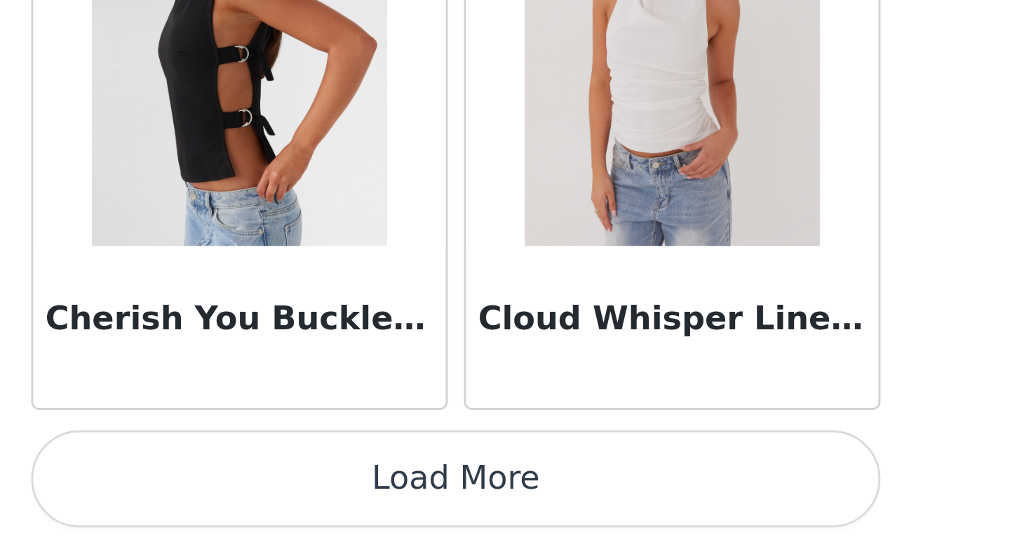
click at [582, 519] on button "Load More" at bounding box center [505, 523] width 295 height 34
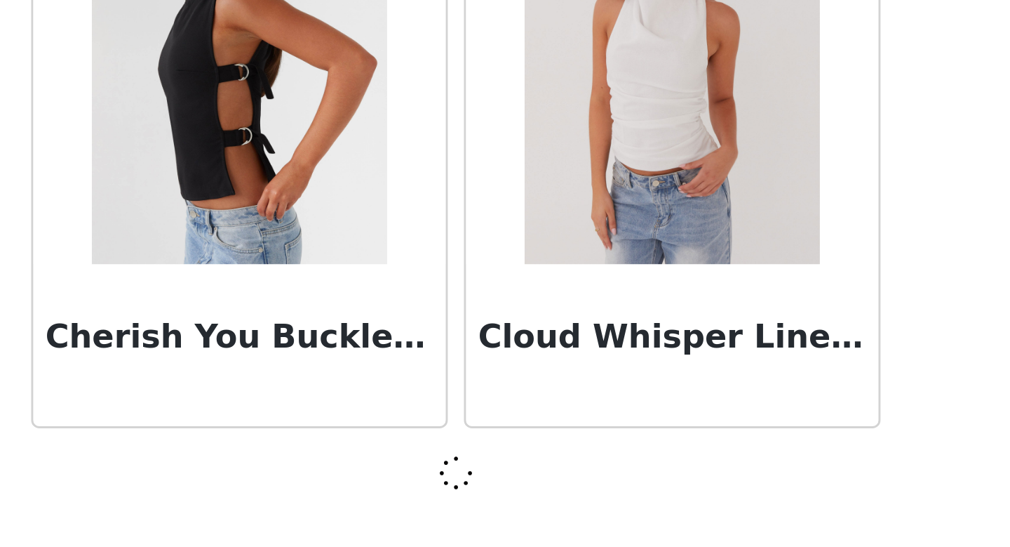
scroll to position [3629, 0]
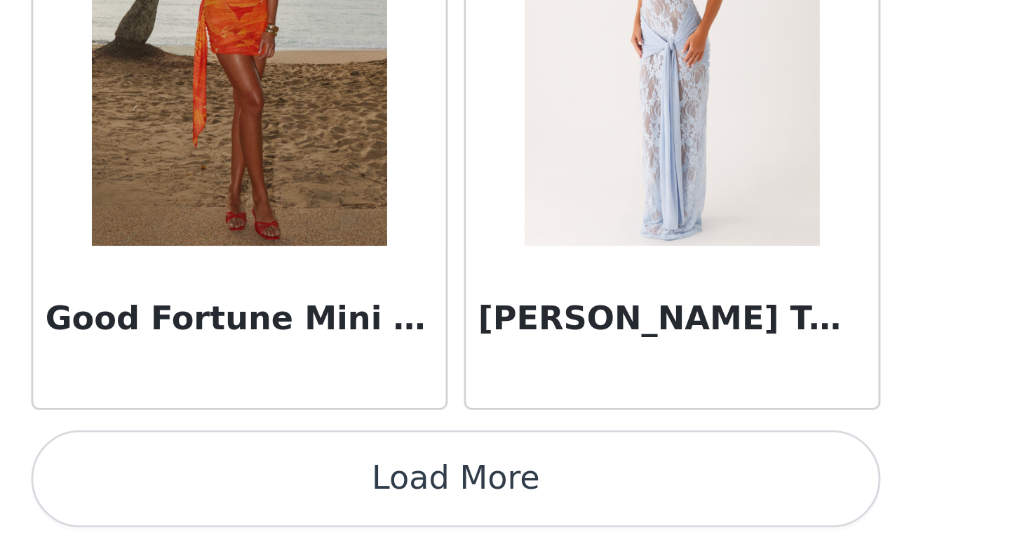
click at [582, 519] on button "Load More" at bounding box center [505, 523] width 295 height 34
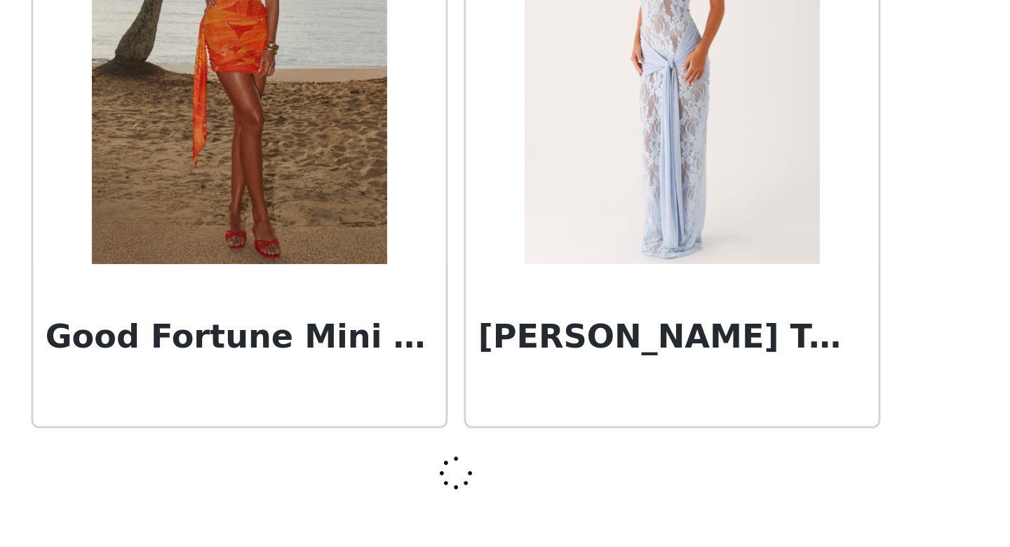
scroll to position [5663, 0]
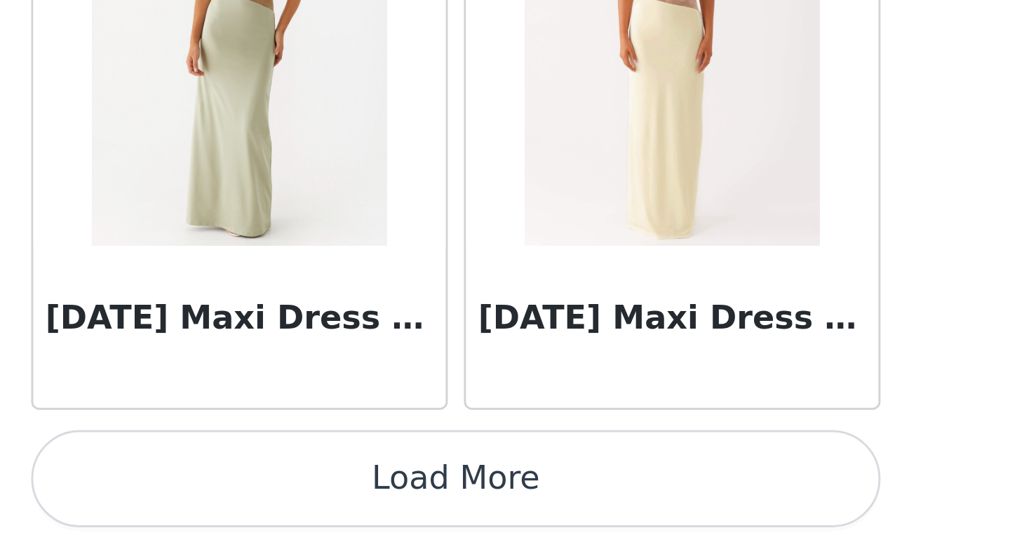
click at [582, 519] on button "Load More" at bounding box center [505, 523] width 295 height 34
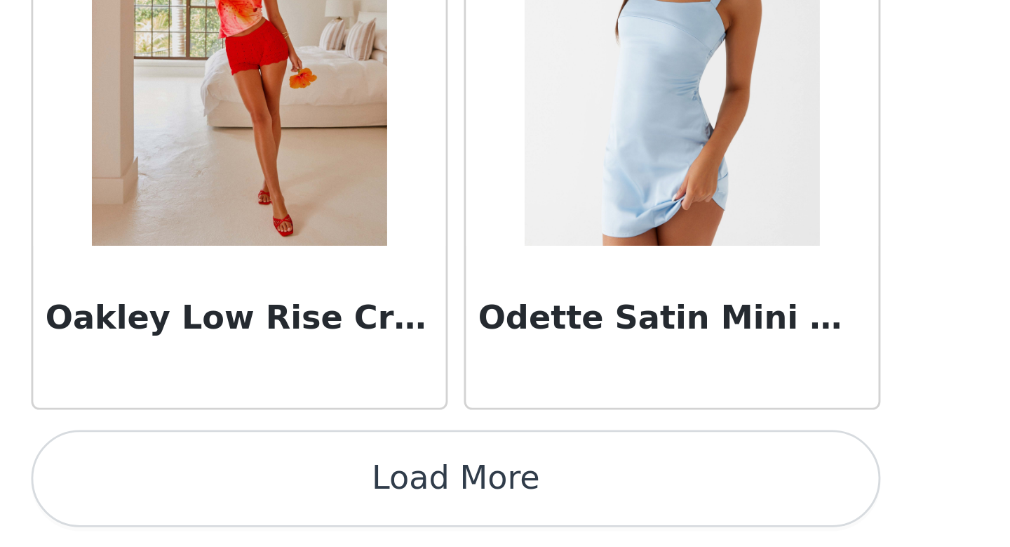
scroll to position [65, 0]
click at [523, 521] on button "Load More" at bounding box center [505, 523] width 295 height 34
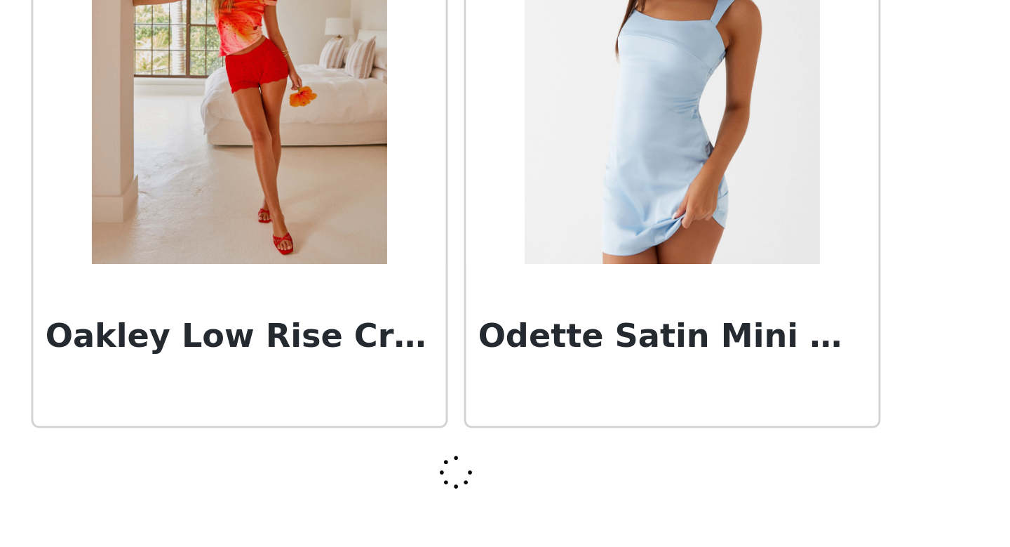
scroll to position [9732, 0]
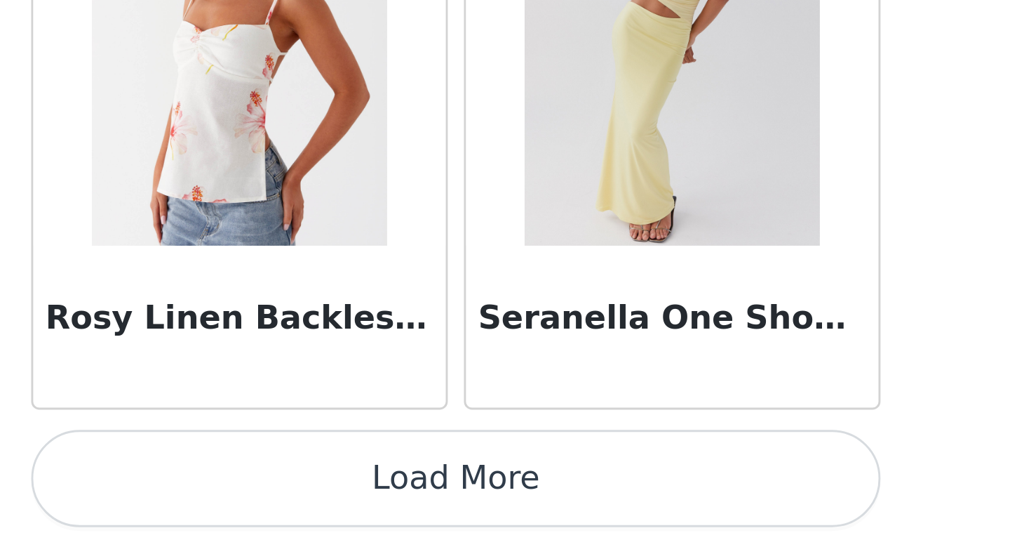
click at [523, 521] on button "Load More" at bounding box center [505, 523] width 295 height 34
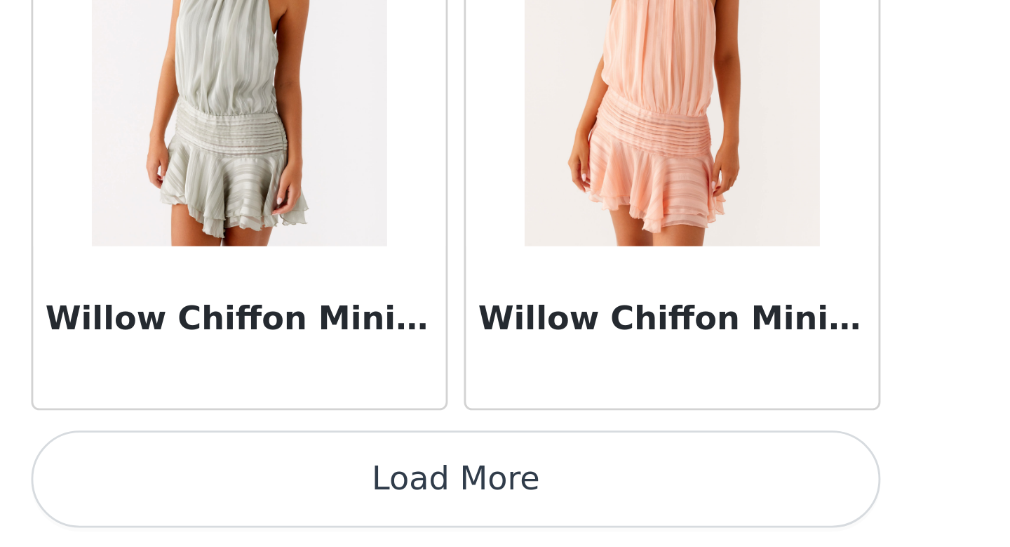
click at [523, 521] on button "Load More" at bounding box center [505, 523] width 295 height 34
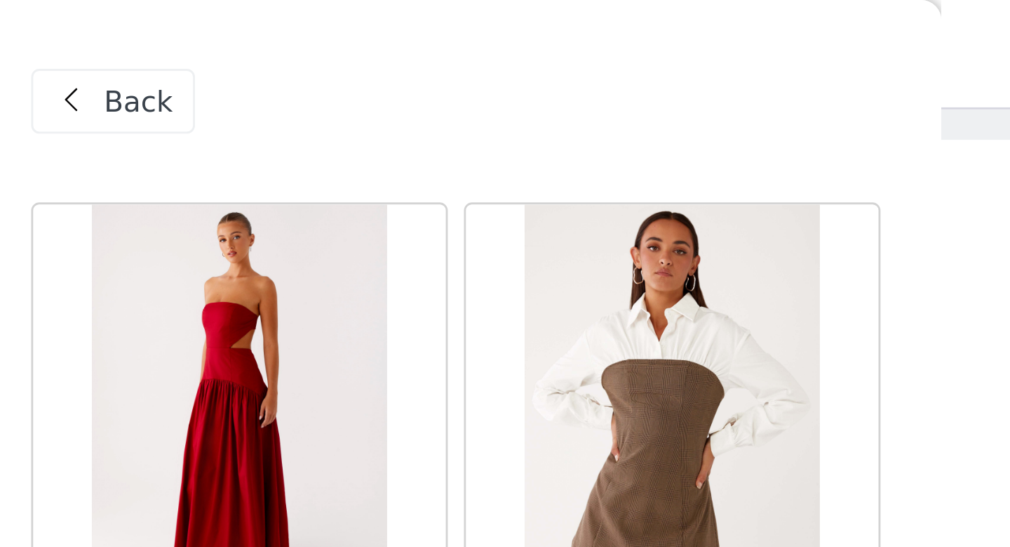
scroll to position [0, 0]
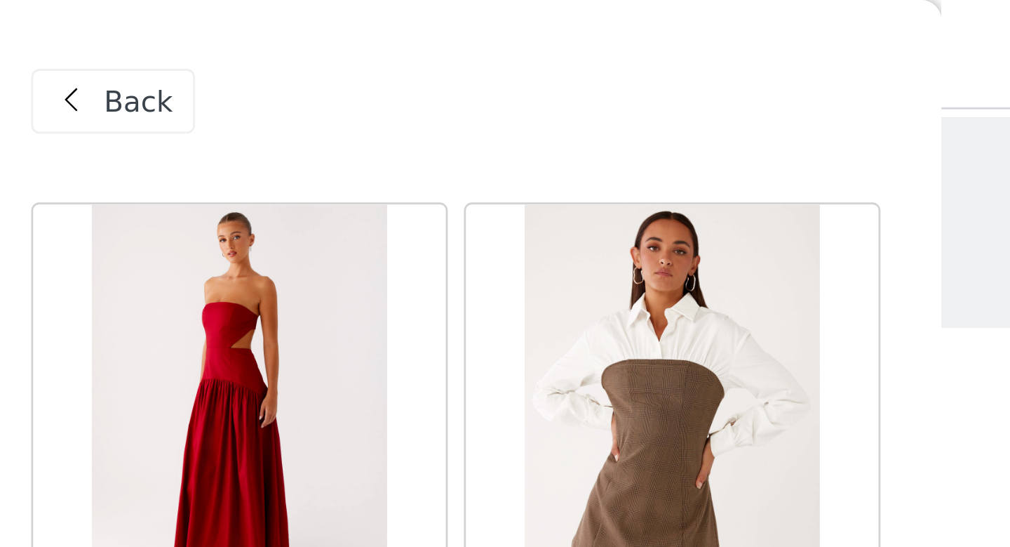
click at [396, 35] on span "Back" at bounding box center [395, 35] width 24 height 15
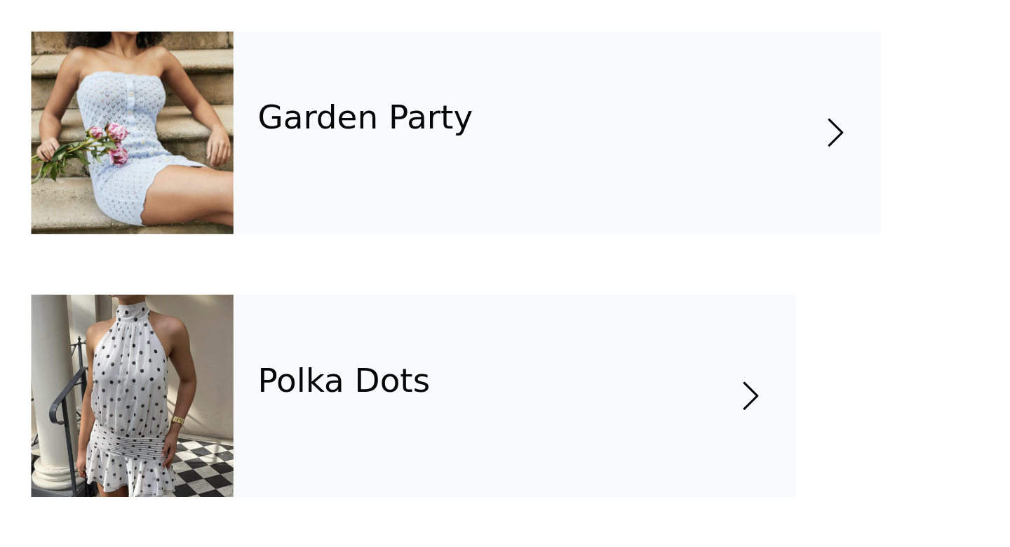
scroll to position [344, 0]
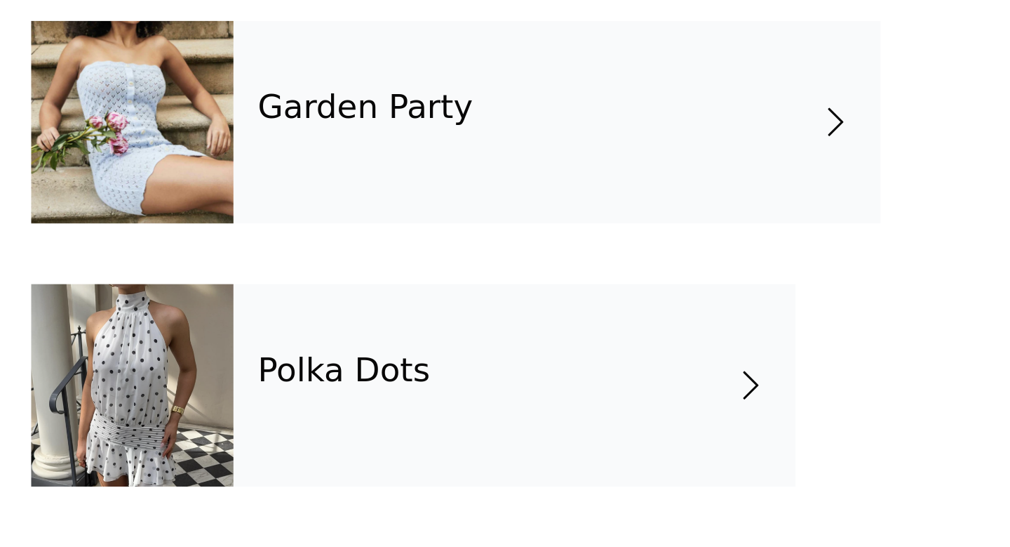
click at [610, 482] on span at bounding box center [608, 490] width 14 height 17
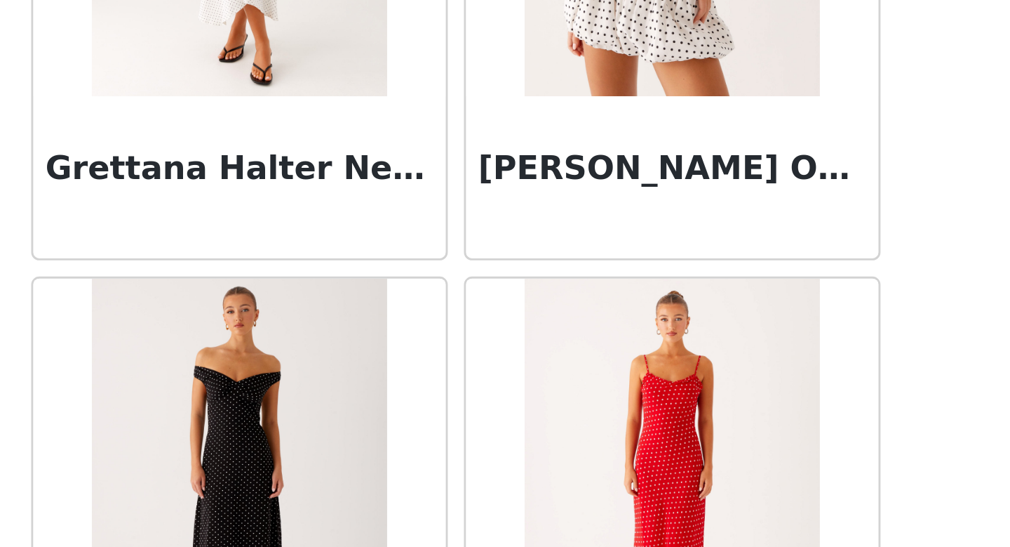
scroll to position [892, 0]
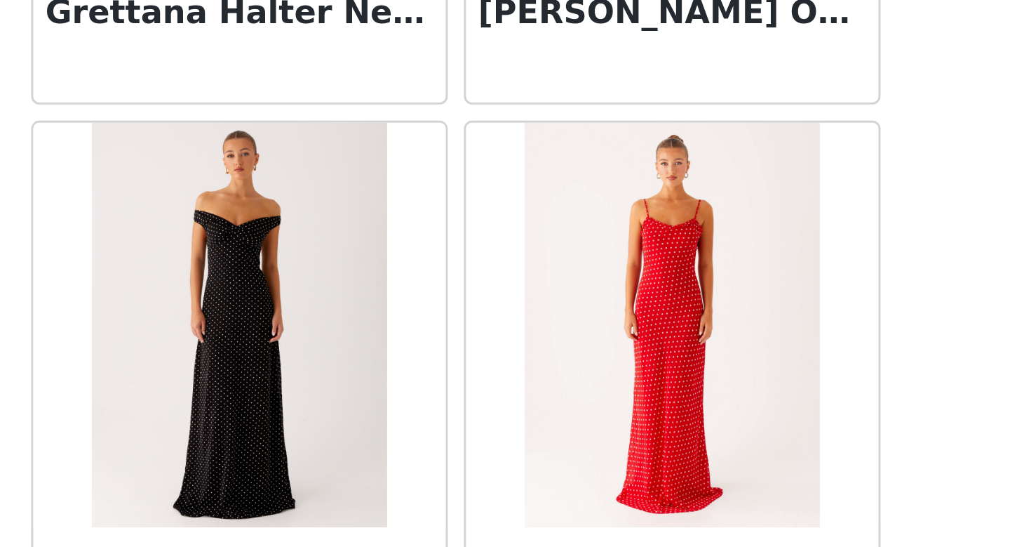
click at [462, 472] on img at bounding box center [430, 469] width 102 height 140
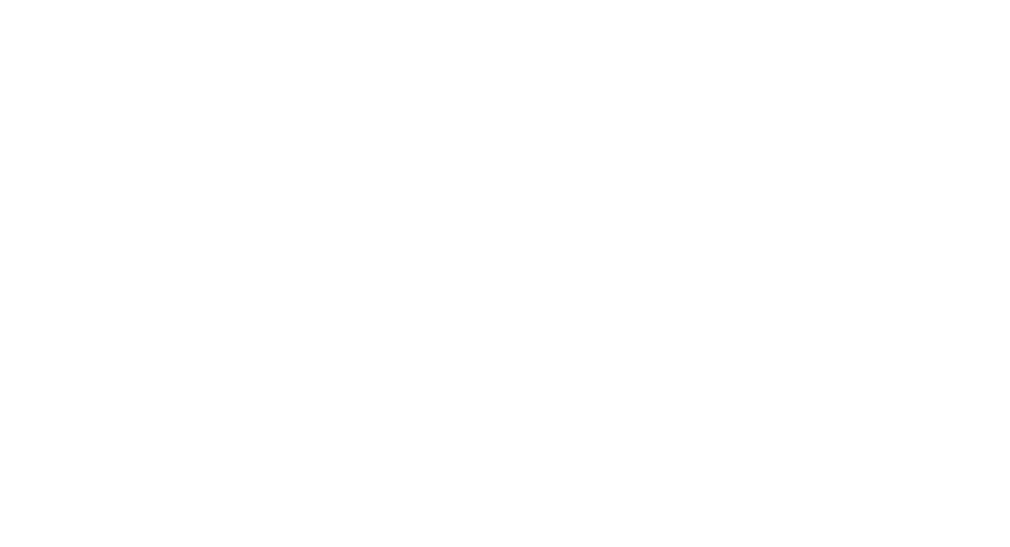
scroll to position [193, 0]
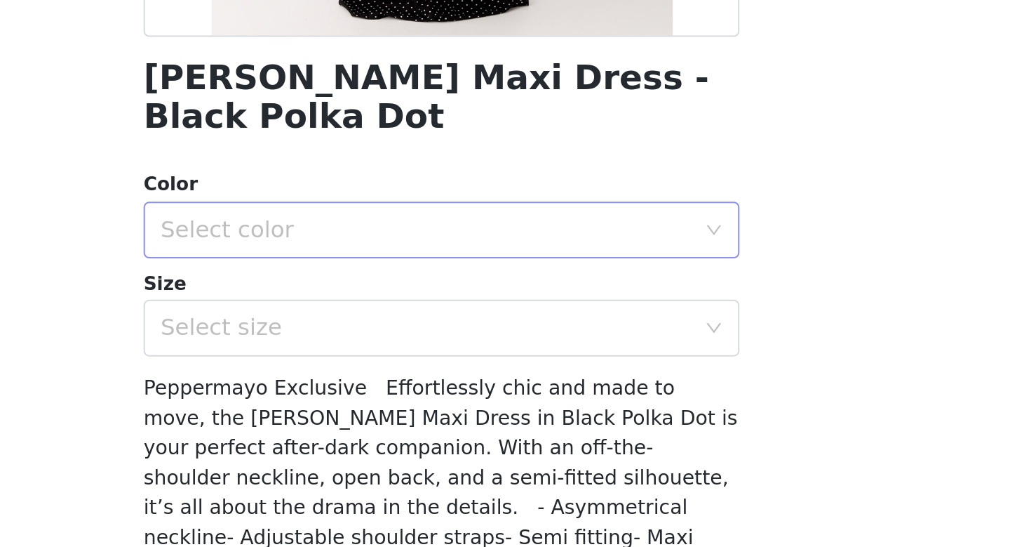
click at [460, 277] on div "Select color" at bounding box center [500, 288] width 269 height 27
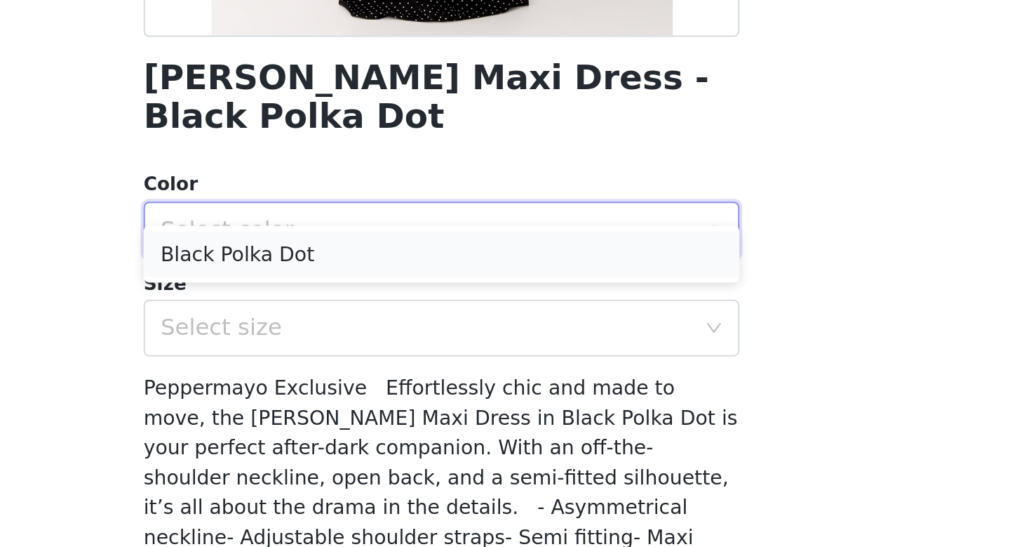
click at [448, 303] on li "Black Polka Dot" at bounding box center [505, 300] width 295 height 22
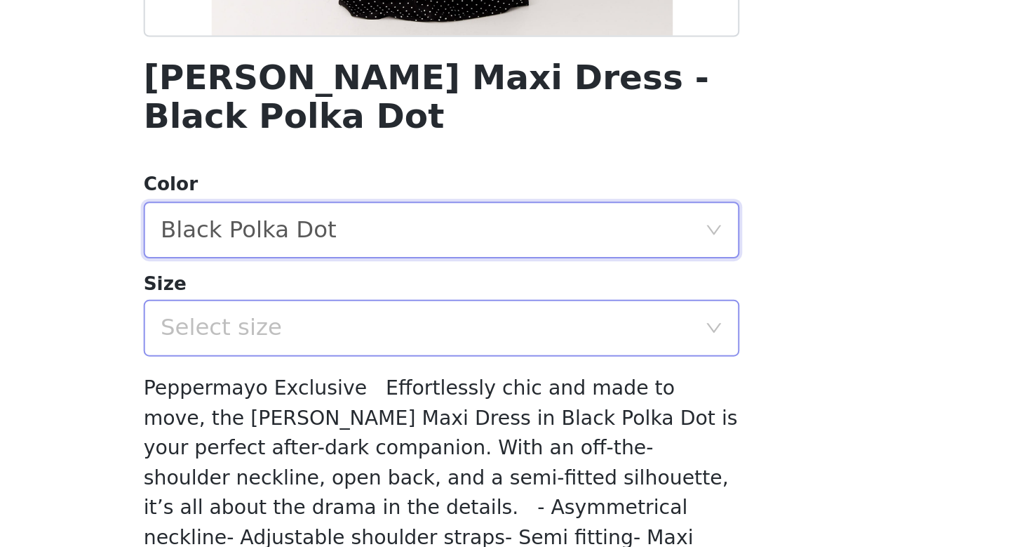
click at [447, 330] on div "Select size" at bounding box center [497, 337] width 262 height 14
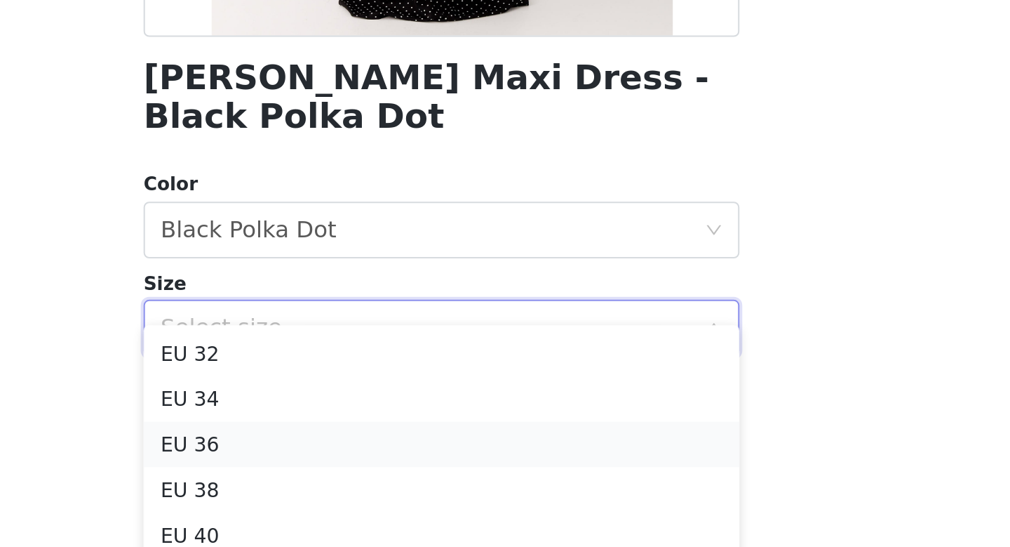
scroll to position [55, 0]
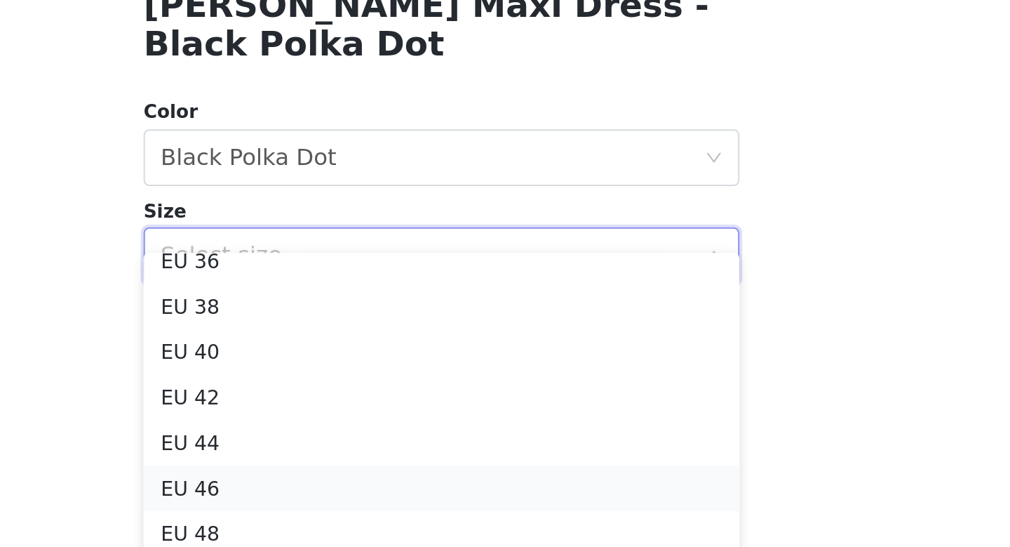
click at [427, 453] on li "EU 46" at bounding box center [505, 452] width 295 height 22
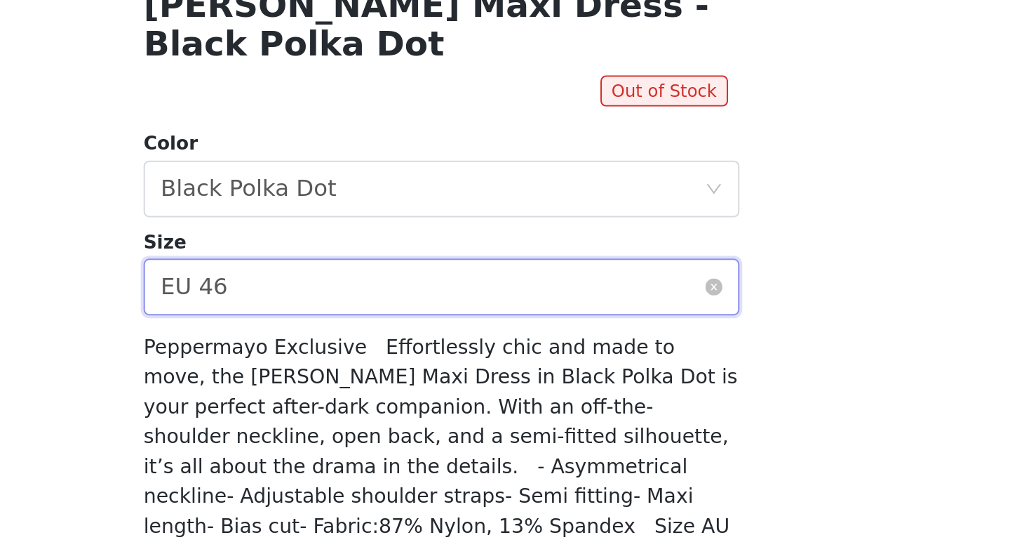
click at [450, 339] on div "Select size EU 46" at bounding box center [500, 352] width 269 height 27
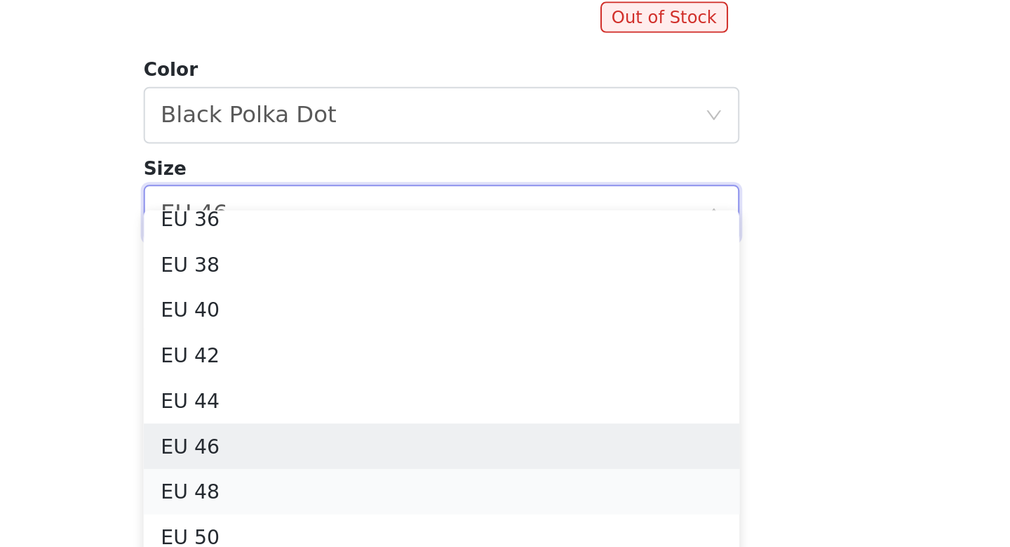
click at [408, 488] on li "EU 48" at bounding box center [505, 489] width 295 height 22
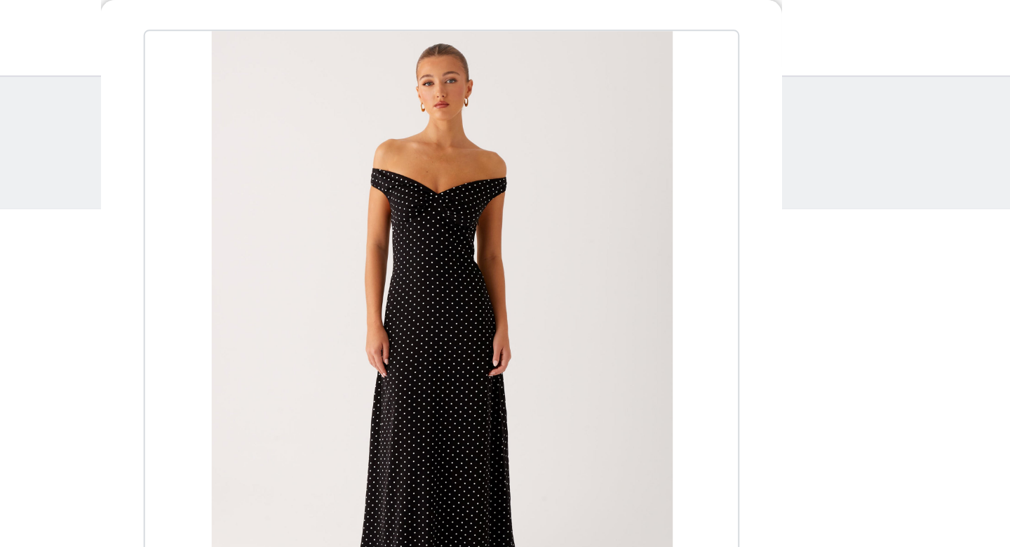
scroll to position [30, 0]
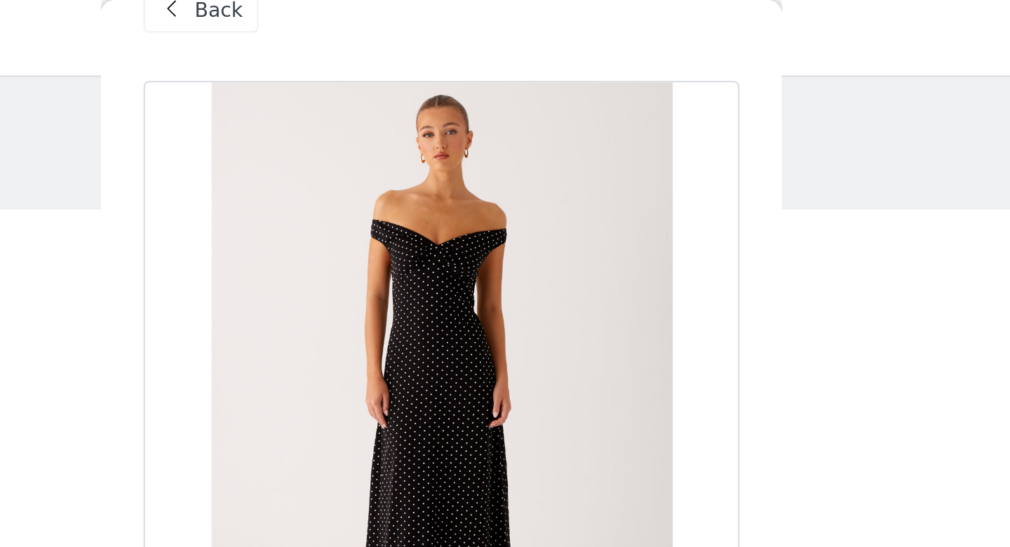
click at [391, 8] on span "Back" at bounding box center [395, 5] width 24 height 15
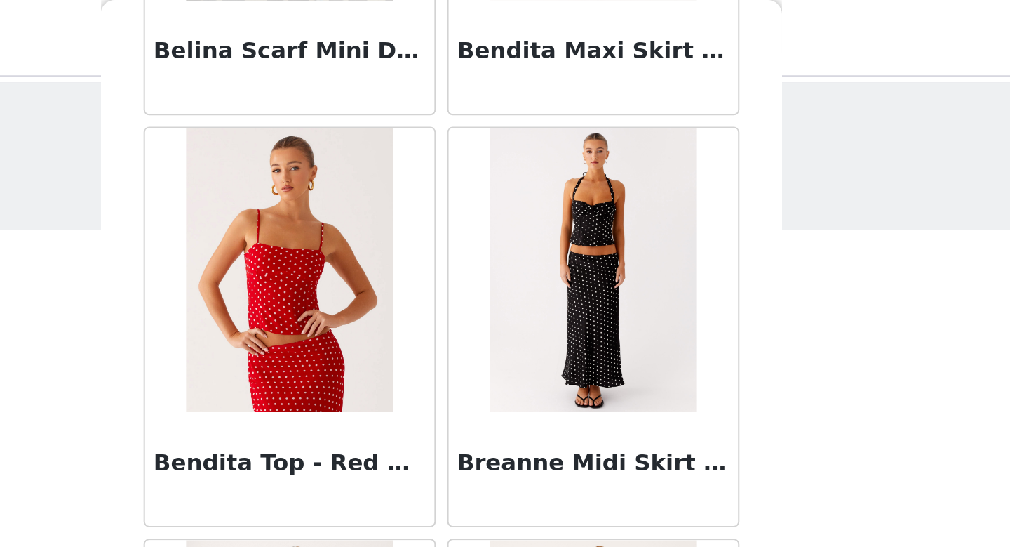
scroll to position [0, 0]
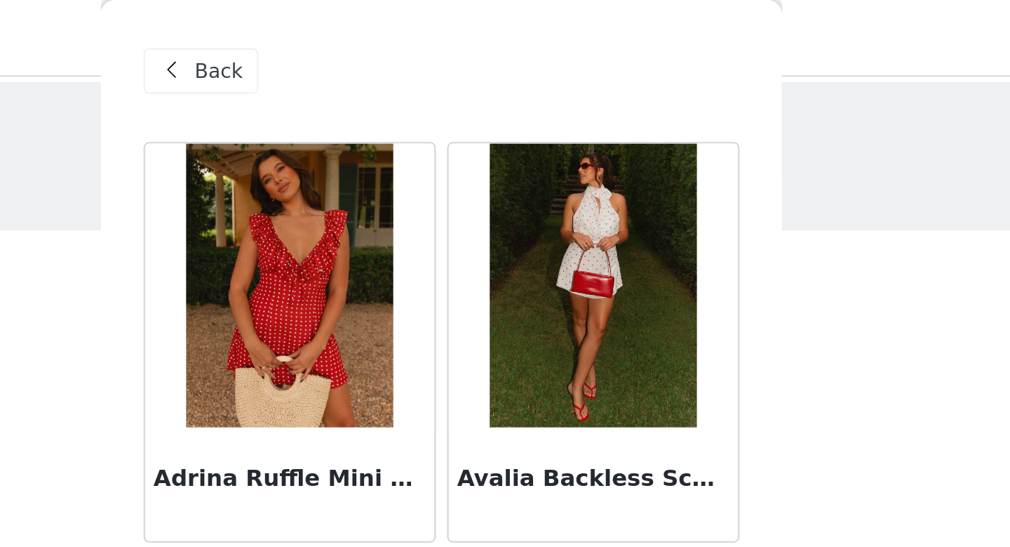
click at [399, 39] on span "Back" at bounding box center [395, 35] width 24 height 15
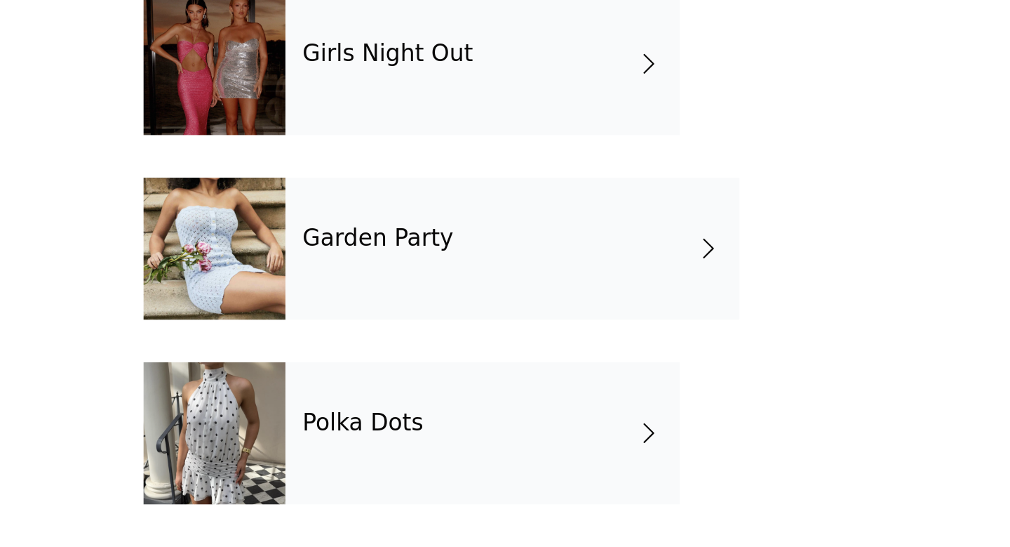
scroll to position [65, 0]
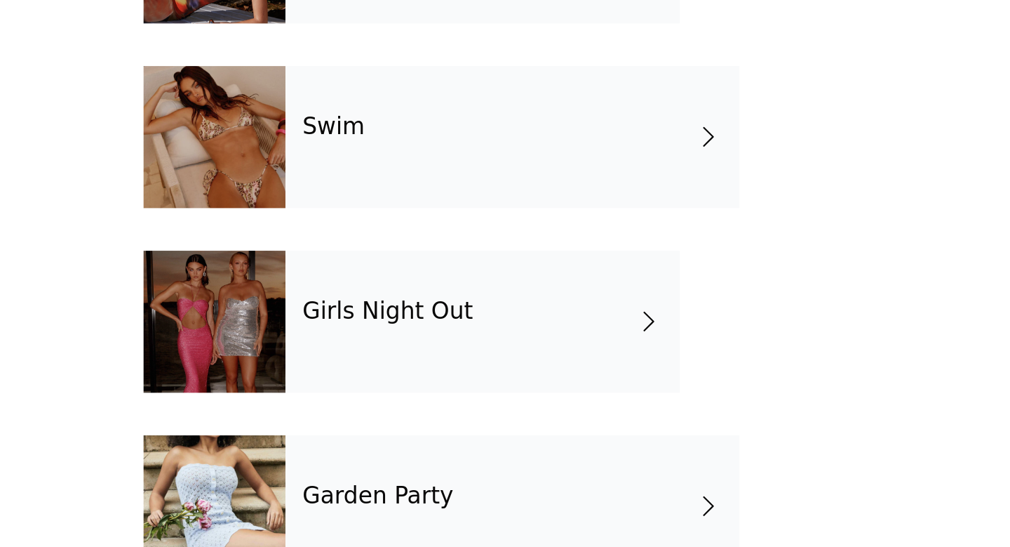
click at [535, 222] on div "Swim" at bounding box center [540, 217] width 225 height 70
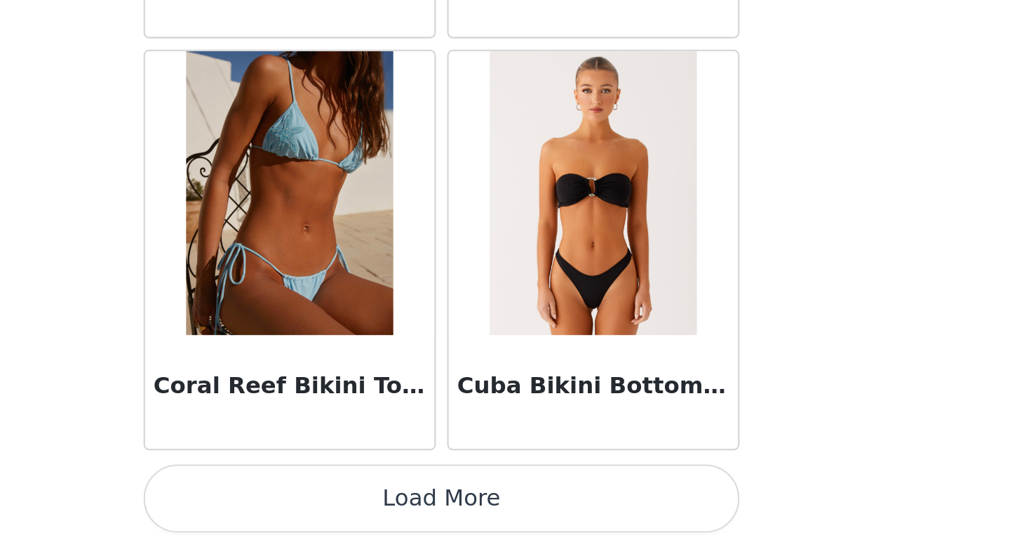
scroll to position [65, 0]
click at [523, 511] on button "Load More" at bounding box center [505, 523] width 295 height 34
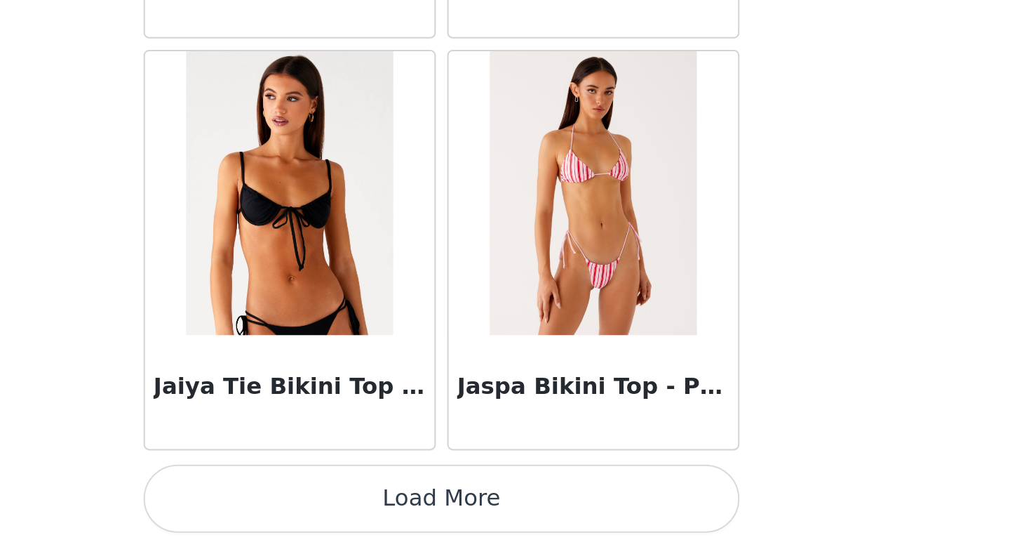
click at [523, 511] on button "Load More" at bounding box center [505, 523] width 295 height 34
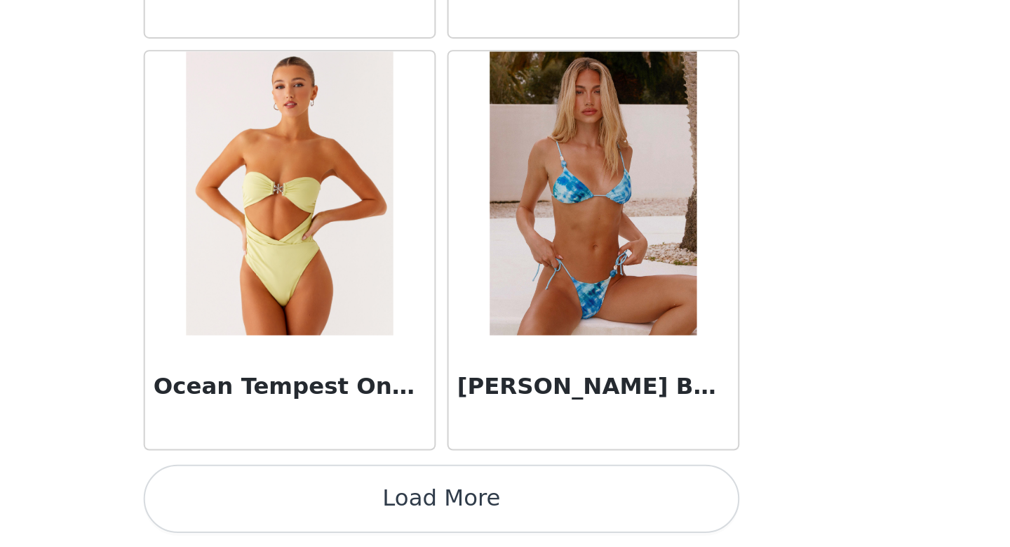
click at [523, 511] on button "Load More" at bounding box center [505, 523] width 295 height 34
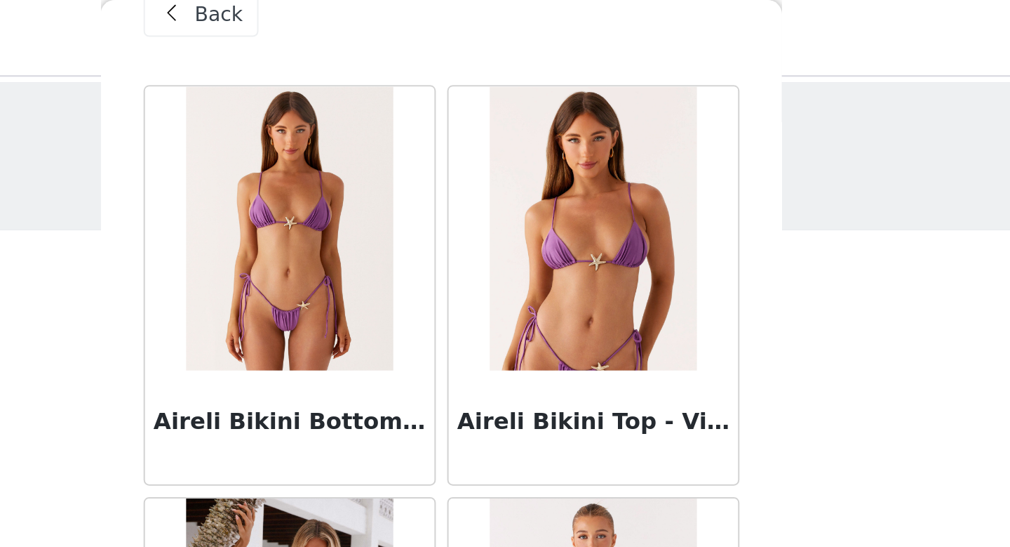
scroll to position [0, 0]
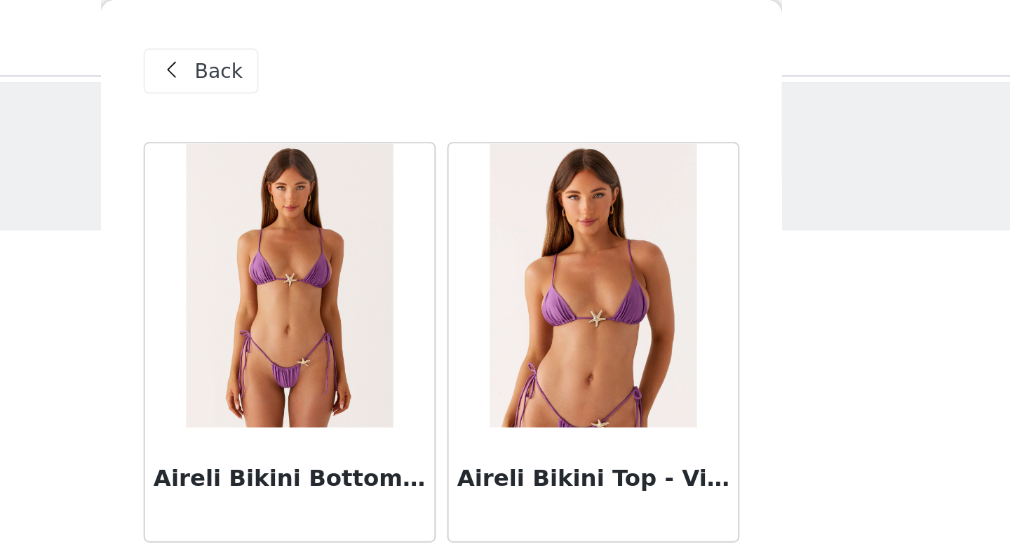
click at [406, 34] on div "Back" at bounding box center [386, 35] width 57 height 22
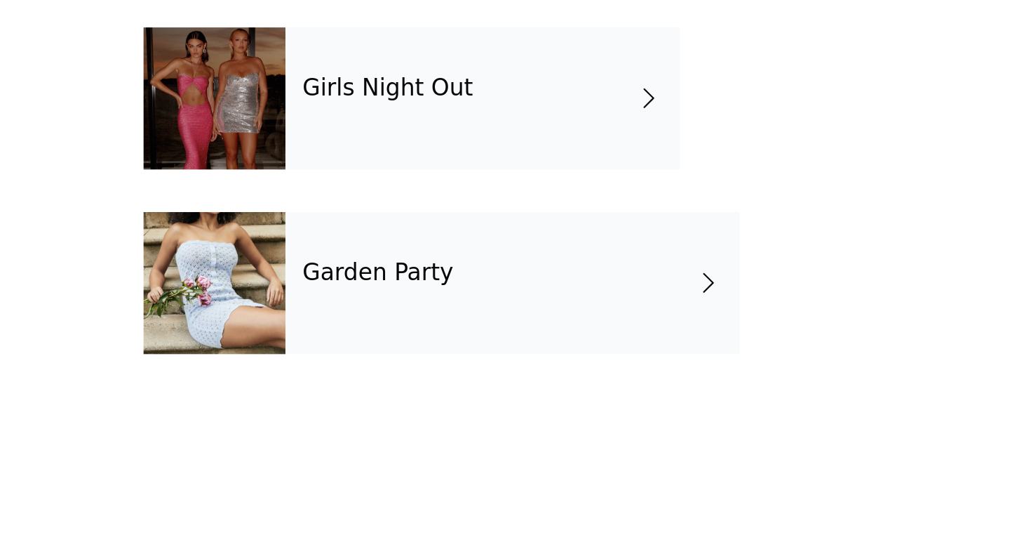
scroll to position [344, 0]
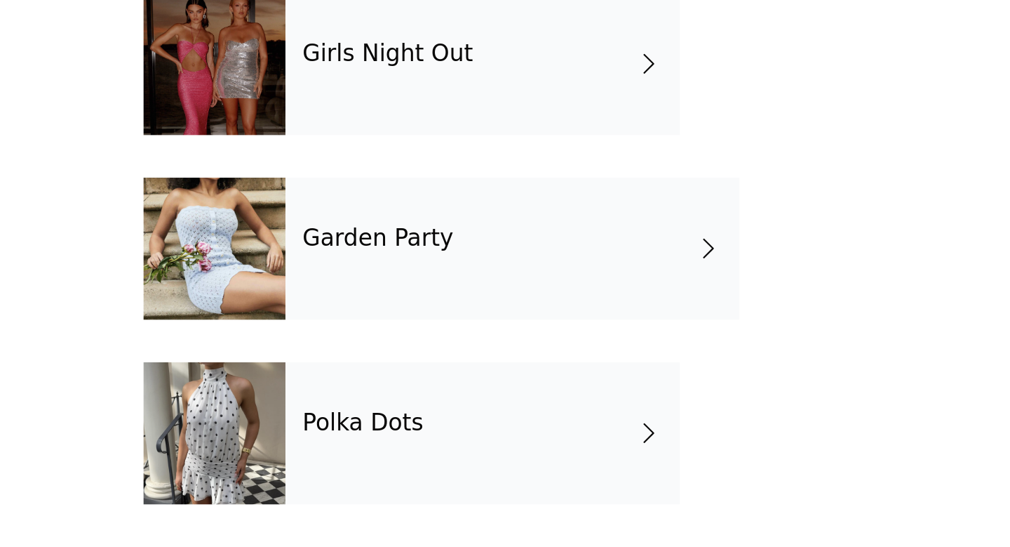
click at [548, 385] on div "Garden Party" at bounding box center [540, 399] width 225 height 70
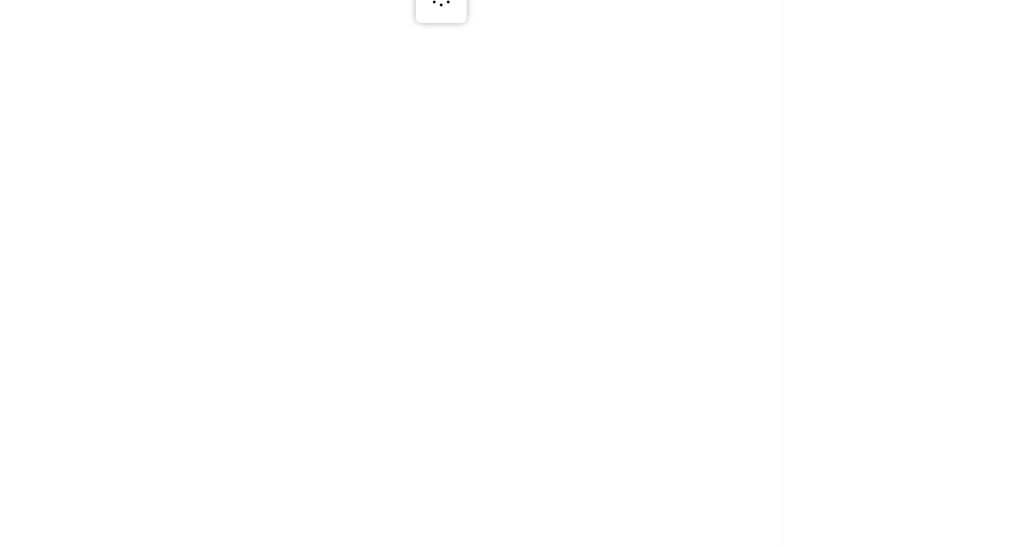
scroll to position [0, 0]
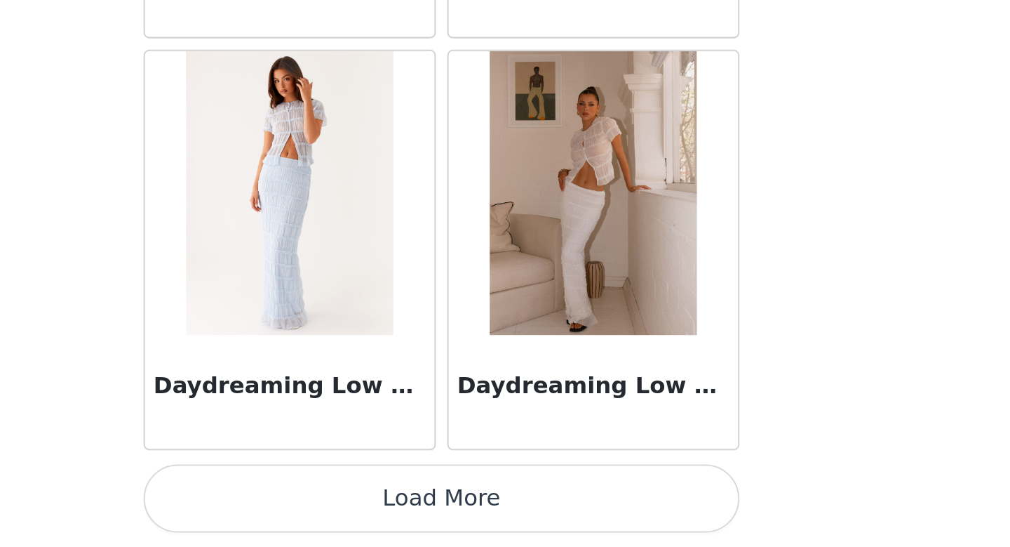
click at [507, 516] on button "Load More" at bounding box center [505, 523] width 295 height 34
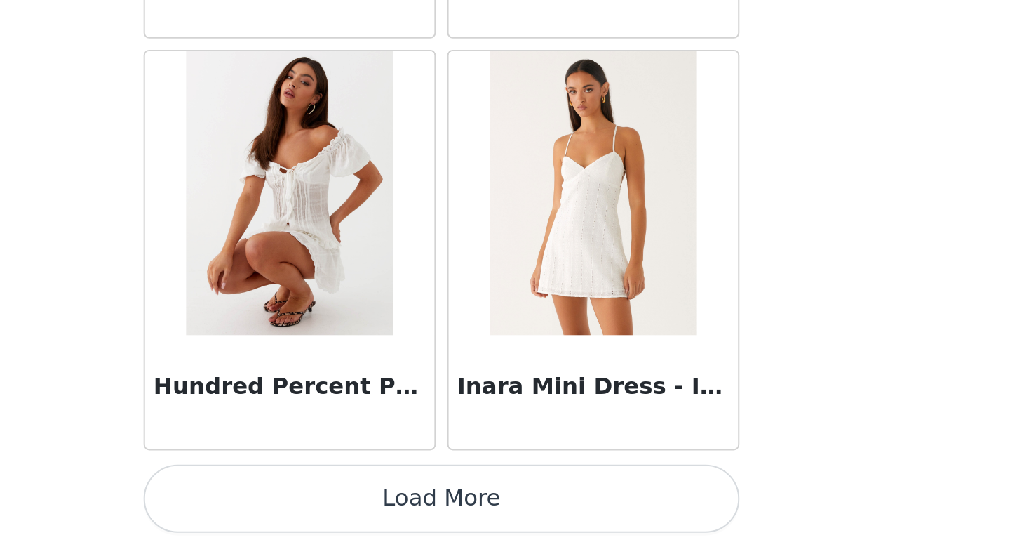
click at [507, 516] on button "Load More" at bounding box center [505, 523] width 295 height 34
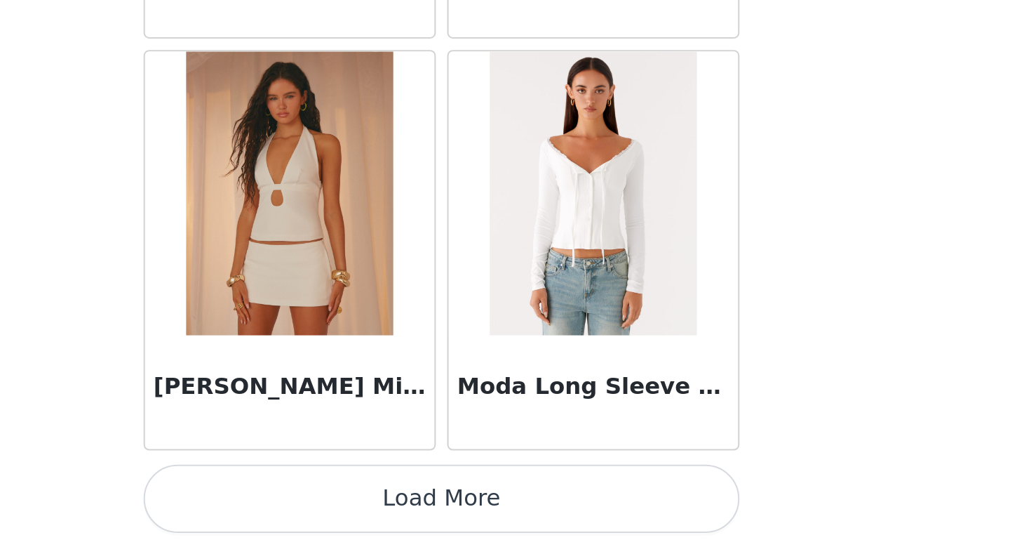
click at [507, 516] on button "Load More" at bounding box center [505, 523] width 295 height 34
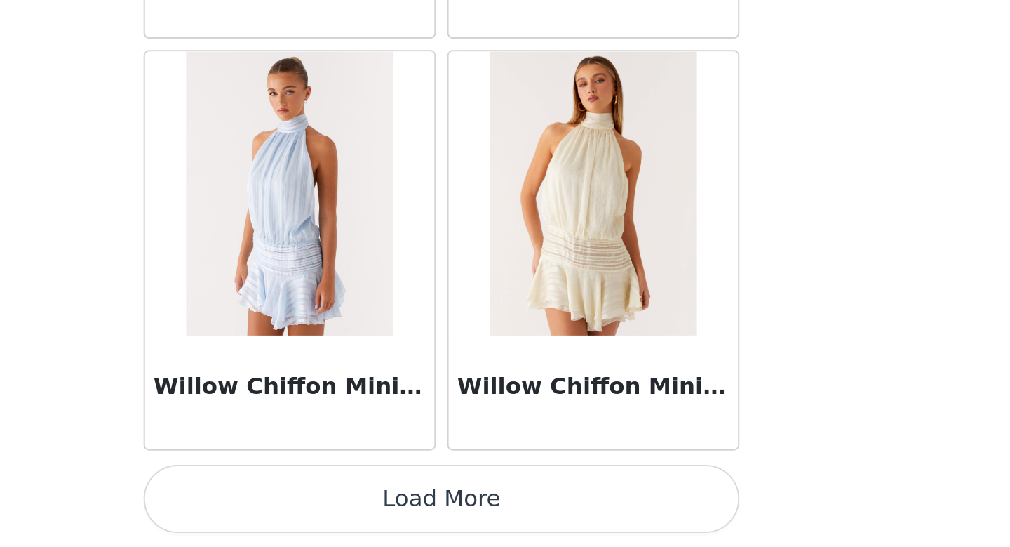
click at [507, 516] on button "Load More" at bounding box center [505, 523] width 295 height 34
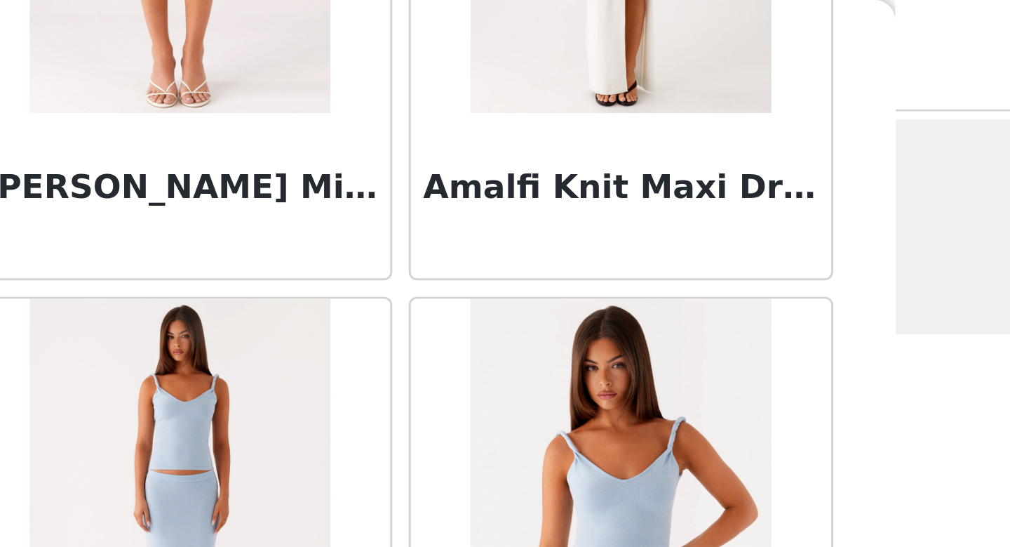
scroll to position [0, 0]
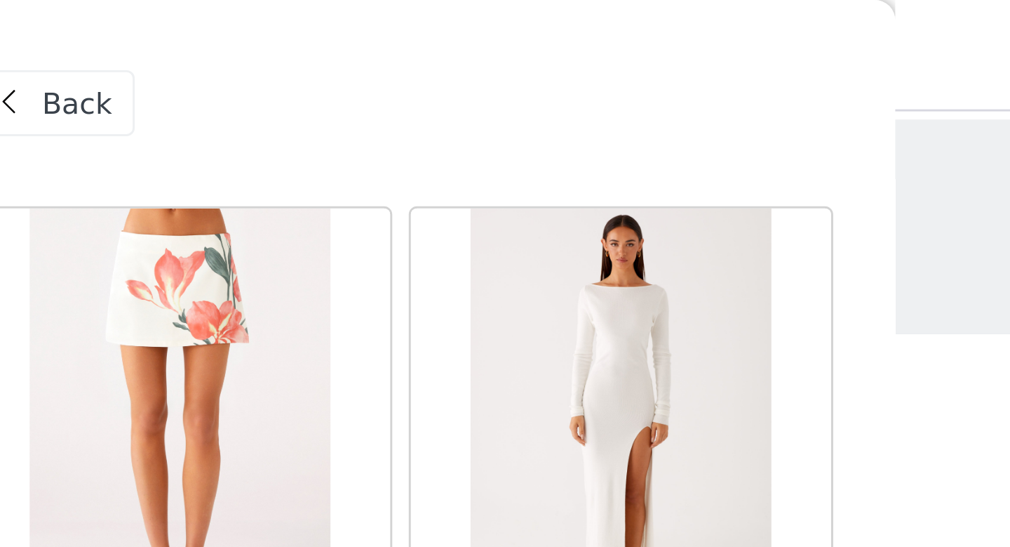
click at [403, 32] on span "Back" at bounding box center [395, 35] width 24 height 15
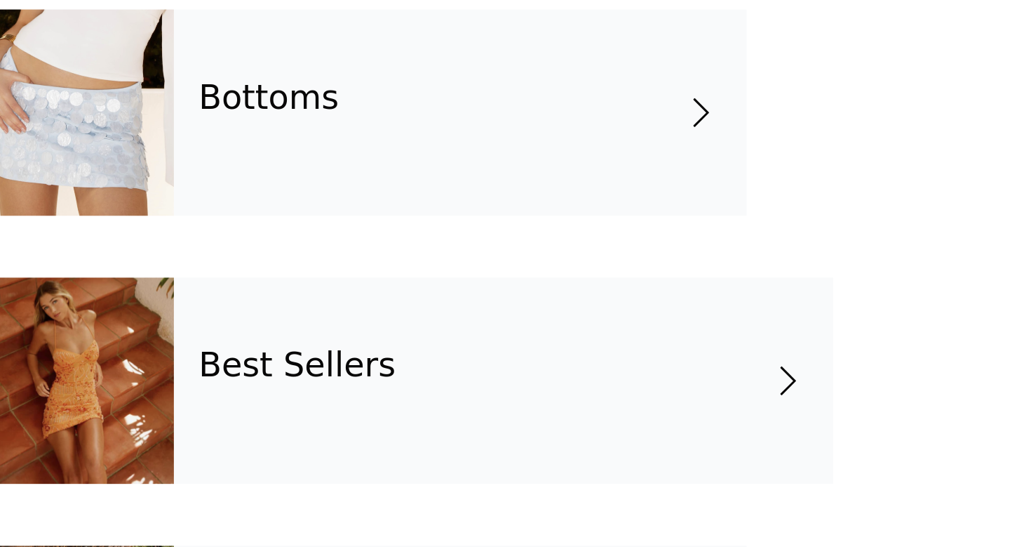
click at [514, 373] on div "Best Sellers" at bounding box center [540, 379] width 225 height 70
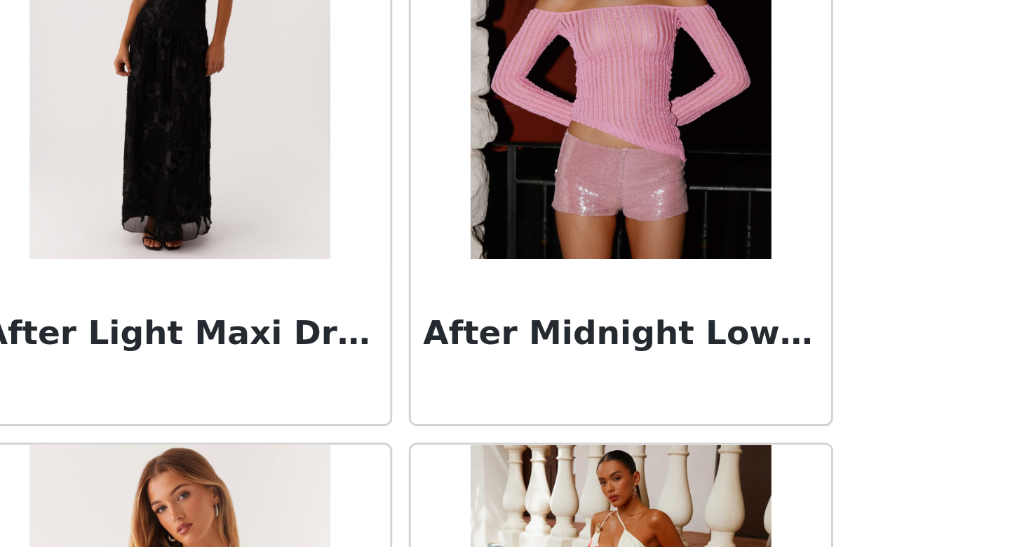
scroll to position [65, 0]
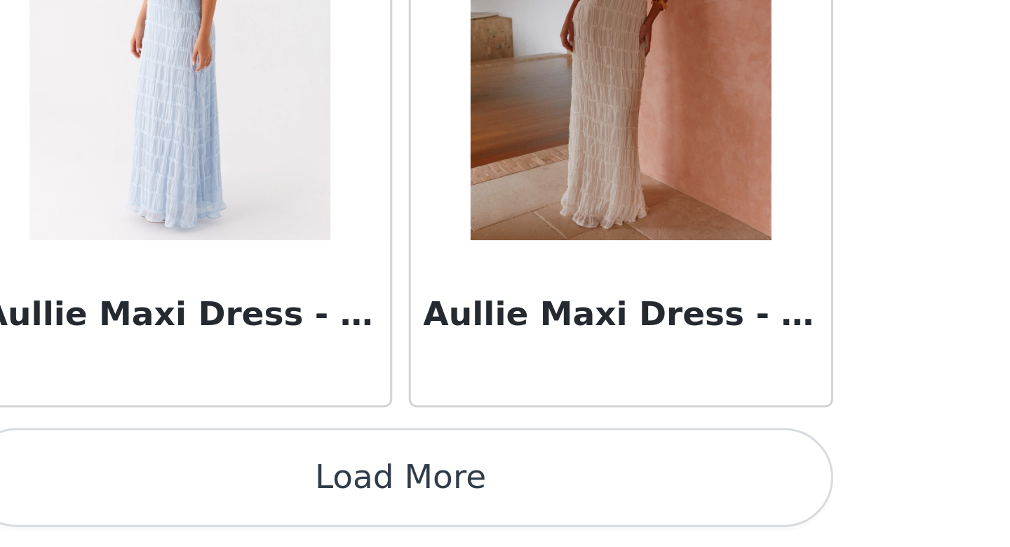
click at [522, 523] on button "Load More" at bounding box center [505, 523] width 295 height 34
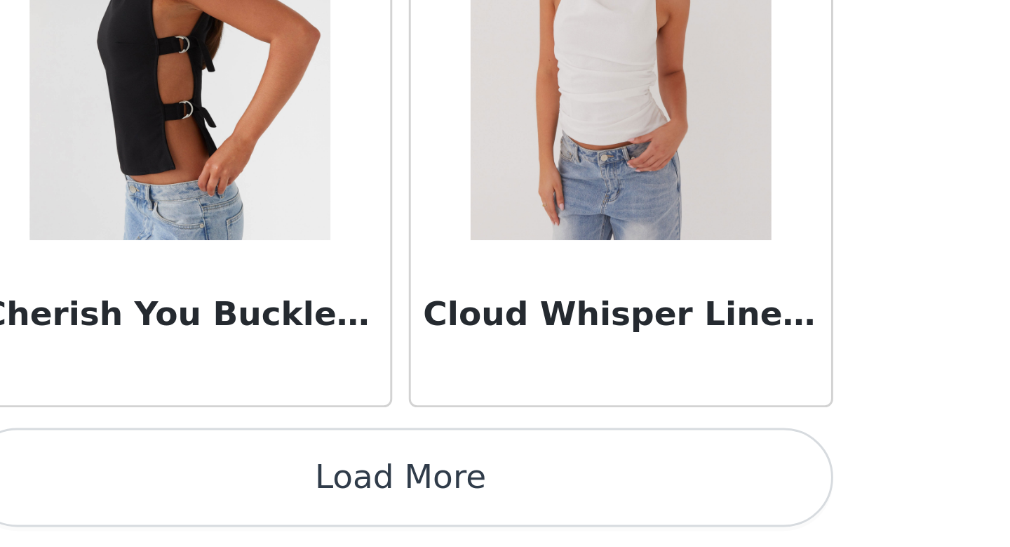
click at [522, 523] on button "Load More" at bounding box center [505, 523] width 295 height 34
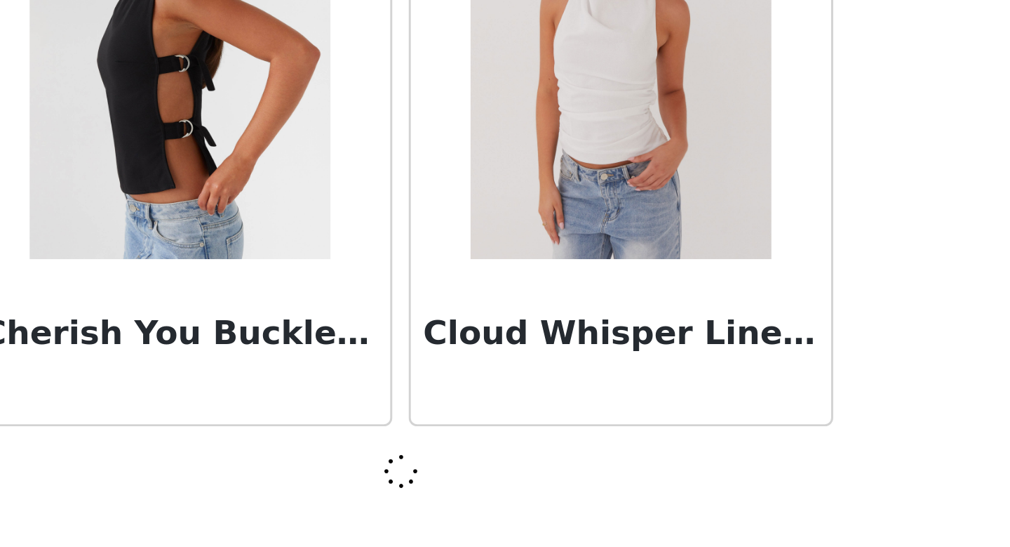
scroll to position [3629, 0]
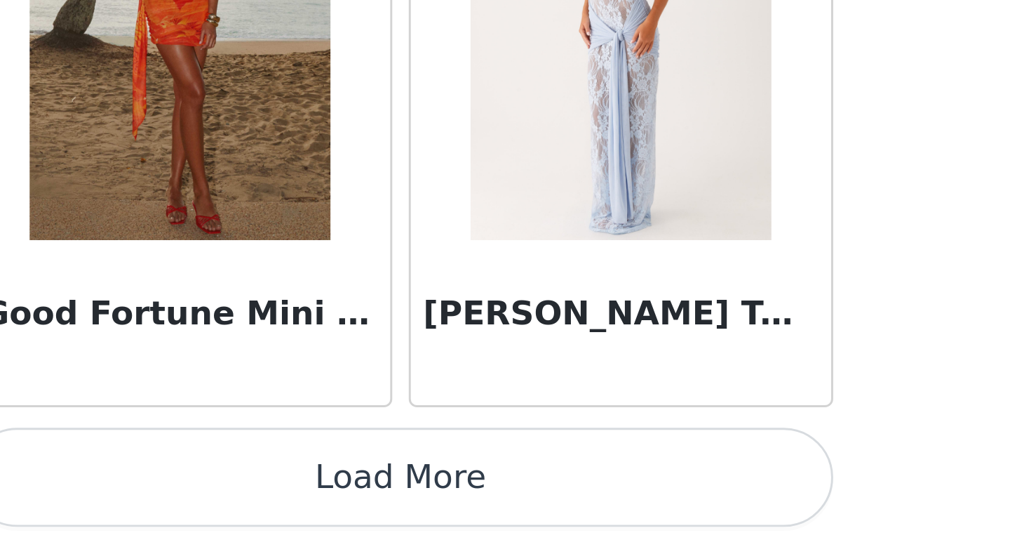
click at [522, 523] on button "Load More" at bounding box center [505, 523] width 295 height 34
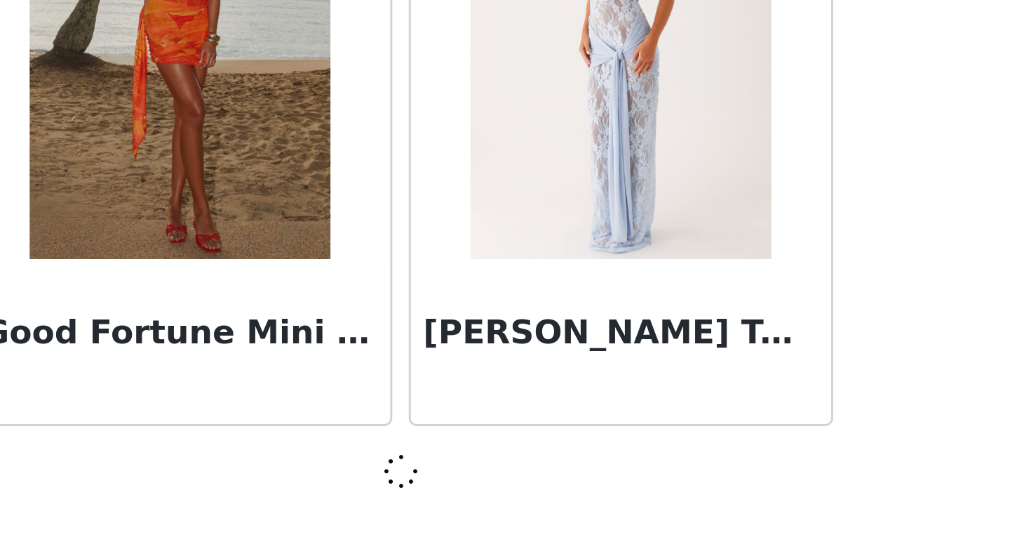
scroll to position [5663, 0]
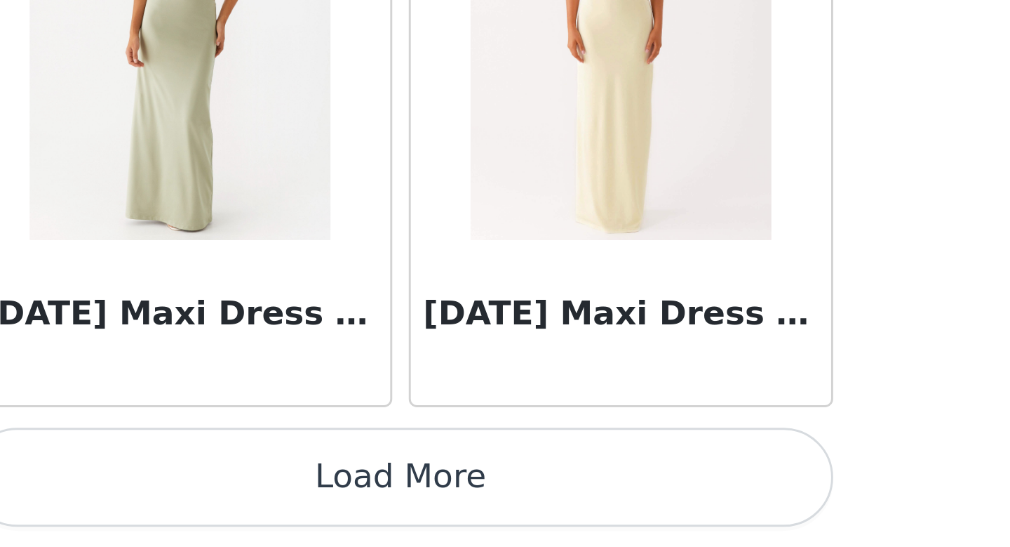
click at [522, 523] on button "Load More" at bounding box center [505, 523] width 295 height 34
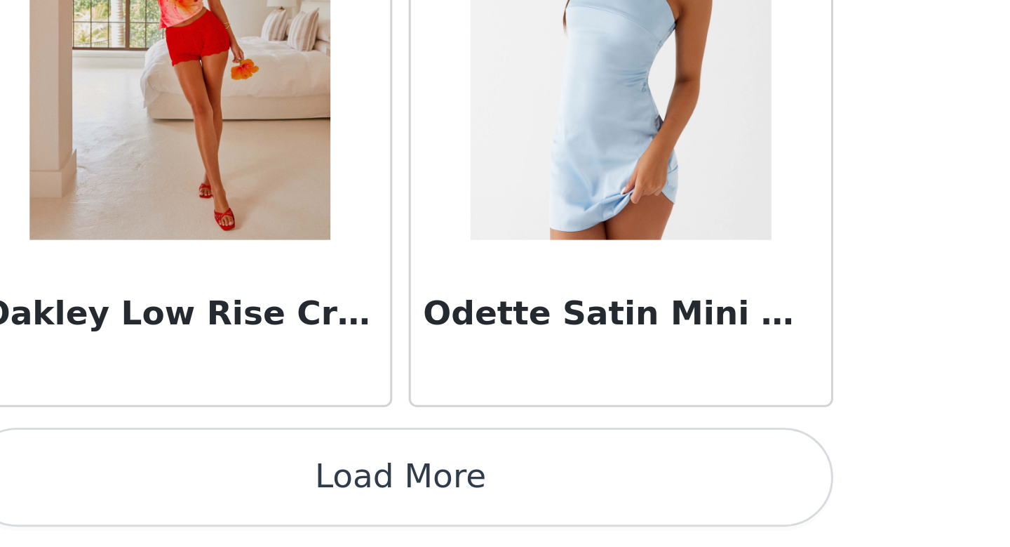
click at [522, 523] on button "Load More" at bounding box center [505, 523] width 295 height 34
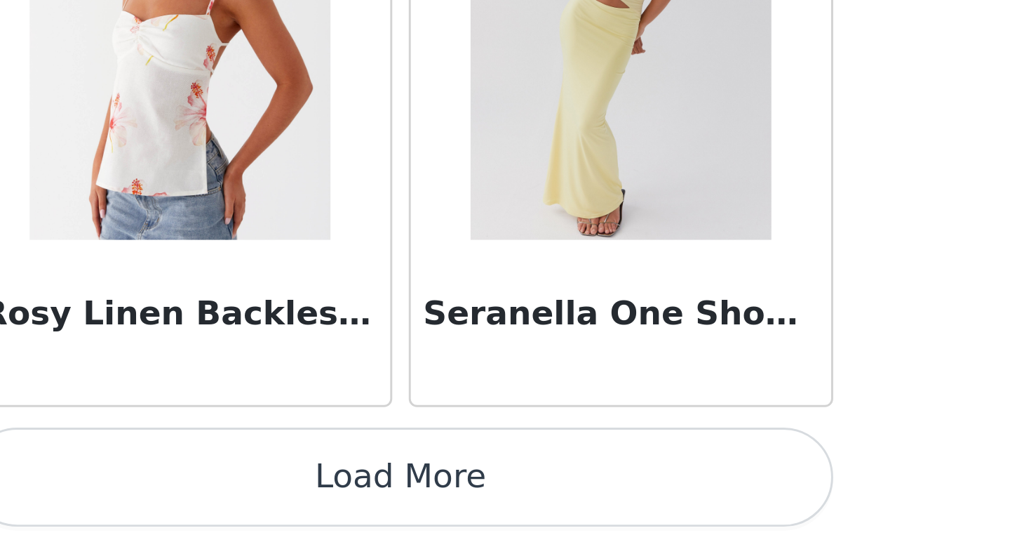
click at [522, 523] on button "Load More" at bounding box center [505, 523] width 295 height 34
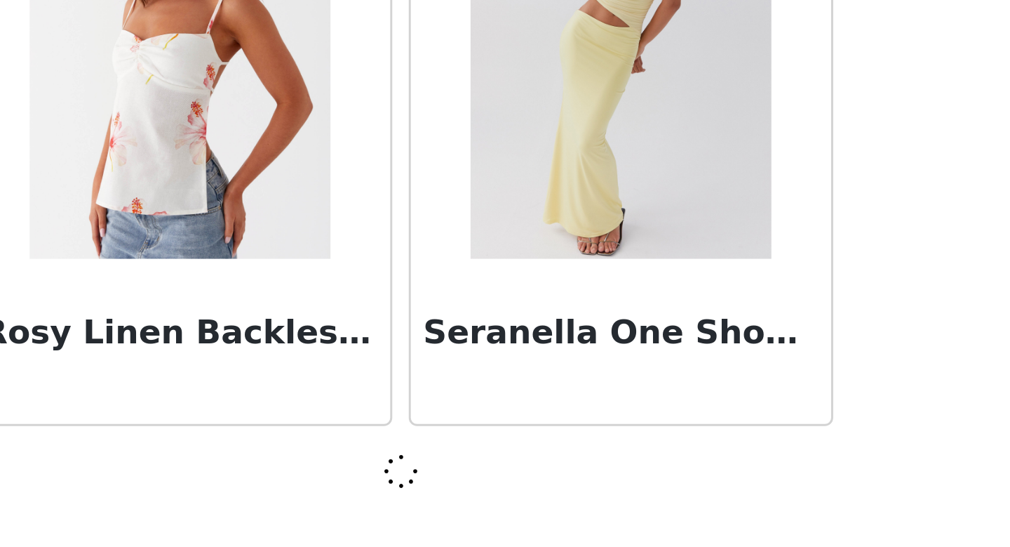
scroll to position [11767, 0]
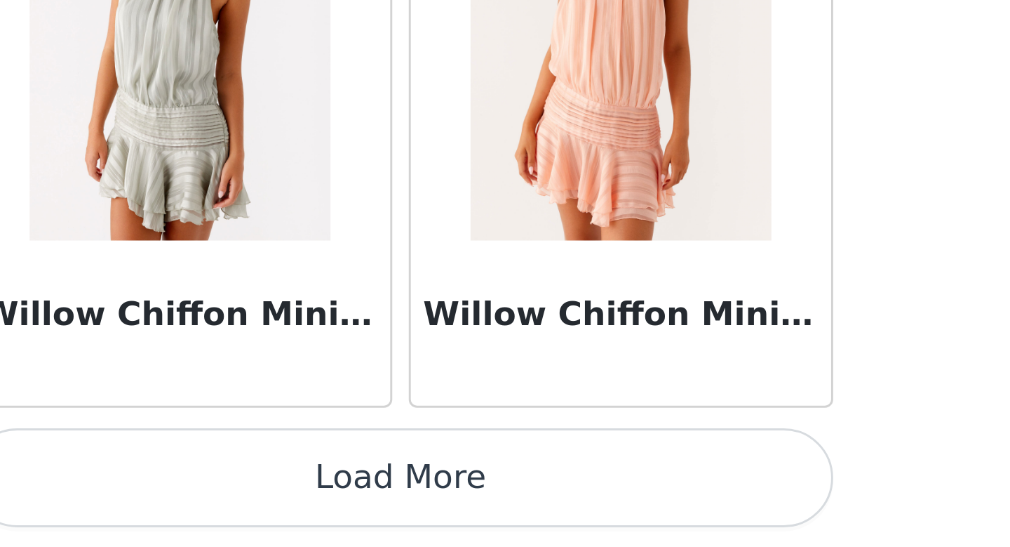
click at [522, 523] on button "Load More" at bounding box center [505, 523] width 295 height 34
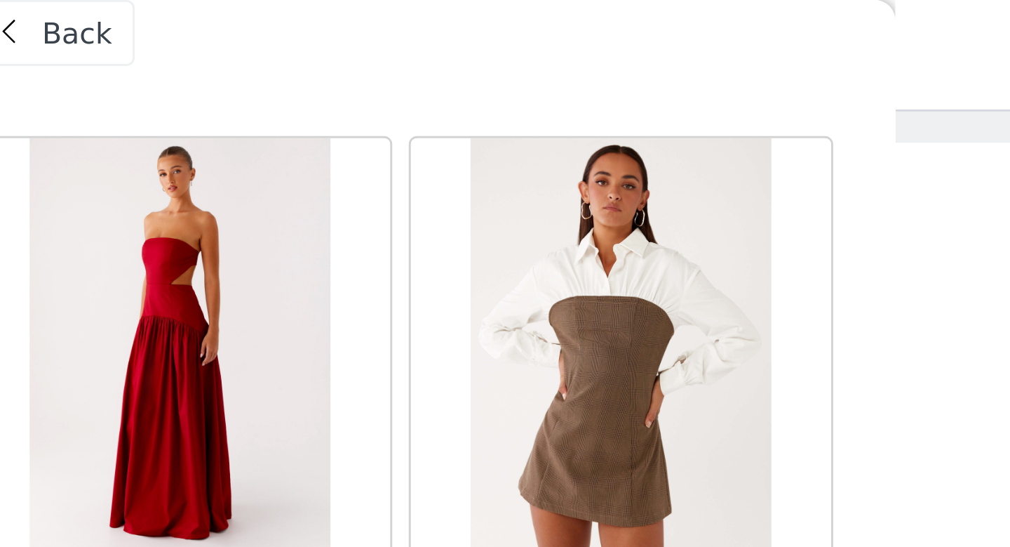
scroll to position [0, 0]
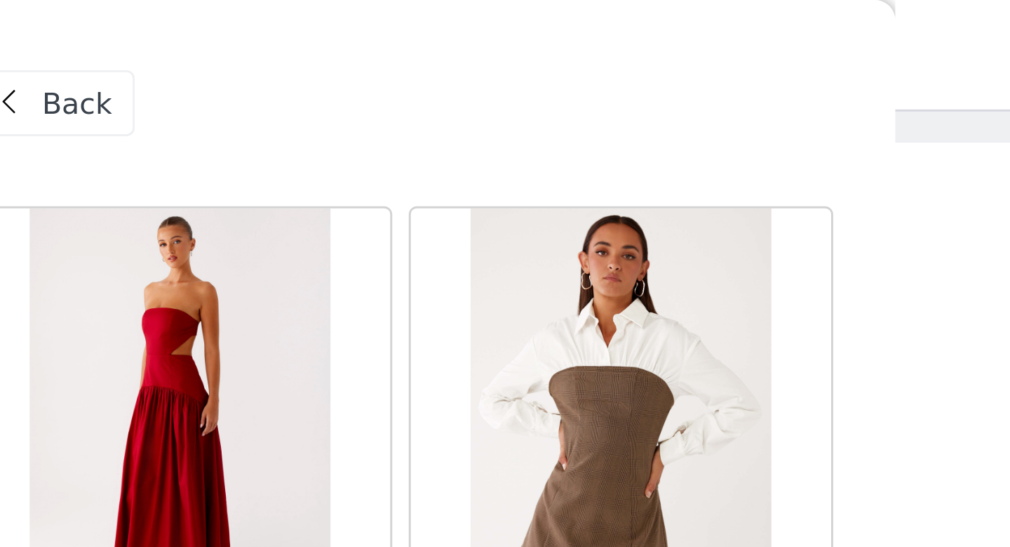
click at [399, 40] on span "Back" at bounding box center [395, 35] width 24 height 15
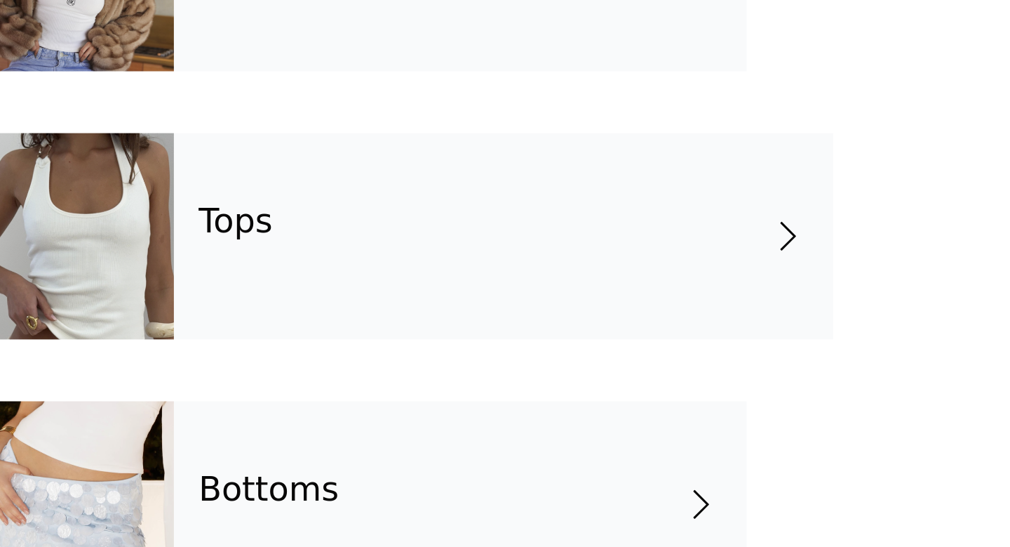
click at [557, 203] on div "Tops" at bounding box center [540, 196] width 225 height 70
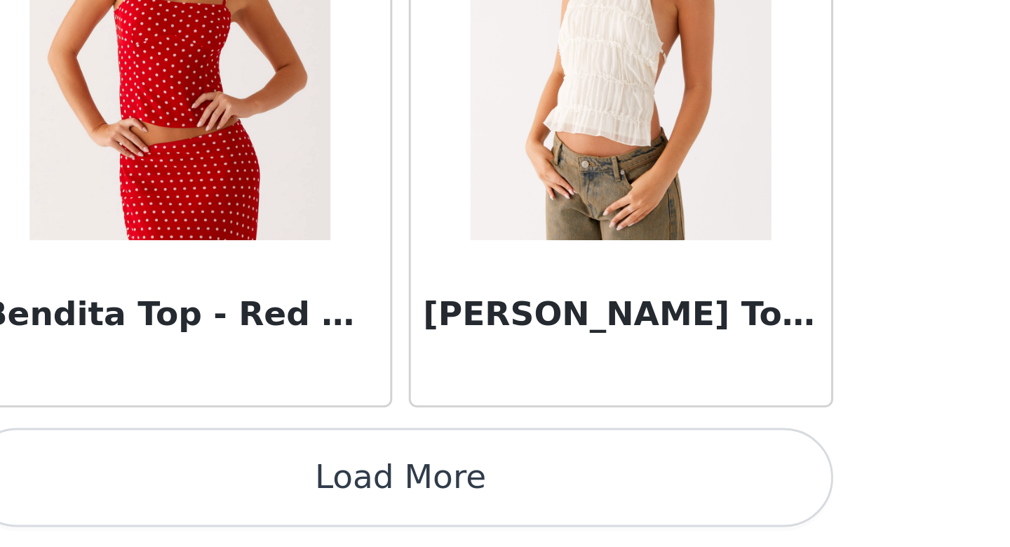
click at [511, 520] on button "Load More" at bounding box center [505, 523] width 295 height 34
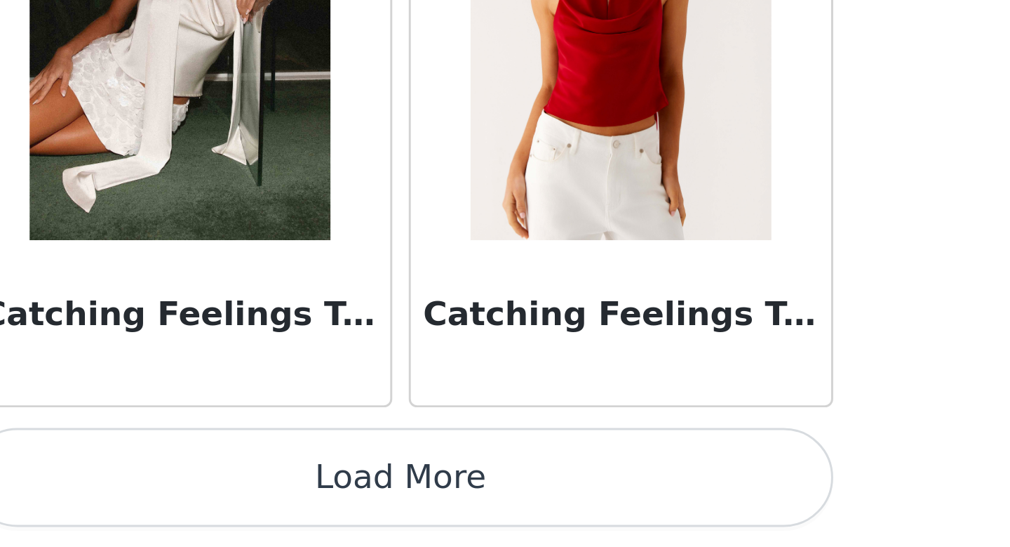
click at [511, 520] on button "Load More" at bounding box center [505, 523] width 295 height 34
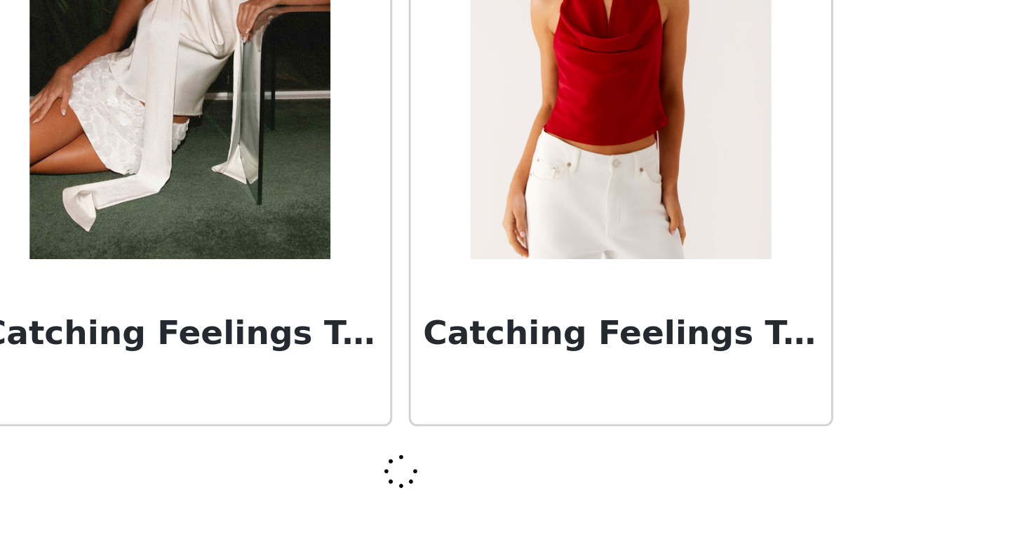
scroll to position [3629, 0]
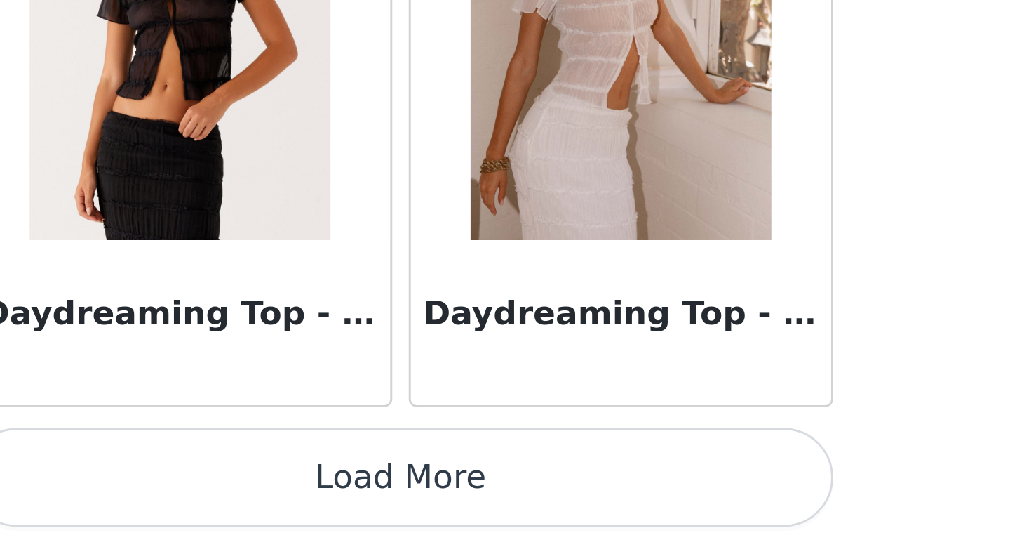
click at [511, 520] on button "Load More" at bounding box center [505, 523] width 295 height 34
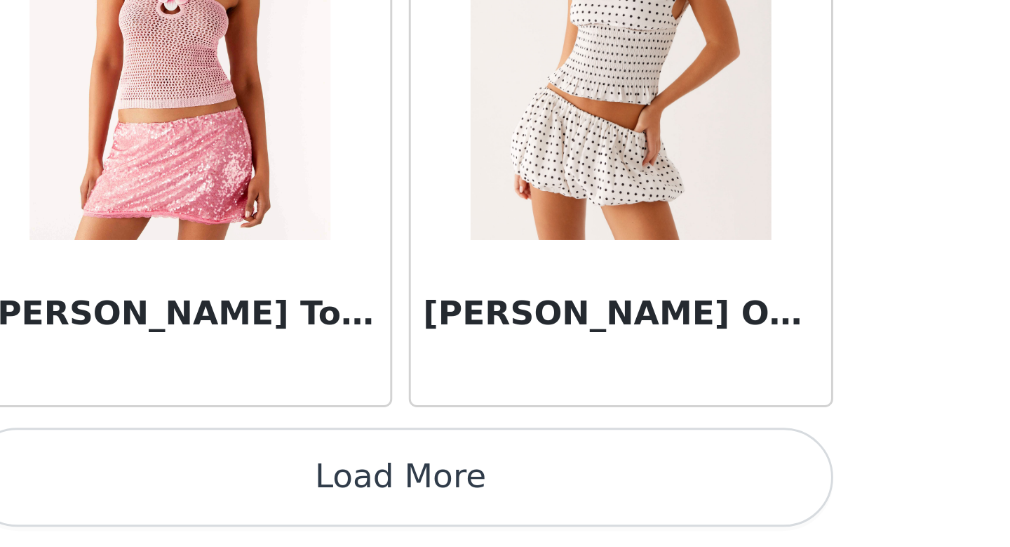
click at [511, 520] on button "Load More" at bounding box center [505, 523] width 295 height 34
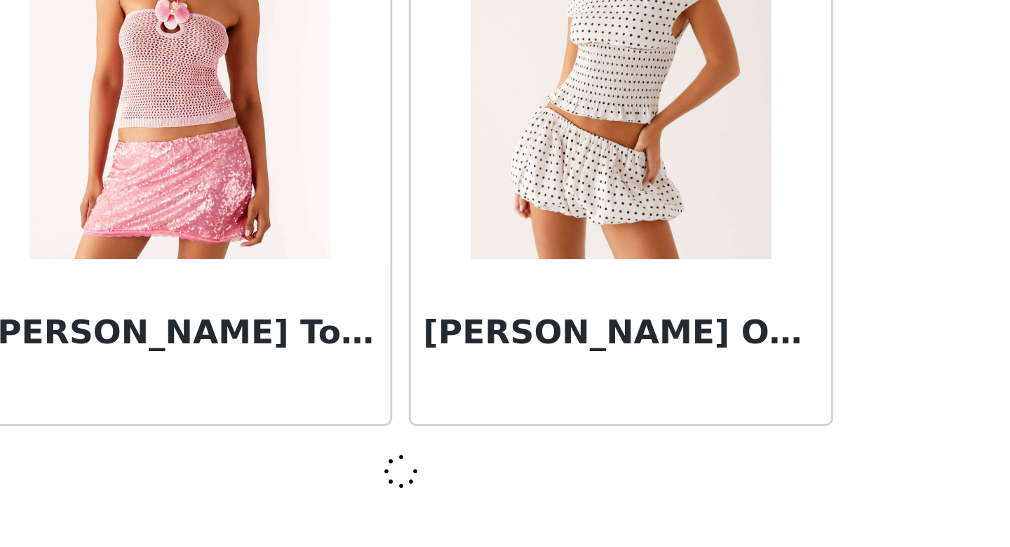
scroll to position [7698, 0]
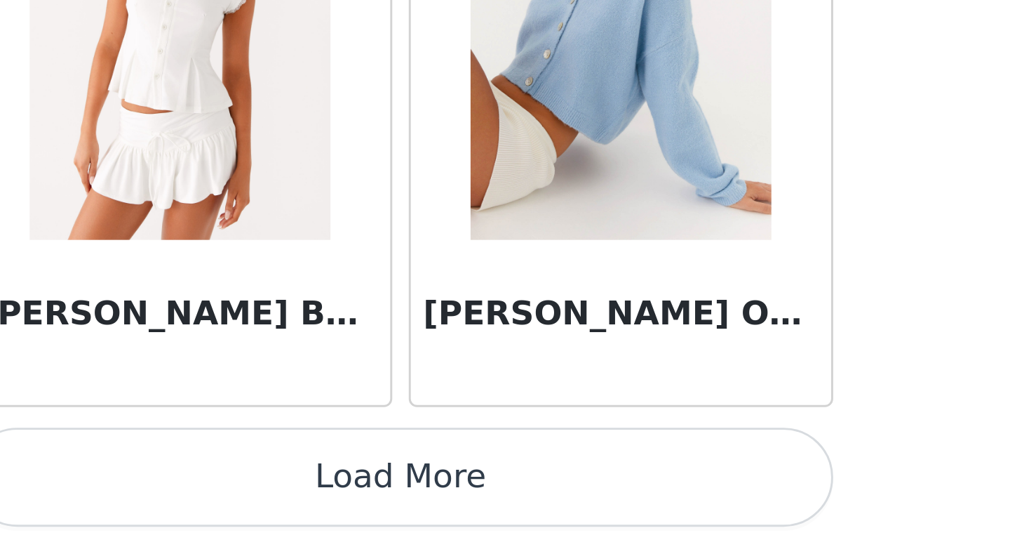
click at [511, 520] on button "Load More" at bounding box center [505, 523] width 295 height 34
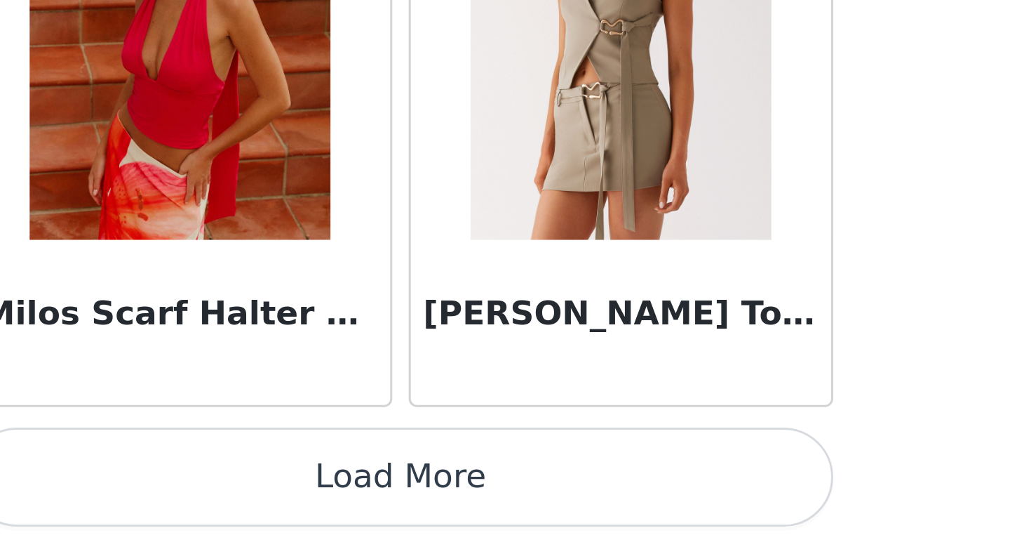
click at [511, 520] on button "Load More" at bounding box center [505, 523] width 295 height 34
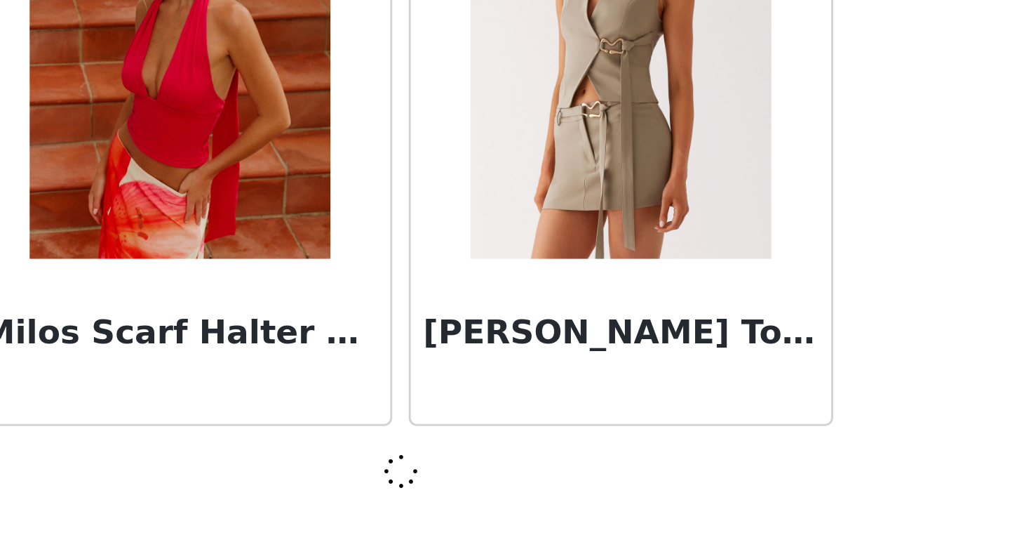
scroll to position [11767, 0]
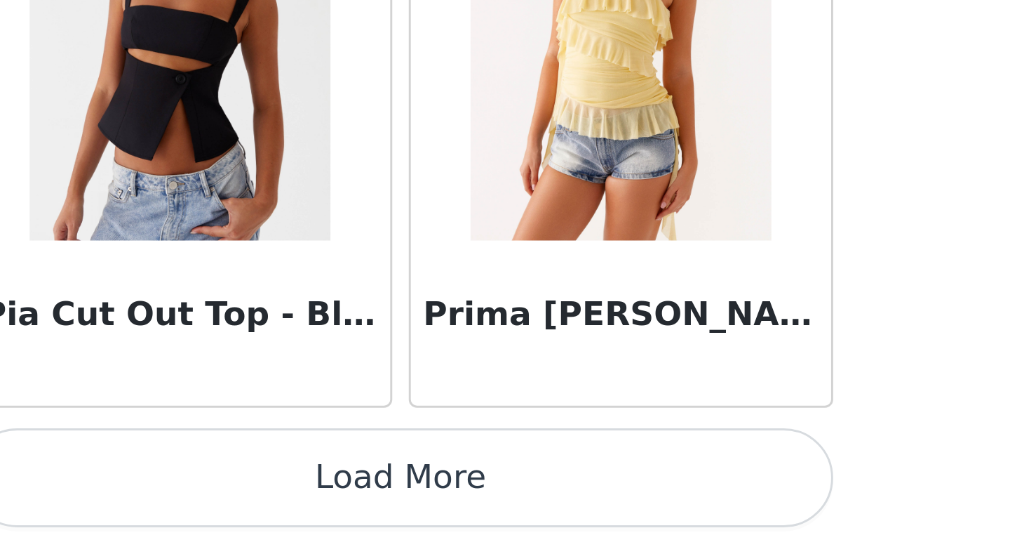
click at [511, 520] on button "Load More" at bounding box center [505, 523] width 295 height 34
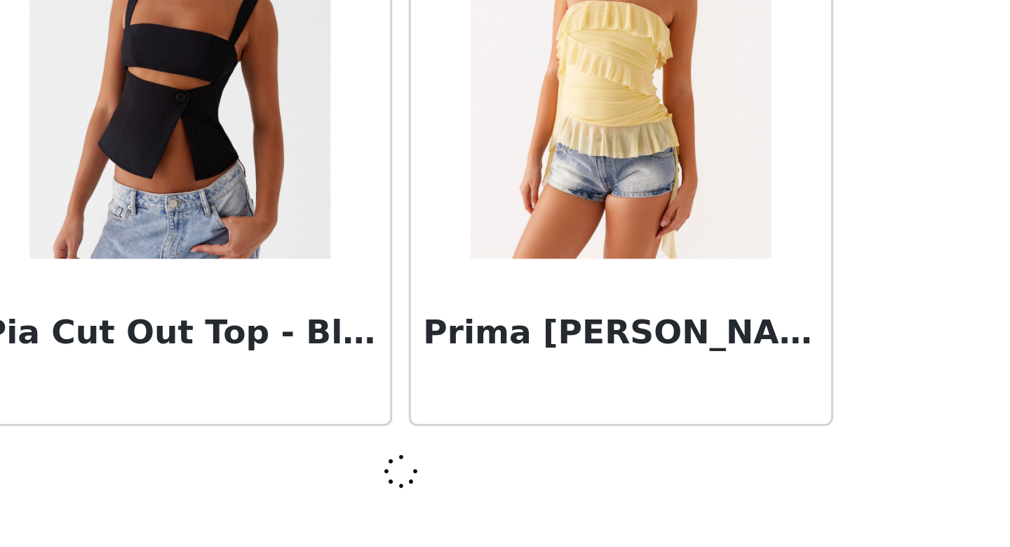
scroll to position [13801, 0]
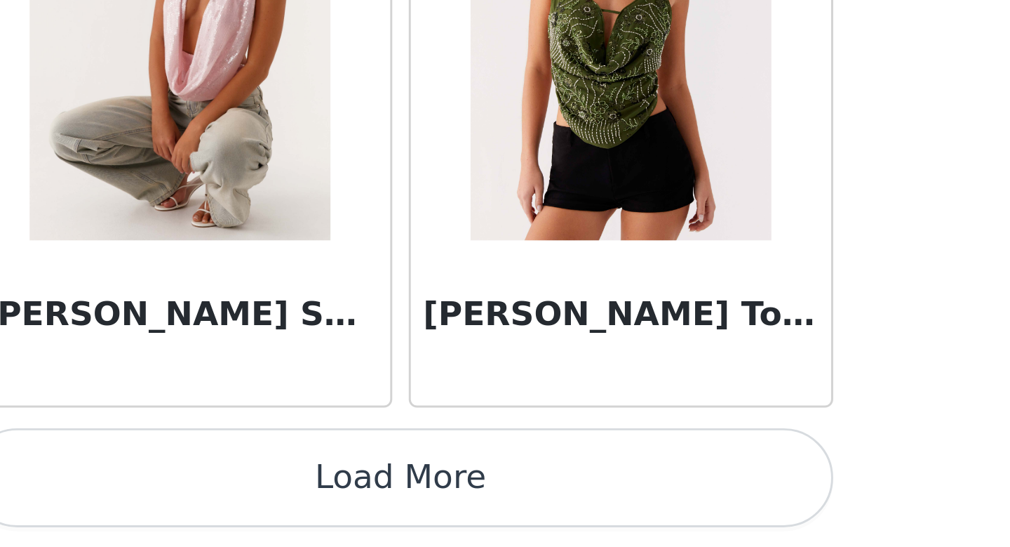
click at [511, 520] on button "Load More" at bounding box center [505, 523] width 295 height 34
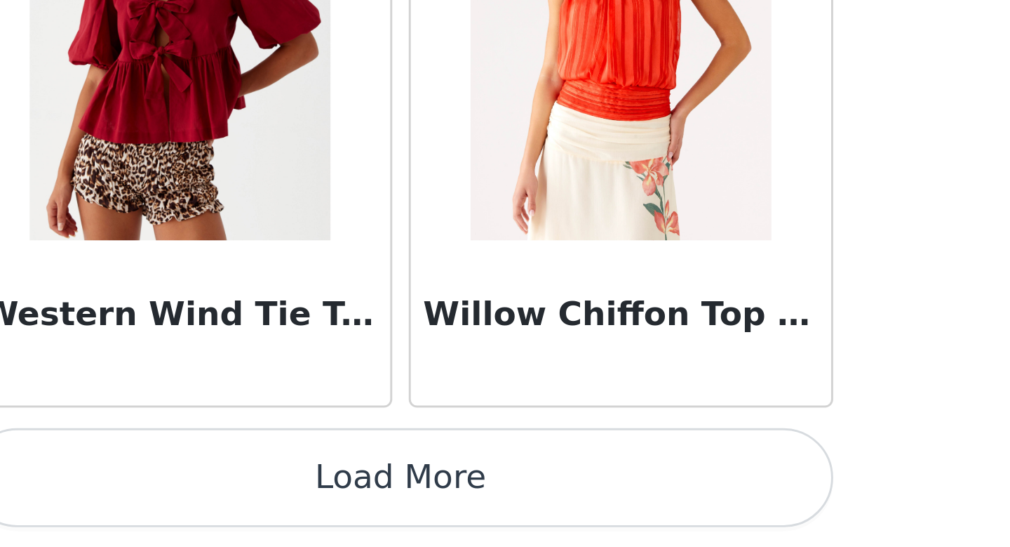
click at [511, 520] on button "Load More" at bounding box center [505, 523] width 295 height 34
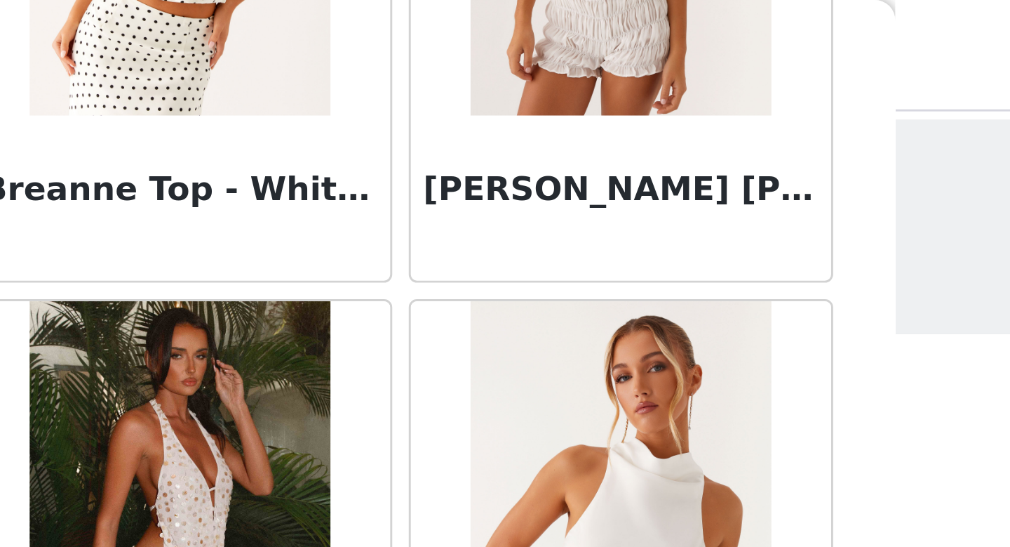
scroll to position [0, 0]
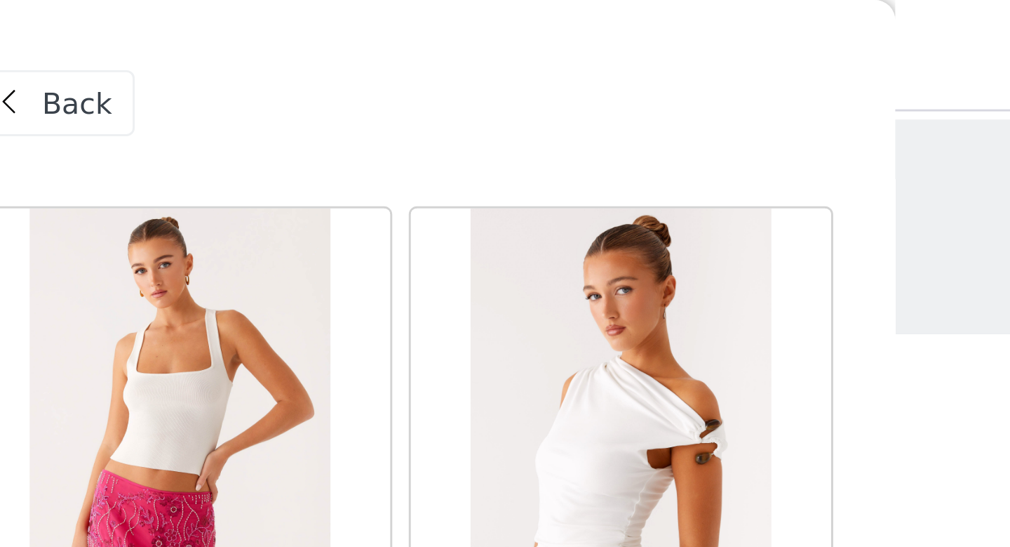
click at [378, 29] on span at bounding box center [371, 35] width 17 height 17
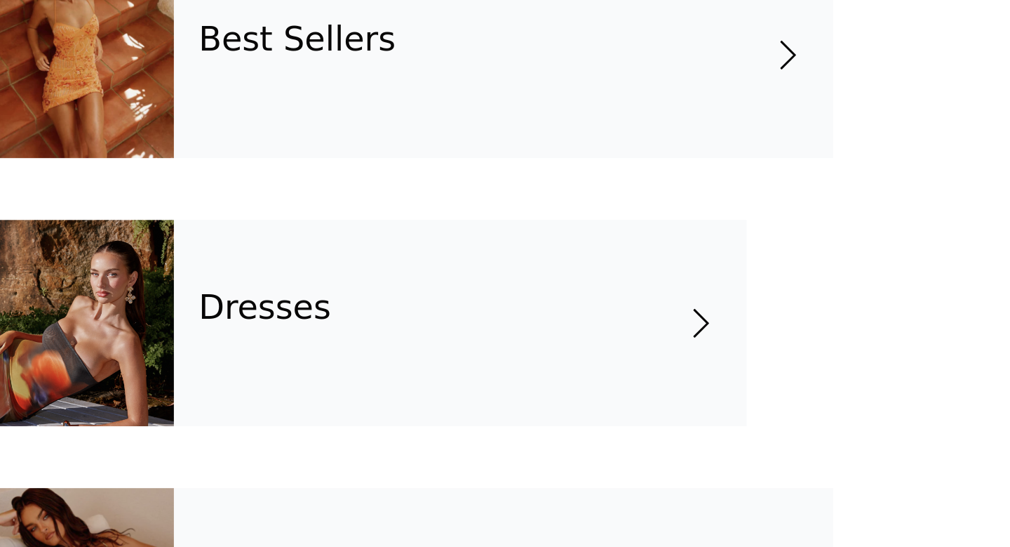
scroll to position [65, 0]
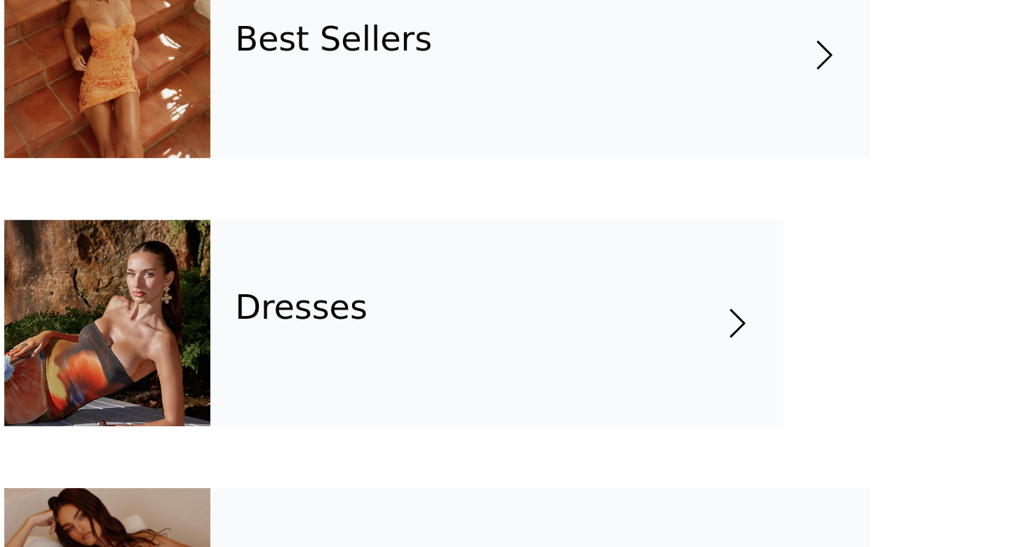
click at [587, 490] on div "Dresses" at bounding box center [525, 470] width 195 height 70
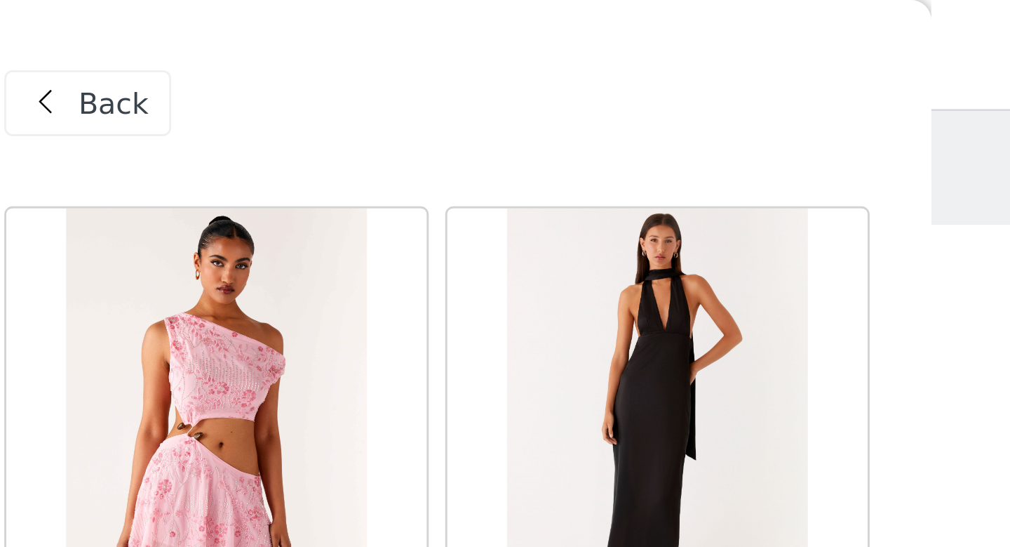
scroll to position [0, 0]
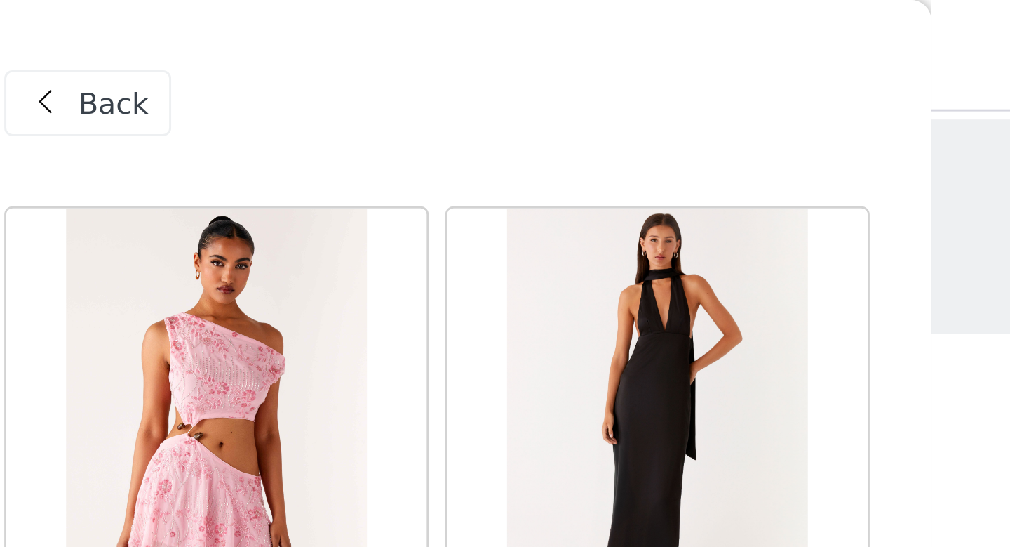
click at [388, 36] on span "Back" at bounding box center [395, 35] width 24 height 15
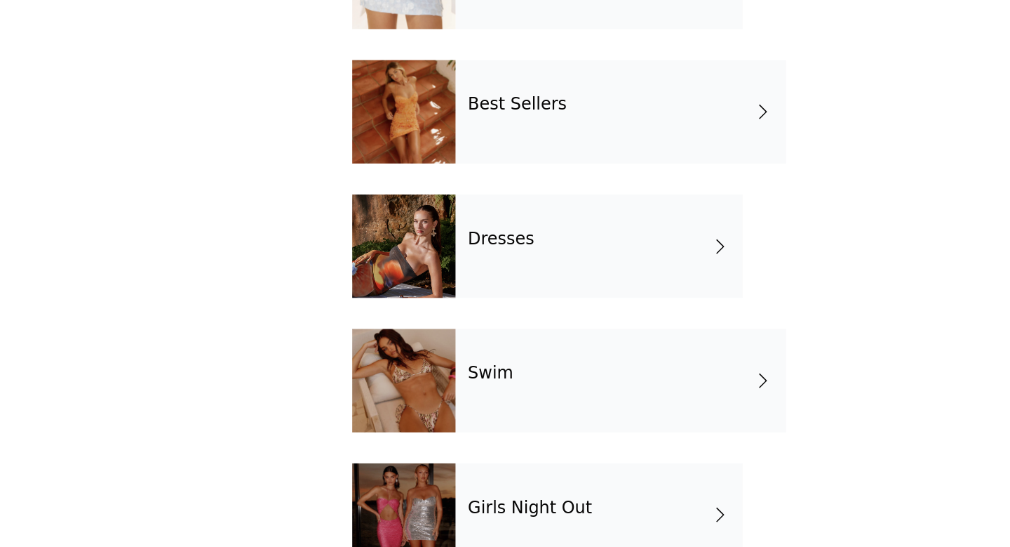
scroll to position [292, 0]
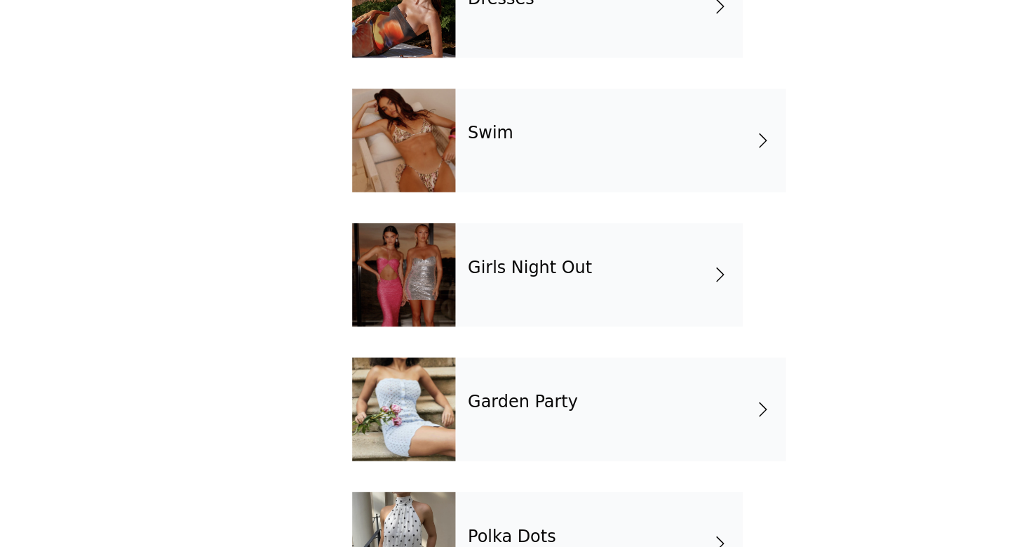
click at [546, 365] on div "Girls Night Out" at bounding box center [525, 361] width 195 height 70
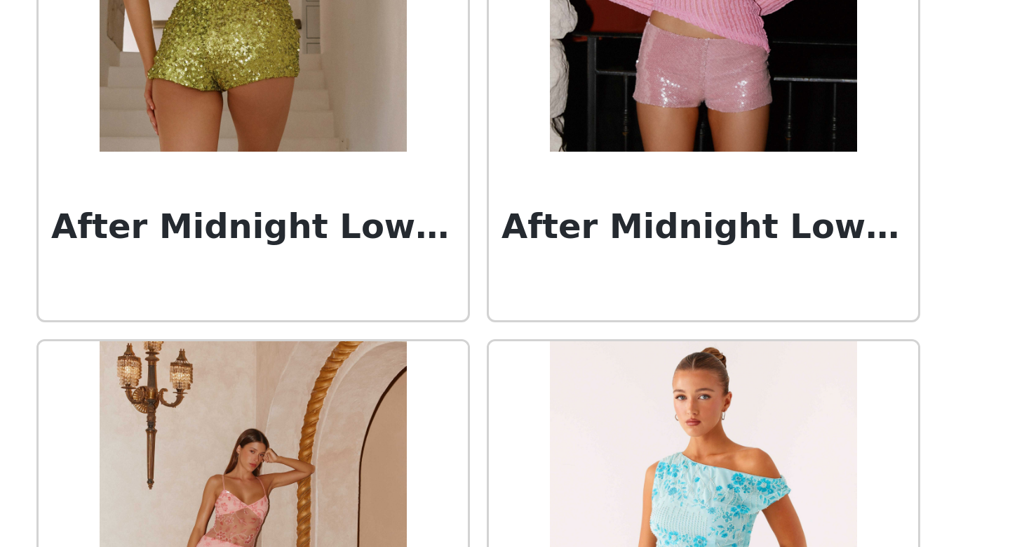
scroll to position [65, 0]
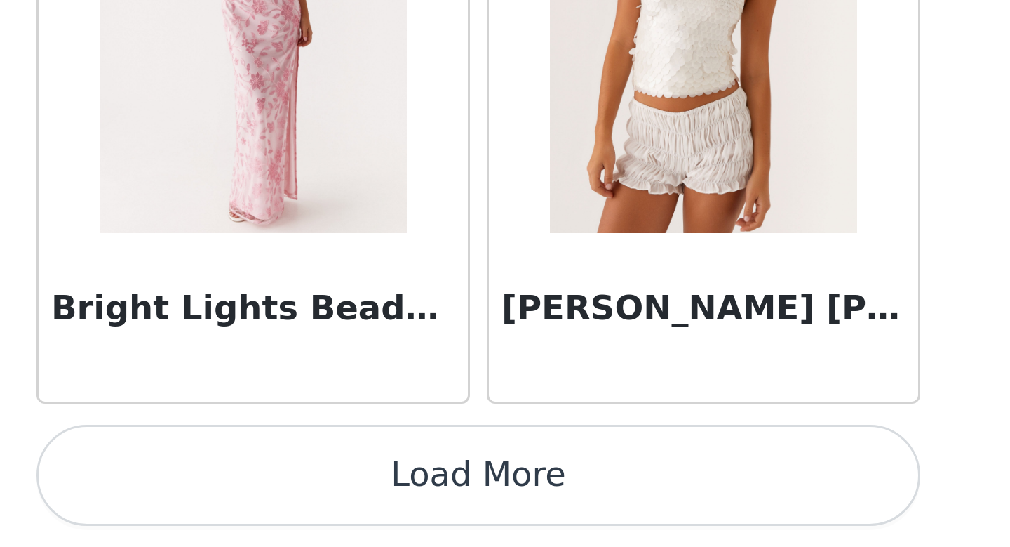
click at [513, 523] on button "Load More" at bounding box center [505, 523] width 295 height 34
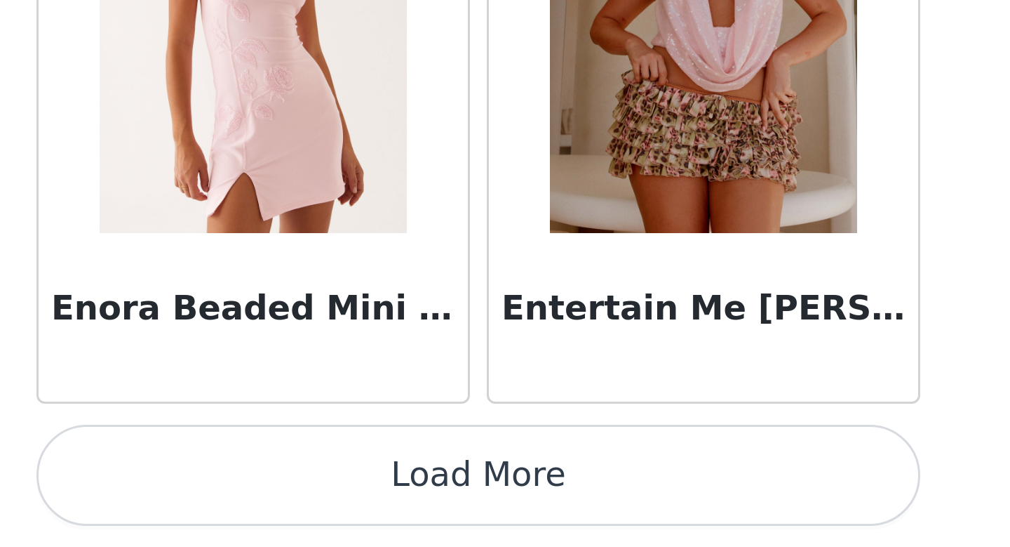
click at [513, 523] on button "Load More" at bounding box center [505, 523] width 295 height 34
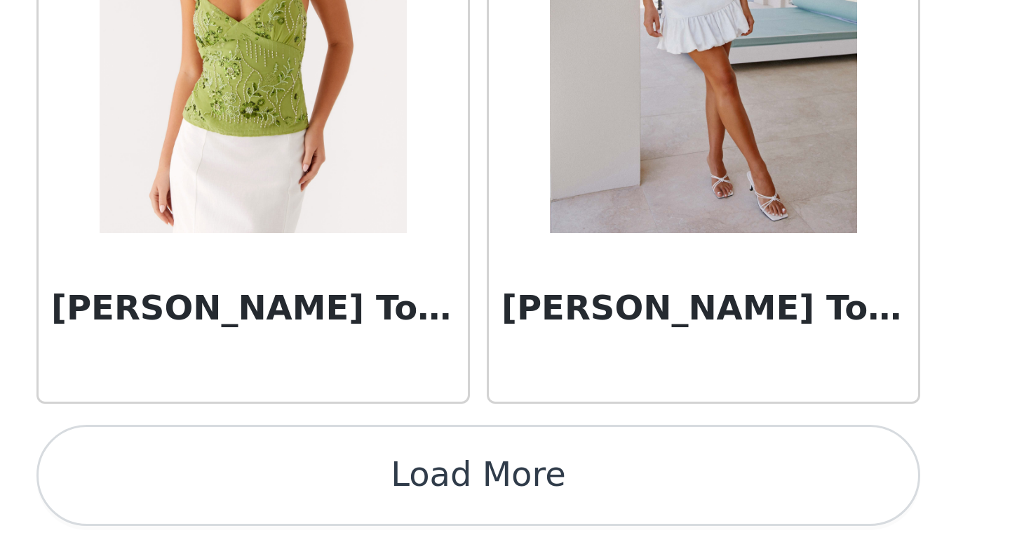
click at [513, 523] on button "Load More" at bounding box center [505, 523] width 295 height 34
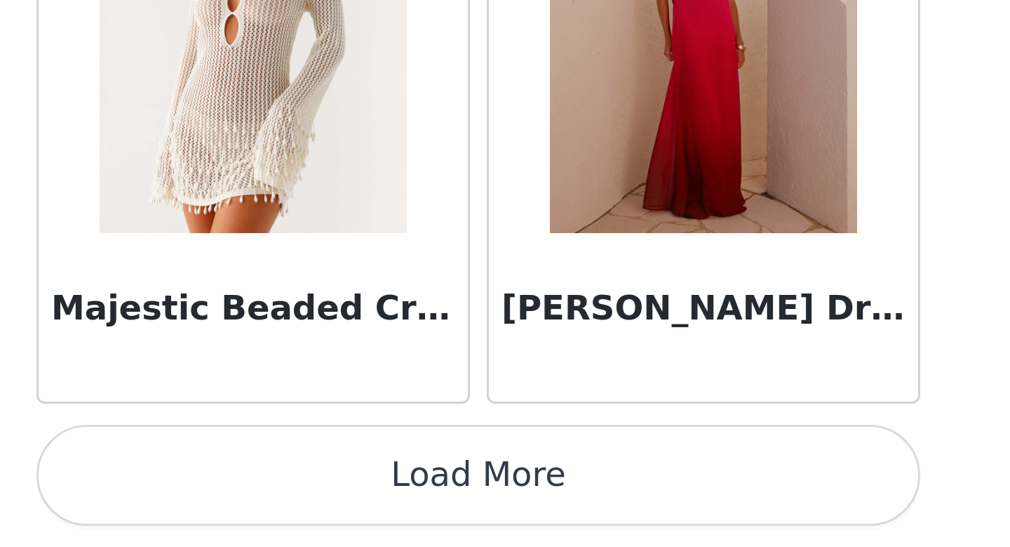
click at [513, 523] on button "Load More" at bounding box center [505, 523] width 295 height 34
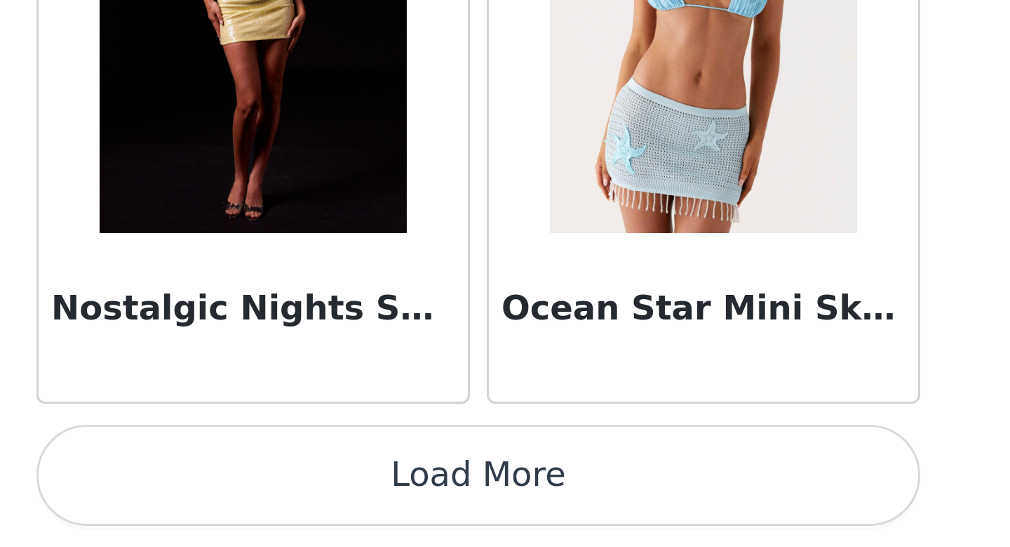
click at [513, 523] on button "Load More" at bounding box center [505, 523] width 295 height 34
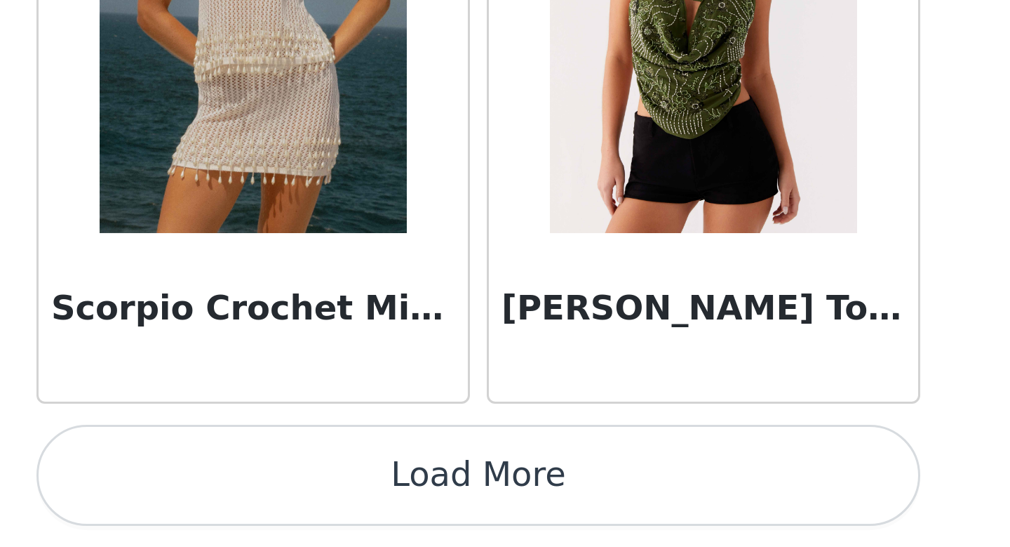
click at [513, 523] on button "Load More" at bounding box center [505, 523] width 295 height 34
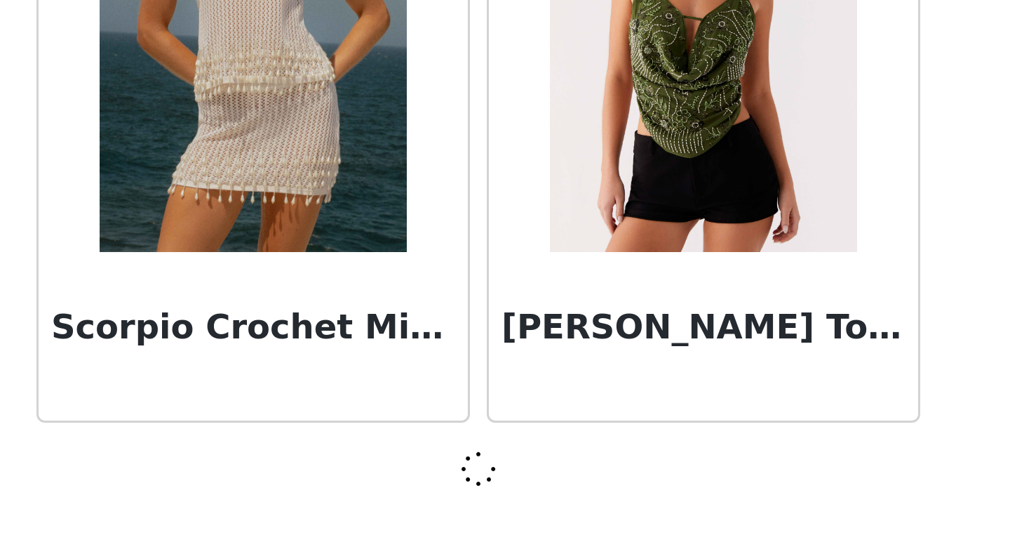
scroll to position [11767, 0]
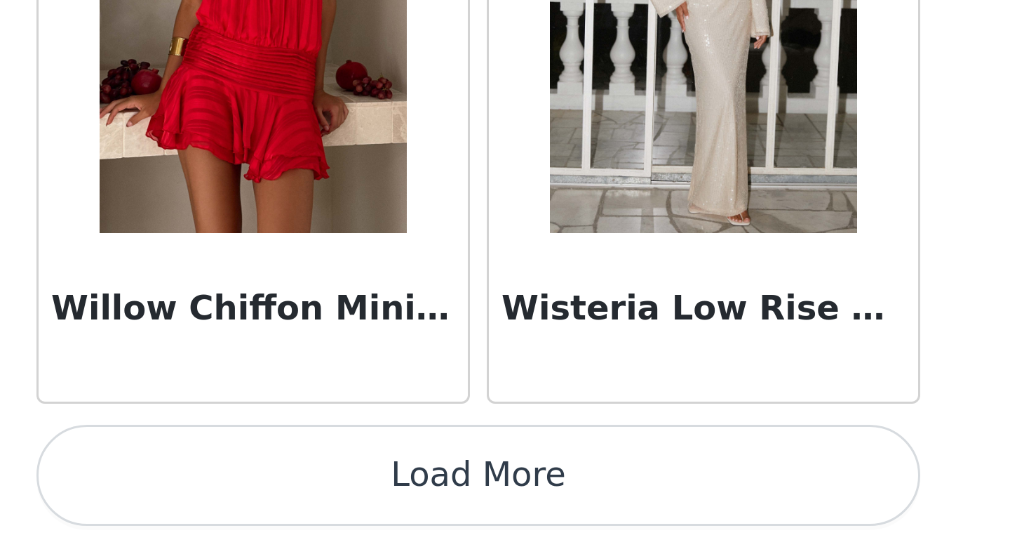
click at [513, 523] on button "Load More" at bounding box center [505, 523] width 295 height 34
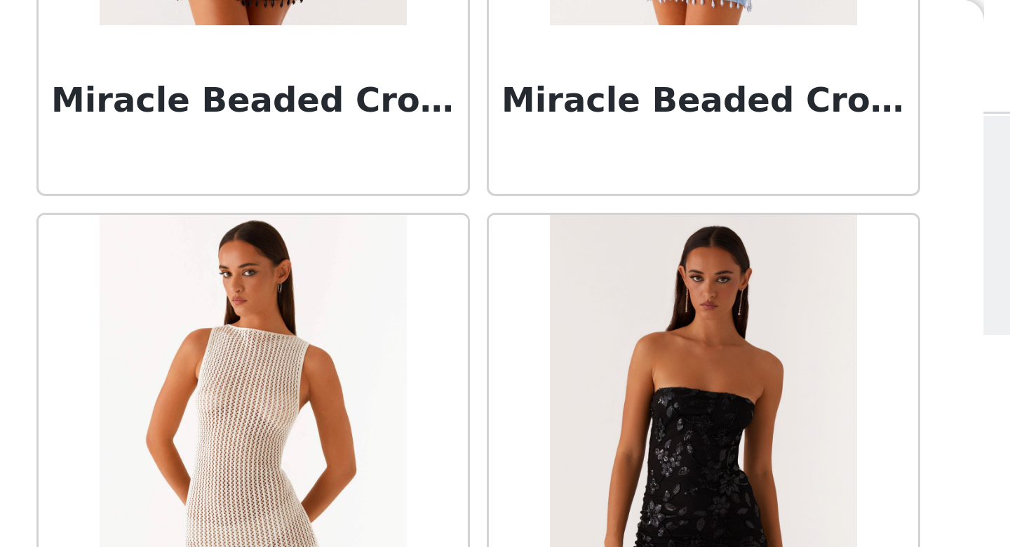
scroll to position [8554, 0]
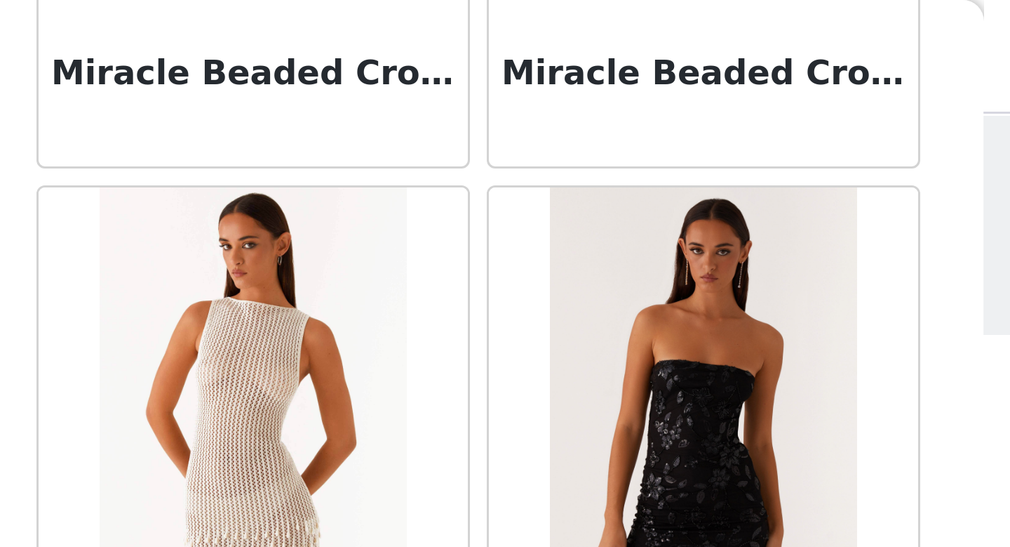
click at [422, 121] on img at bounding box center [430, 132] width 102 height 140
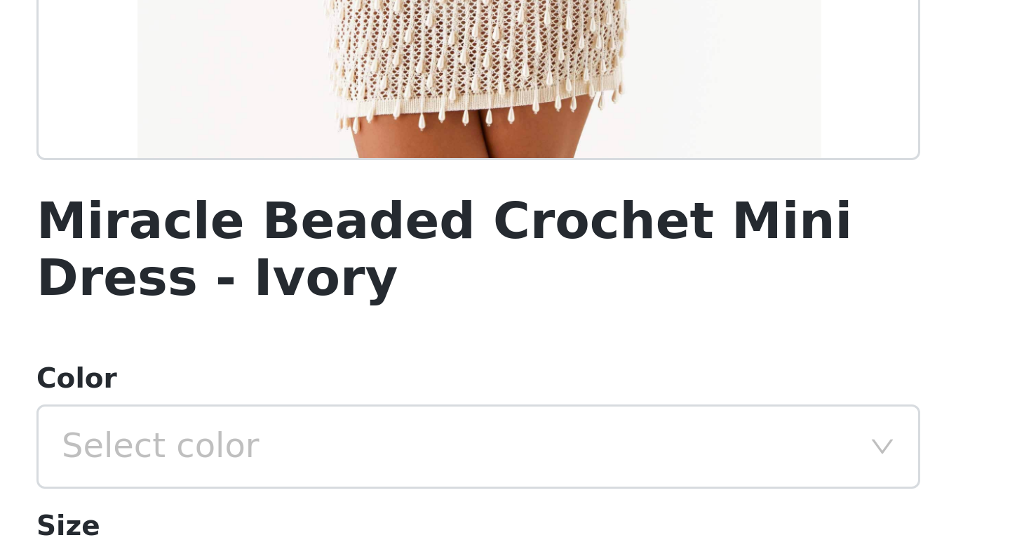
scroll to position [65, 0]
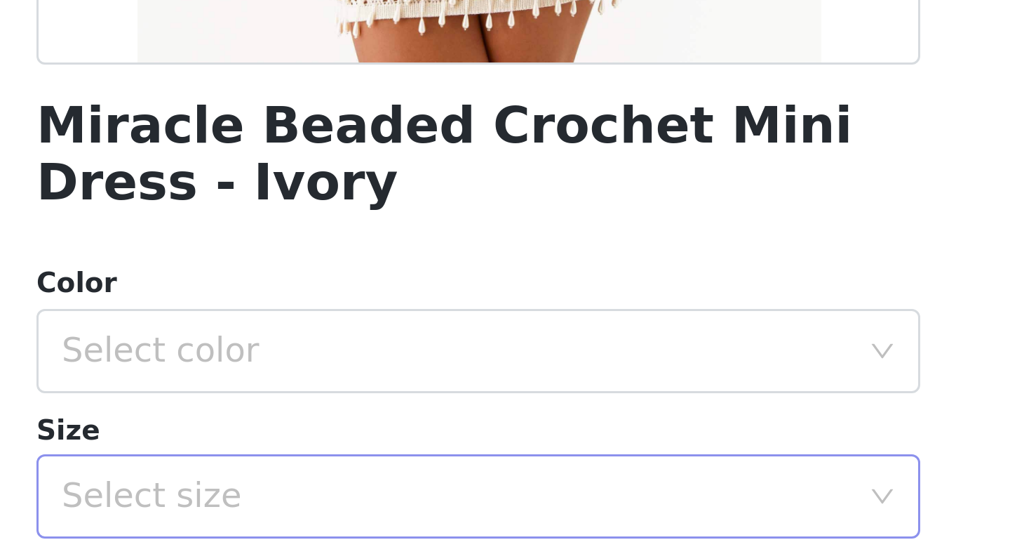
click at [516, 525] on div "Select size" at bounding box center [497, 530] width 262 height 14
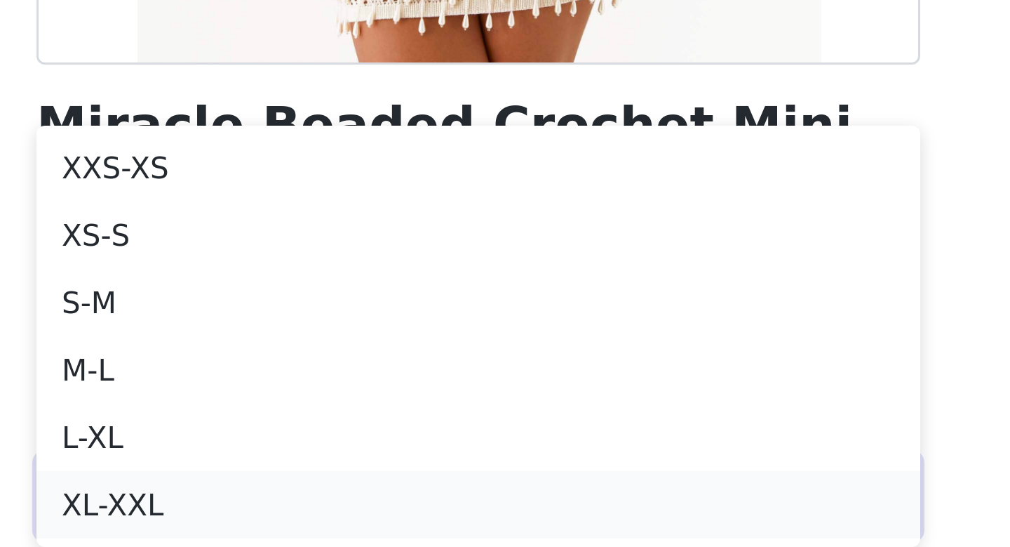
click at [515, 528] on li "XL-XXL" at bounding box center [505, 532] width 295 height 22
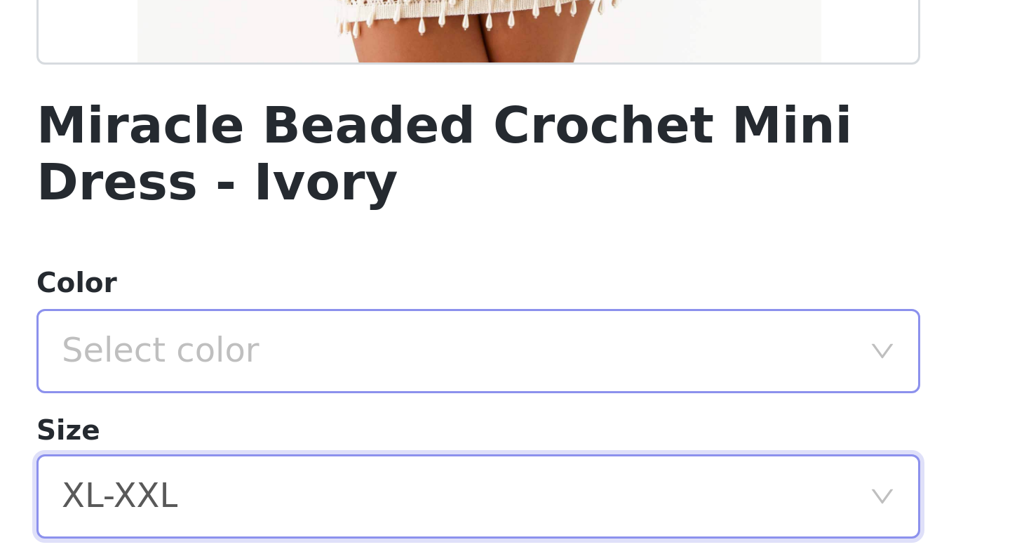
click at [523, 472] on div "Select color" at bounding box center [500, 481] width 269 height 27
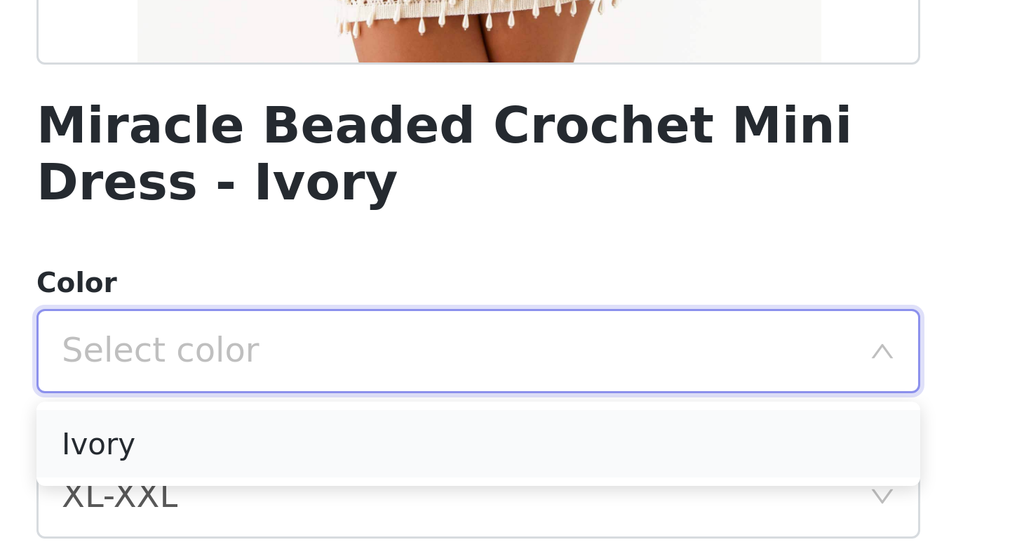
click at [489, 507] on li "Ivory" at bounding box center [505, 512] width 295 height 22
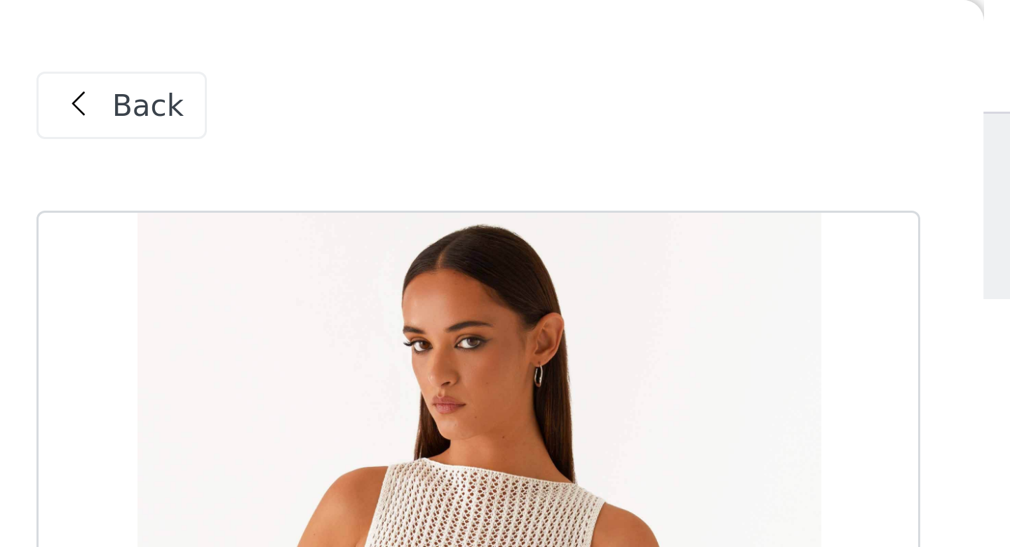
scroll to position [0, 0]
click at [386, 29] on span "Back" at bounding box center [395, 35] width 24 height 15
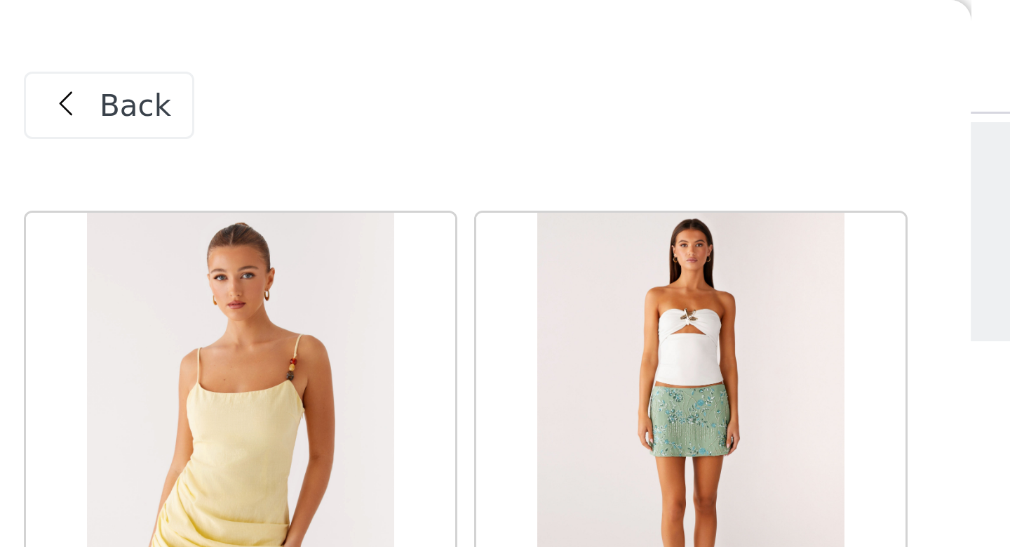
click at [392, 33] on span "Back" at bounding box center [395, 35] width 24 height 15
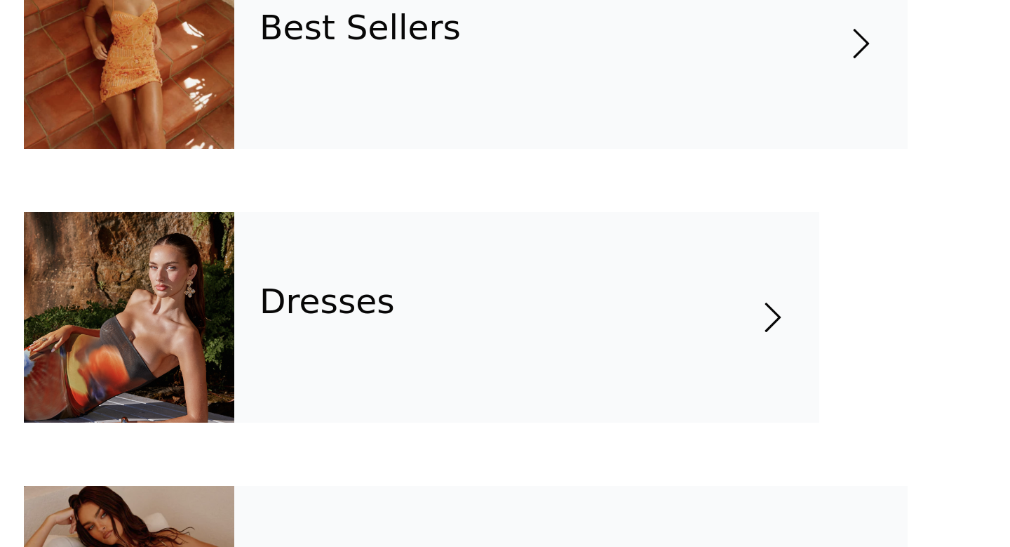
scroll to position [10, 0]
click at [457, 459] on h4 "Dresses" at bounding box center [458, 465] width 45 height 13
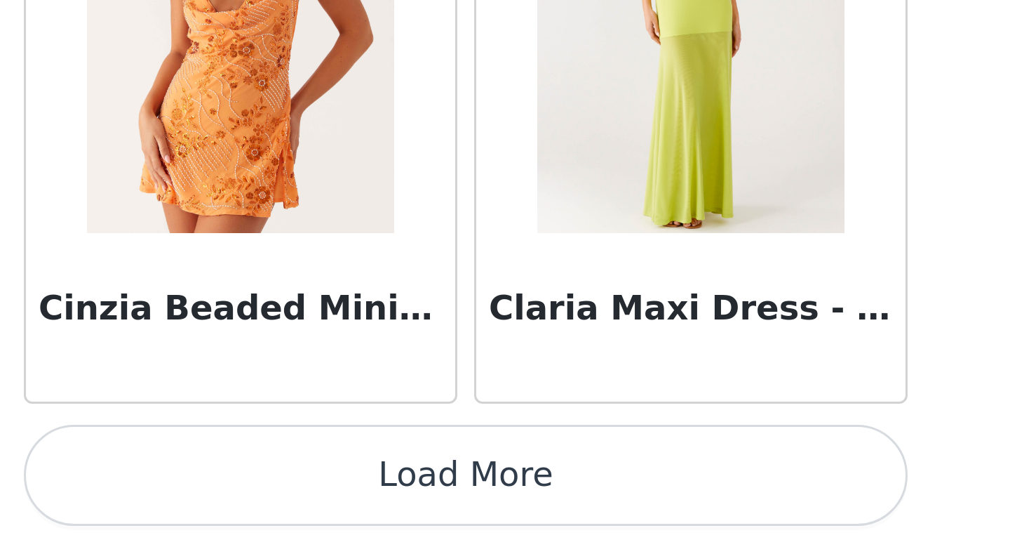
scroll to position [65, 0]
click at [533, 525] on button "Load More" at bounding box center [505, 523] width 295 height 34
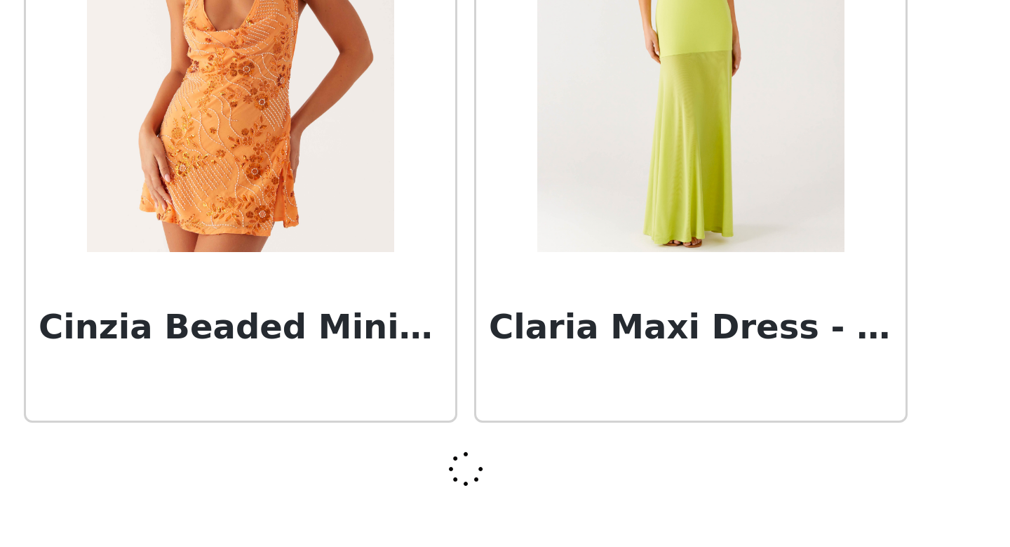
scroll to position [1594, 0]
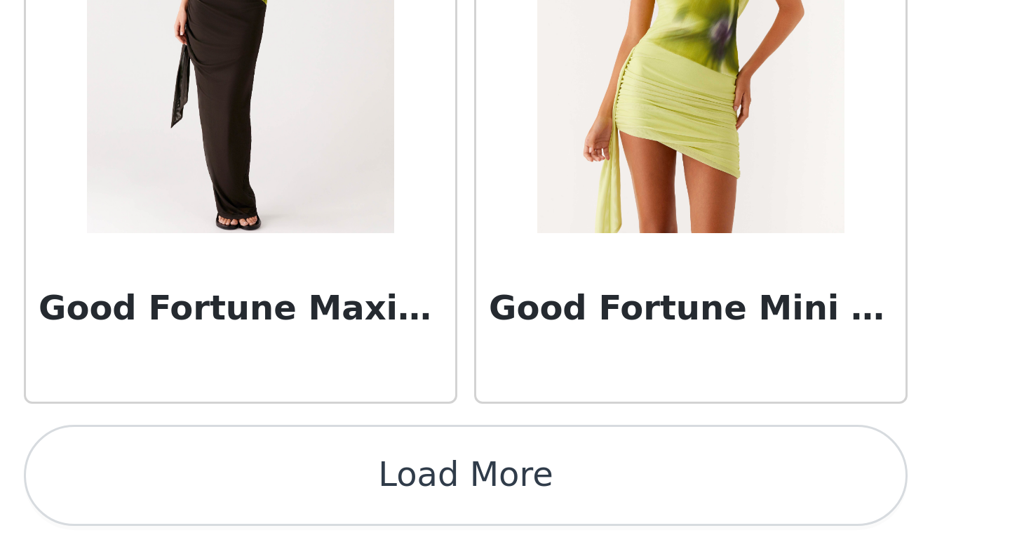
click at [533, 525] on button "Load More" at bounding box center [505, 523] width 295 height 34
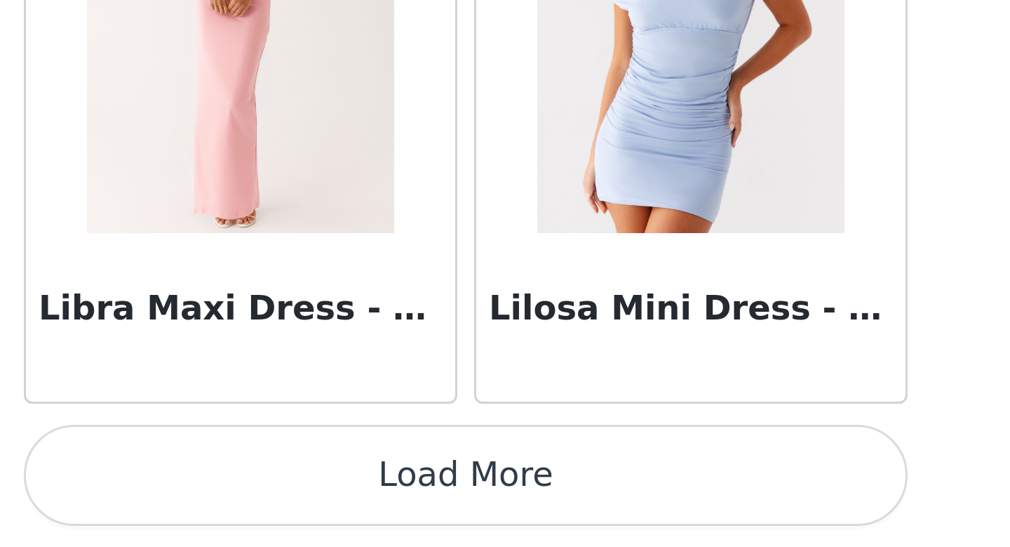
click at [533, 525] on button "Load More" at bounding box center [505, 523] width 295 height 34
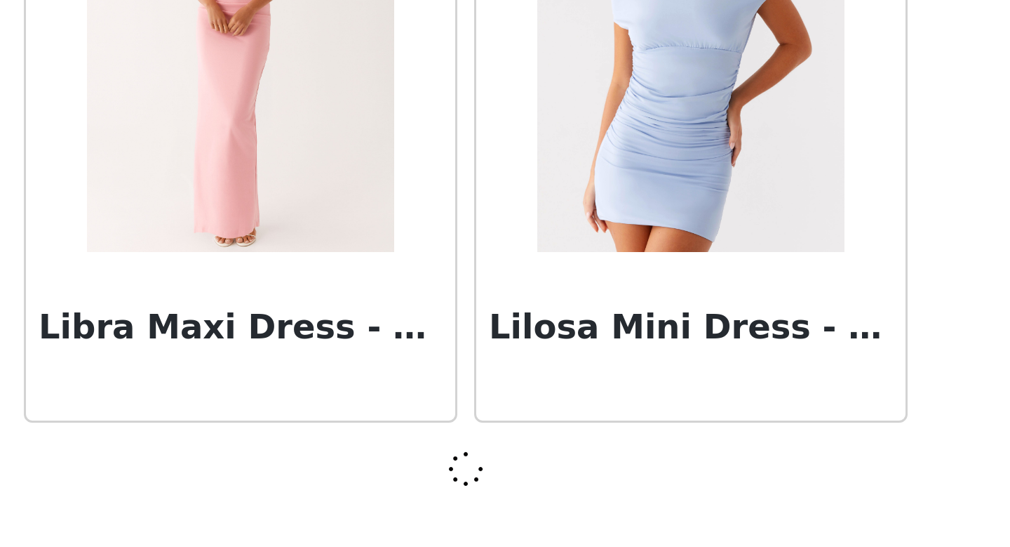
scroll to position [5663, 0]
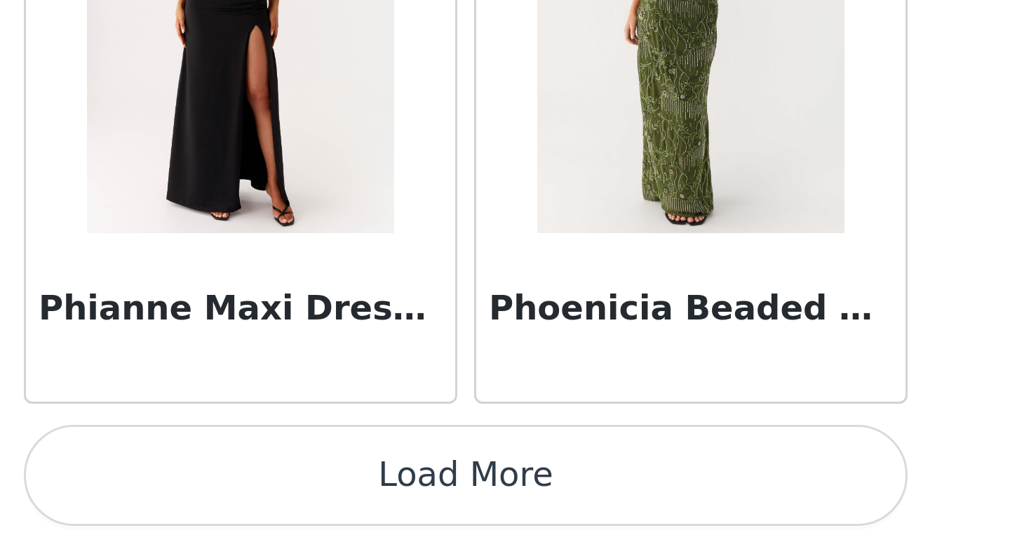
click at [533, 525] on button "Load More" at bounding box center [505, 523] width 295 height 34
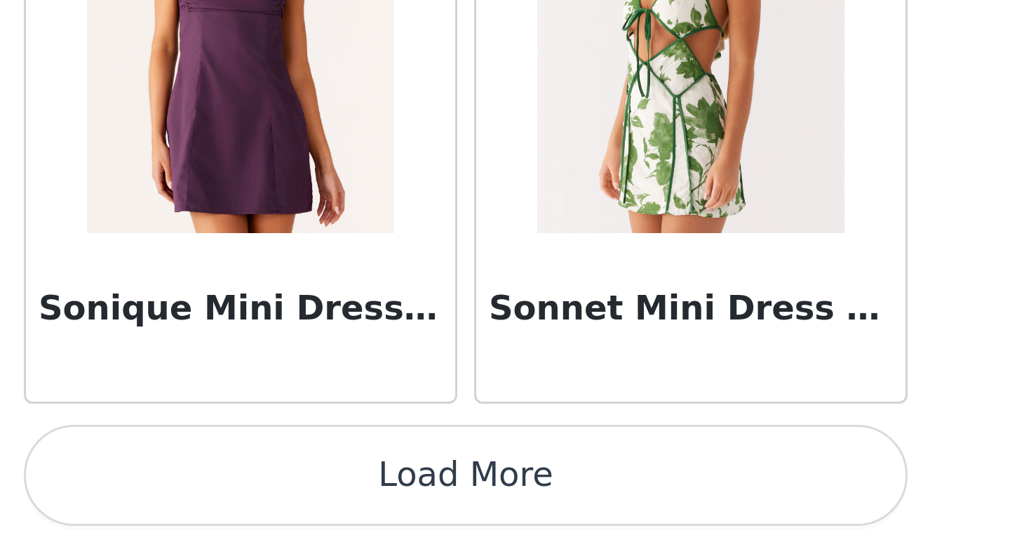
scroll to position [65, 0]
click at [516, 514] on button "Load More" at bounding box center [505, 523] width 295 height 34
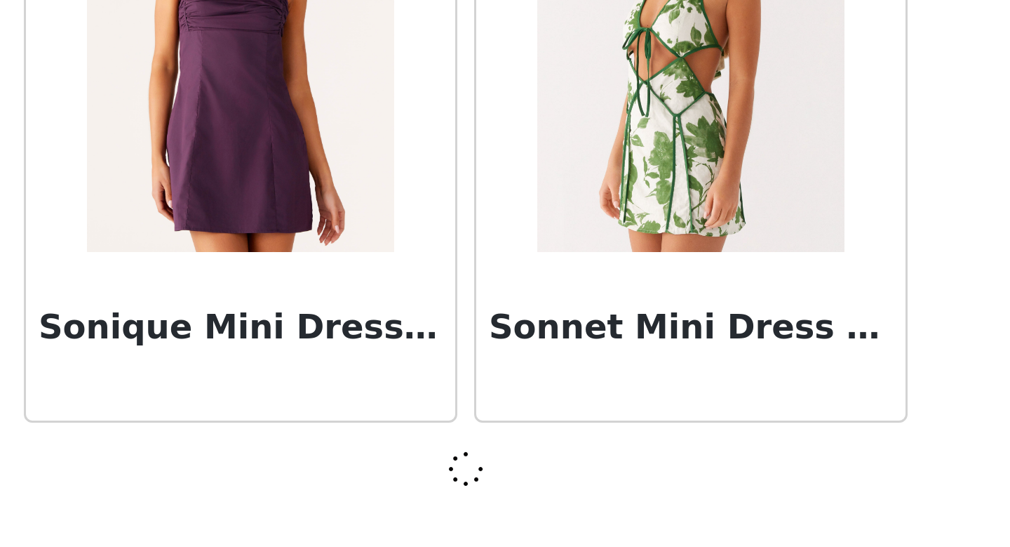
scroll to position [9732, 0]
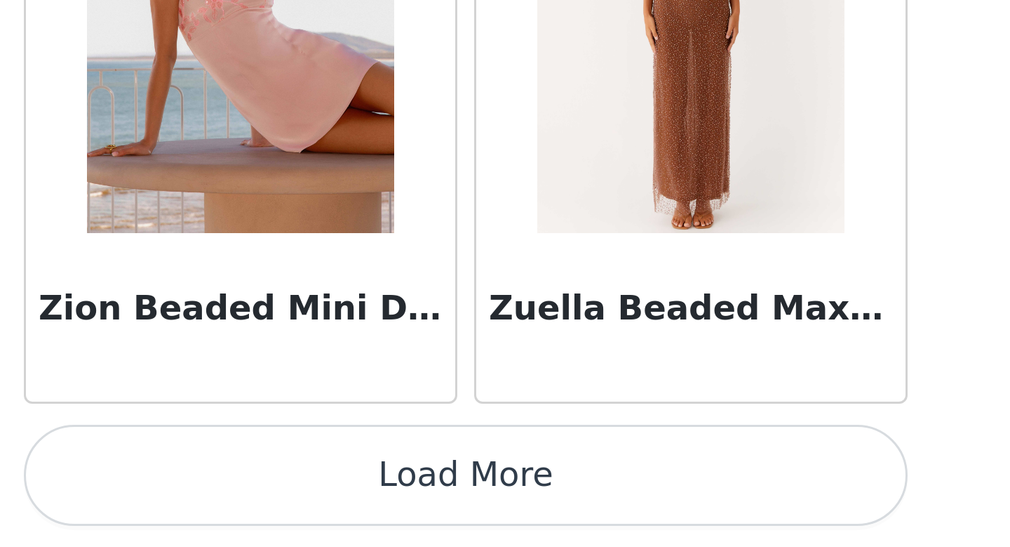
click at [516, 514] on button "Load More" at bounding box center [505, 523] width 295 height 34
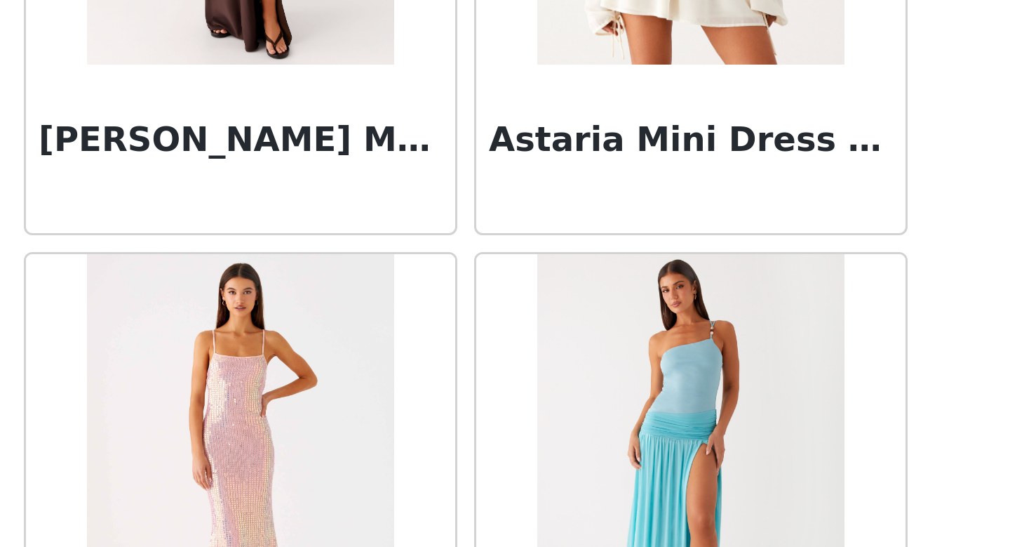
scroll to position [0, 0]
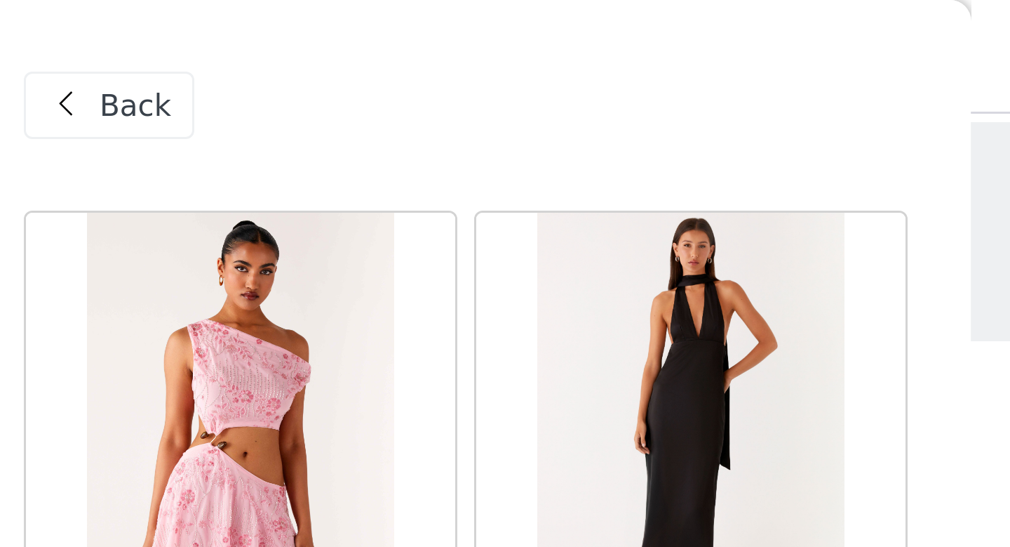
click at [379, 39] on span at bounding box center [371, 35] width 17 height 17
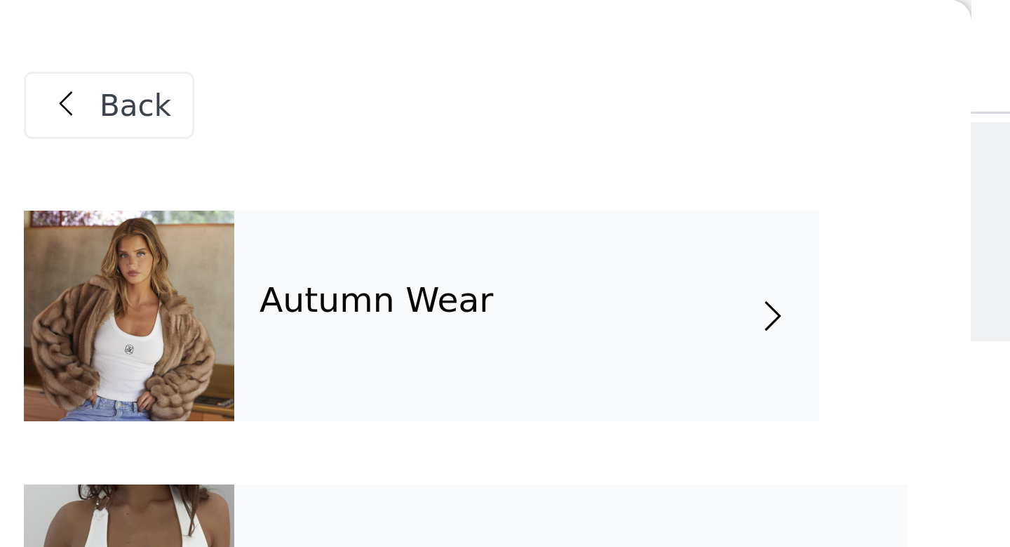
click at [516, 83] on div "Autumn Wear" at bounding box center [525, 105] width 195 height 70
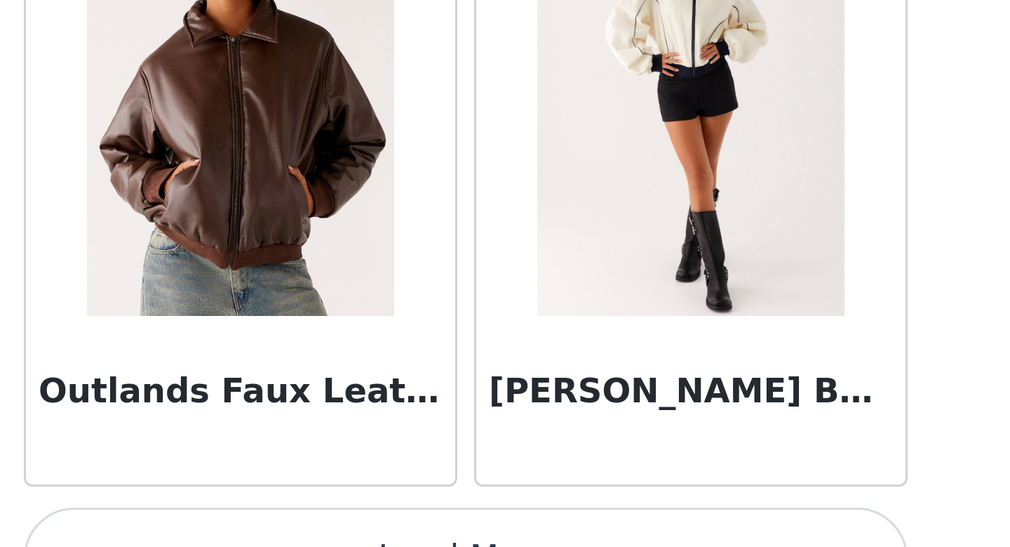
scroll to position [65, 0]
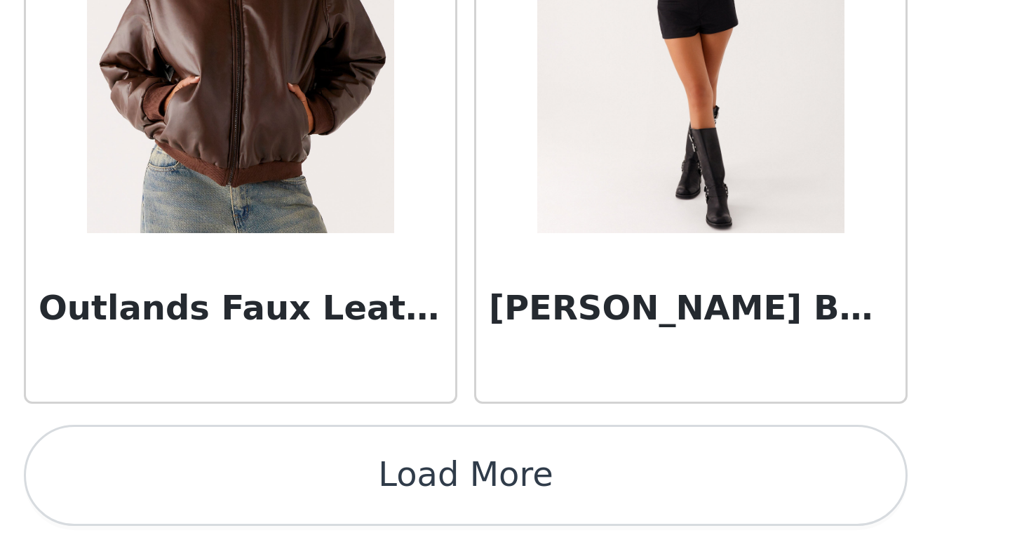
click at [504, 520] on button "Load More" at bounding box center [505, 523] width 295 height 34
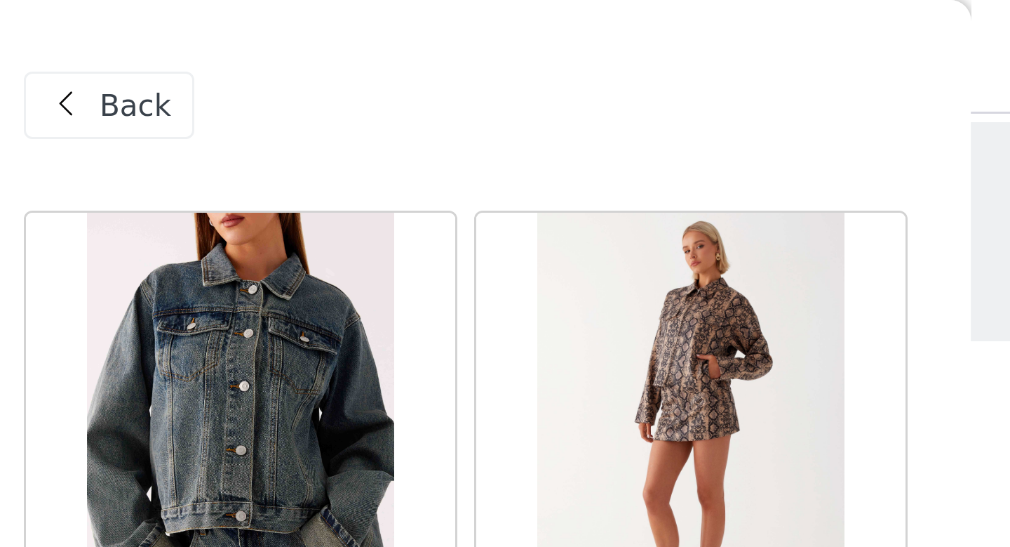
click at [410, 36] on div "Back" at bounding box center [386, 35] width 57 height 22
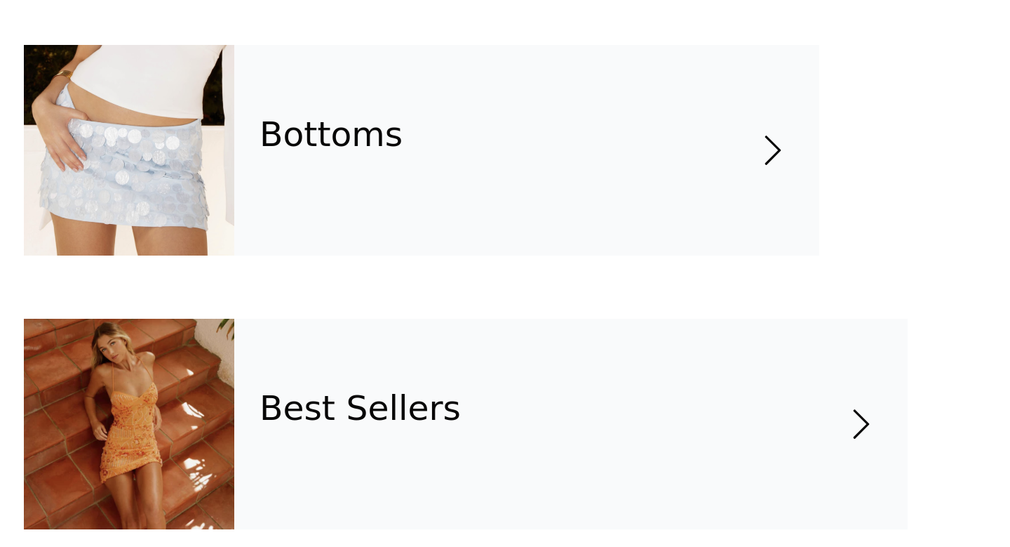
click at [524, 368] on div "Best Sellers" at bounding box center [540, 379] width 225 height 70
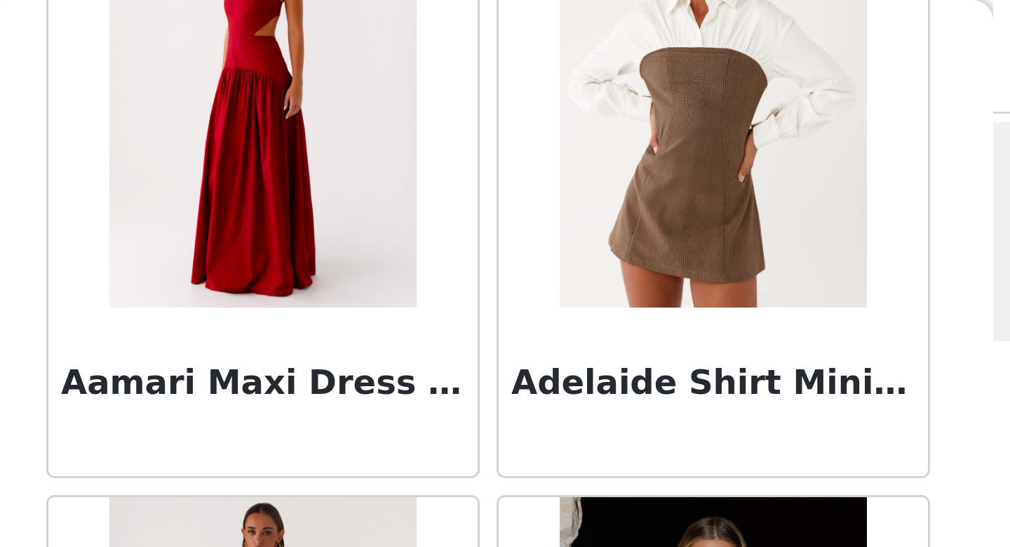
scroll to position [0, 0]
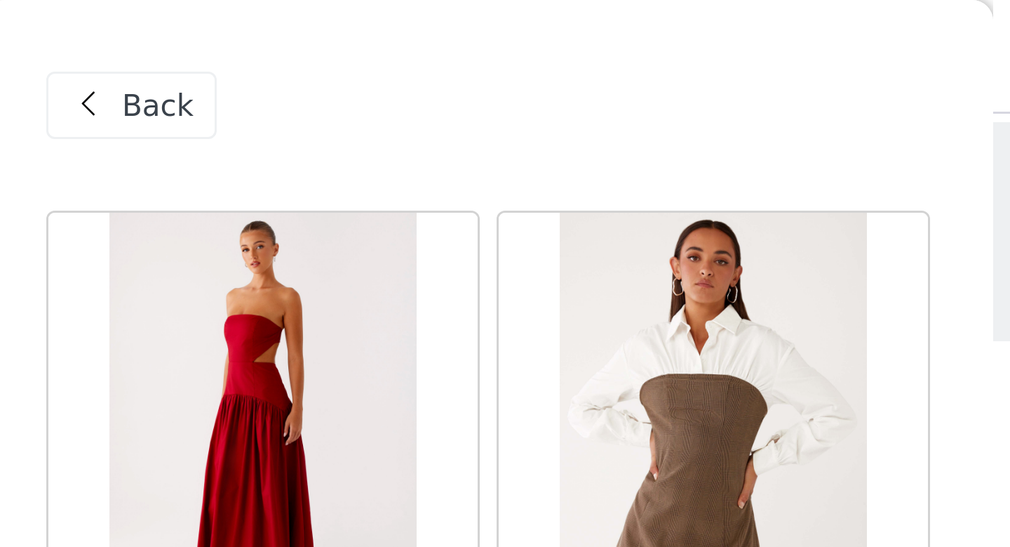
click at [407, 34] on div "Back" at bounding box center [386, 35] width 57 height 22
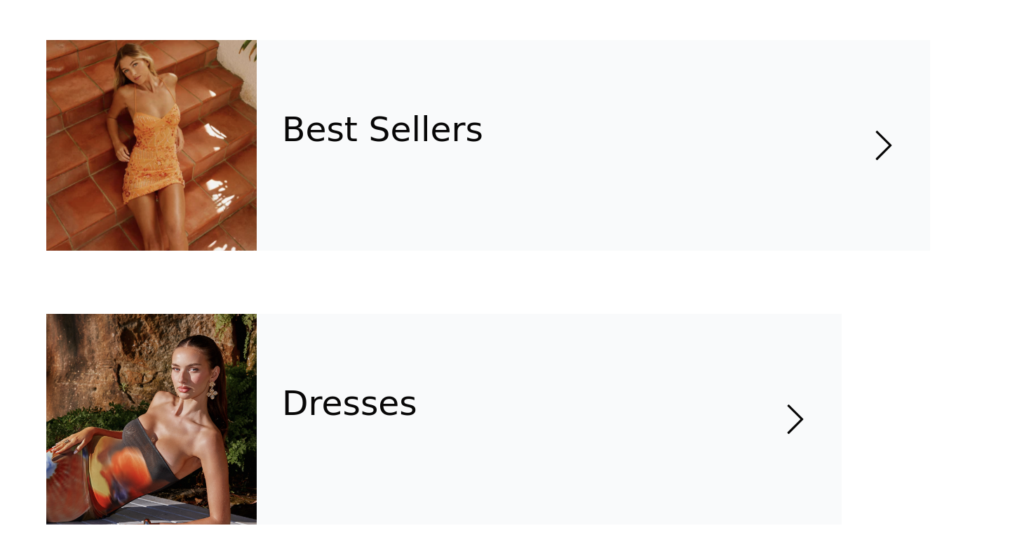
scroll to position [1, 0]
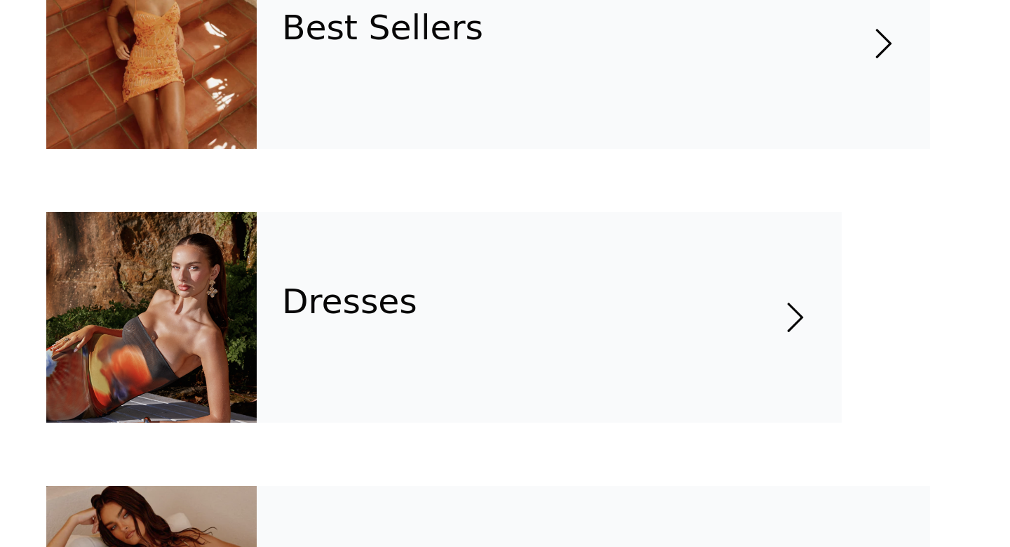
click at [523, 491] on div "Dresses" at bounding box center [525, 470] width 195 height 70
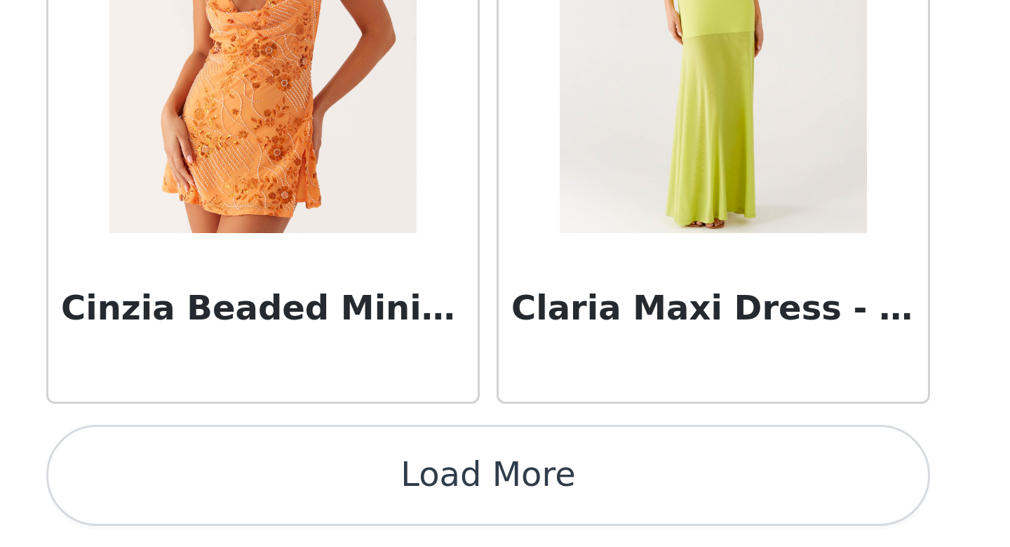
scroll to position [65, 0]
click at [515, 526] on button "Load More" at bounding box center [505, 523] width 295 height 34
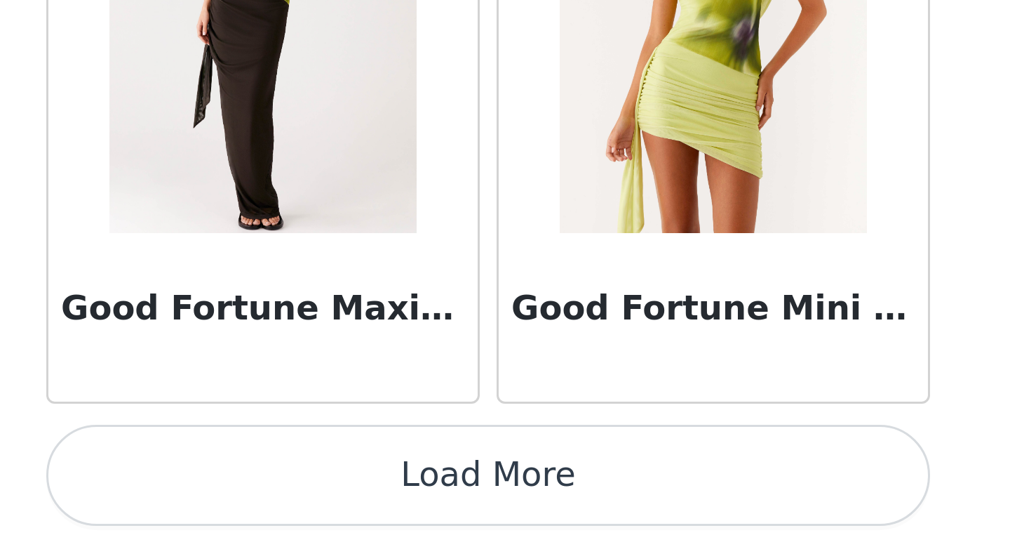
click at [515, 526] on button "Load More" at bounding box center [505, 523] width 295 height 34
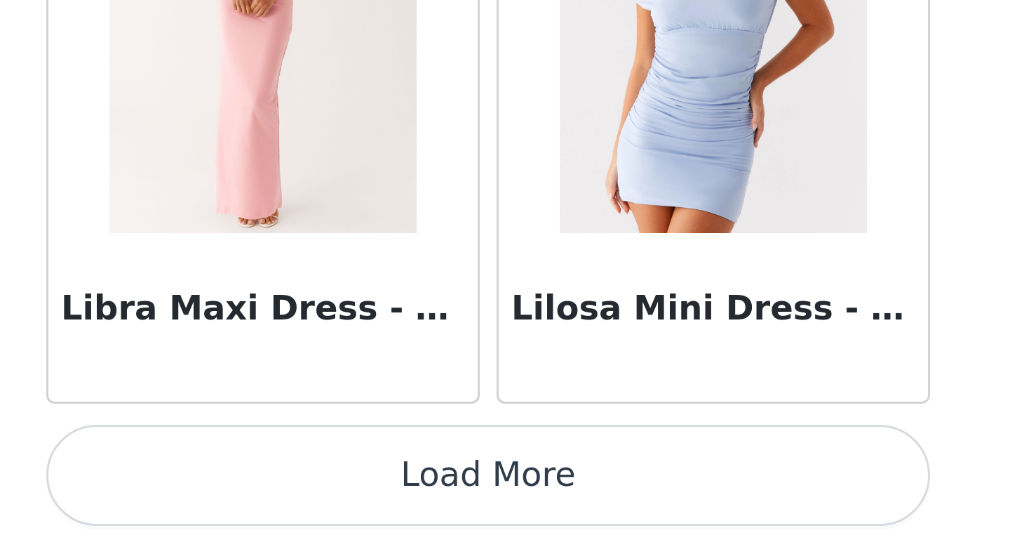
click at [515, 526] on button "Load More" at bounding box center [505, 523] width 295 height 34
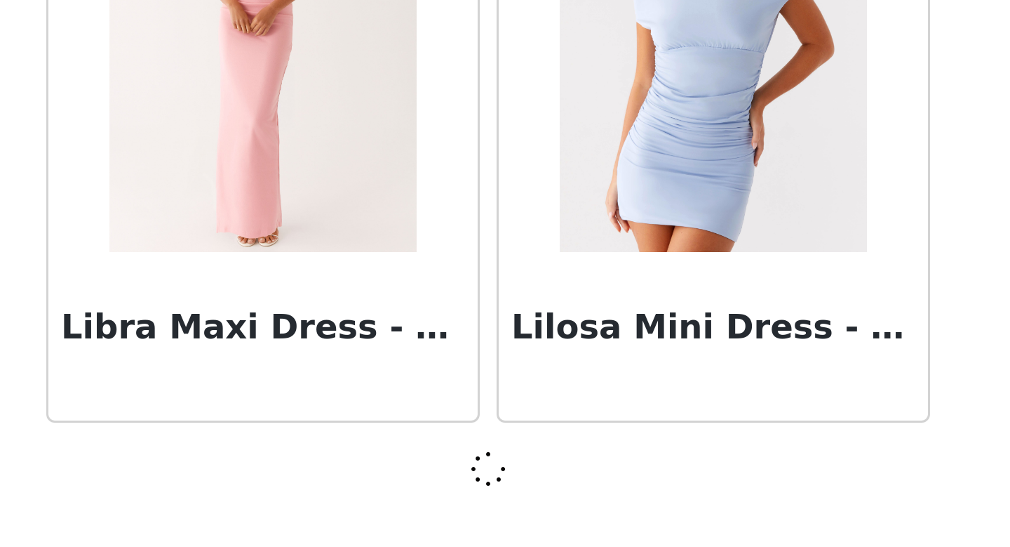
scroll to position [5663, 0]
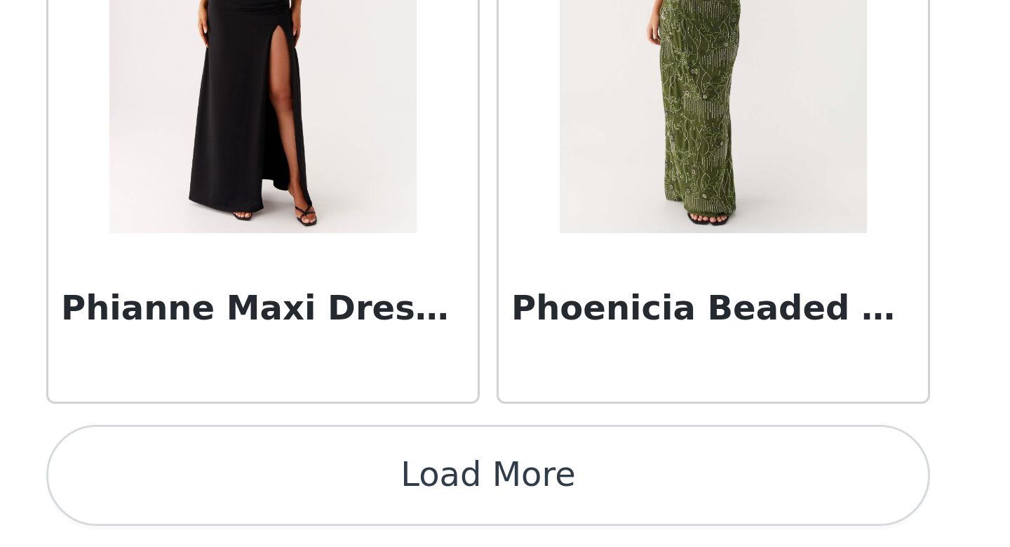
click at [515, 526] on button "Load More" at bounding box center [505, 523] width 295 height 34
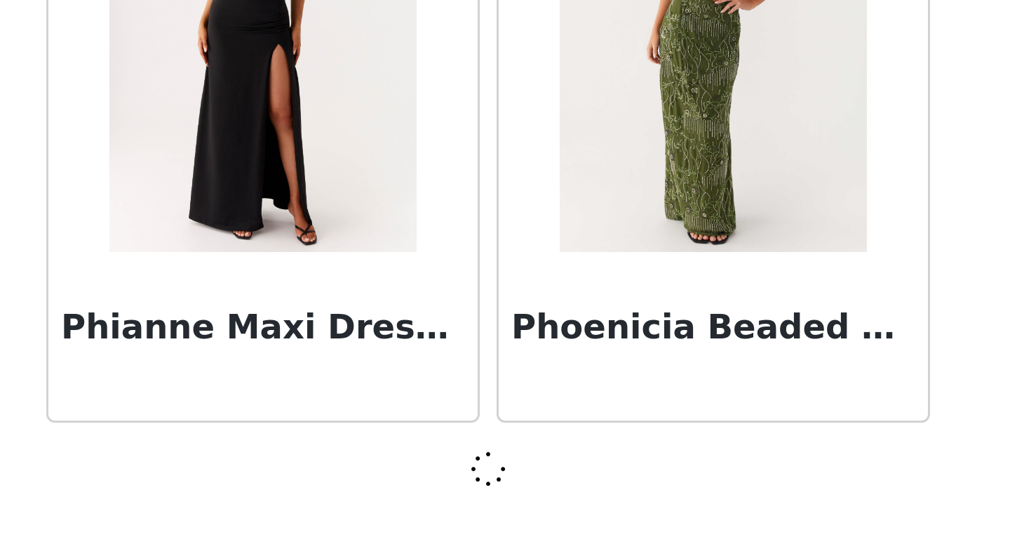
scroll to position [7698, 0]
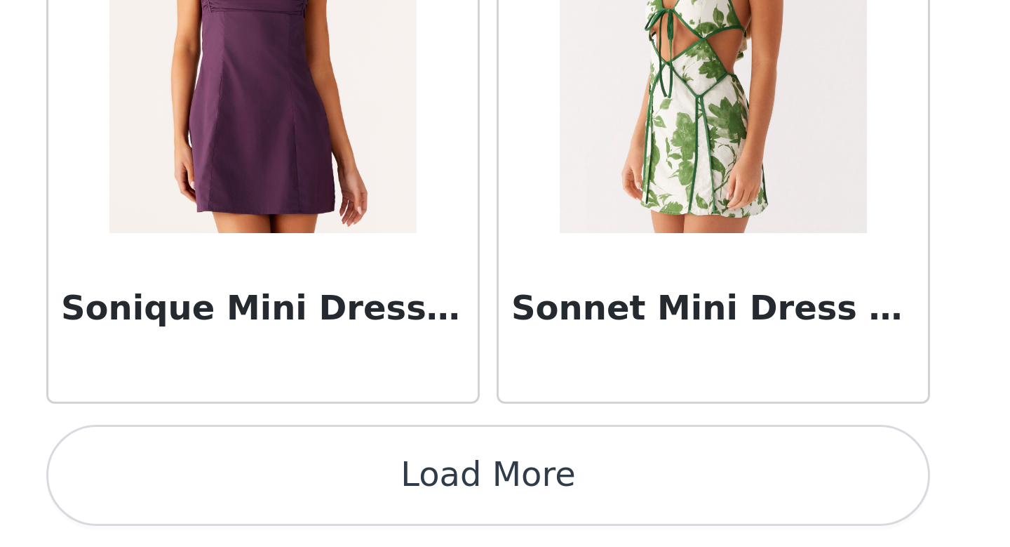
click at [515, 526] on button "Load More" at bounding box center [505, 523] width 295 height 34
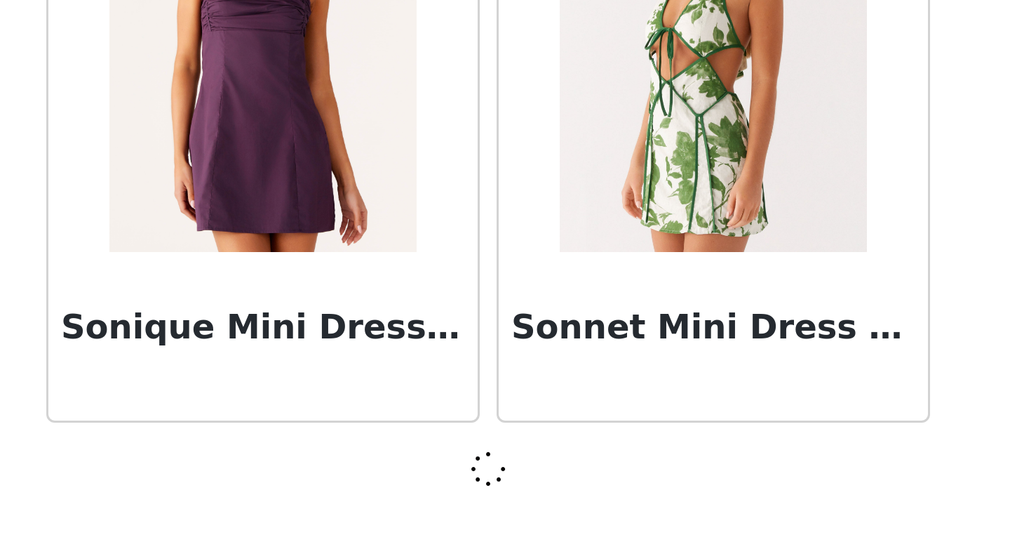
scroll to position [9732, 0]
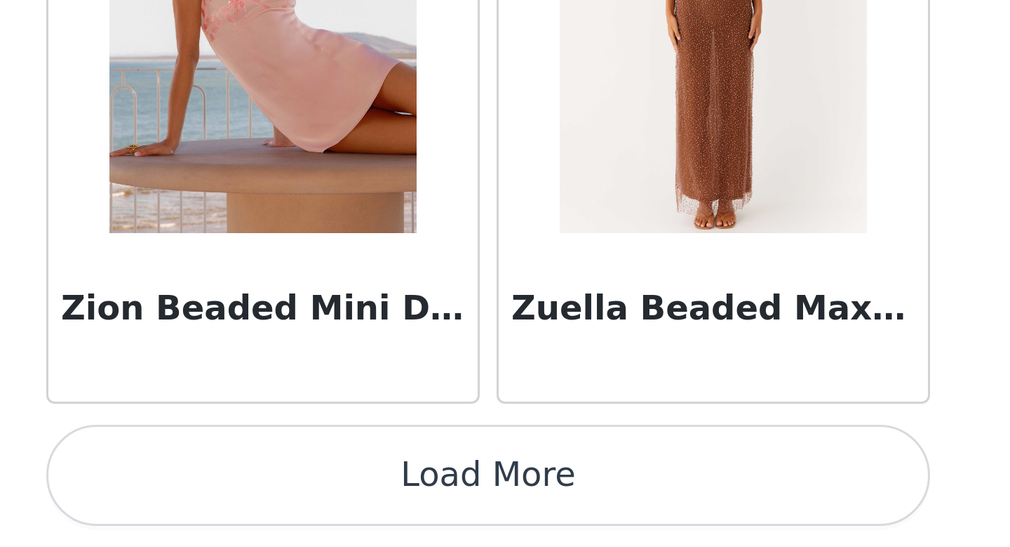
click at [515, 526] on button "Load More" at bounding box center [505, 523] width 295 height 34
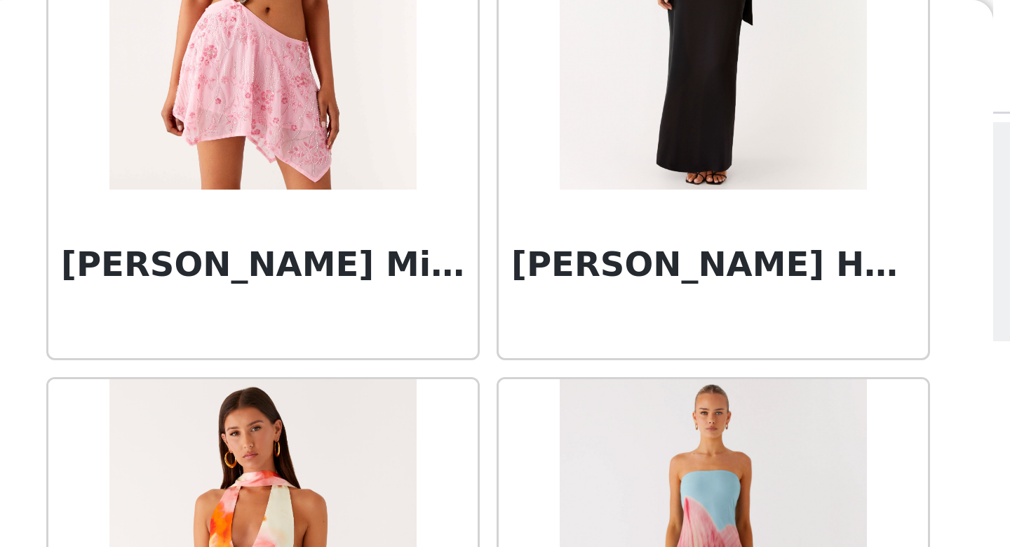
scroll to position [0, 0]
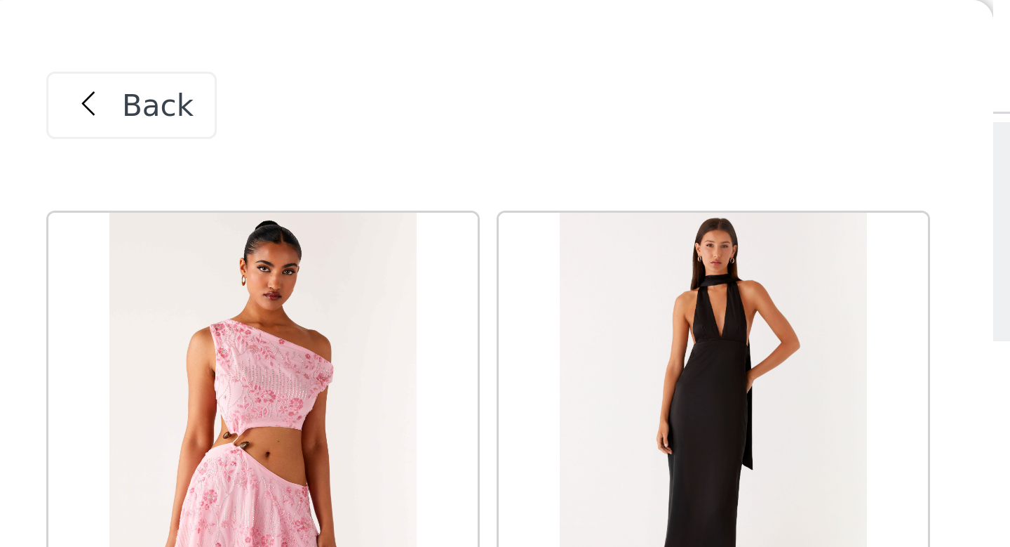
click at [380, 41] on div "Back" at bounding box center [386, 35] width 57 height 22
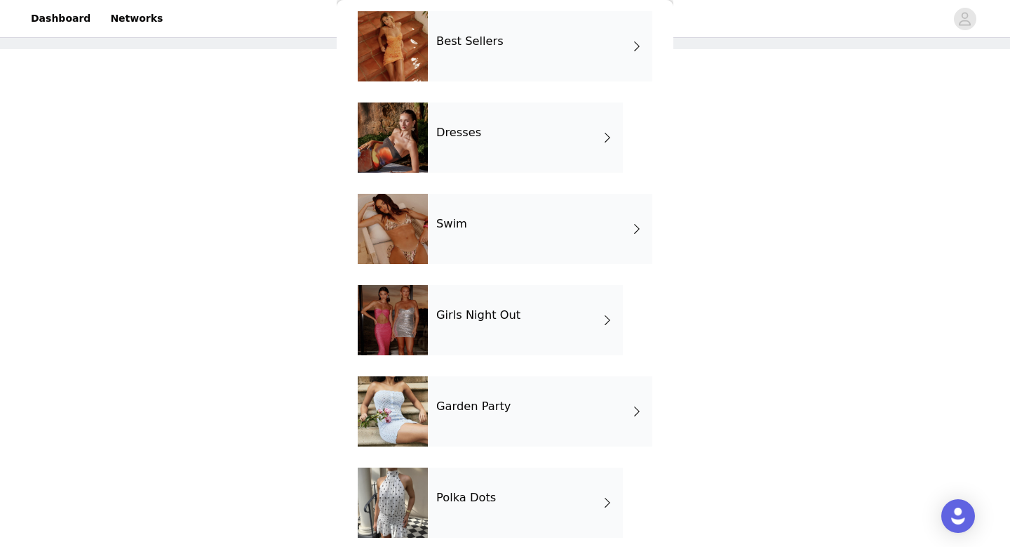
scroll to position [344, 0]
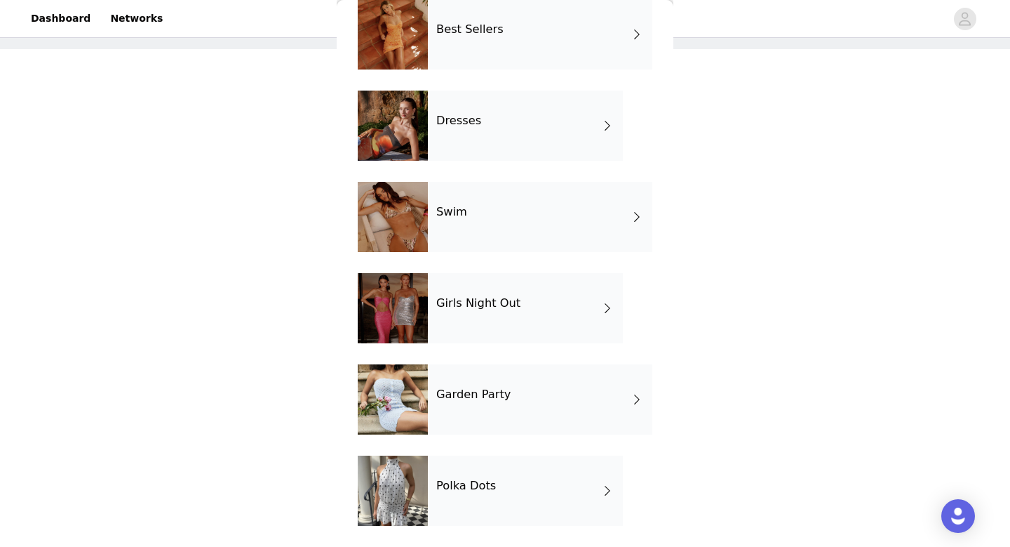
click at [540, 314] on div "Girls Night Out" at bounding box center [525, 308] width 195 height 70
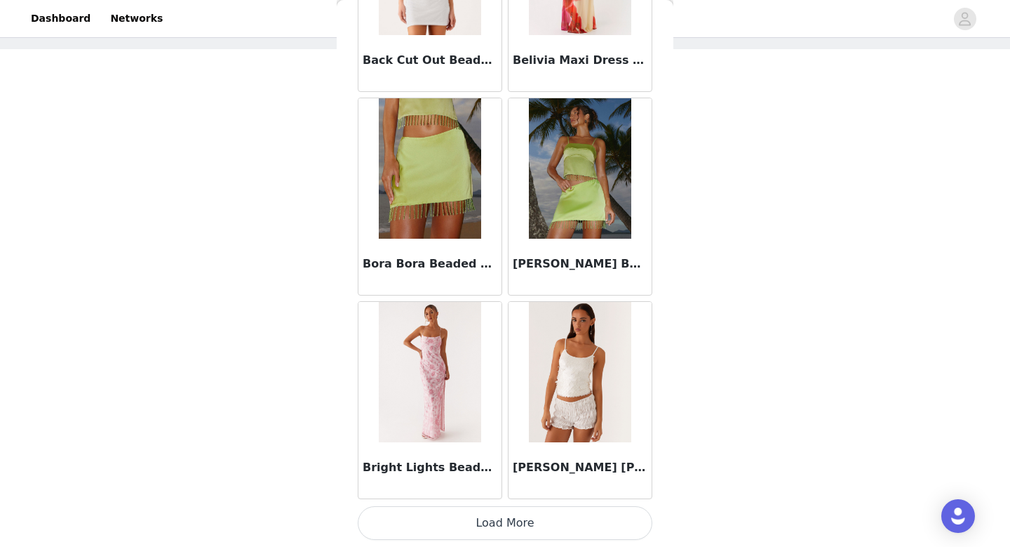
scroll to position [65, 0]
click at [499, 530] on button "Load More" at bounding box center [505, 523] width 295 height 34
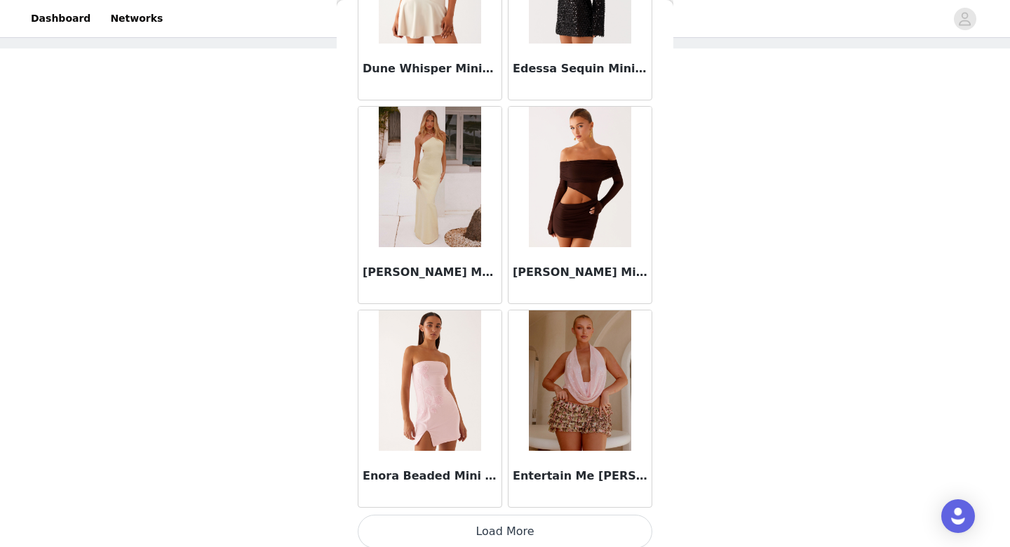
scroll to position [3635, 0]
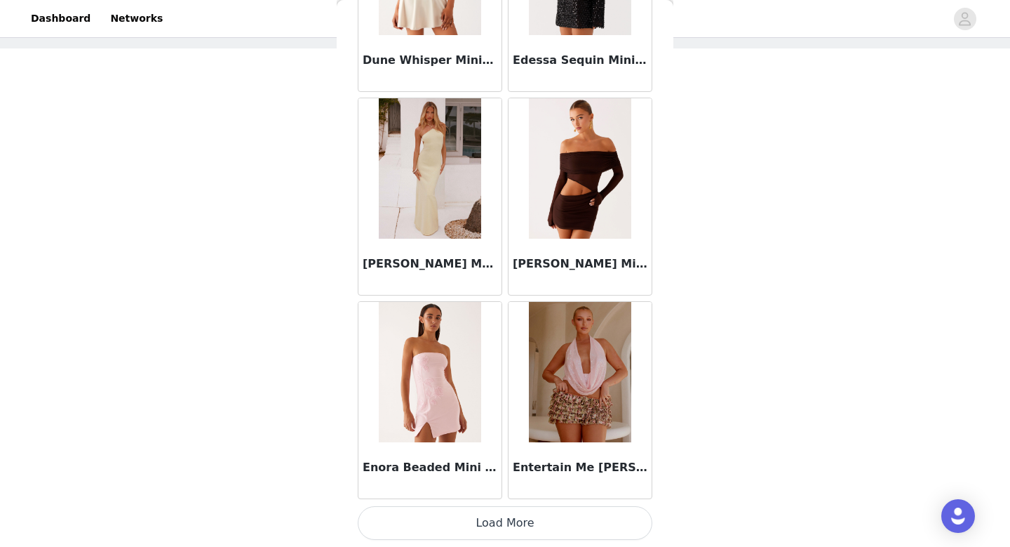
click at [452, 512] on button "Load More" at bounding box center [505, 523] width 295 height 34
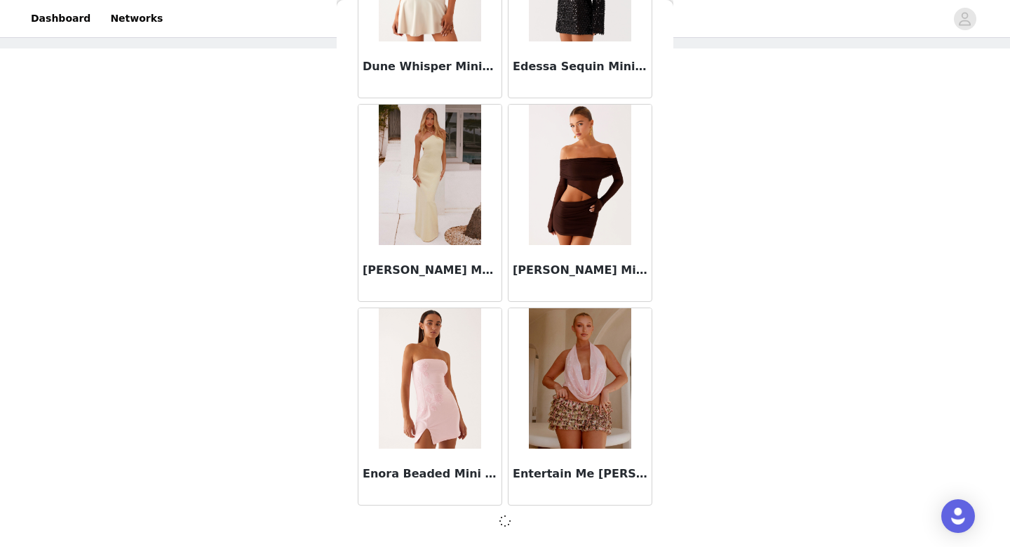
scroll to position [3629, 0]
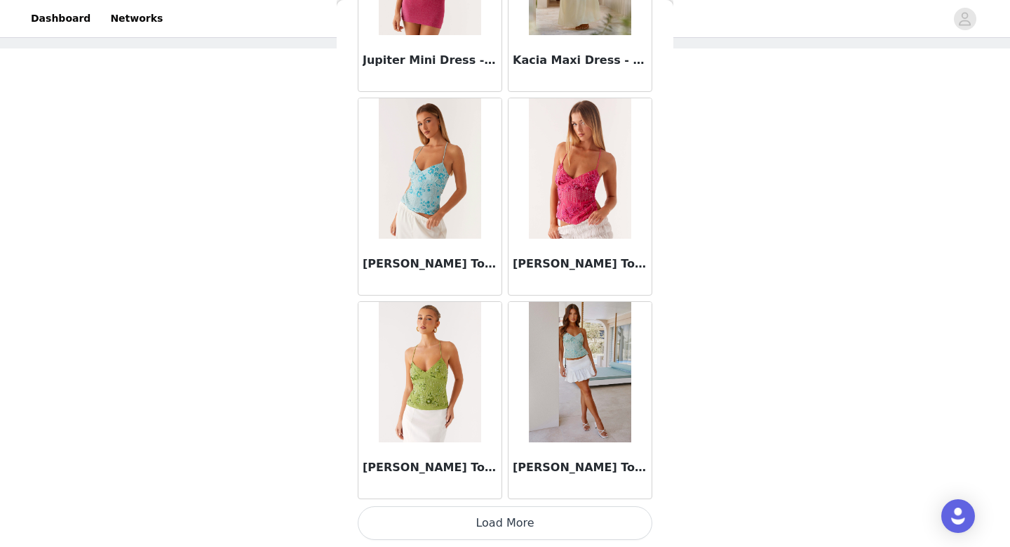
click at [452, 512] on button "Load More" at bounding box center [505, 523] width 295 height 34
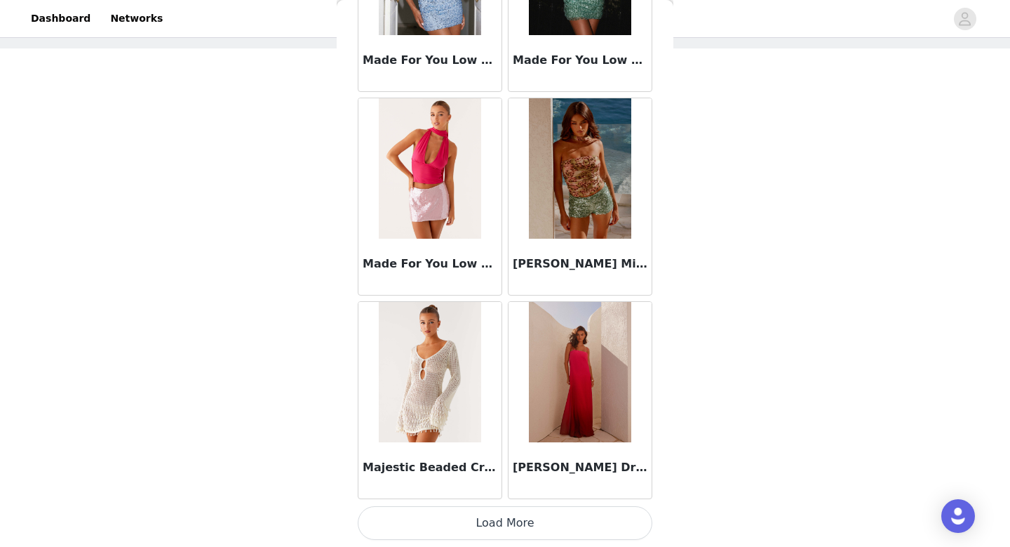
click at [452, 512] on button "Load More" at bounding box center [505, 523] width 295 height 34
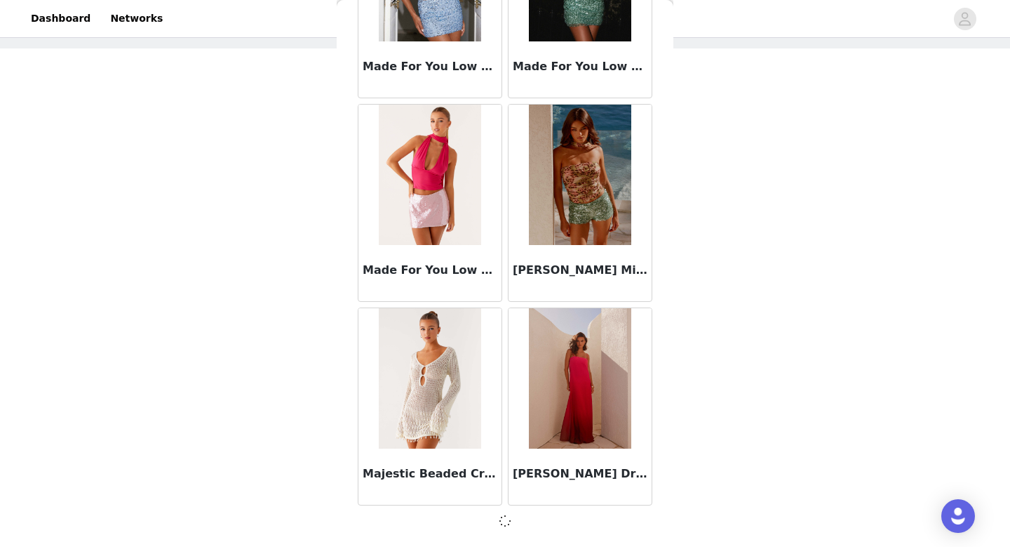
scroll to position [7698, 0]
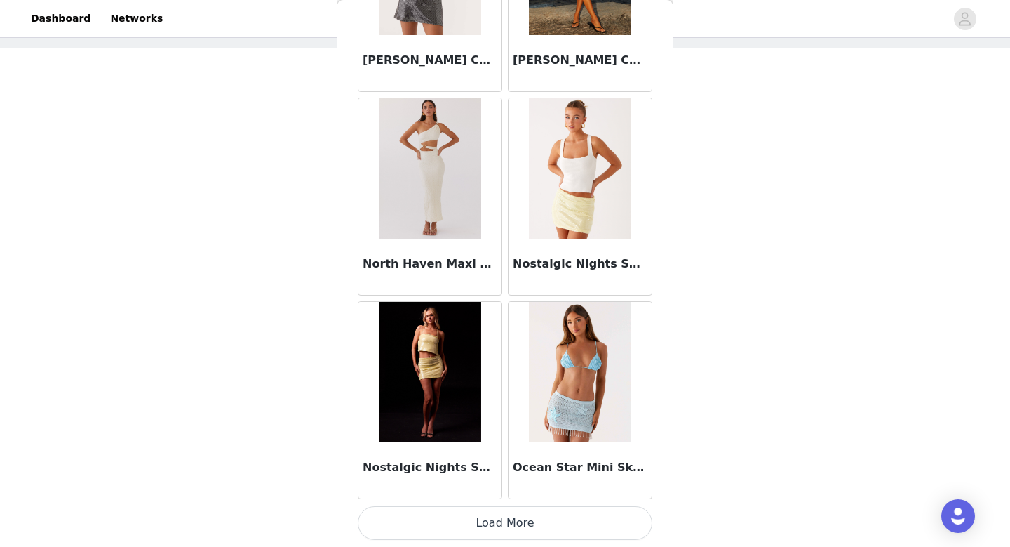
click at [452, 512] on button "Load More" at bounding box center [505, 523] width 295 height 34
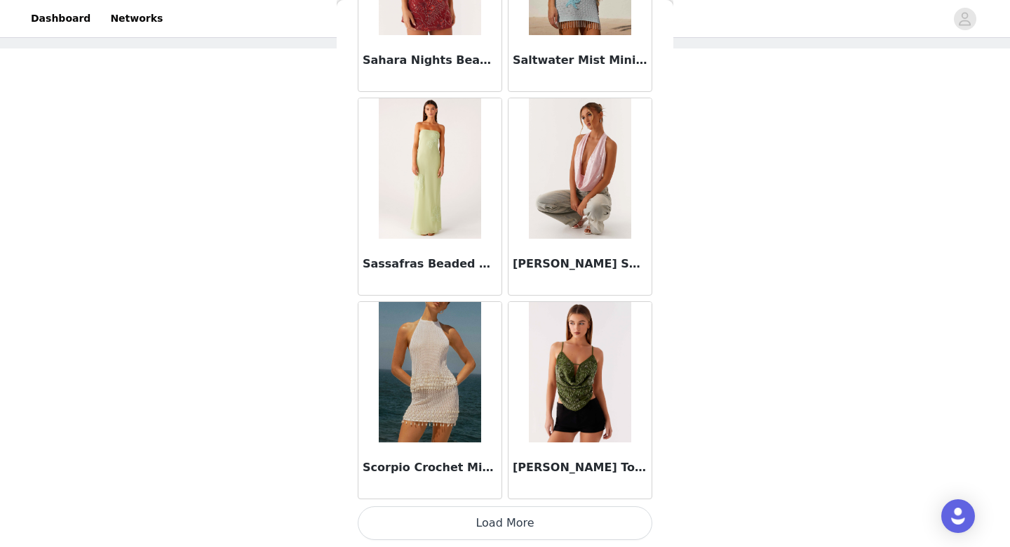
click at [452, 512] on button "Load More" at bounding box center [505, 523] width 295 height 34
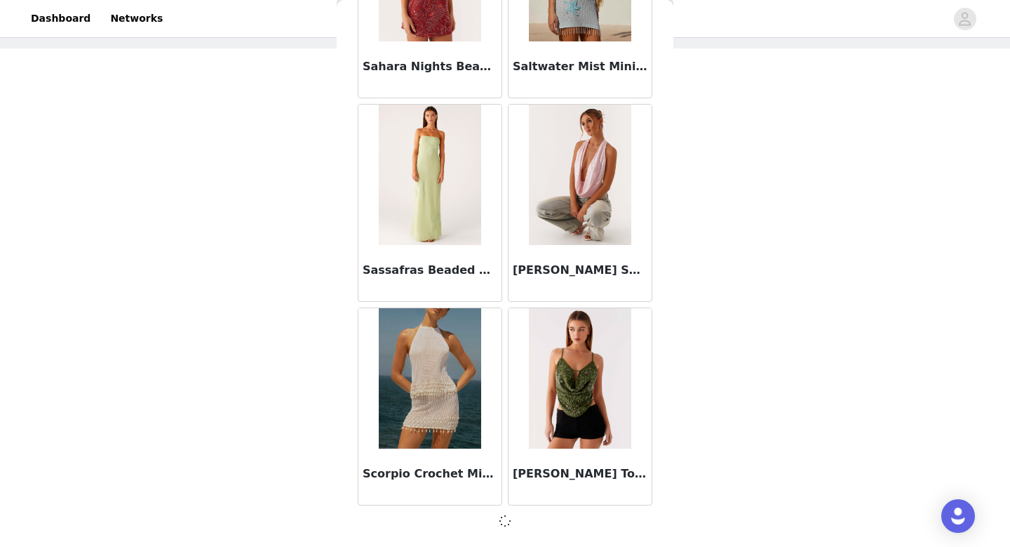
scroll to position [11767, 0]
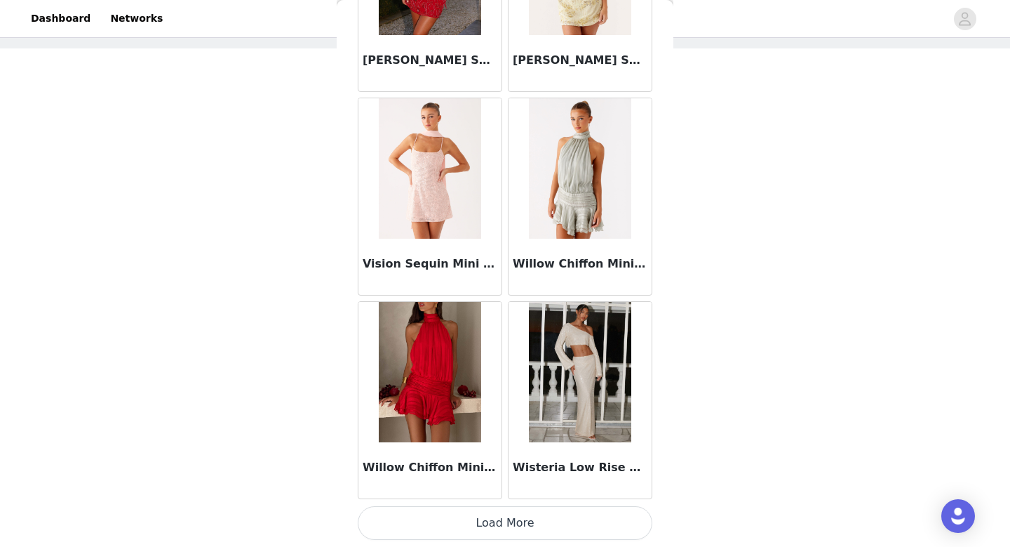
click at [452, 512] on button "Load More" at bounding box center [505, 523] width 295 height 34
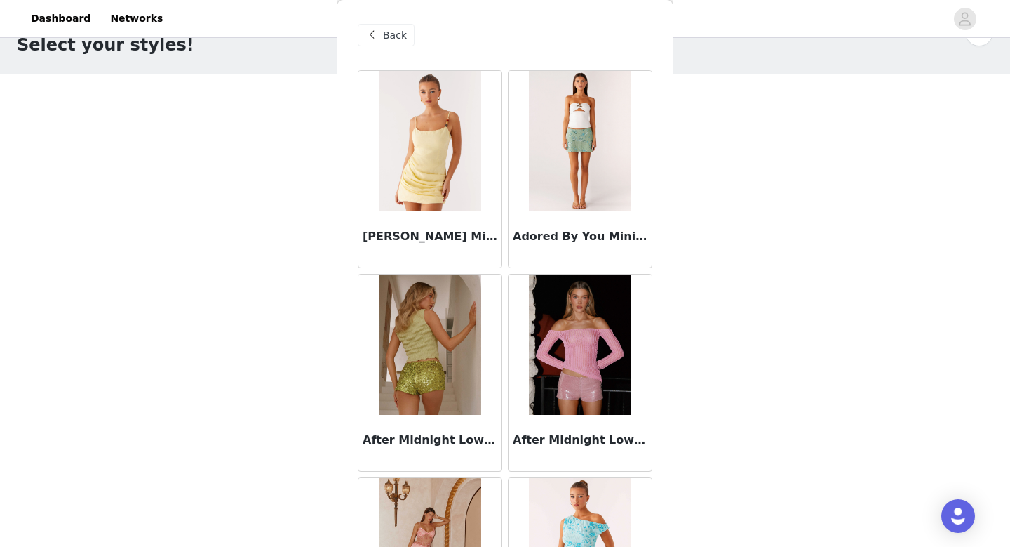
scroll to position [25, 0]
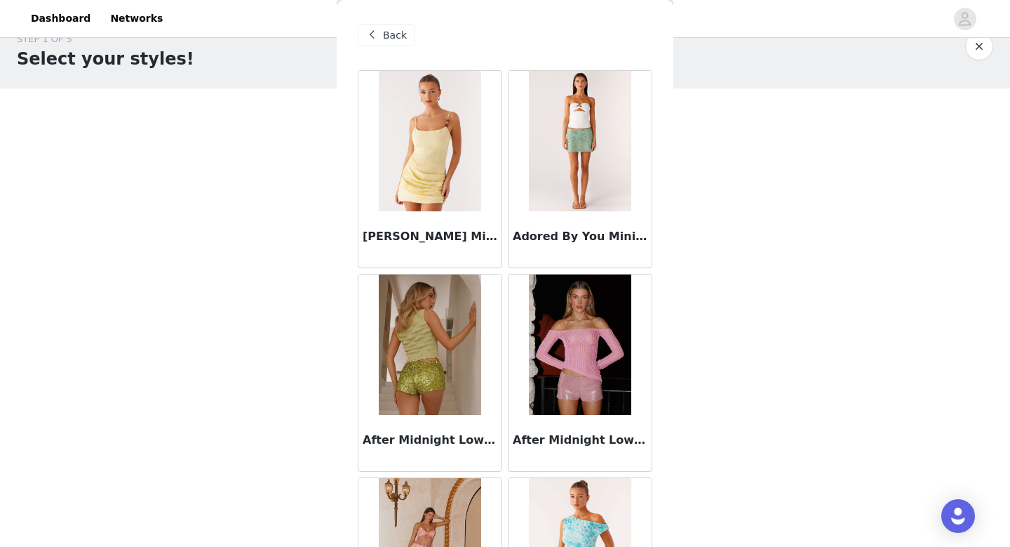
click at [393, 37] on span "Back" at bounding box center [395, 35] width 24 height 15
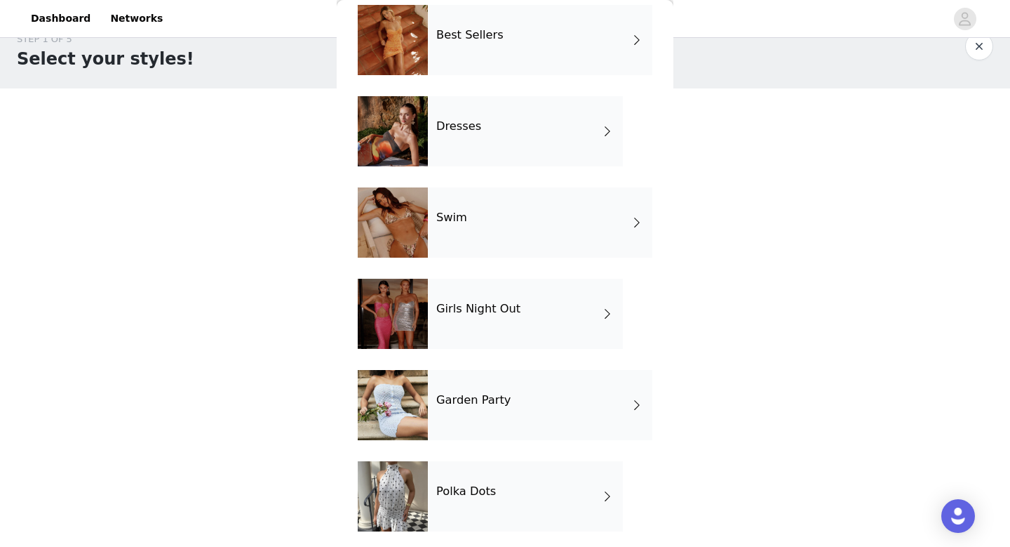
scroll to position [344, 0]
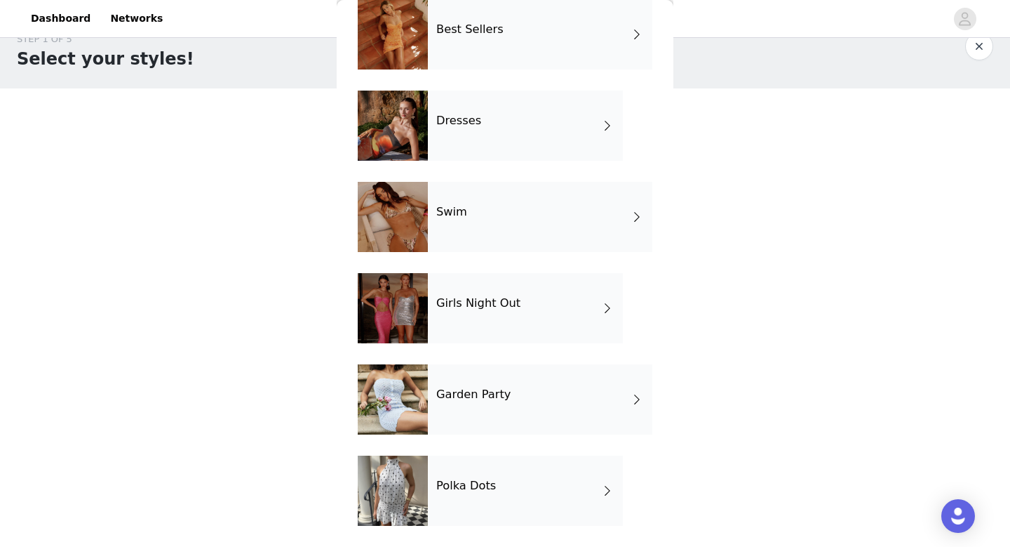
click at [504, 403] on div "Garden Party" at bounding box center [540, 399] width 225 height 70
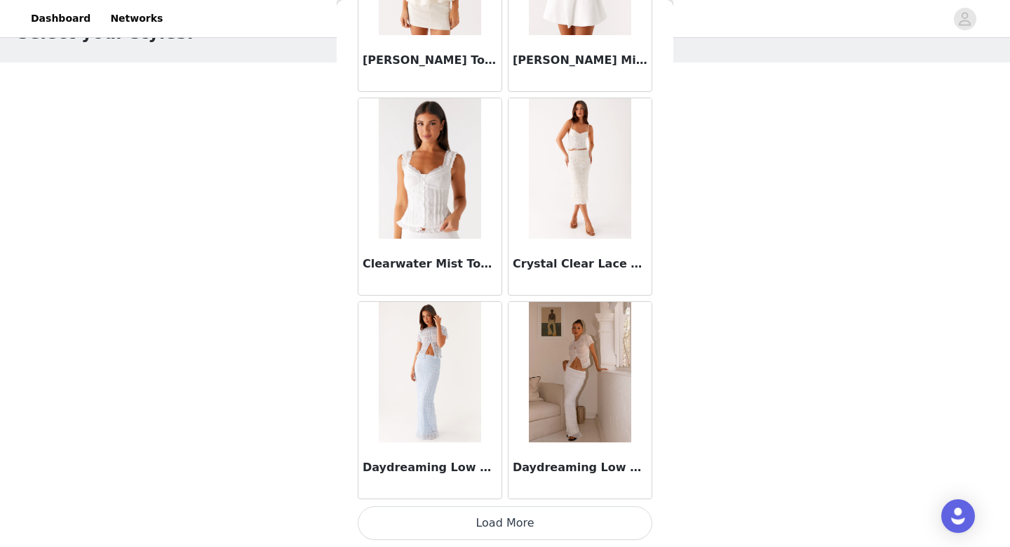
scroll to position [65, 0]
click at [484, 510] on button "Load More" at bounding box center [505, 523] width 295 height 34
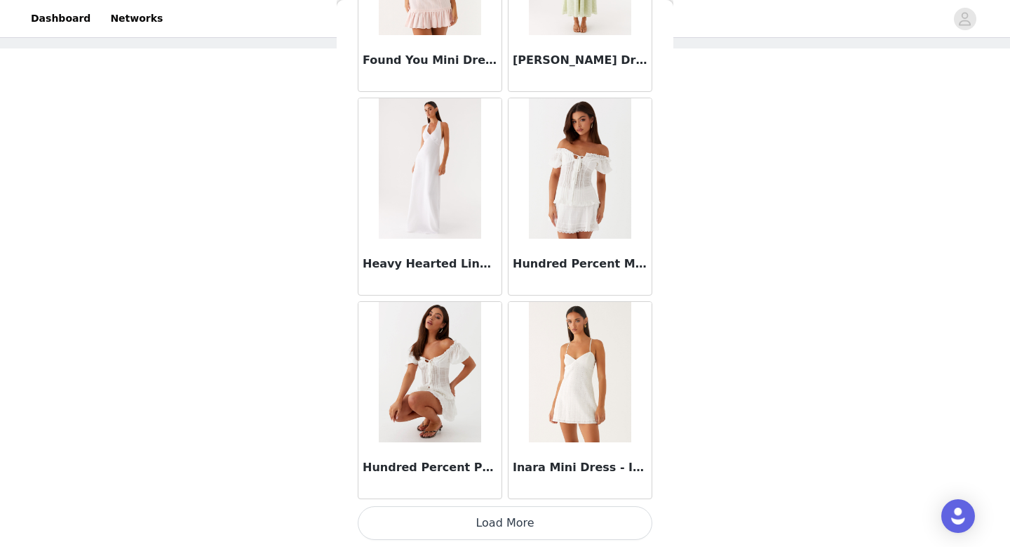
click at [484, 510] on button "Load More" at bounding box center [505, 523] width 295 height 34
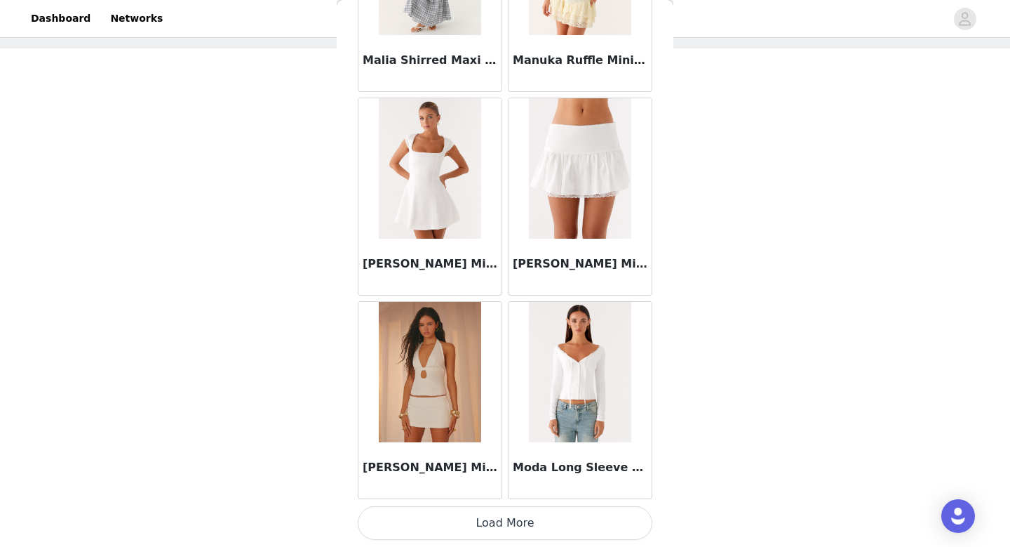
click at [484, 510] on button "Load More" at bounding box center [505, 523] width 295 height 34
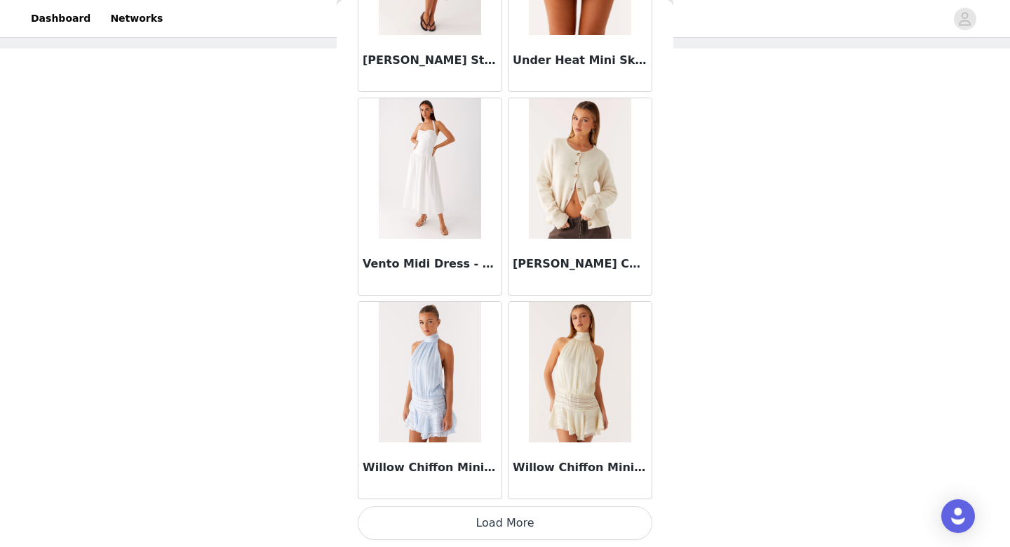
click at [484, 510] on button "Load More" at bounding box center [505, 523] width 295 height 34
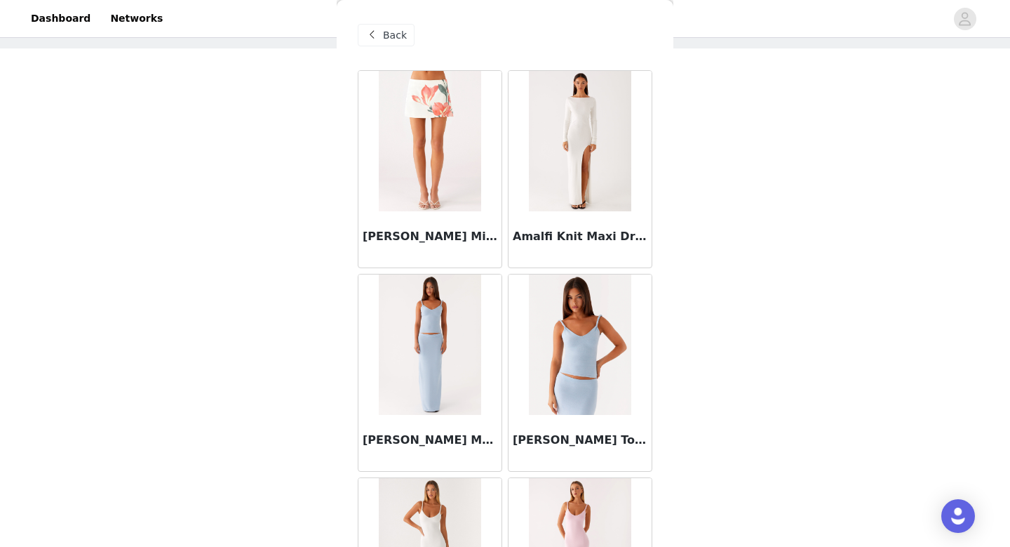
scroll to position [0, 0]
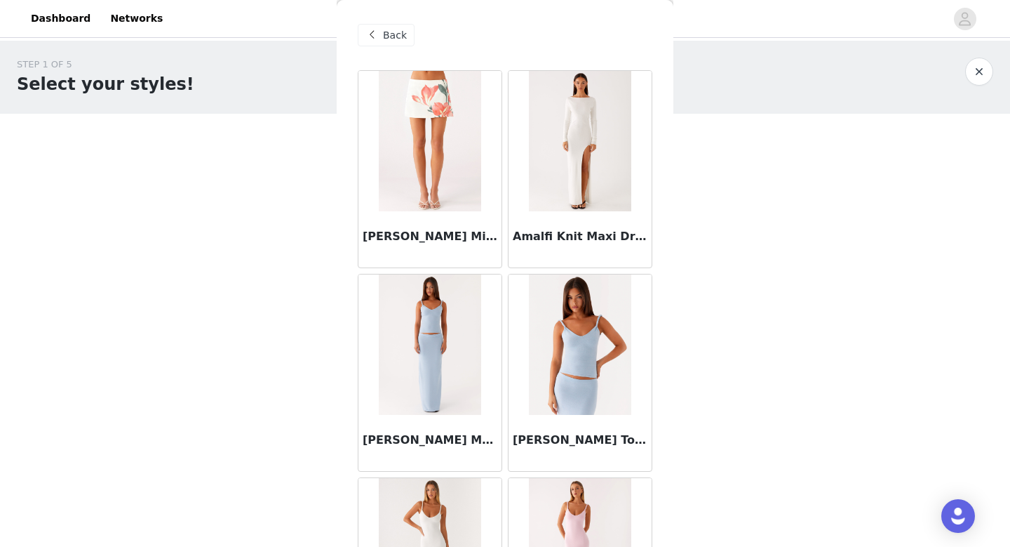
click at [384, 28] on span "Back" at bounding box center [395, 35] width 24 height 15
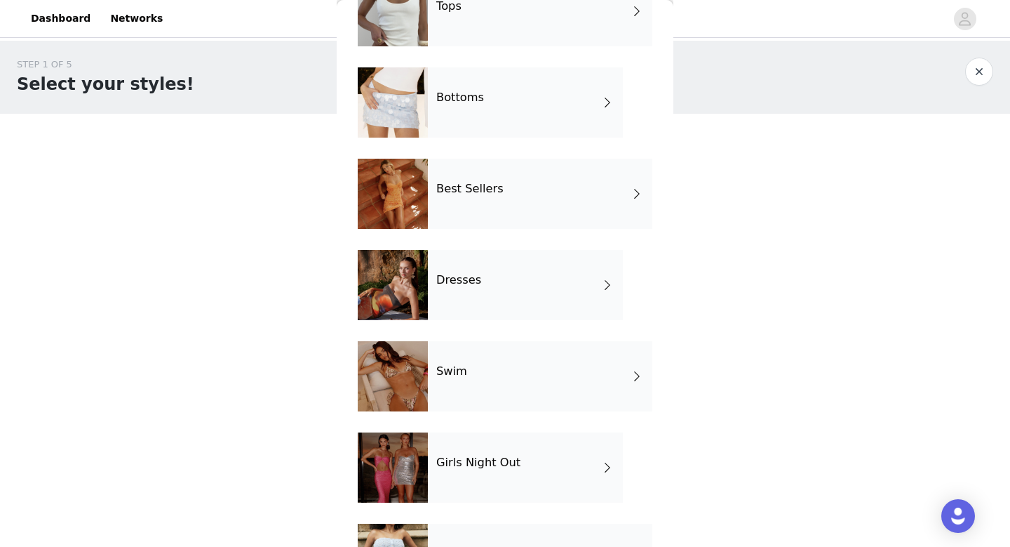
scroll to position [185, 0]
click at [477, 209] on div "Best Sellers" at bounding box center [540, 194] width 225 height 70
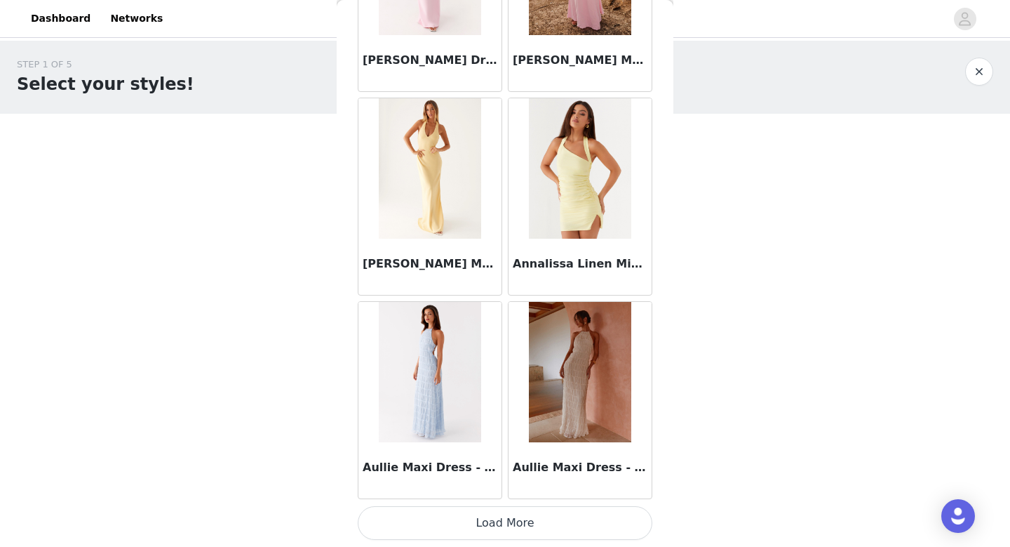
scroll to position [65, 0]
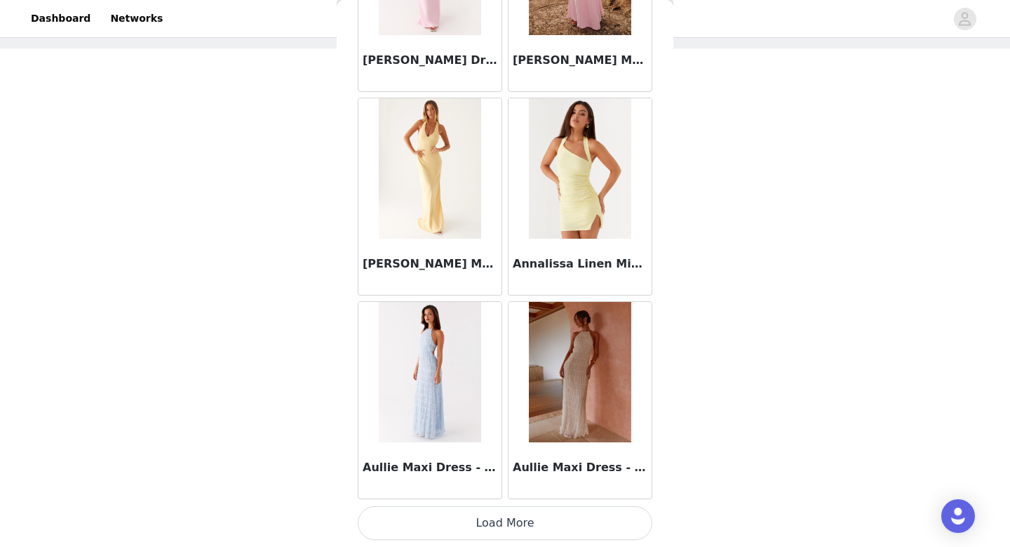
click at [457, 527] on button "Load More" at bounding box center [505, 523] width 295 height 34
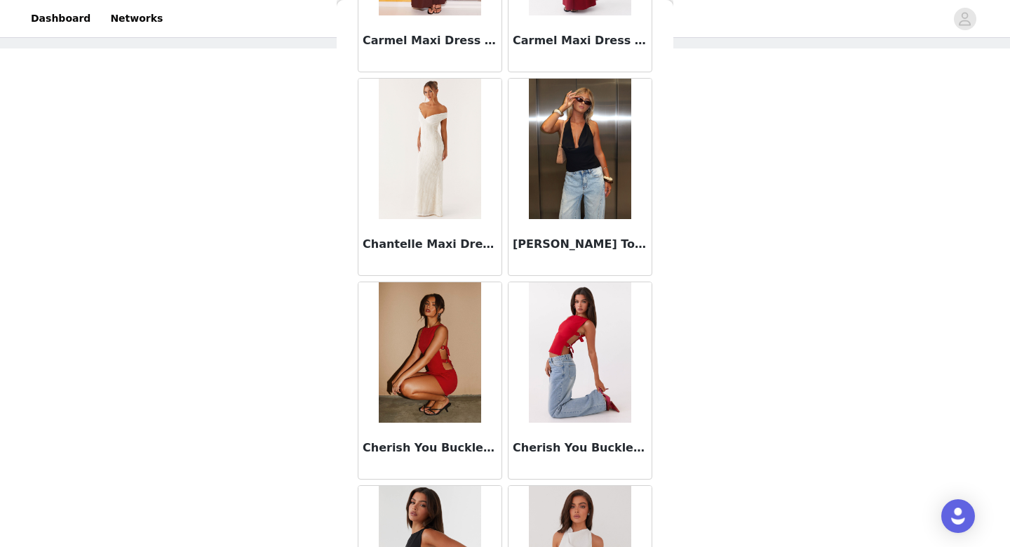
scroll to position [3635, 0]
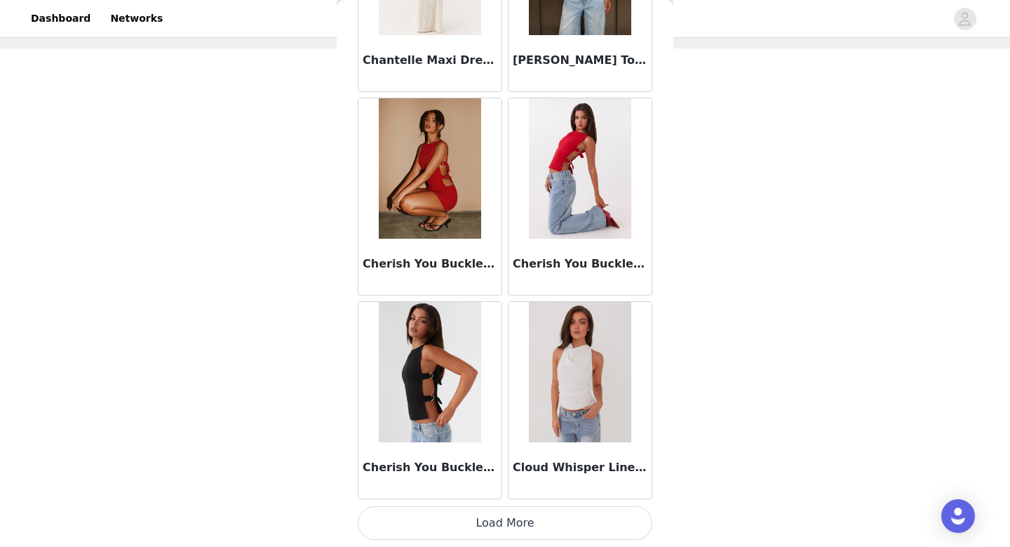
click at [488, 521] on button "Load More" at bounding box center [505, 523] width 295 height 34
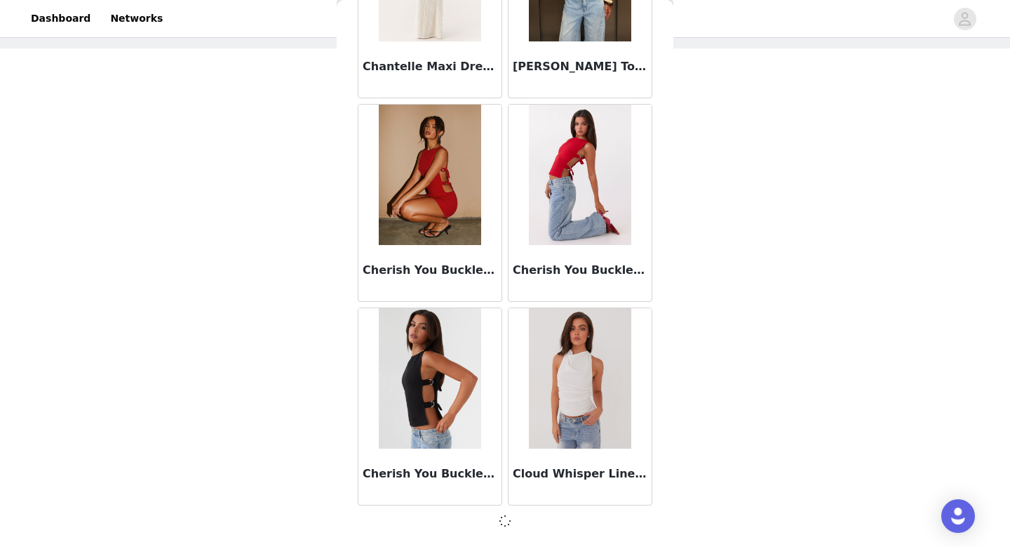
scroll to position [3629, 0]
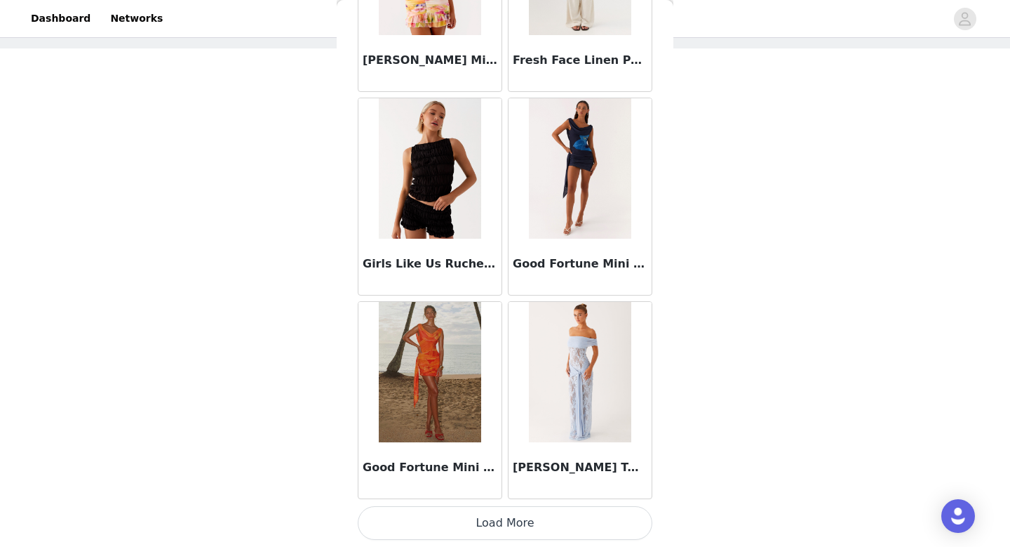
click at [491, 523] on button "Load More" at bounding box center [505, 523] width 295 height 34
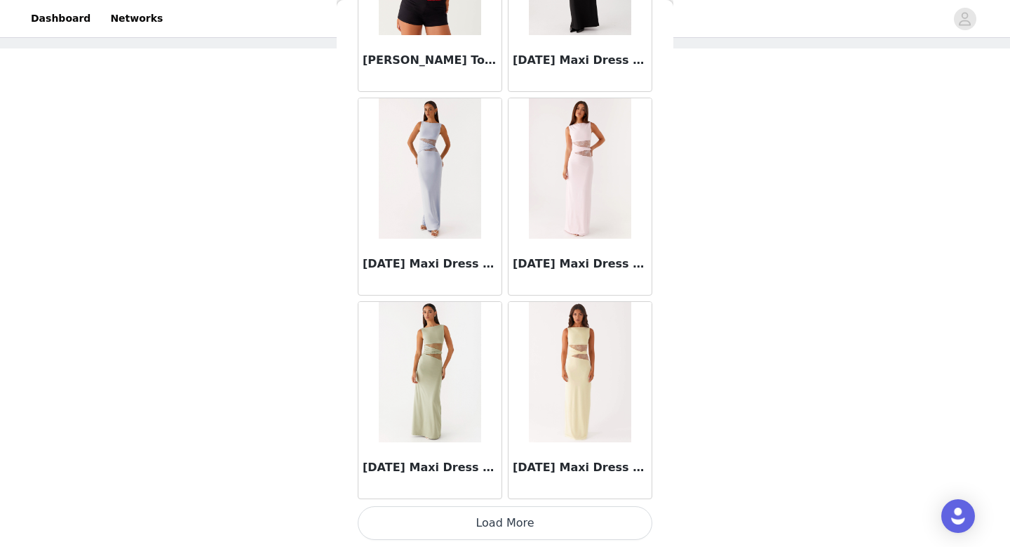
click at [491, 523] on button "Load More" at bounding box center [505, 523] width 295 height 34
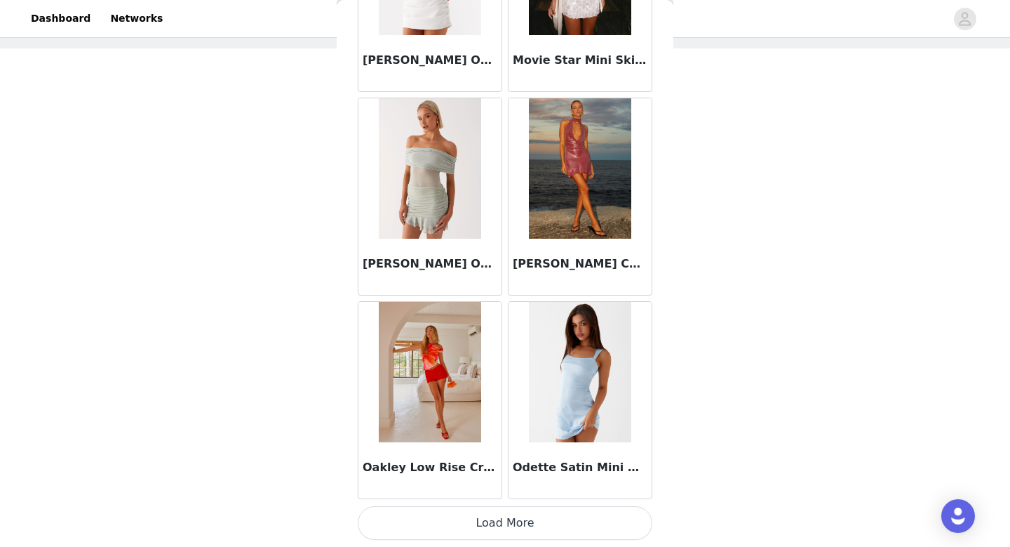
click at [491, 523] on button "Load More" at bounding box center [505, 523] width 295 height 34
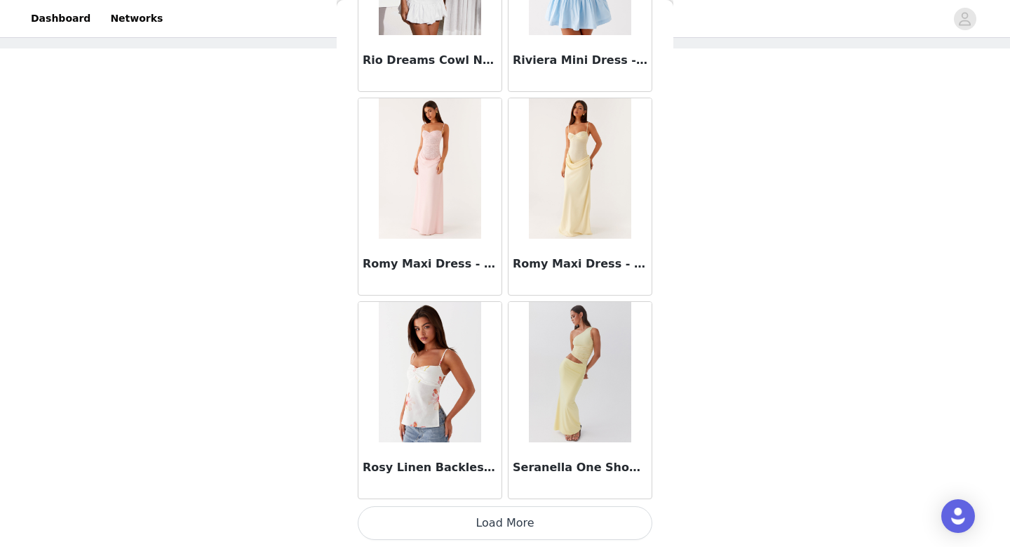
click at [491, 523] on button "Load More" at bounding box center [505, 523] width 295 height 34
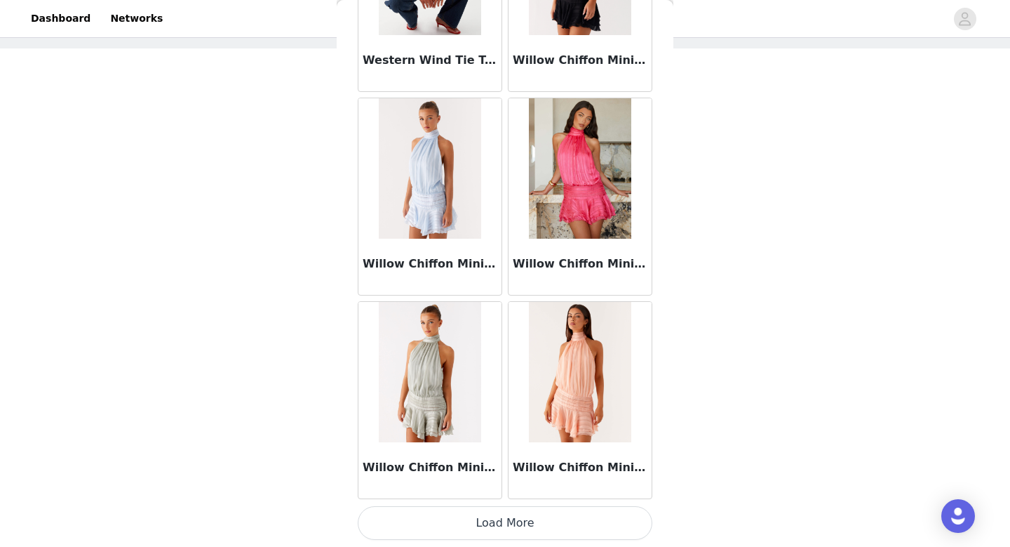
click at [491, 523] on button "Load More" at bounding box center [505, 523] width 295 height 34
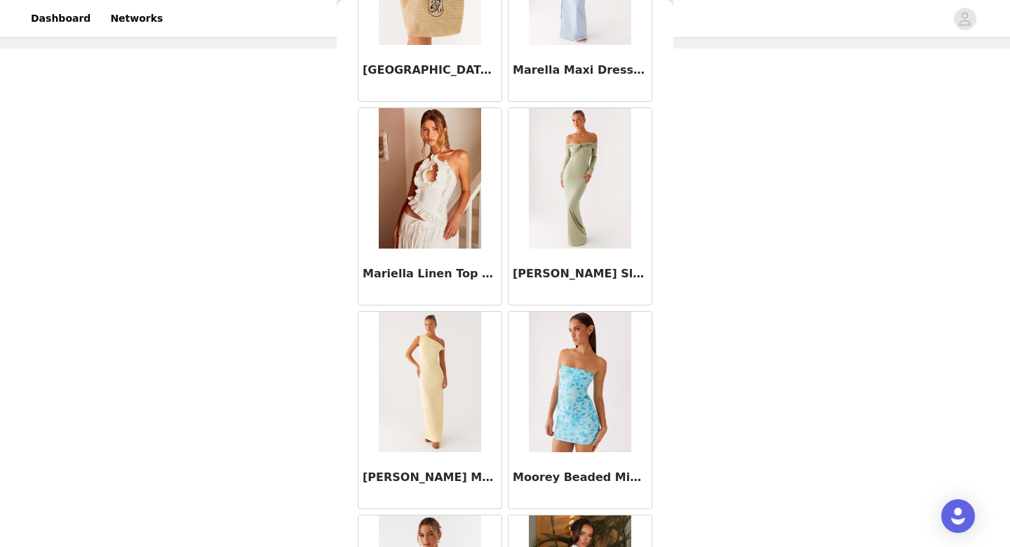
scroll to position [2608, 0]
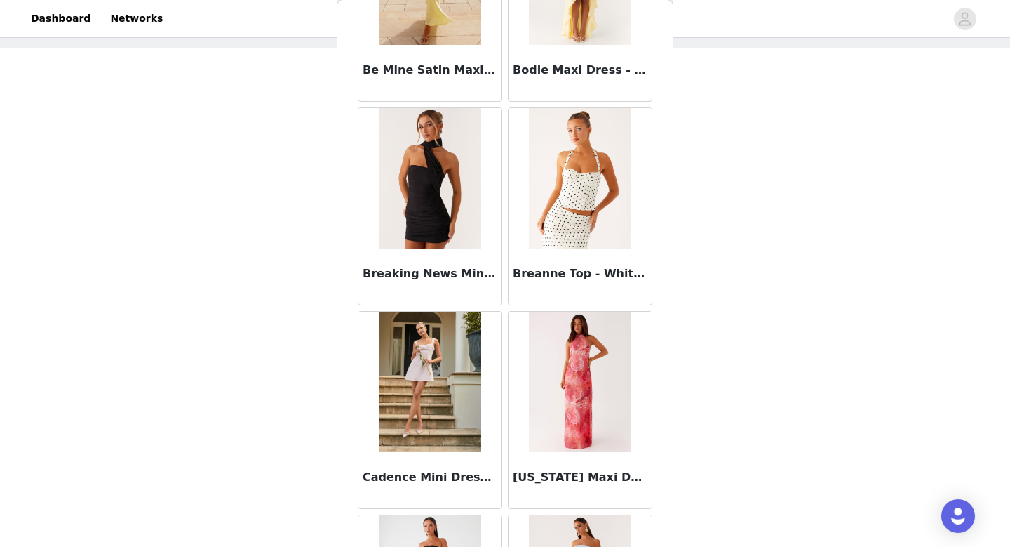
click at [765, 82] on div "STEP 1 OF 5 Select your styles! Please note that the sizes are in EU Sizes 2/3 …" at bounding box center [505, 210] width 1010 height 471
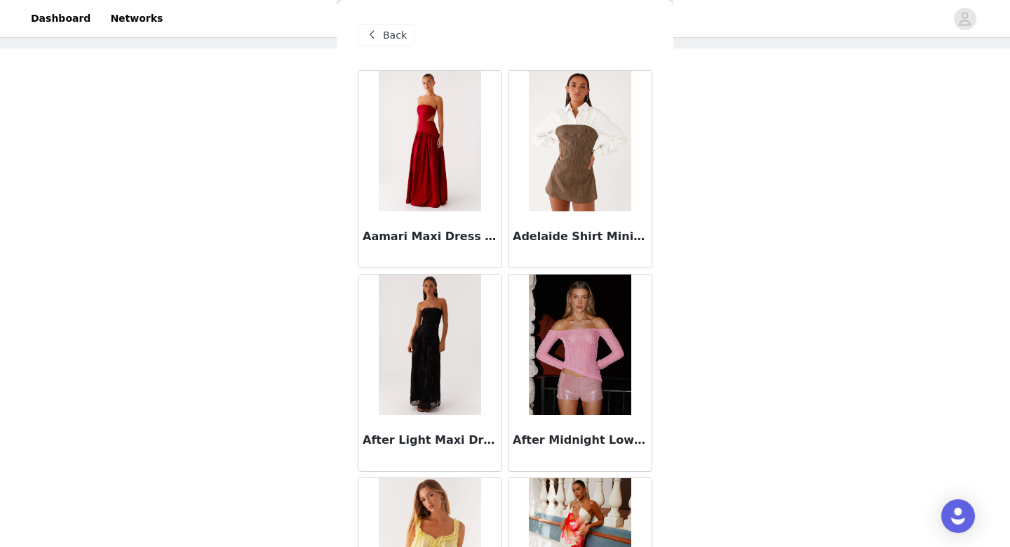
scroll to position [0, 0]
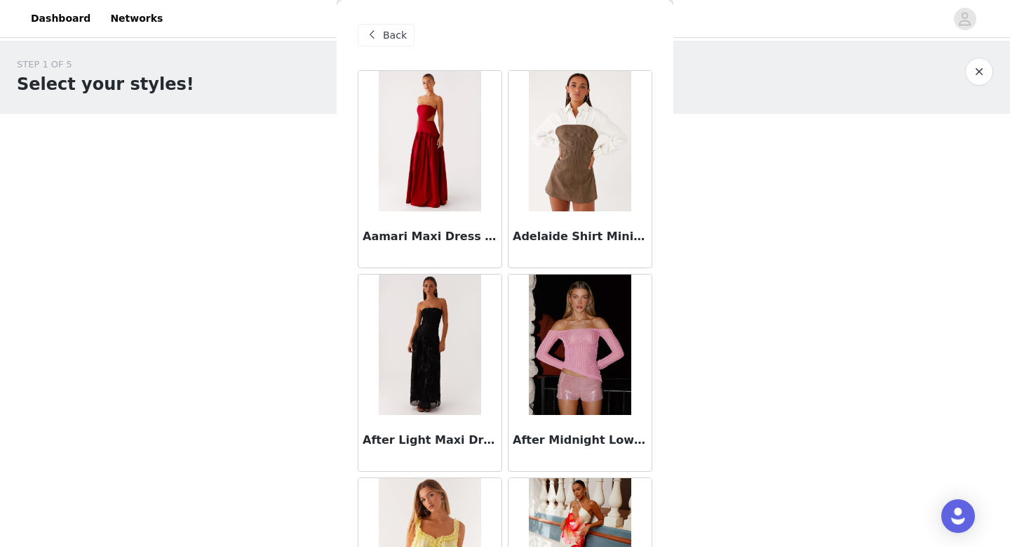
click at [392, 36] on span "Back" at bounding box center [395, 35] width 24 height 15
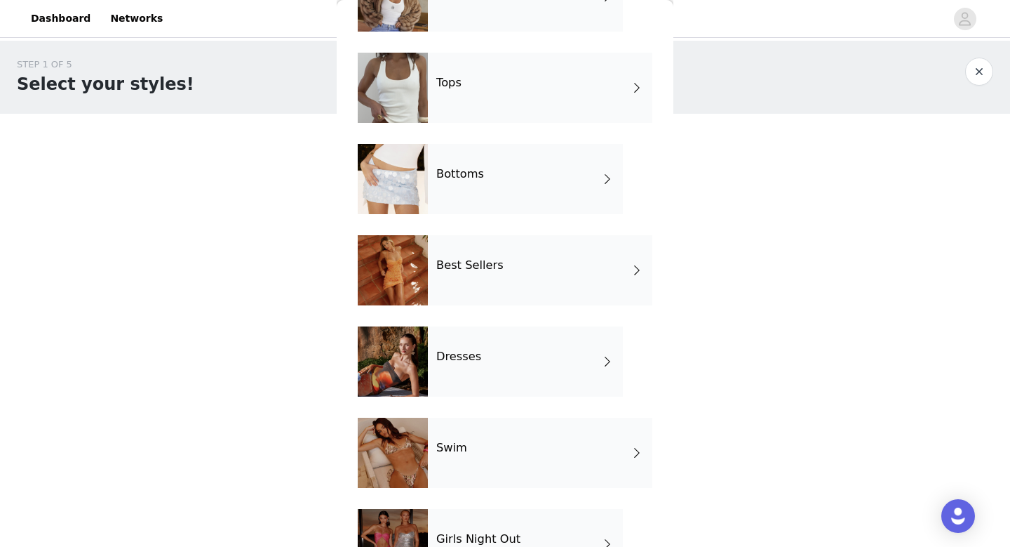
scroll to position [112, 0]
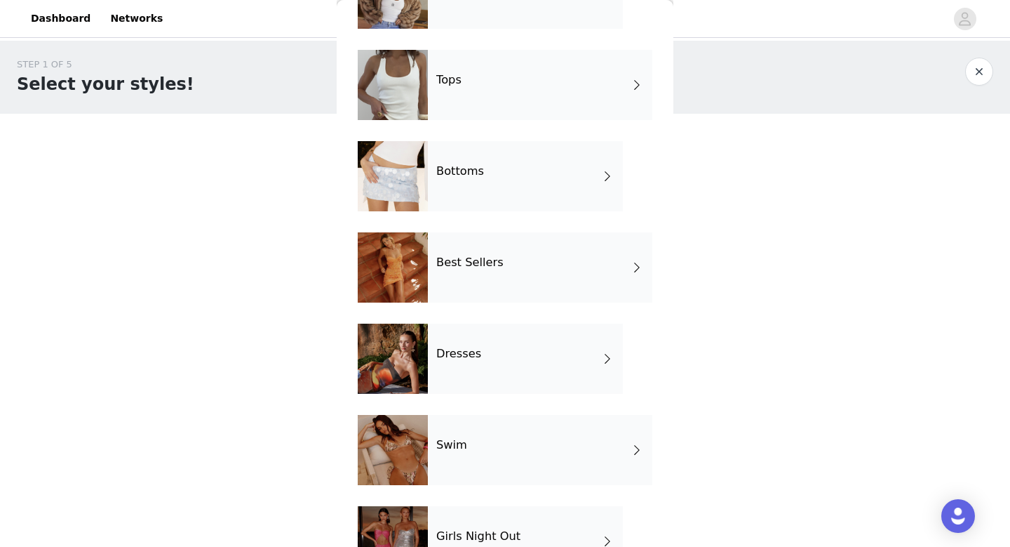
click at [460, 365] on div "Dresses" at bounding box center [525, 358] width 195 height 70
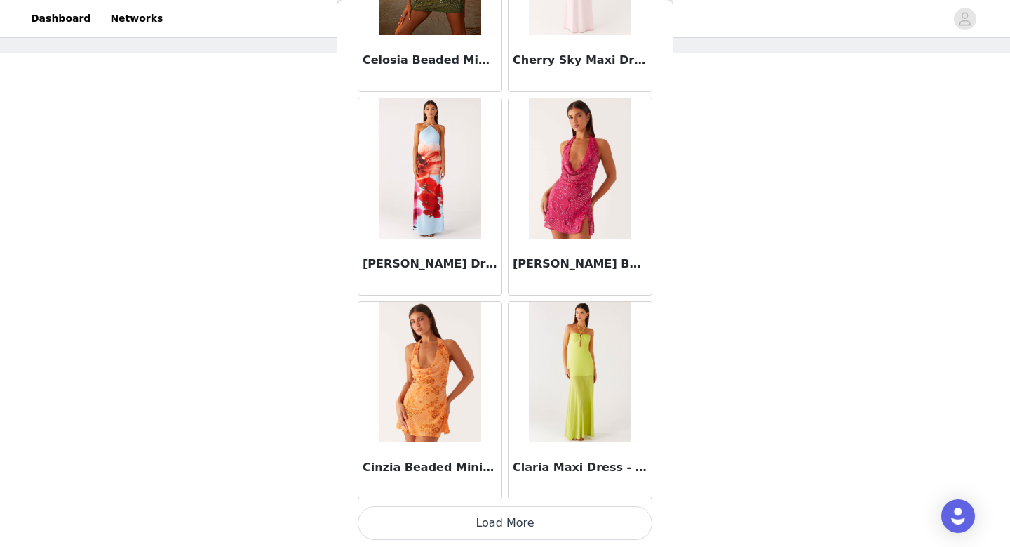
scroll to position [65, 0]
click at [493, 517] on button "Load More" at bounding box center [505, 523] width 295 height 34
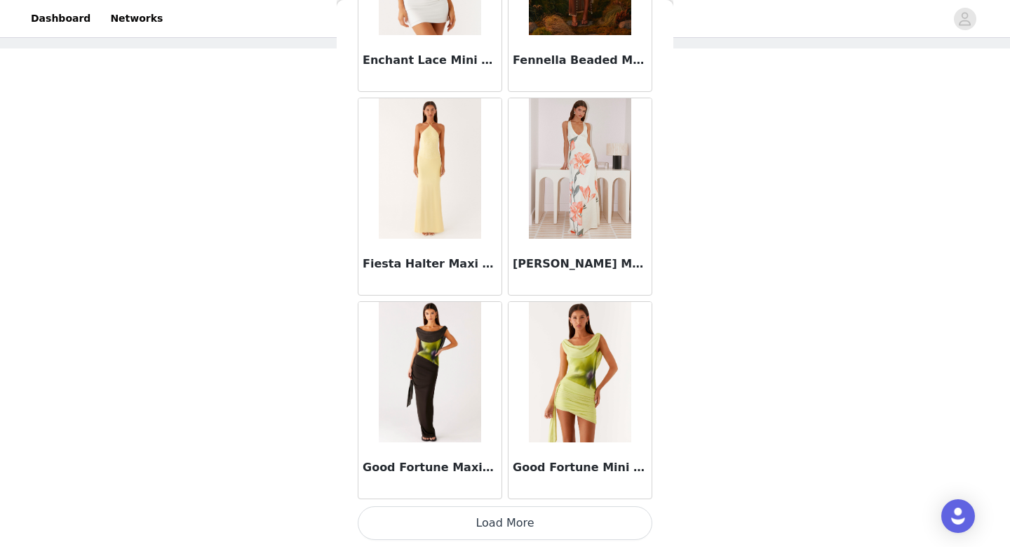
click at [493, 517] on button "Load More" at bounding box center [505, 523] width 295 height 34
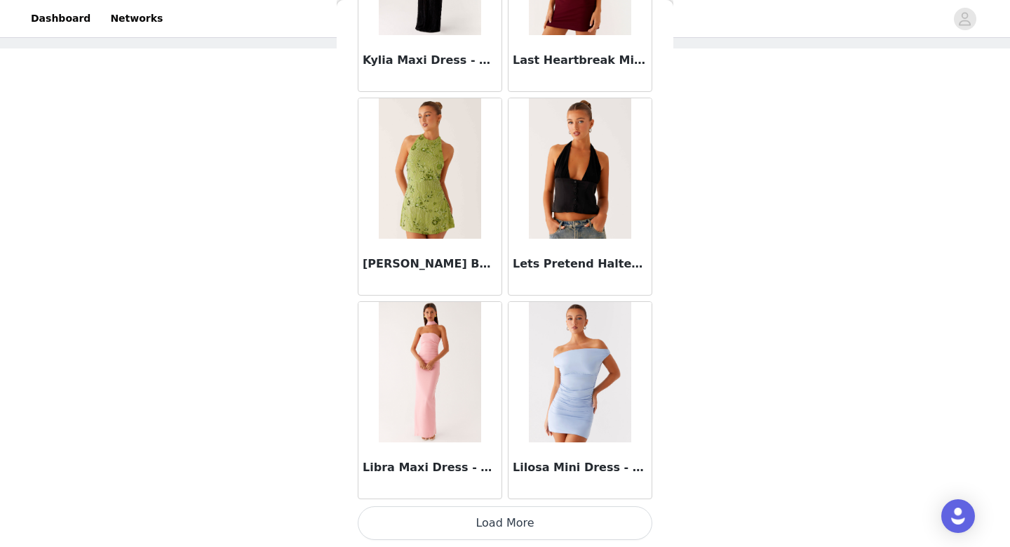
click at [493, 517] on button "Load More" at bounding box center [505, 523] width 295 height 34
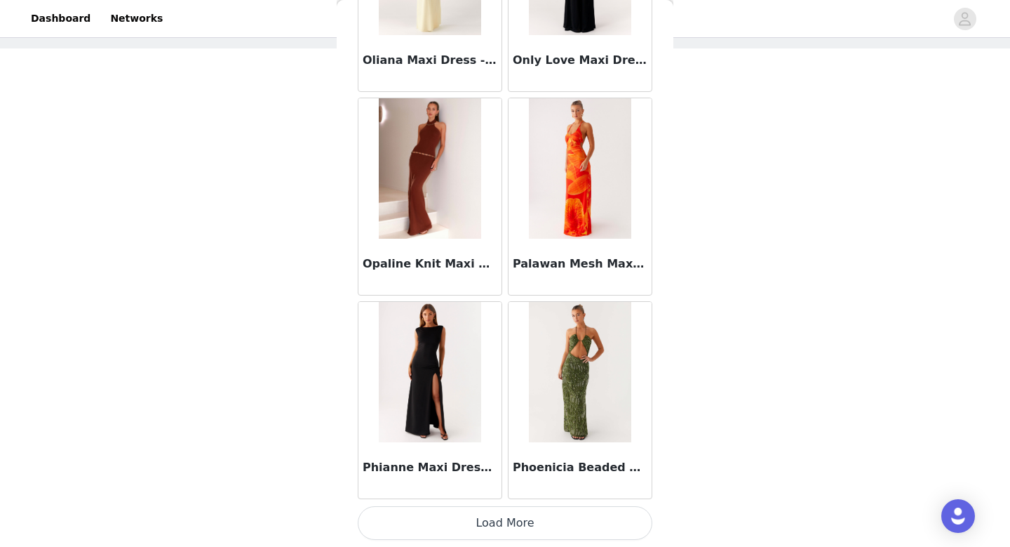
click at [493, 517] on button "Load More" at bounding box center [505, 523] width 295 height 34
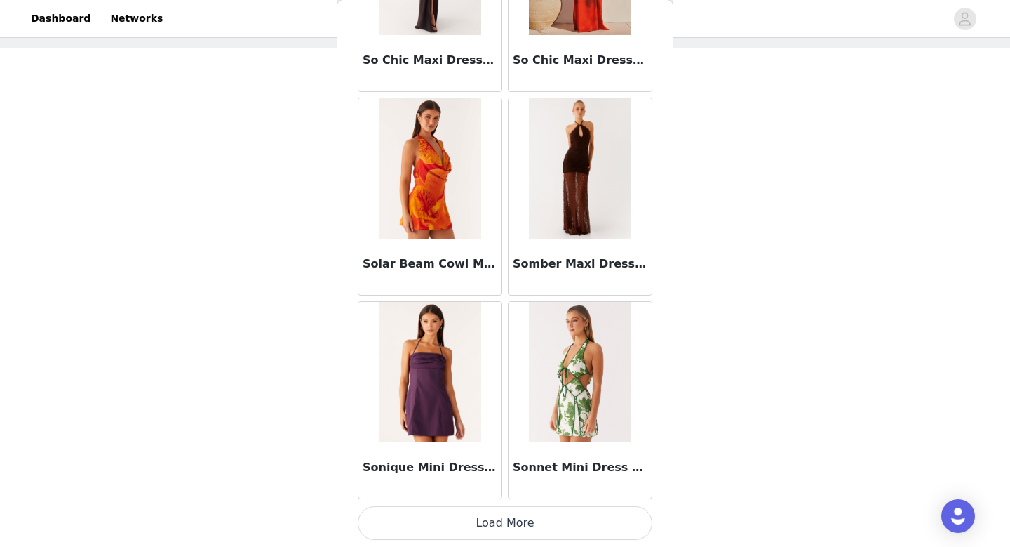
click at [493, 517] on button "Load More" at bounding box center [505, 523] width 295 height 34
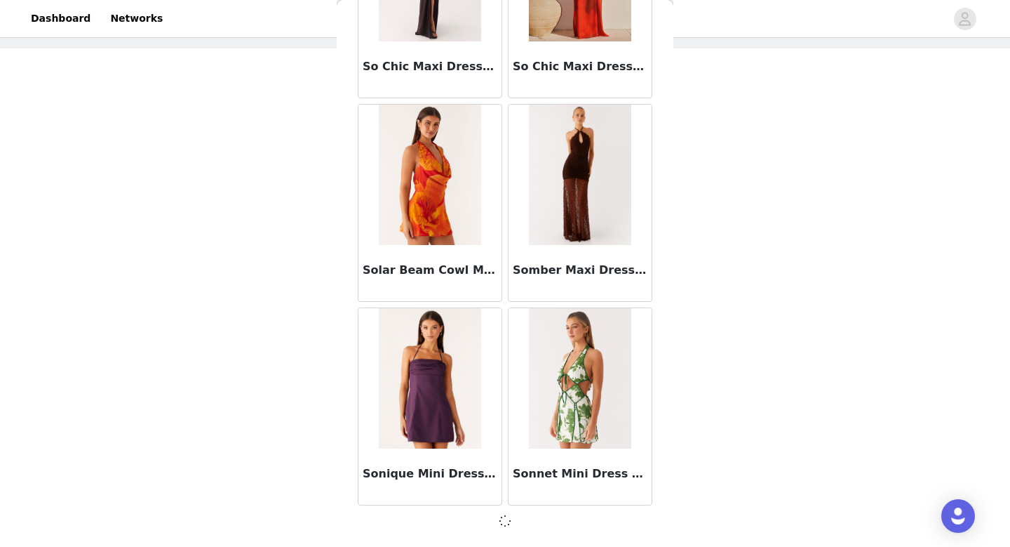
scroll to position [9732, 0]
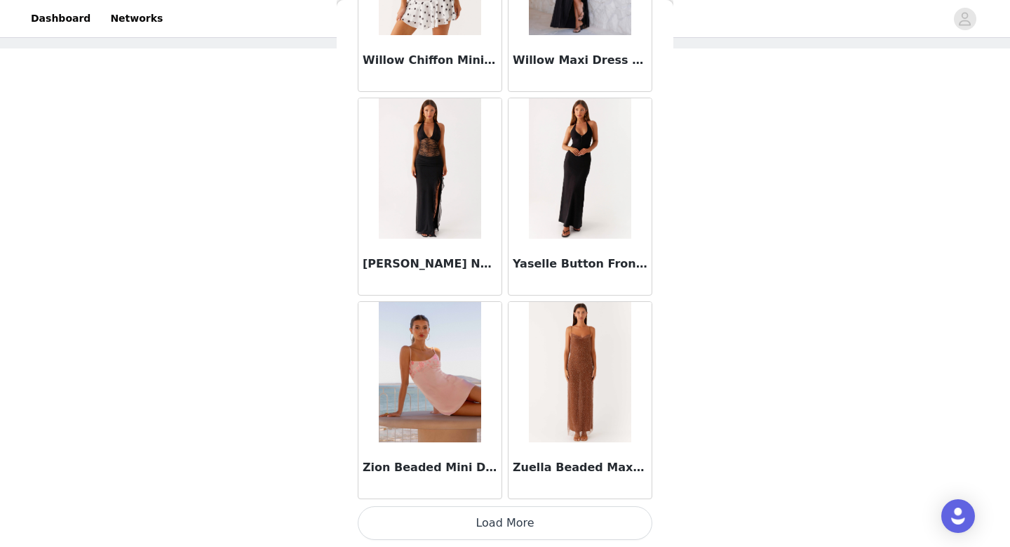
click at [493, 517] on button "Load More" at bounding box center [505, 523] width 295 height 34
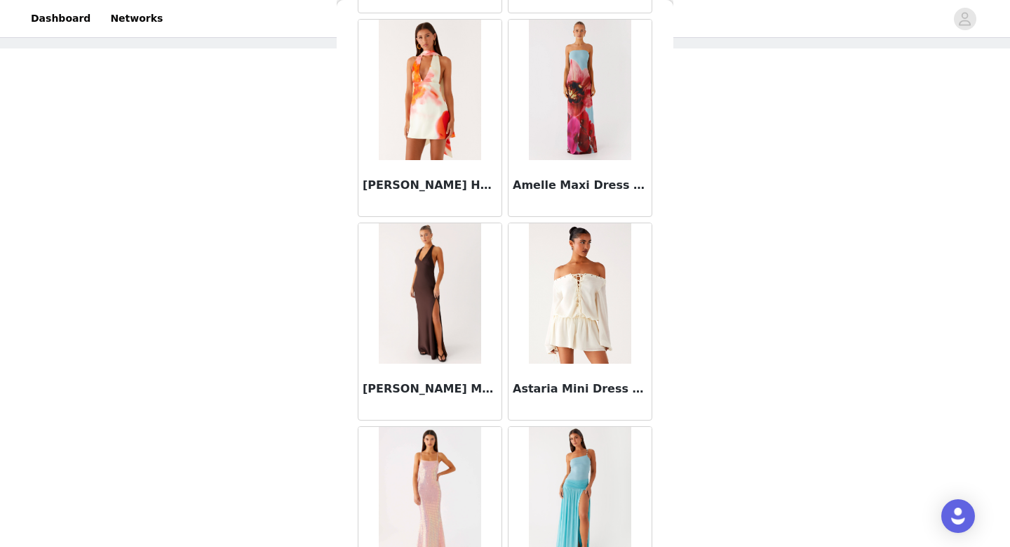
scroll to position [0, 0]
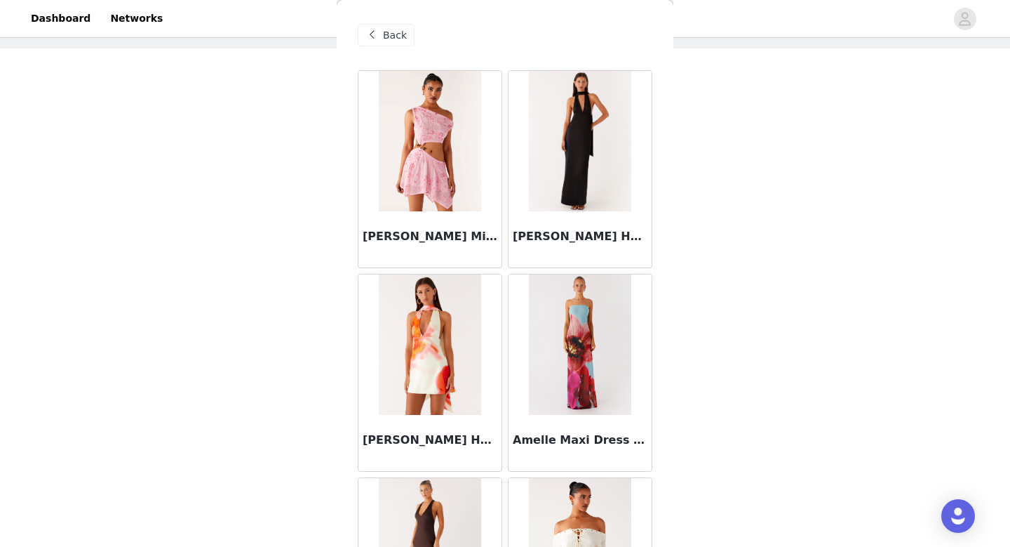
click at [391, 28] on span "Back" at bounding box center [395, 35] width 24 height 15
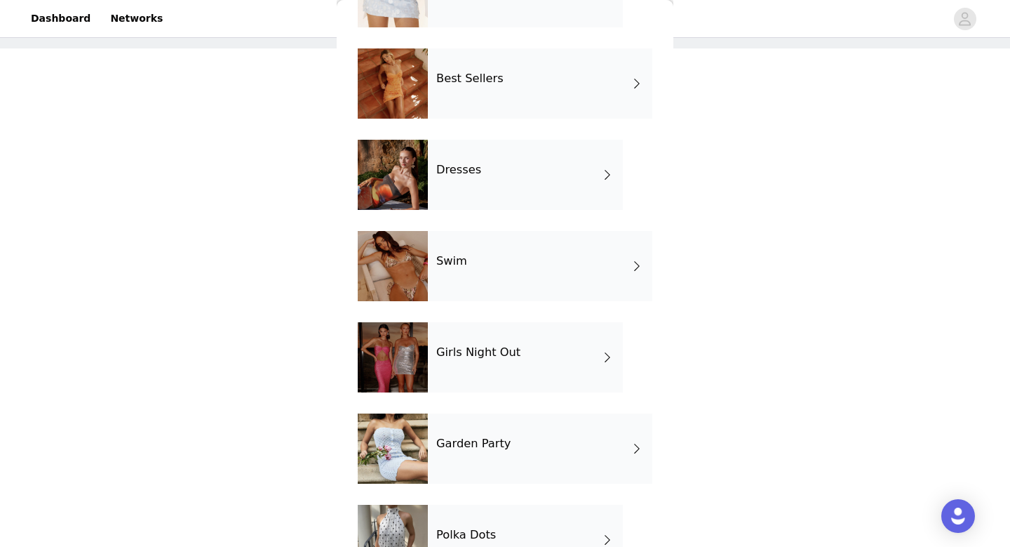
scroll to position [296, 0]
click at [481, 371] on div "Girls Night Out" at bounding box center [525, 356] width 195 height 70
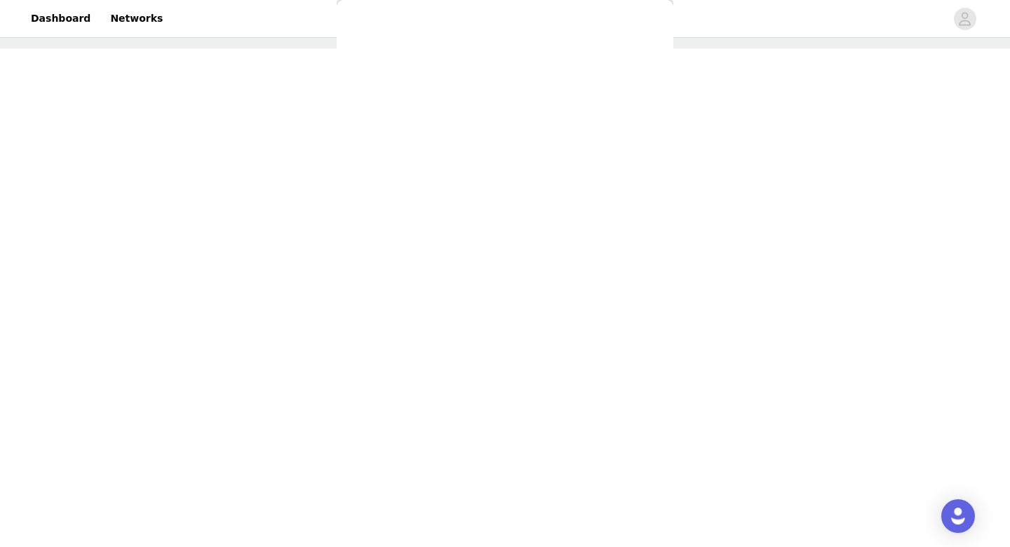
scroll to position [0, 0]
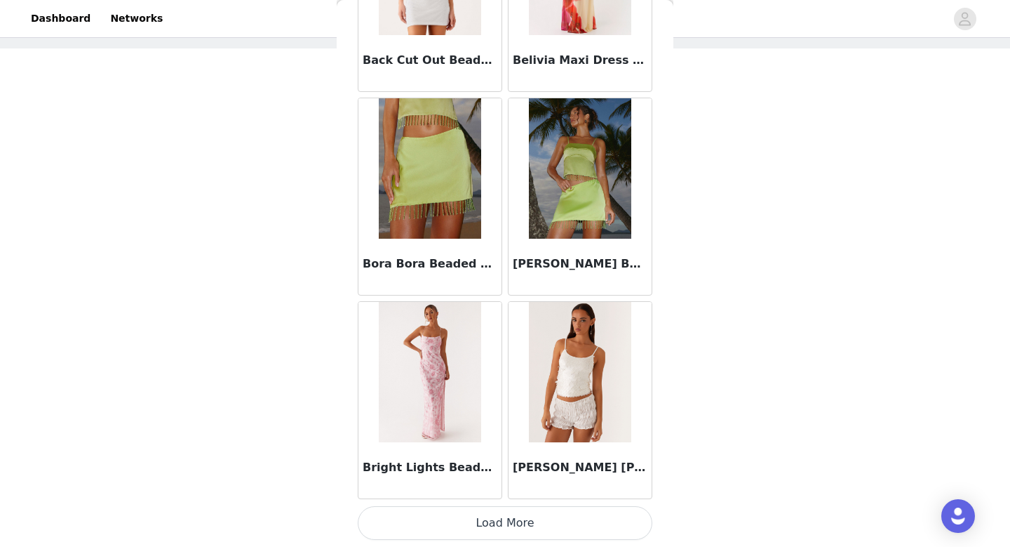
click at [511, 525] on button "Load More" at bounding box center [505, 523] width 295 height 34
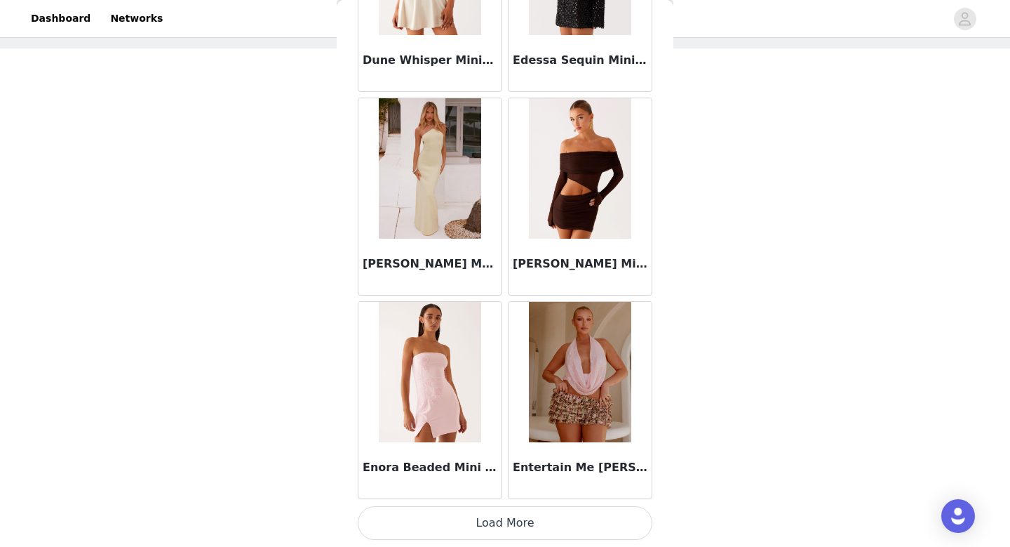
click at [511, 525] on button "Load More" at bounding box center [505, 523] width 295 height 34
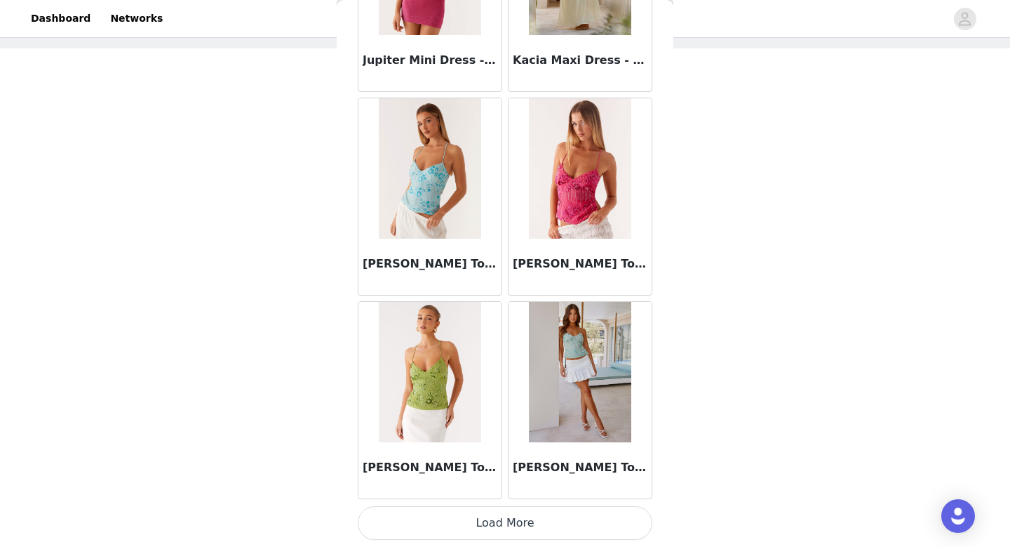
click at [511, 525] on button "Load More" at bounding box center [505, 523] width 295 height 34
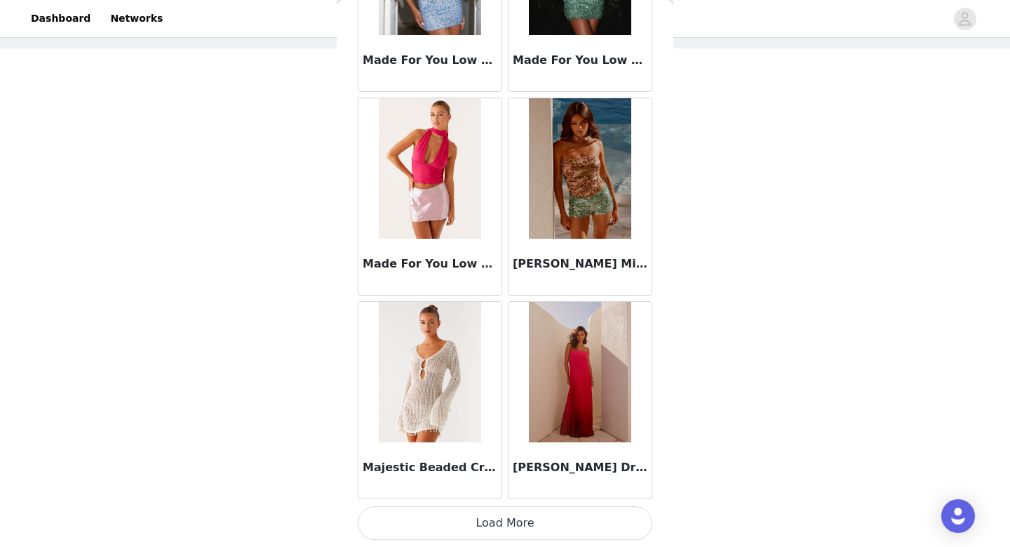
click at [511, 525] on button "Load More" at bounding box center [505, 523] width 295 height 34
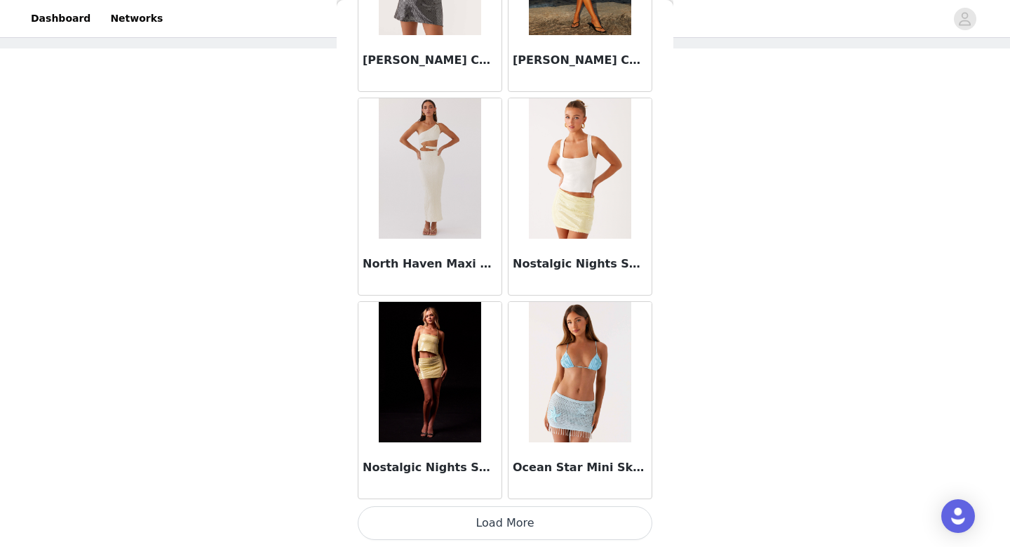
click at [511, 525] on button "Load More" at bounding box center [505, 523] width 295 height 34
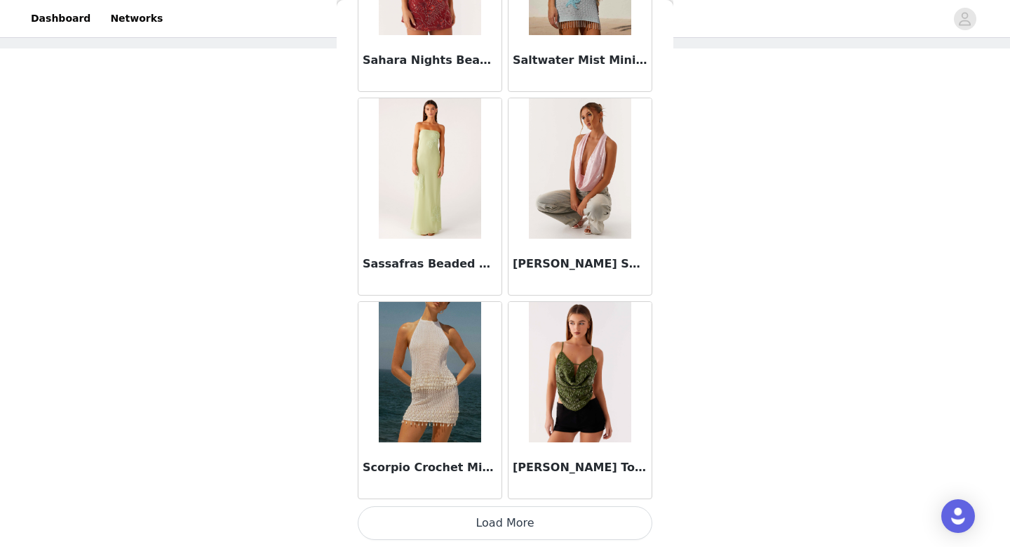
click at [511, 525] on button "Load More" at bounding box center [505, 523] width 295 height 34
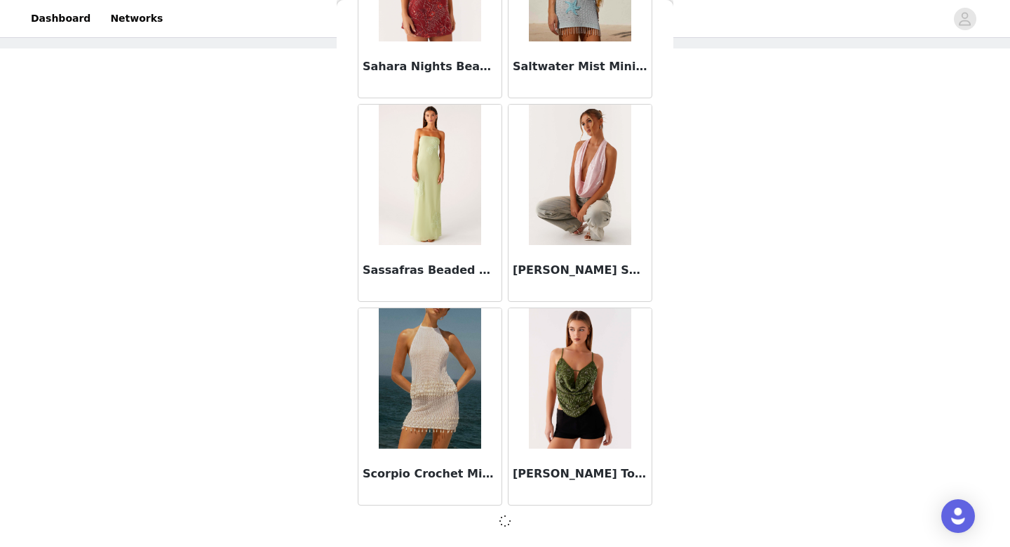
scroll to position [11767, 0]
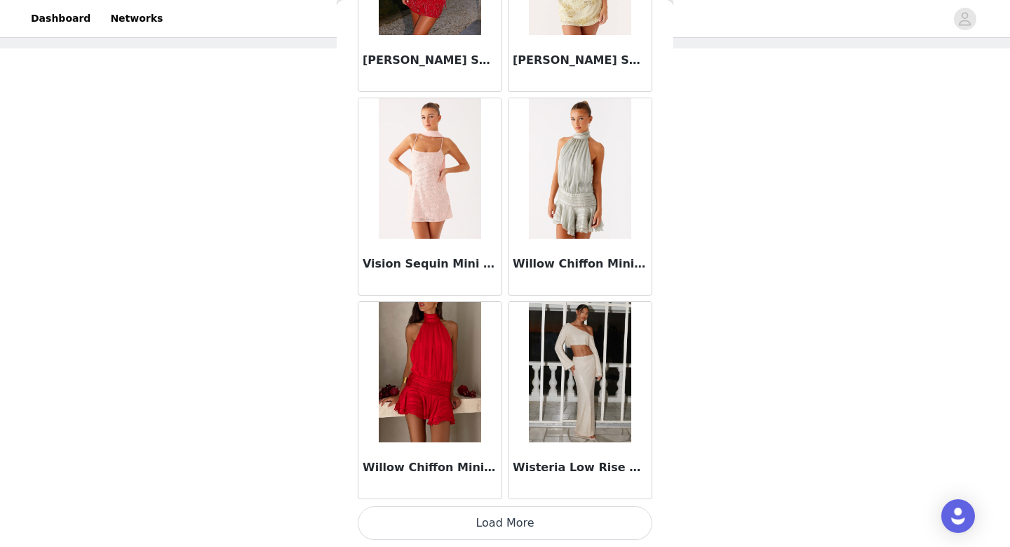
click at [511, 525] on button "Load More" at bounding box center [505, 523] width 295 height 34
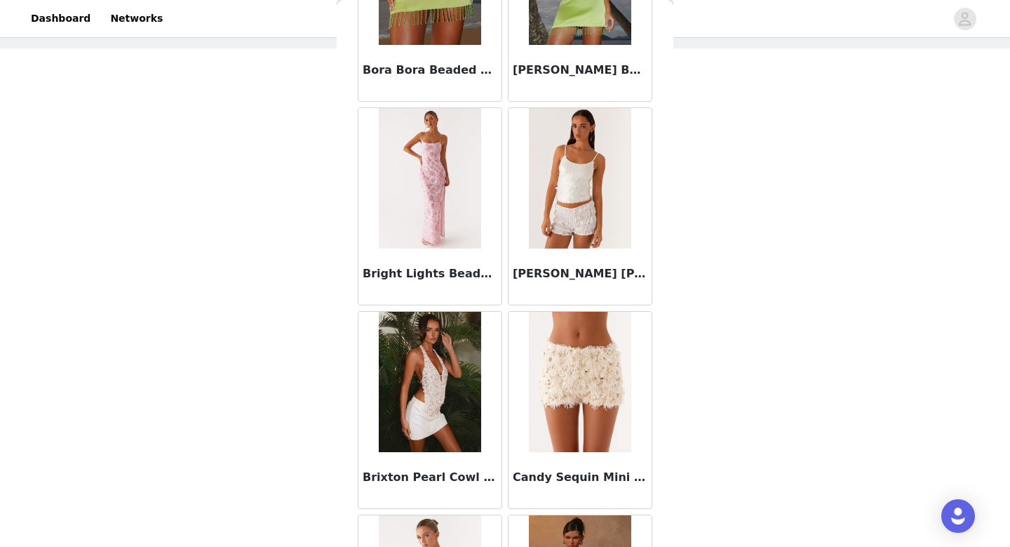
scroll to position [10949, 0]
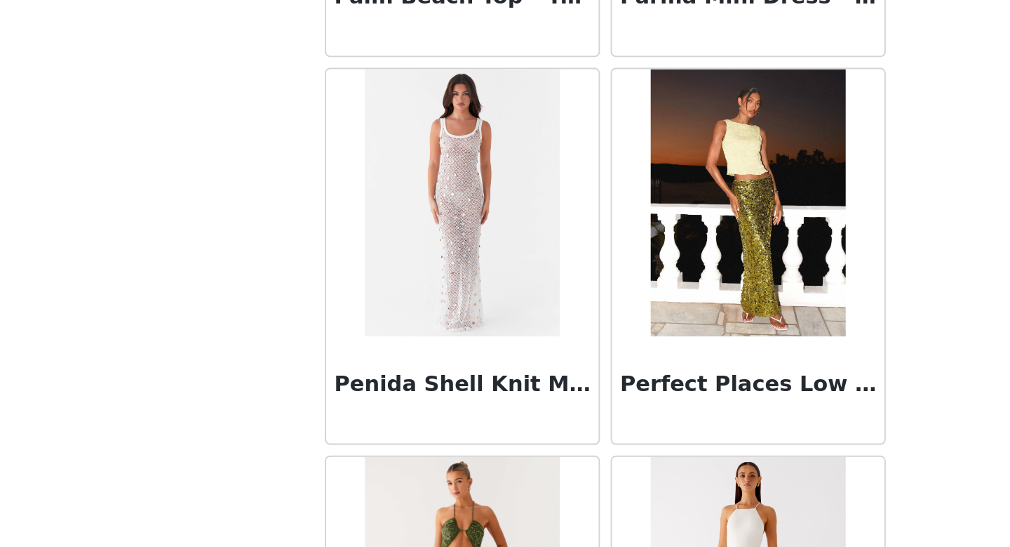
click at [418, 257] on div "Penida Shell Knit Maxi Dress - White" at bounding box center [430, 276] width 143 height 56
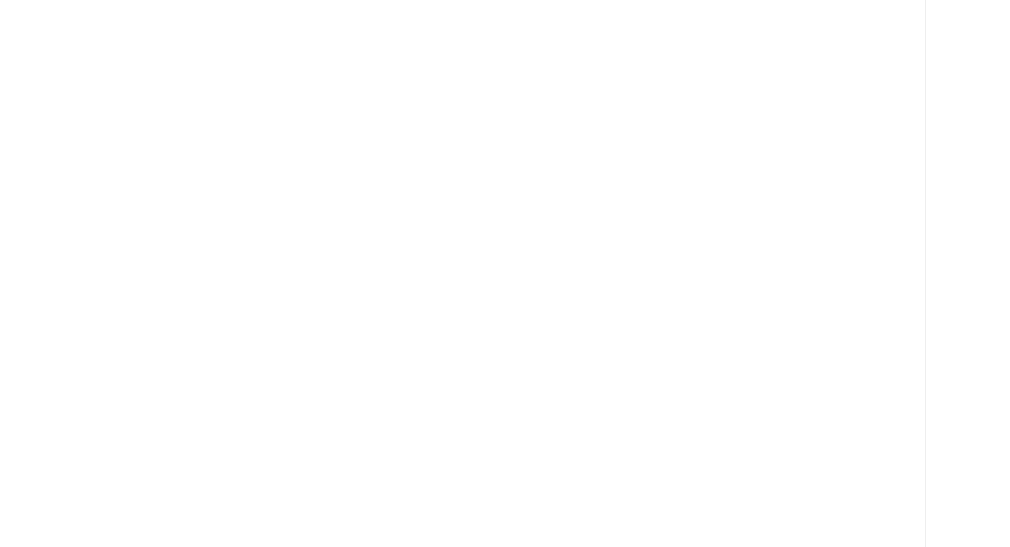
scroll to position [0, 0]
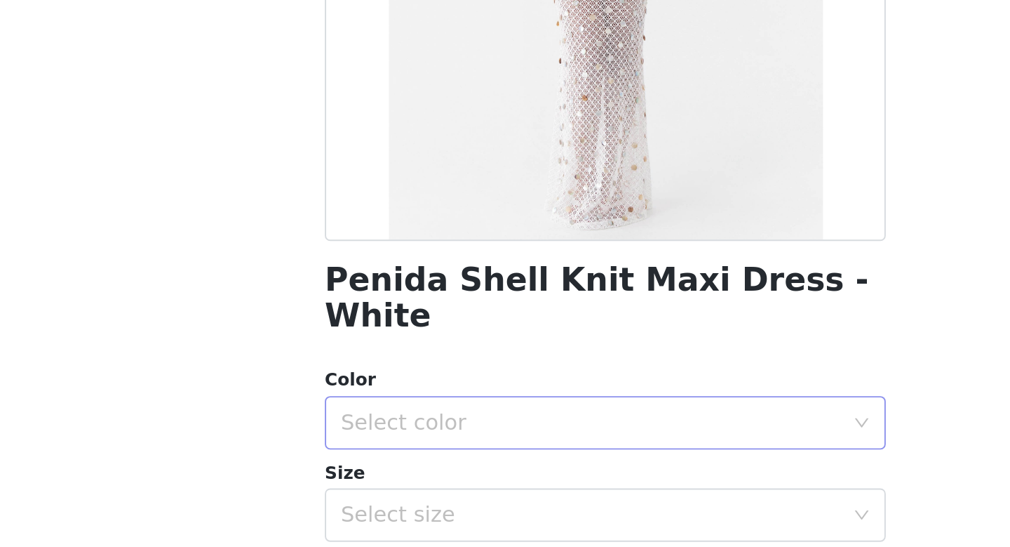
click at [442, 474] on div "Select color" at bounding box center [497, 481] width 262 height 14
click at [412, 498] on li "White" at bounding box center [505, 493] width 295 height 22
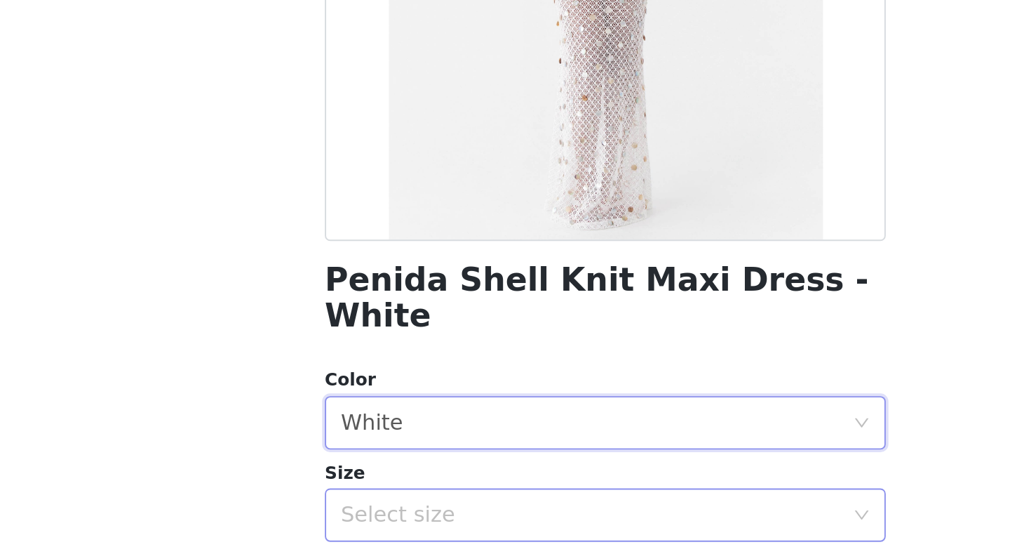
click at [408, 523] on div "Select size" at bounding box center [497, 530] width 262 height 14
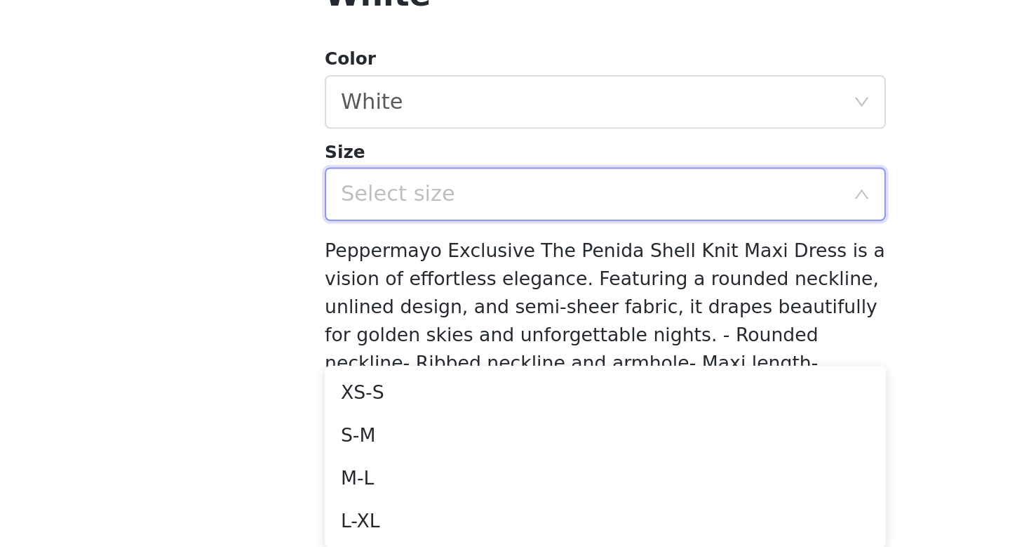
scroll to position [193, 0]
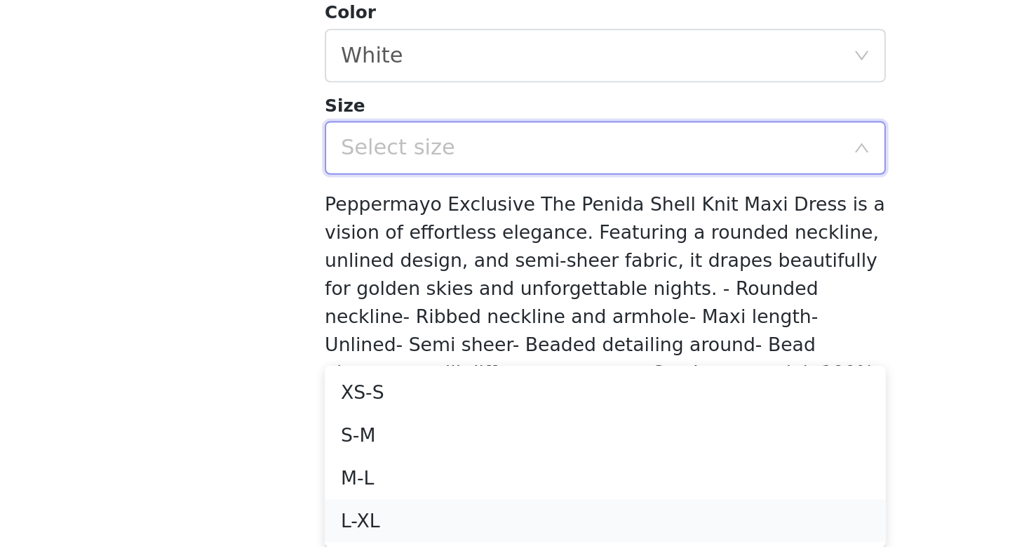
click at [453, 528] on li "L-XL" at bounding box center [505, 532] width 295 height 22
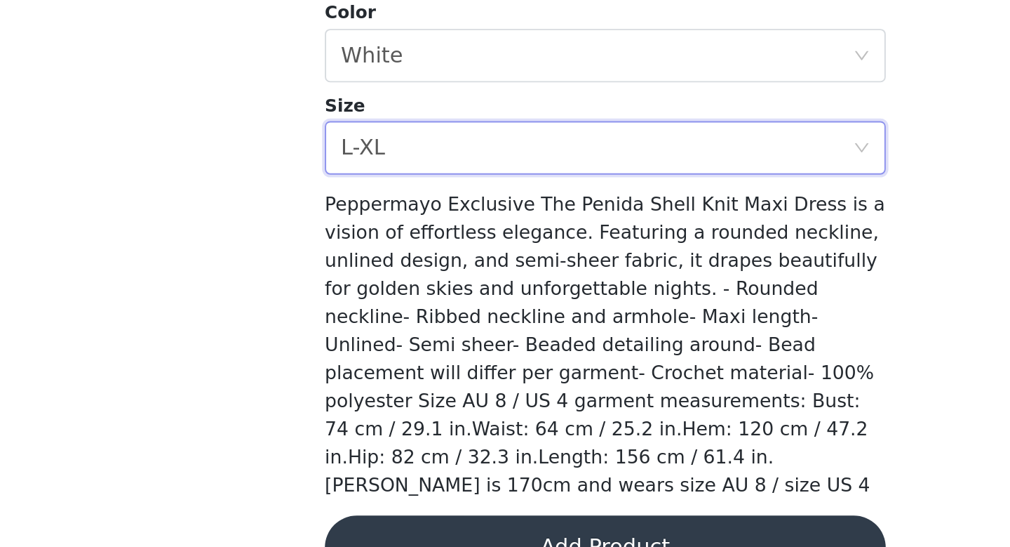
scroll to position [65, 0]
click at [521, 323] on div "Select size L-XL" at bounding box center [500, 336] width 269 height 27
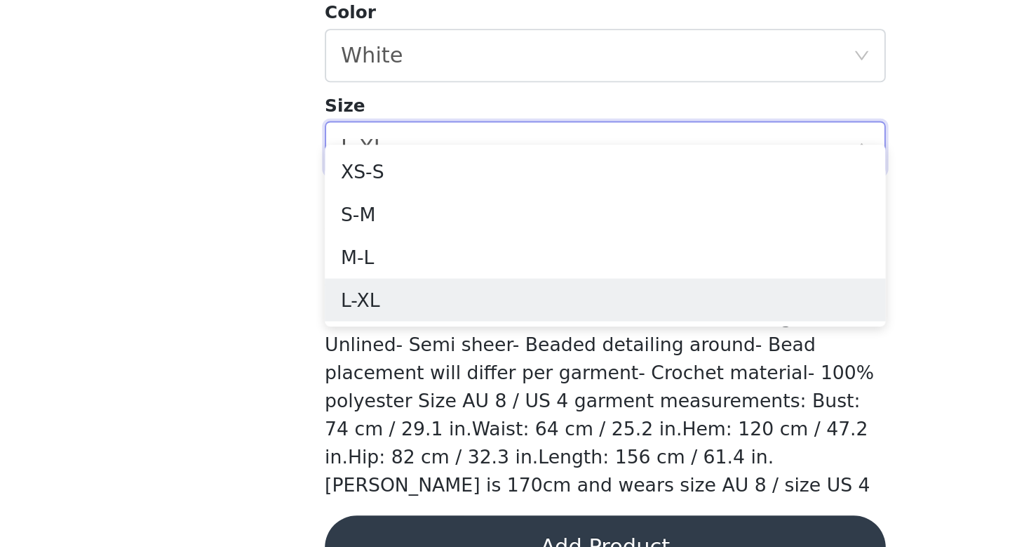
click at [462, 444] on div "Peppermayo Exclusive The Penida Shell Knit Maxi Dress is a vision of effortless…" at bounding box center [505, 440] width 295 height 162
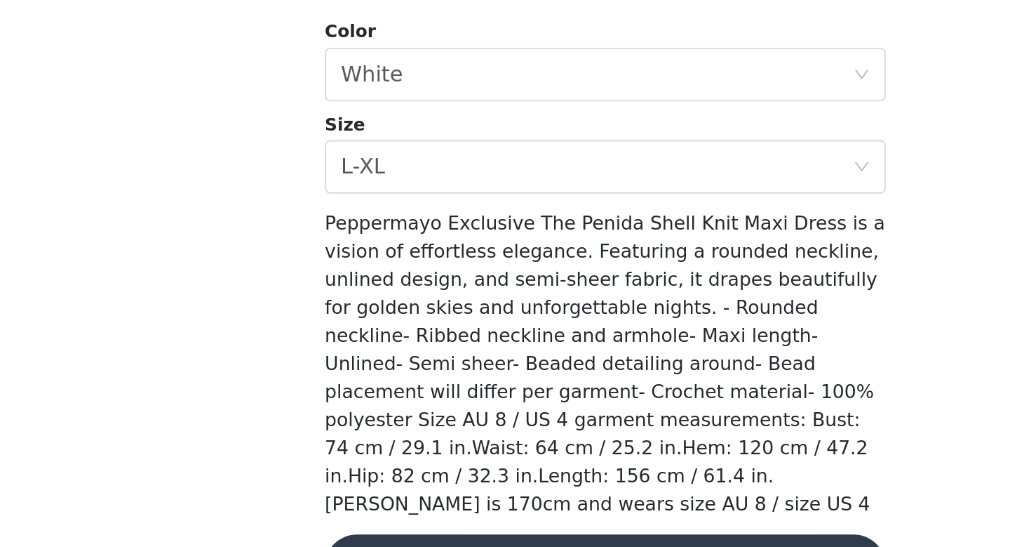
scroll to position [60, 0]
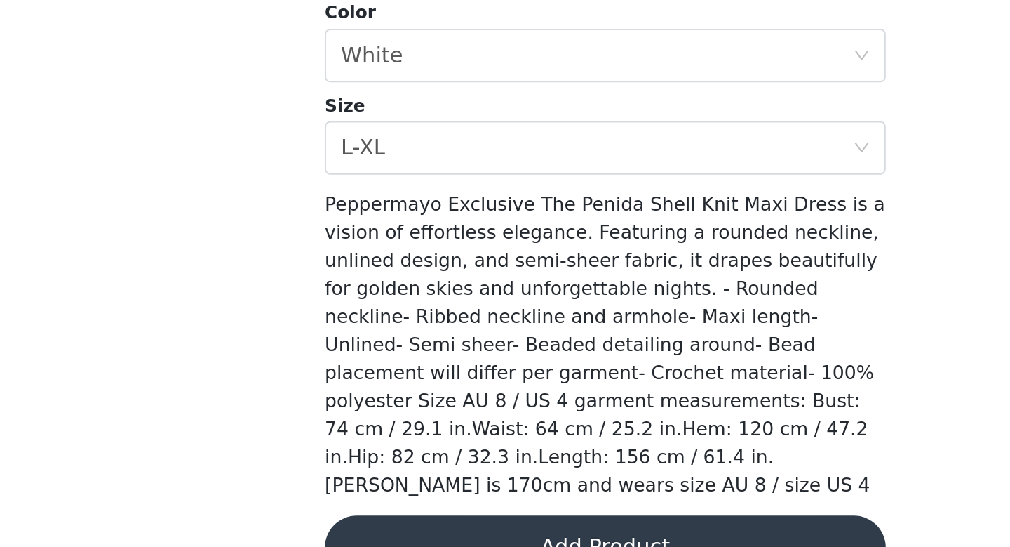
click at [515, 530] on button "Add Product" at bounding box center [505, 547] width 295 height 34
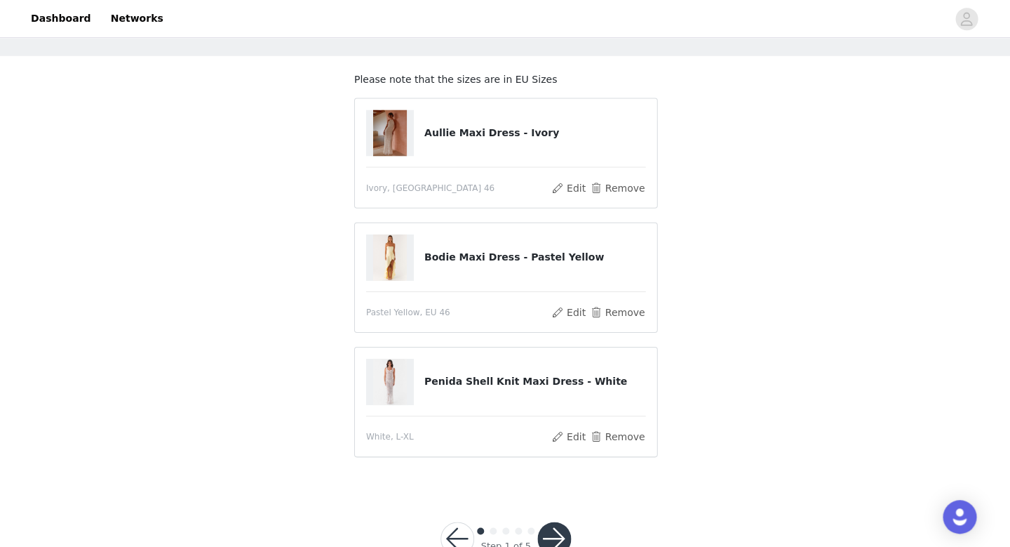
scroll to position [58, 0]
click at [554, 536] on button "button" at bounding box center [554, 538] width 34 height 34
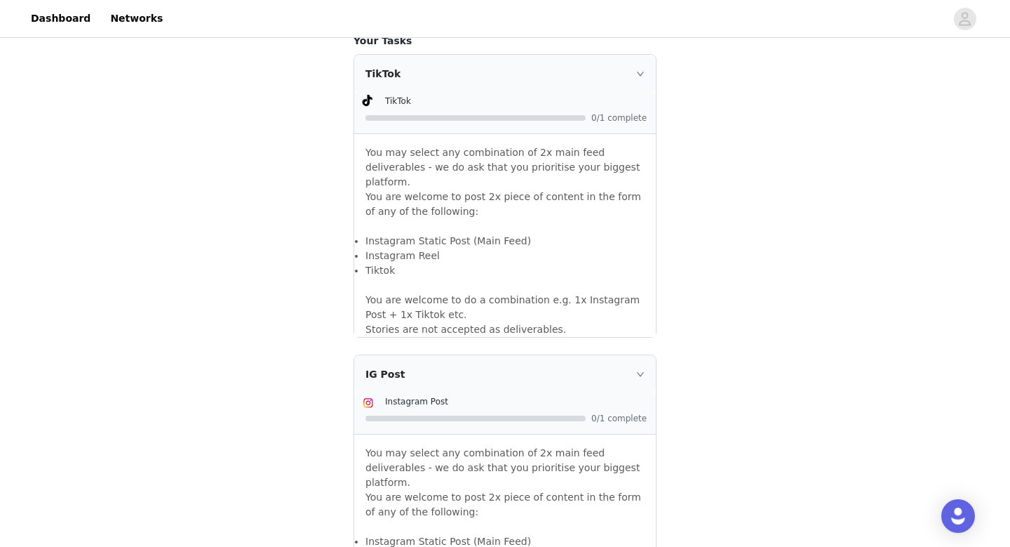
scroll to position [1220, 0]
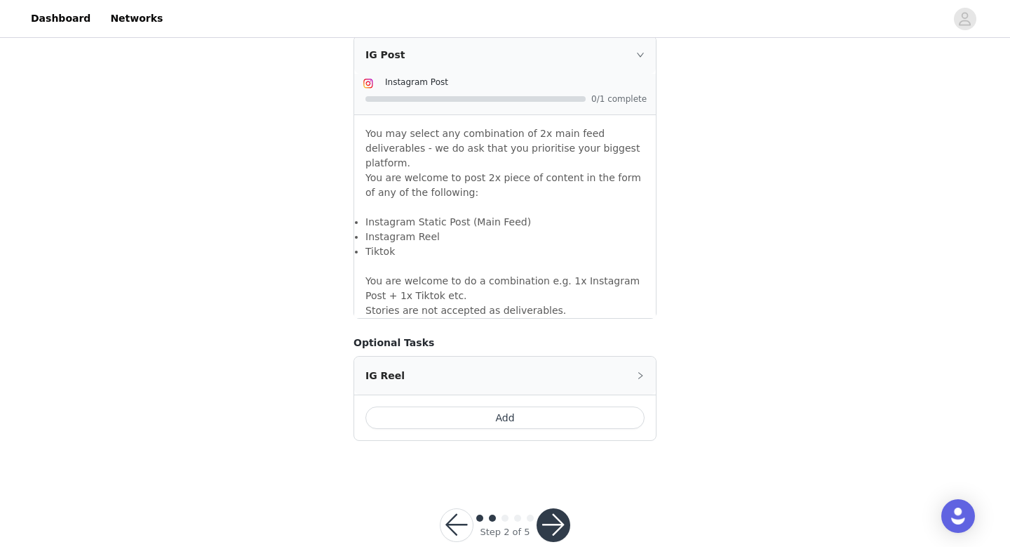
click at [556, 508] on button "button" at bounding box center [554, 525] width 34 height 34
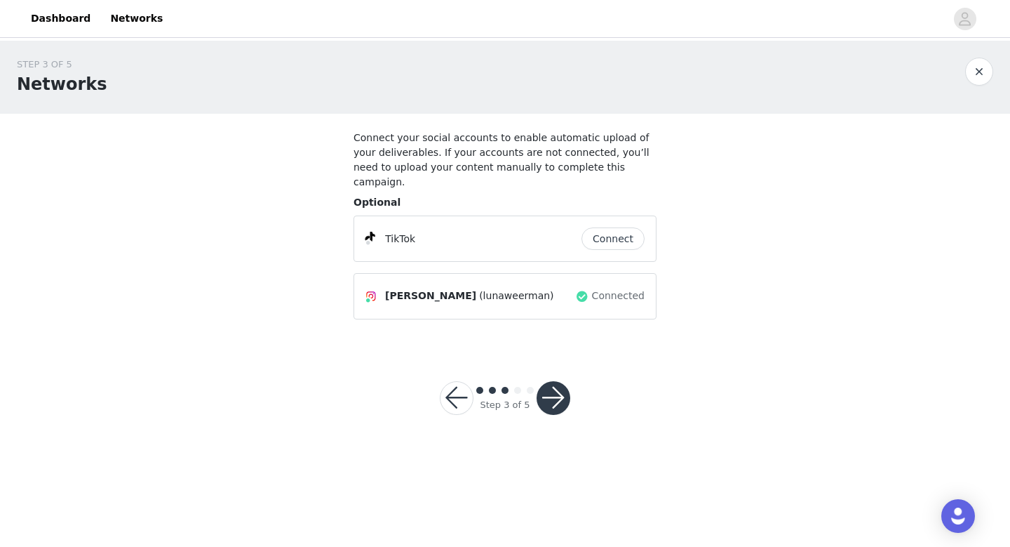
click at [621, 227] on button "Connect" at bounding box center [613, 238] width 63 height 22
click at [555, 381] on button "button" at bounding box center [554, 398] width 34 height 34
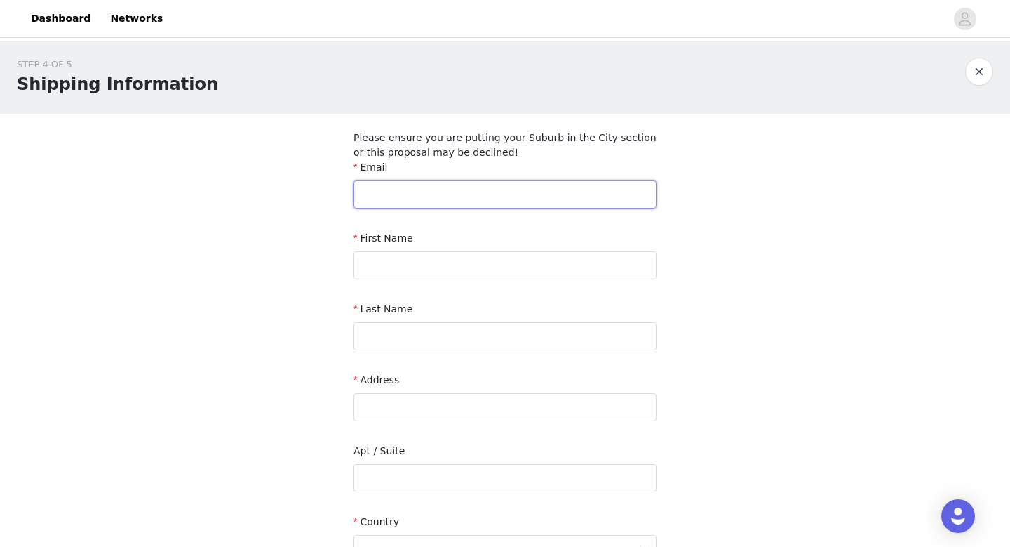
click at [458, 201] on input "text" at bounding box center [505, 194] width 303 height 28
type input "[EMAIL_ADDRESS][DOMAIN_NAME]"
type input "[PERSON_NAME]"
type input "Weerman"
type input "[STREET_ADDRESS]"
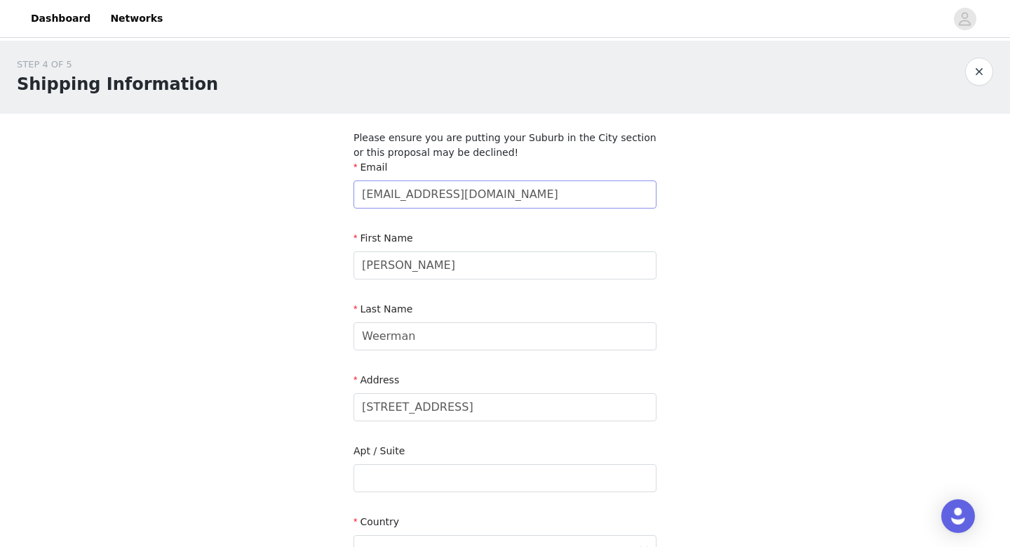
type input "[GEOGRAPHIC_DATA]"
type input "8932 LM"
type input "0621667889"
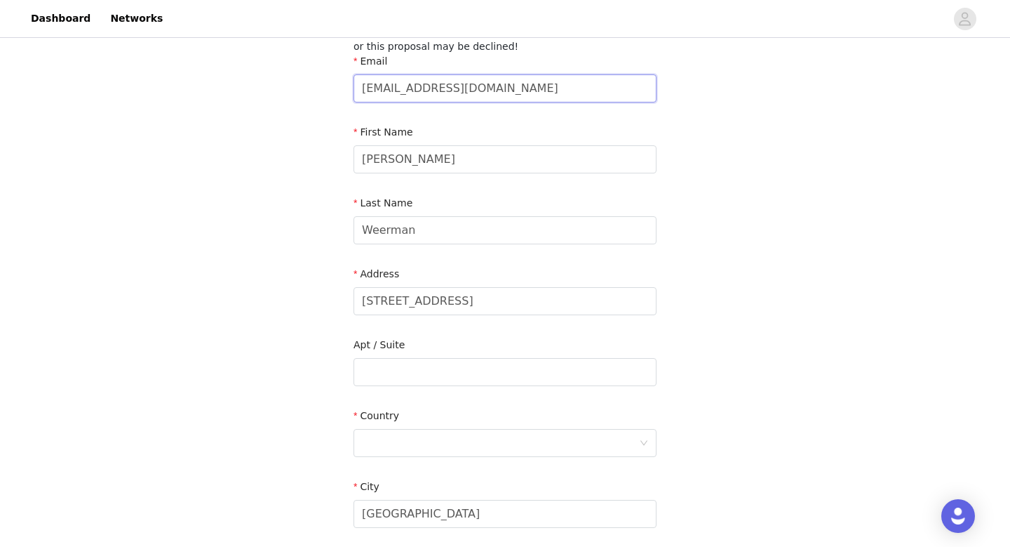
scroll to position [116, 0]
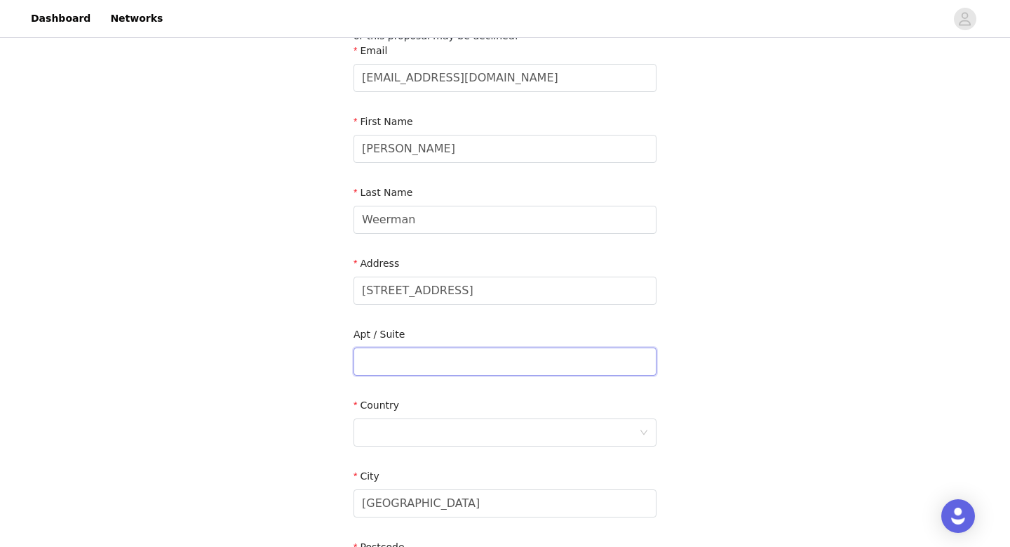
click at [401, 361] on input "text" at bounding box center [505, 361] width 303 height 28
click at [387, 428] on div at bounding box center [500, 432] width 277 height 27
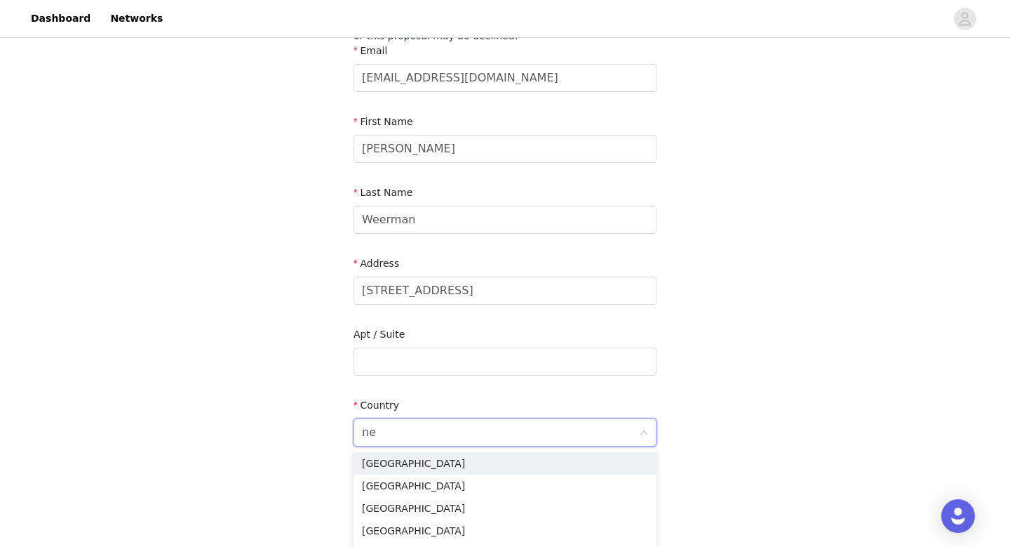
type input "net"
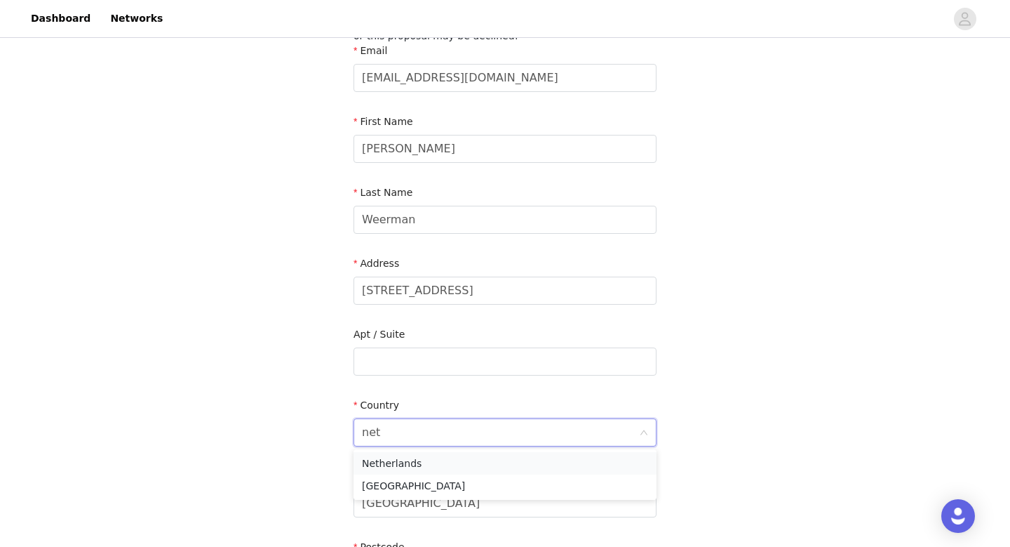
click at [402, 464] on li "Netherlands" at bounding box center [505, 463] width 303 height 22
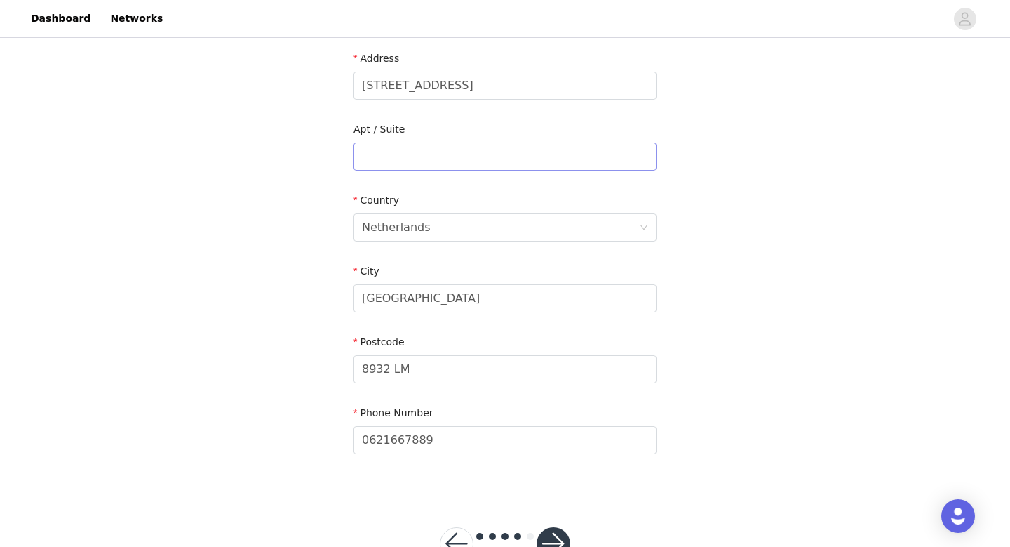
scroll to position [368, 0]
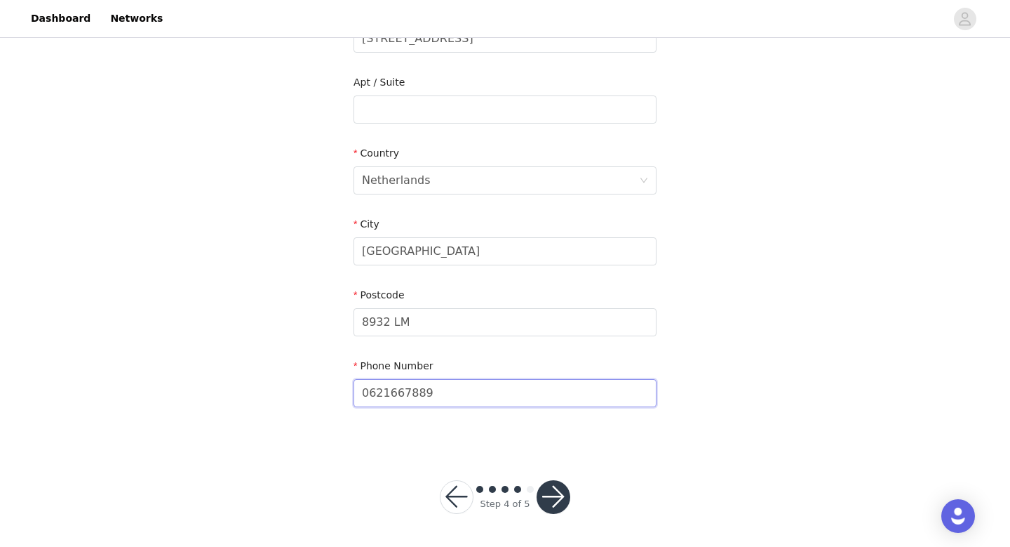
click at [368, 393] on input "0621667889" at bounding box center [505, 393] width 303 height 28
type input "[PHONE_NUMBER]"
click at [556, 488] on button "button" at bounding box center [554, 497] width 34 height 34
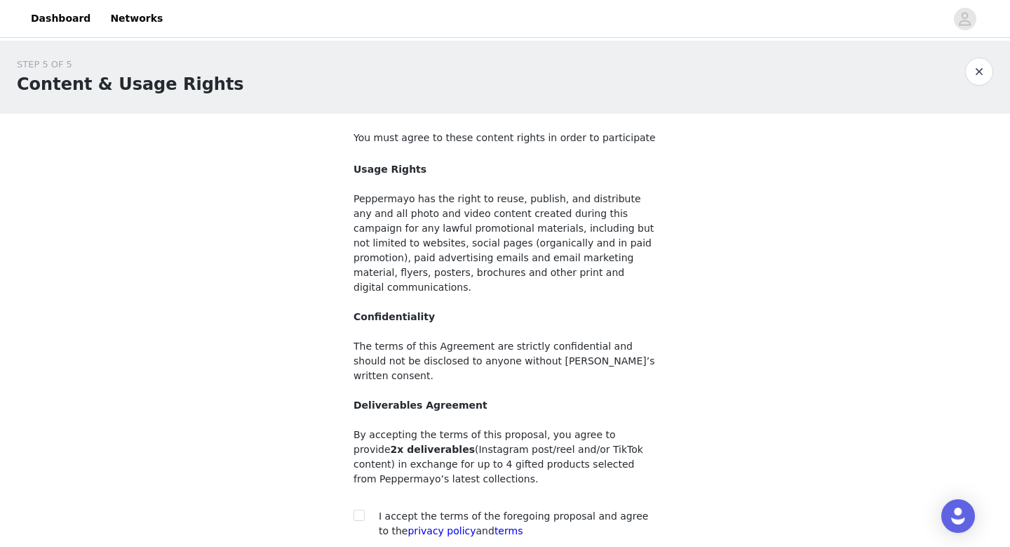
scroll to position [102, 0]
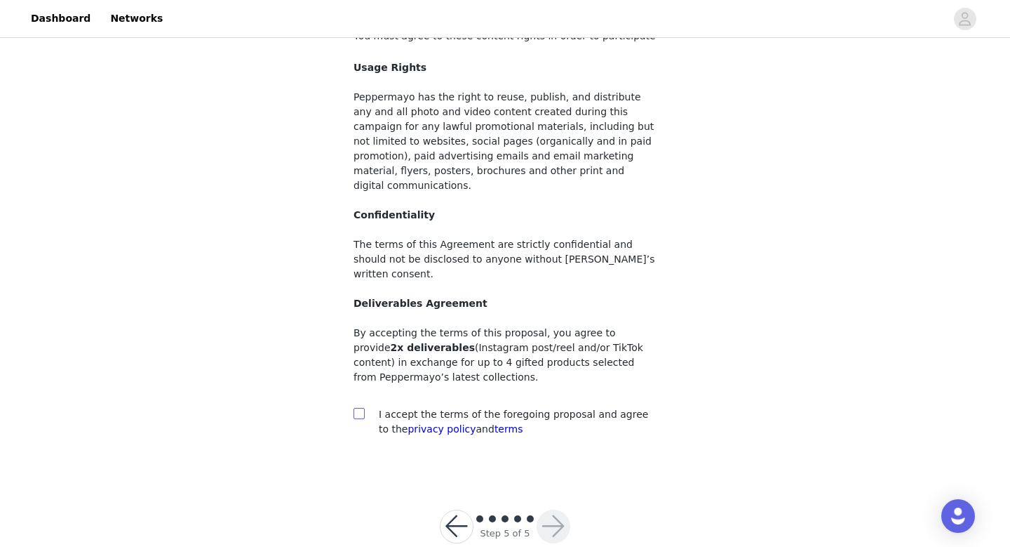
click at [359, 408] on input "checkbox" at bounding box center [359, 413] width 10 height 10
checkbox input "true"
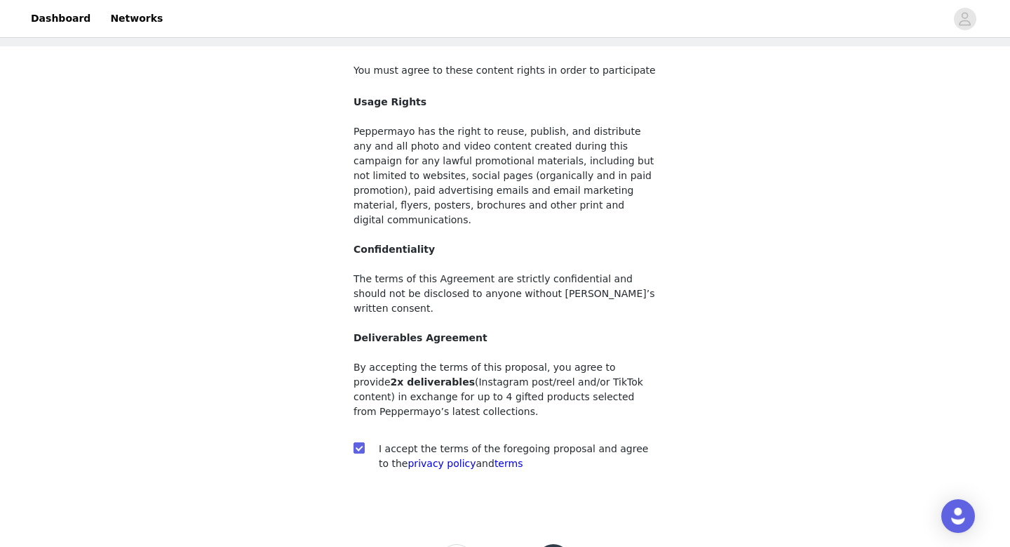
scroll to position [66, 0]
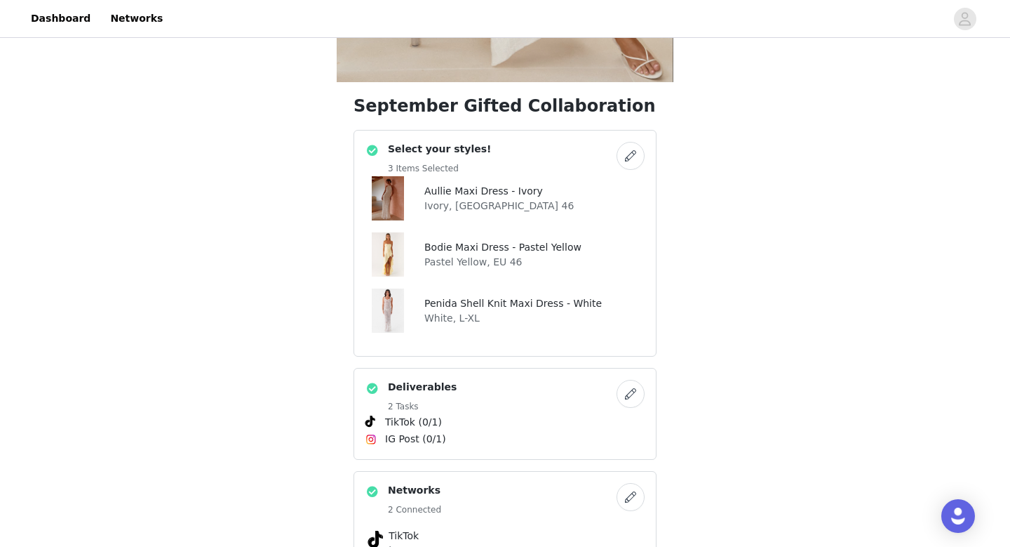
scroll to position [363, 0]
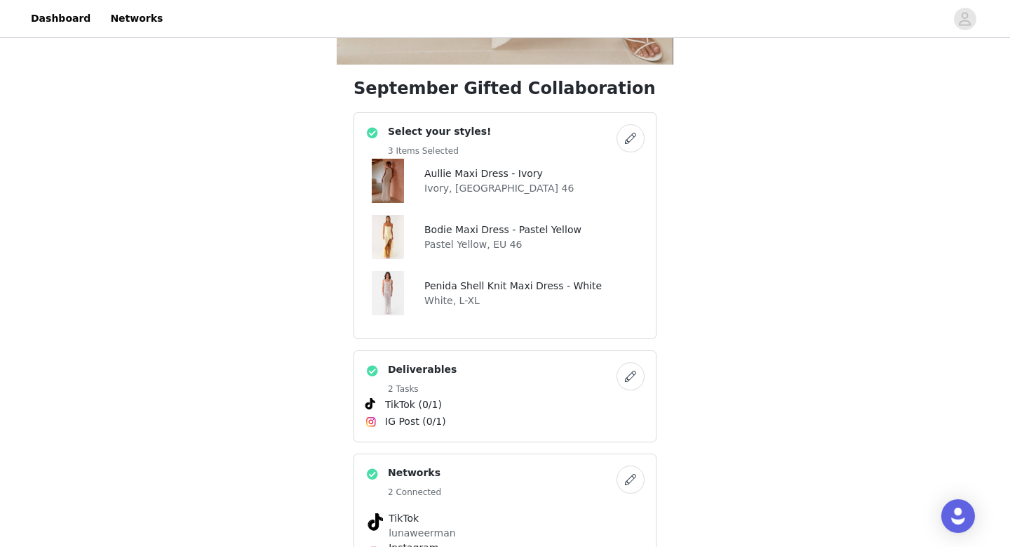
click at [638, 136] on button "button" at bounding box center [631, 138] width 28 height 28
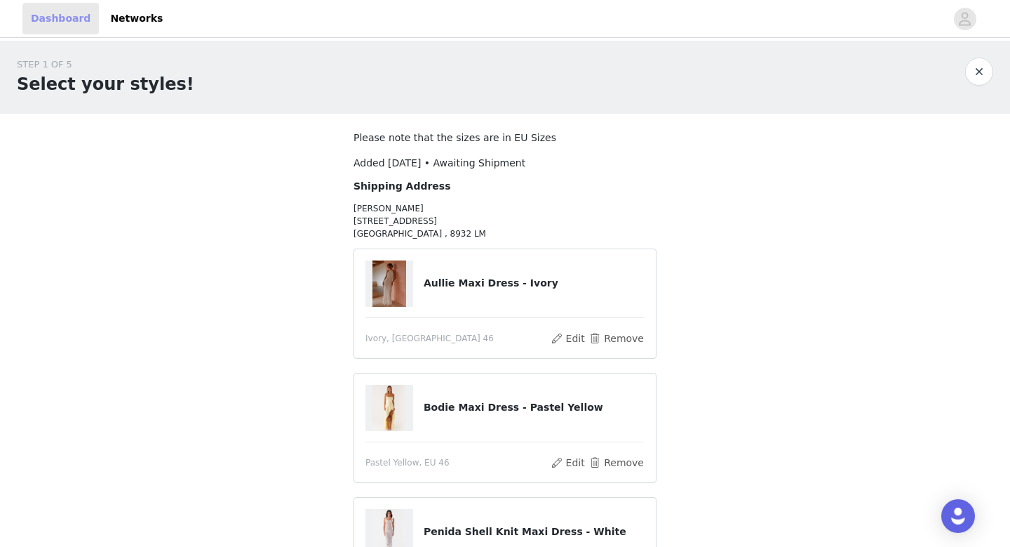
click at [58, 14] on link "Dashboard" at bounding box center [60, 19] width 76 height 32
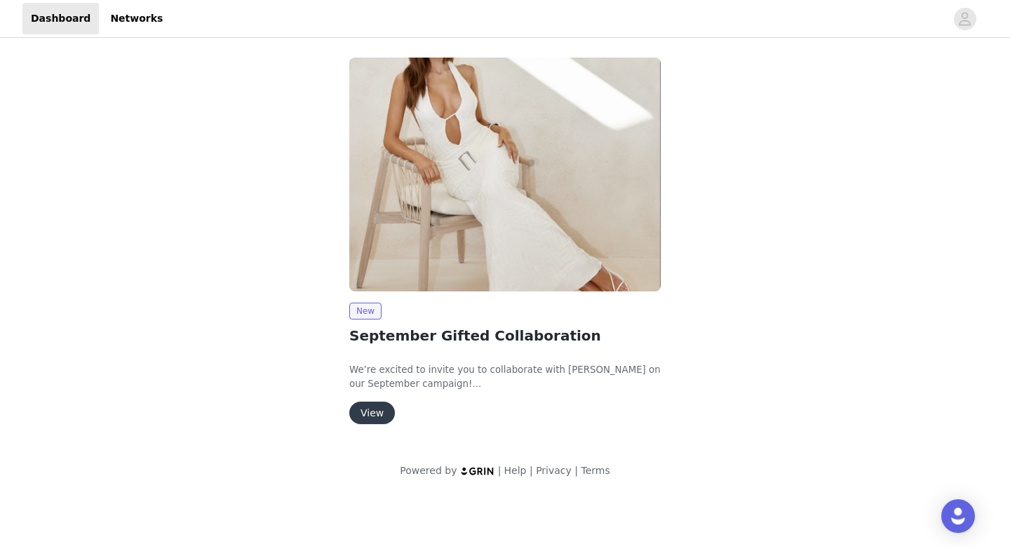
click at [380, 414] on button "View" at bounding box center [372, 412] width 46 height 22
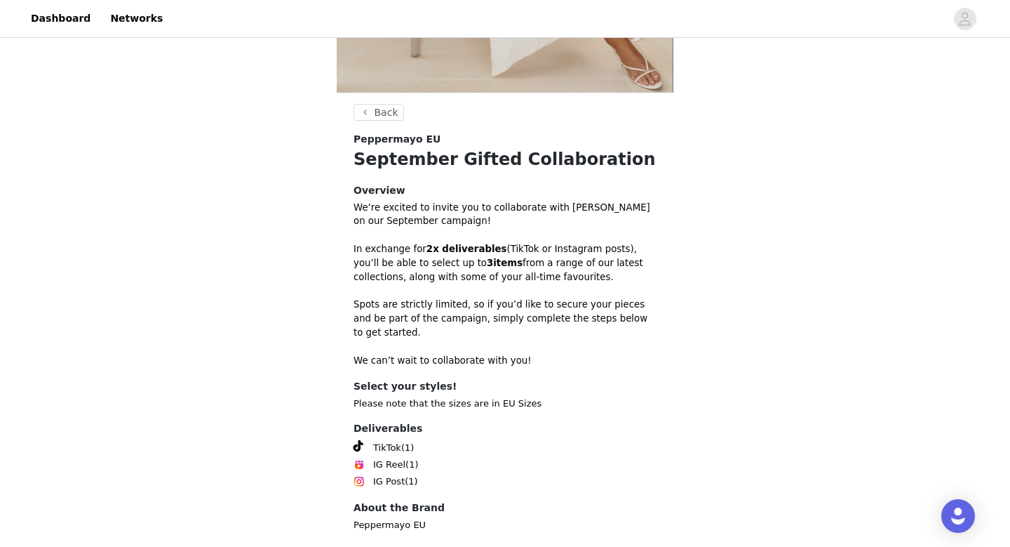
scroll to position [402, 0]
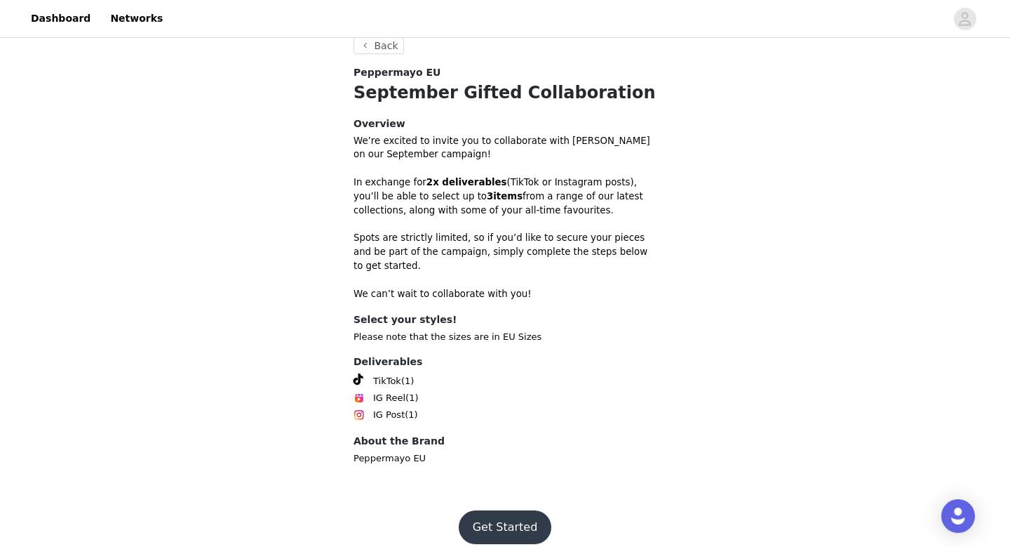
click at [495, 510] on button "Get Started" at bounding box center [505, 527] width 93 height 34
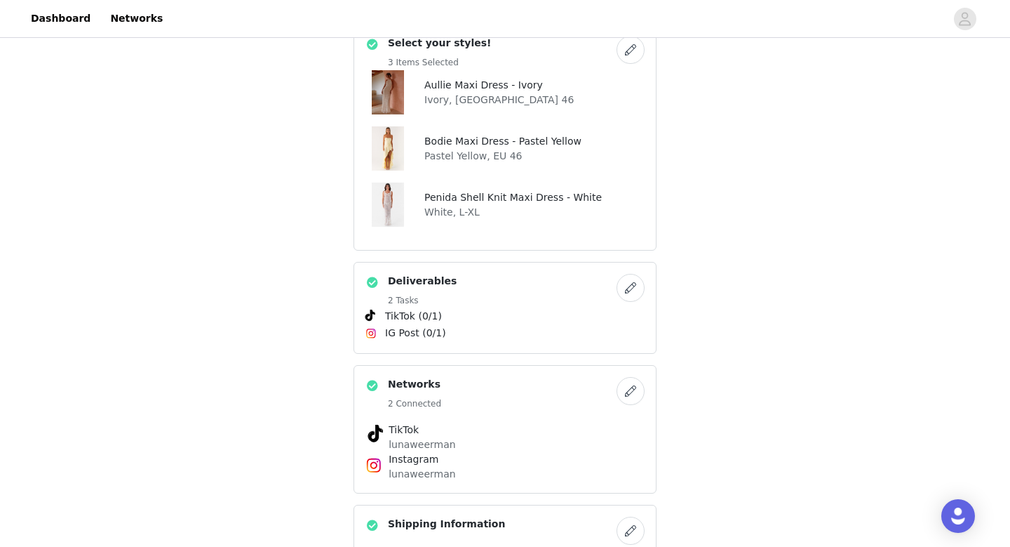
scroll to position [448, 0]
